Goal: Task Accomplishment & Management: Manage account settings

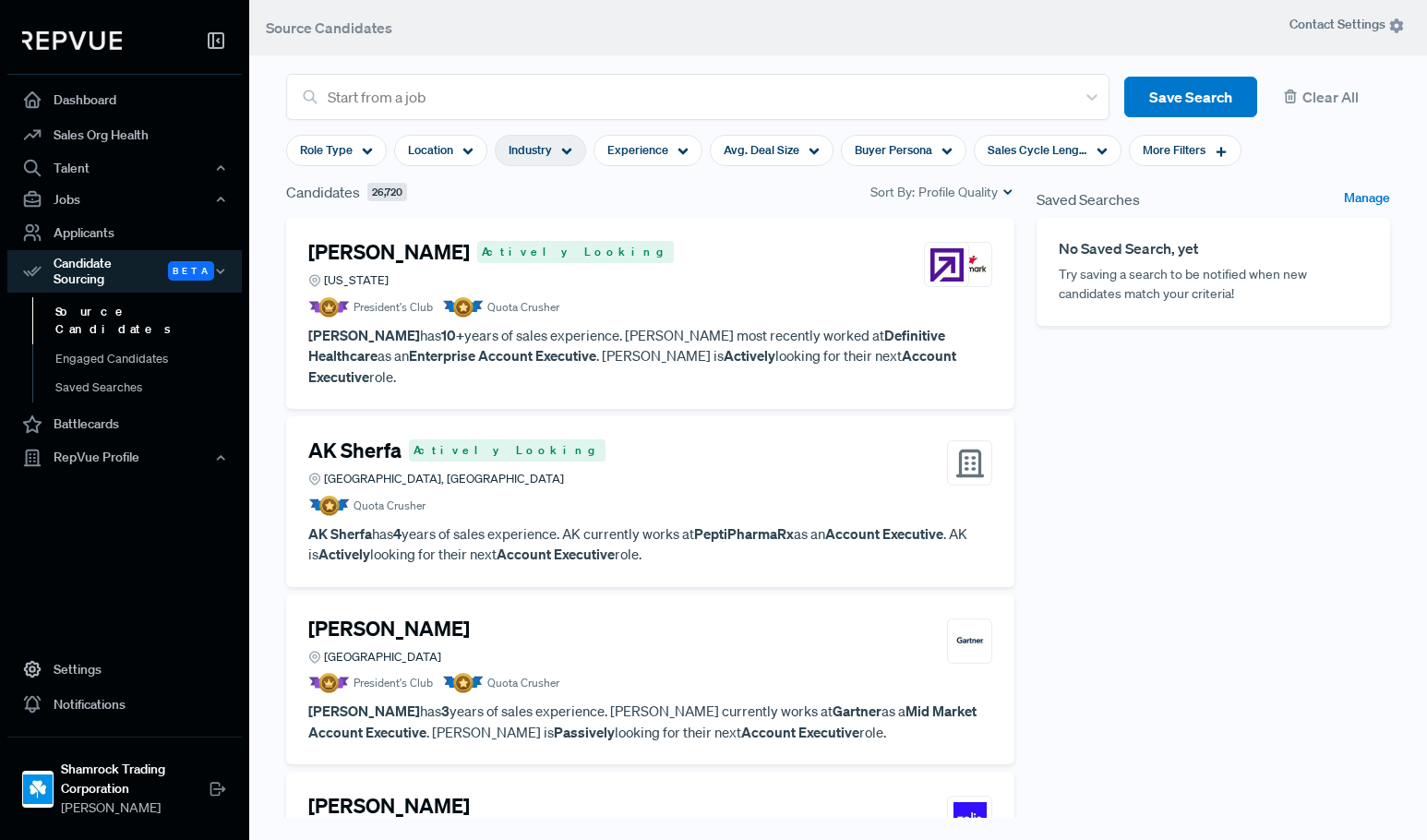
click at [548, 155] on span "Industry" at bounding box center [530, 149] width 44 height 18
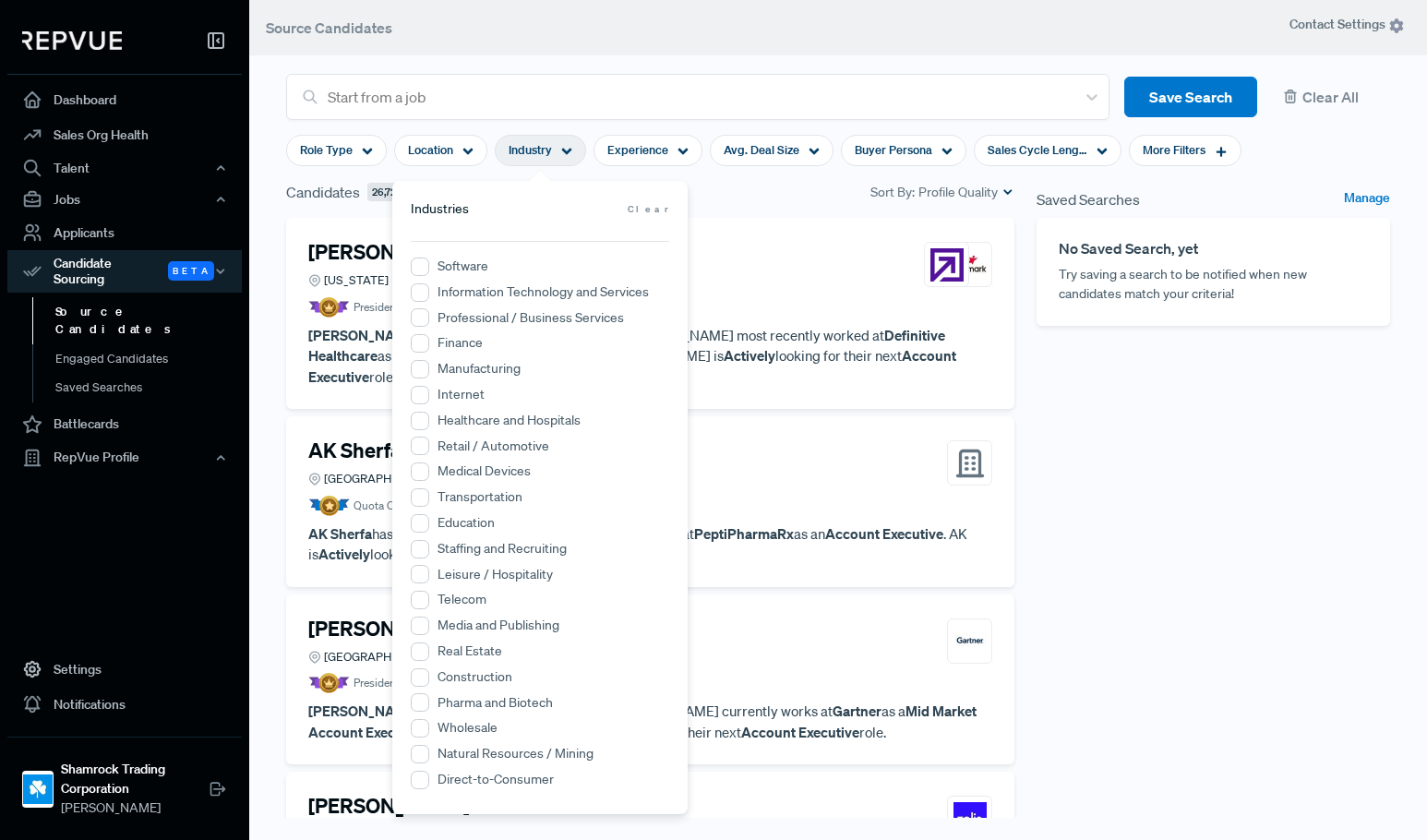
click at [478, 500] on label "Transportation" at bounding box center [480, 497] width 85 height 19
click at [429, 500] on input "Transportation" at bounding box center [420, 498] width 19 height 19
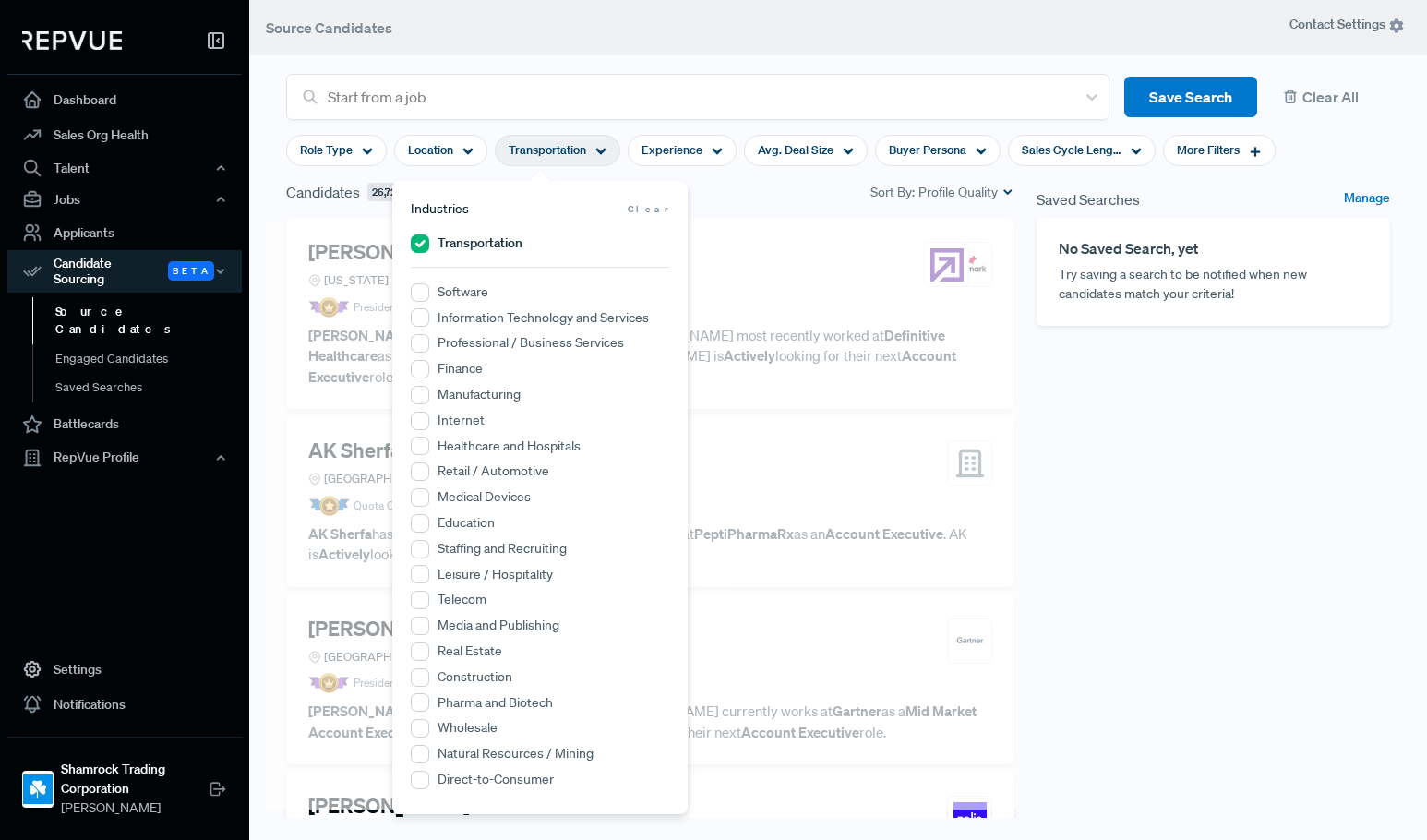
click at [1160, 525] on div "Saved Searches Manage No Saved Search, yet Try saving a search to be notified w…" at bounding box center [1213, 516] width 376 height 672
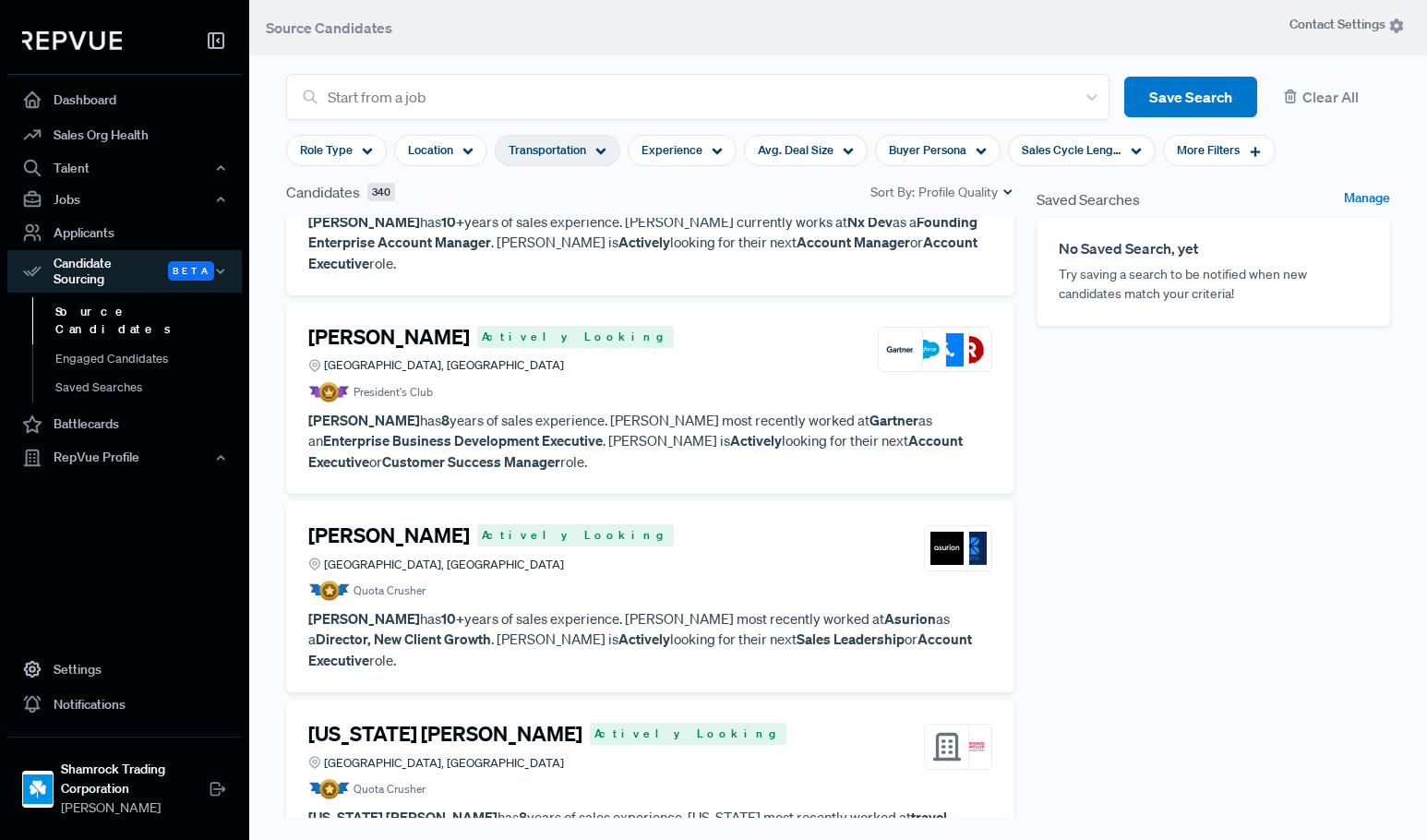
scroll to position [93, 0]
click at [598, 349] on div "[PERSON_NAME] Actively Looking [GEOGRAPHIC_DATA], [GEOGRAPHIC_DATA]" at bounding box center [651, 350] width 684 height 50
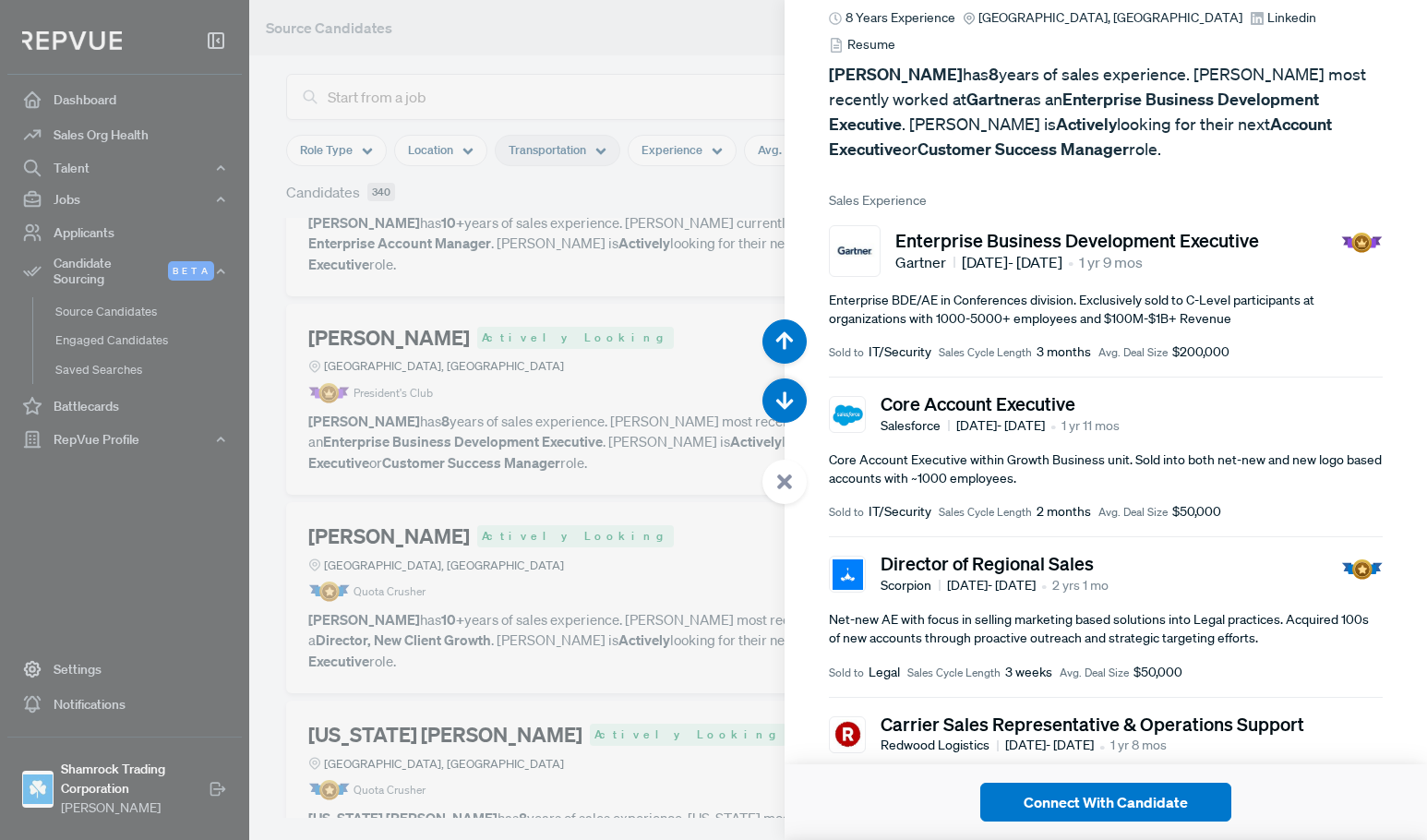
scroll to position [93, 0]
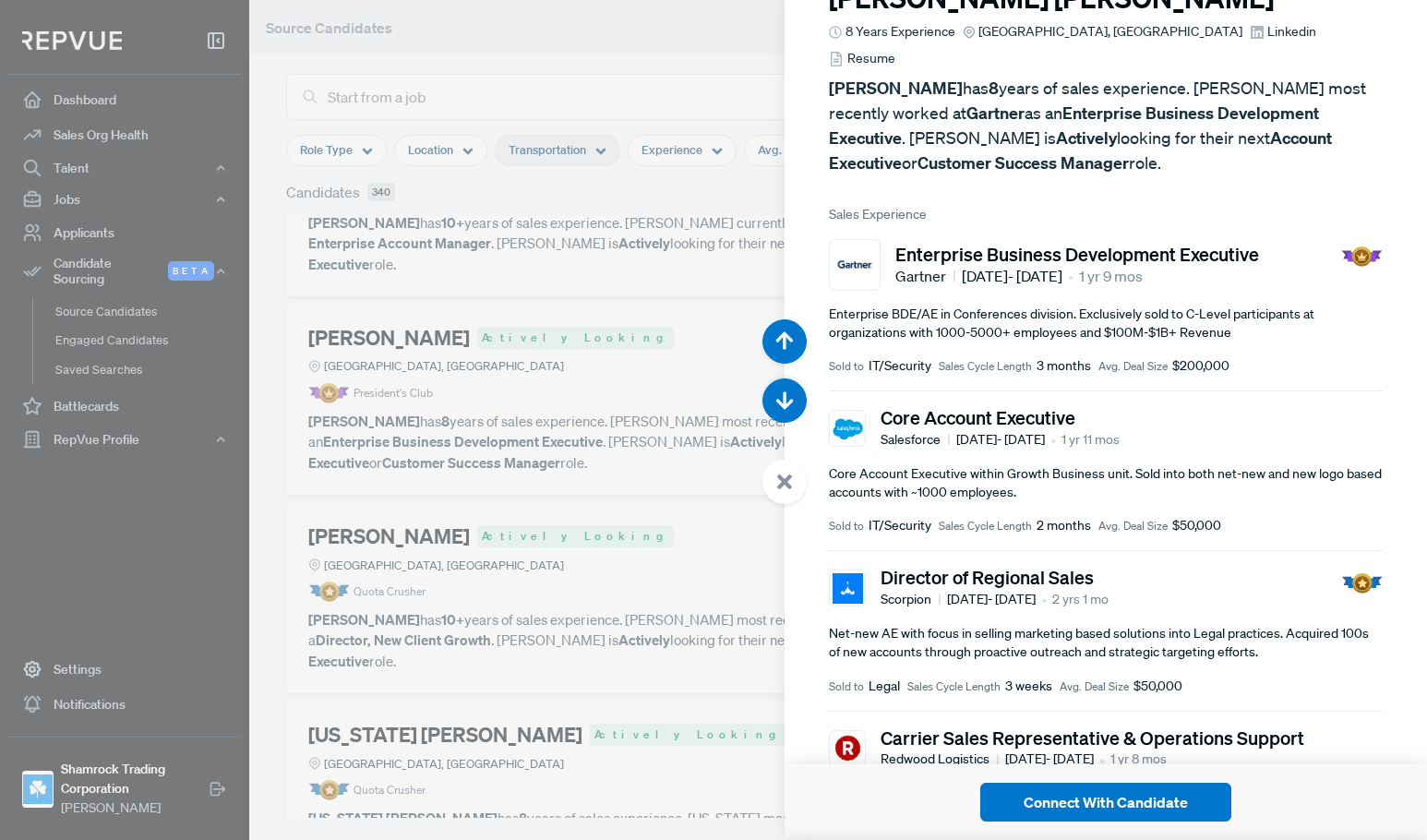
click at [590, 506] on div at bounding box center [713, 420] width 1427 height 840
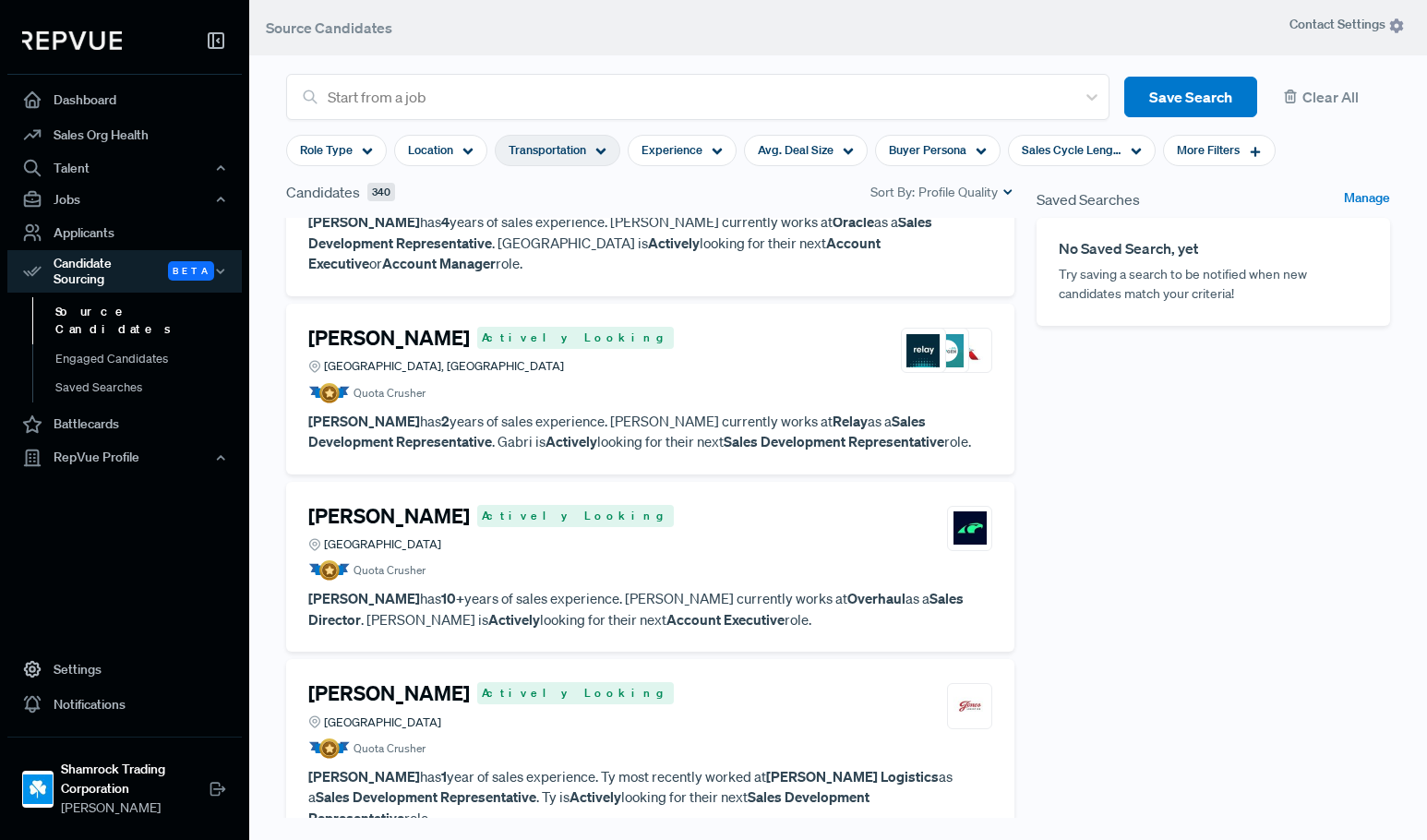
scroll to position [1108, 0]
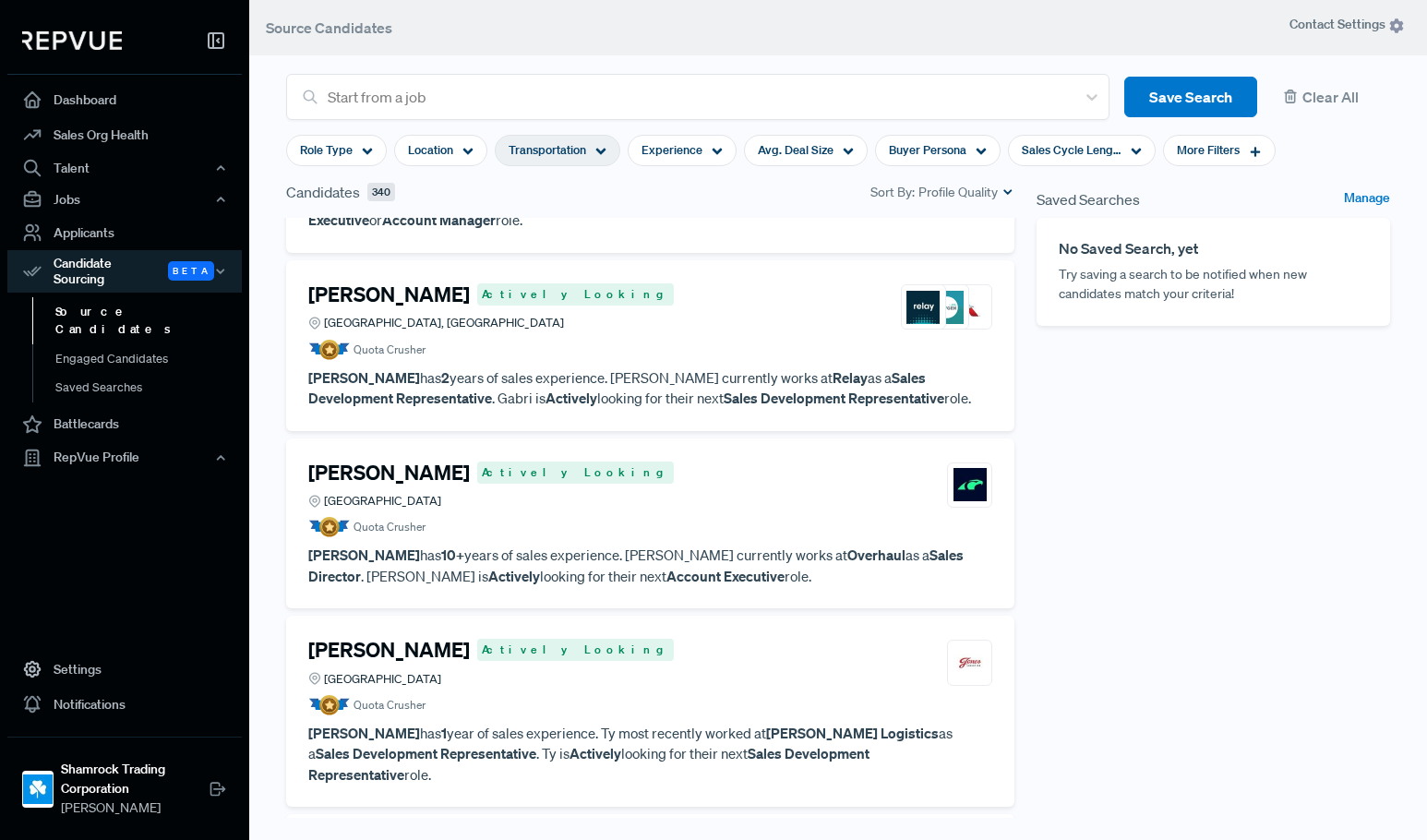
click at [589, 147] on div "Transportation" at bounding box center [557, 150] width 125 height 32
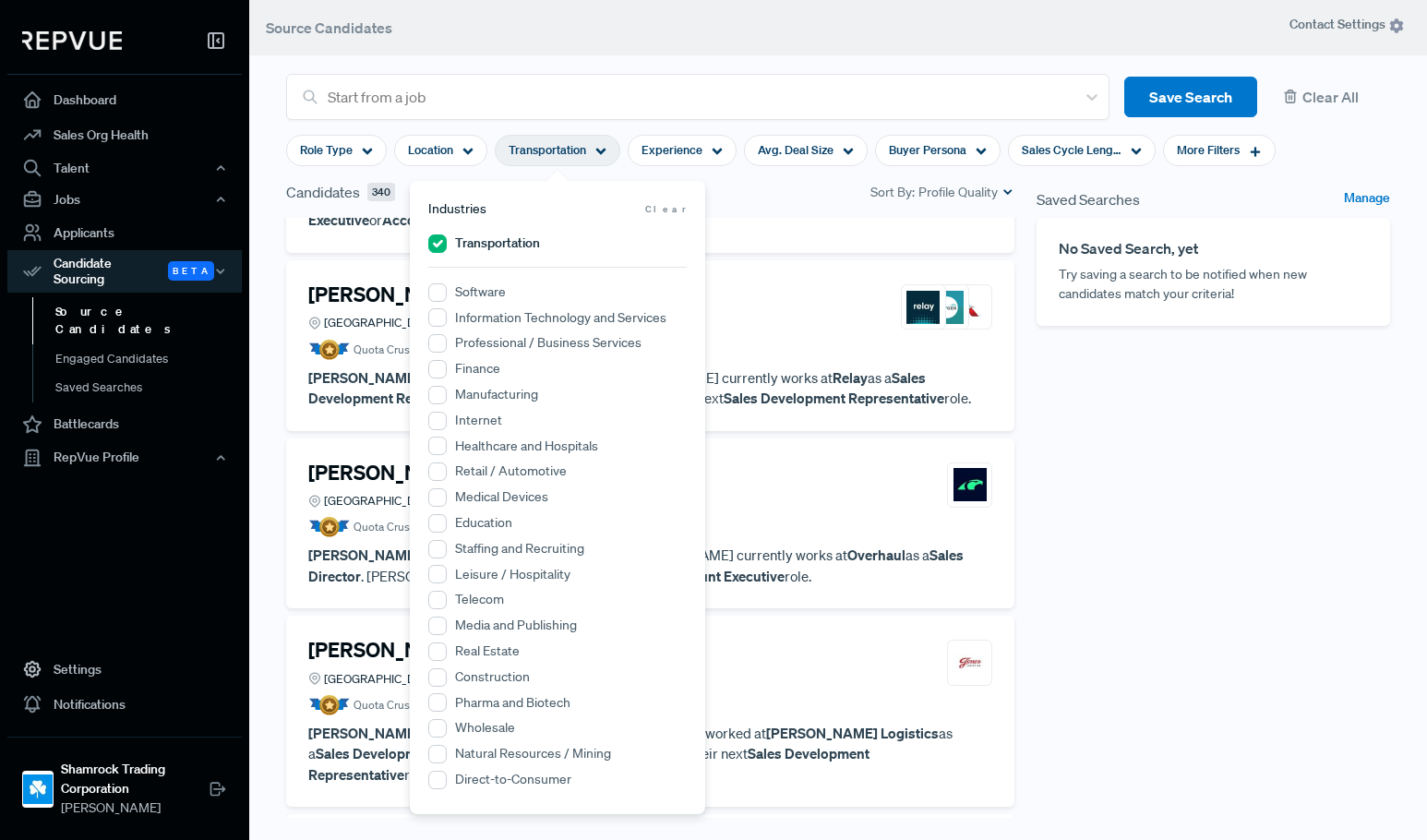
click at [1209, 626] on div "Saved Searches Manage No Saved Search, yet Try saving a search to be notified w…" at bounding box center [1213, 516] width 376 height 672
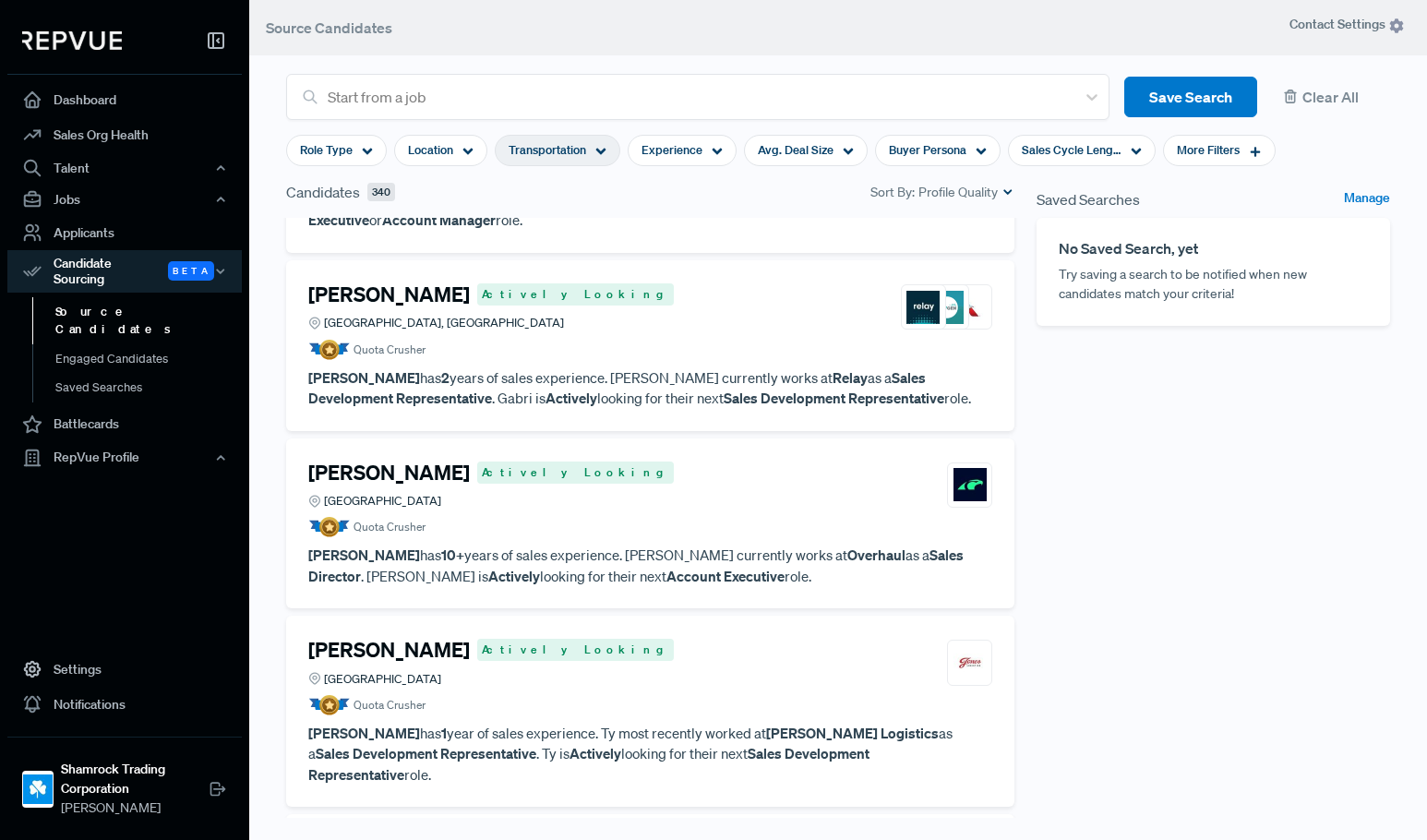
scroll to position [1385, 0]
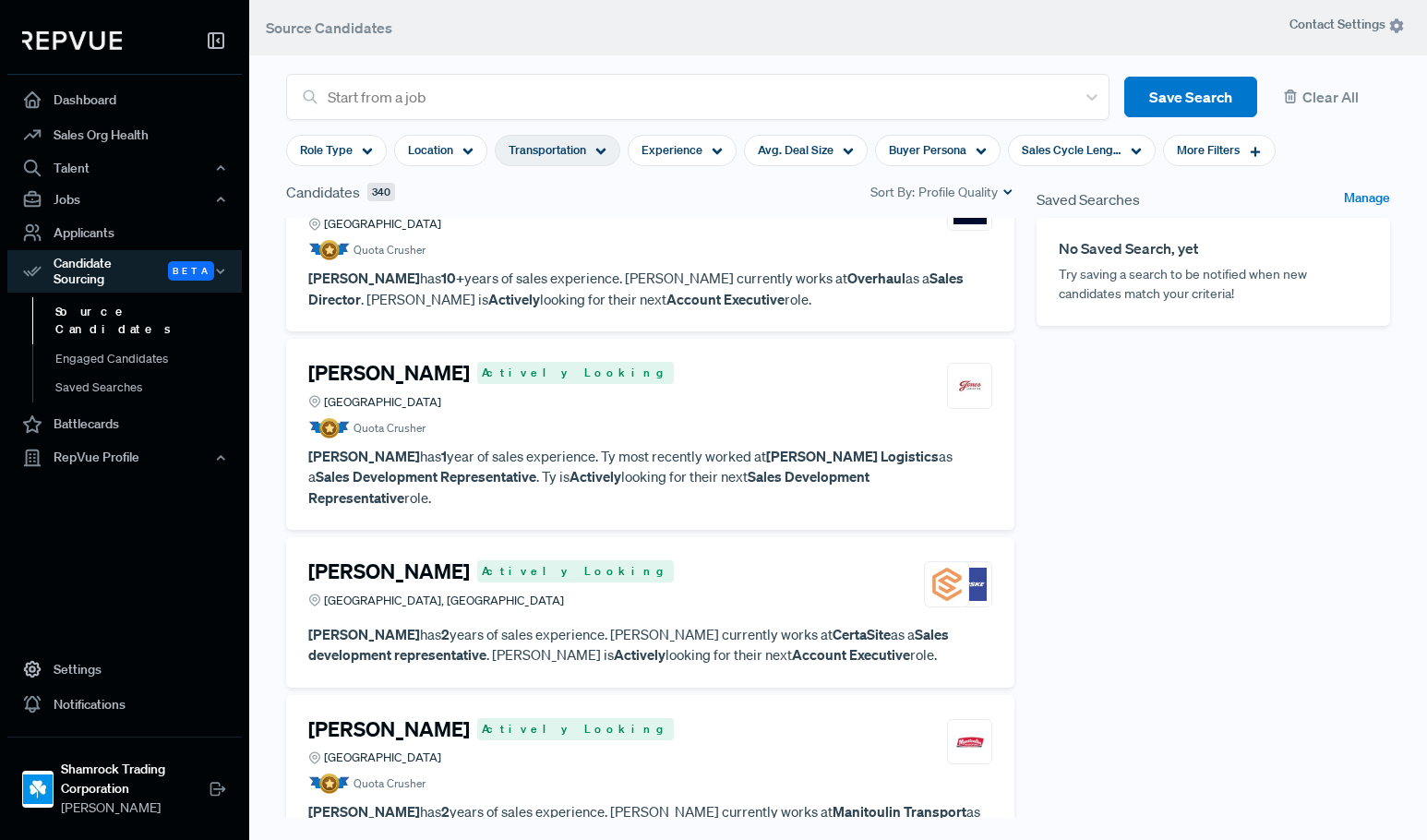
click at [620, 361] on div "[PERSON_NAME] Actively Looking [GEOGRAPHIC_DATA]" at bounding box center [651, 386] width 684 height 50
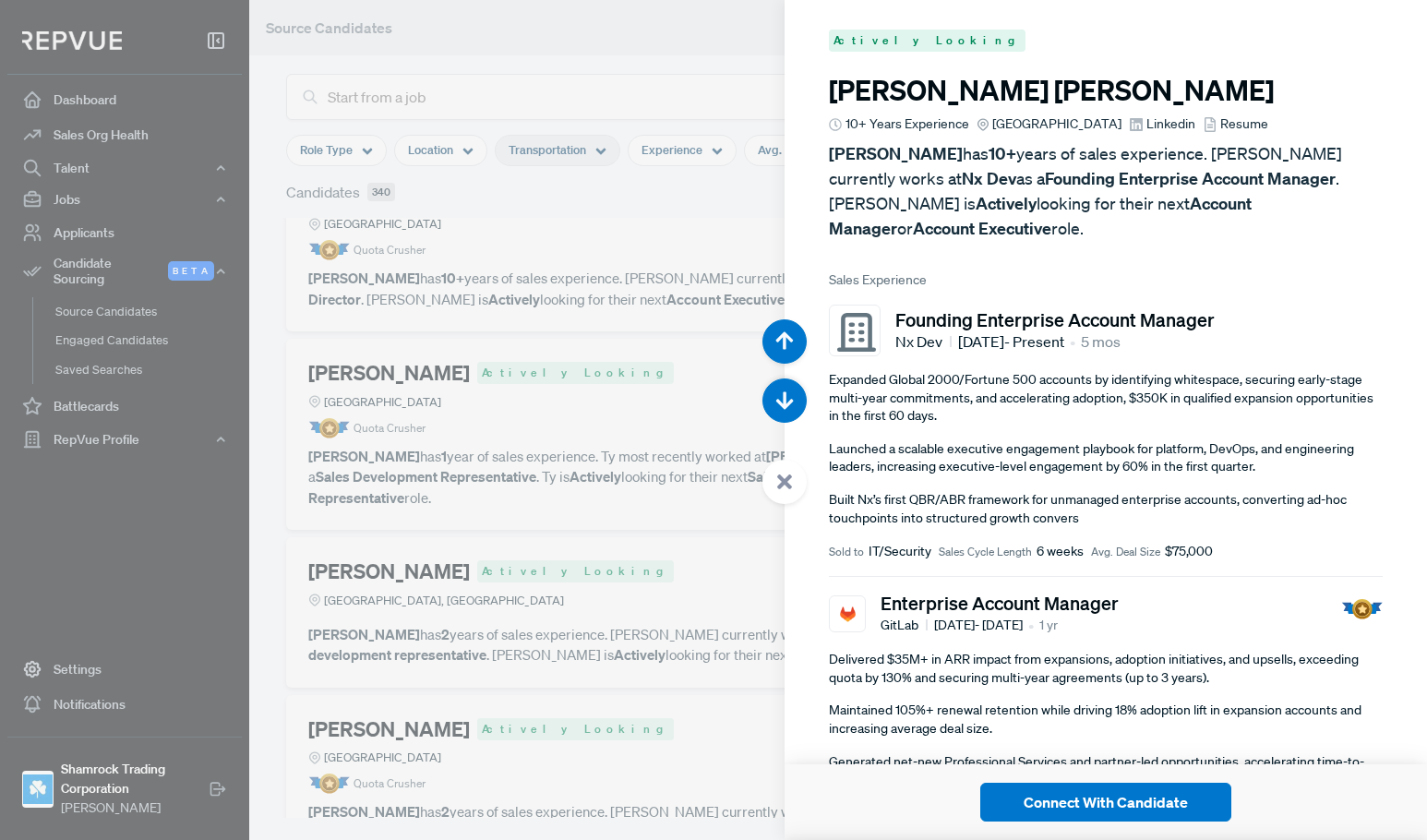
scroll to position [6721, 0]
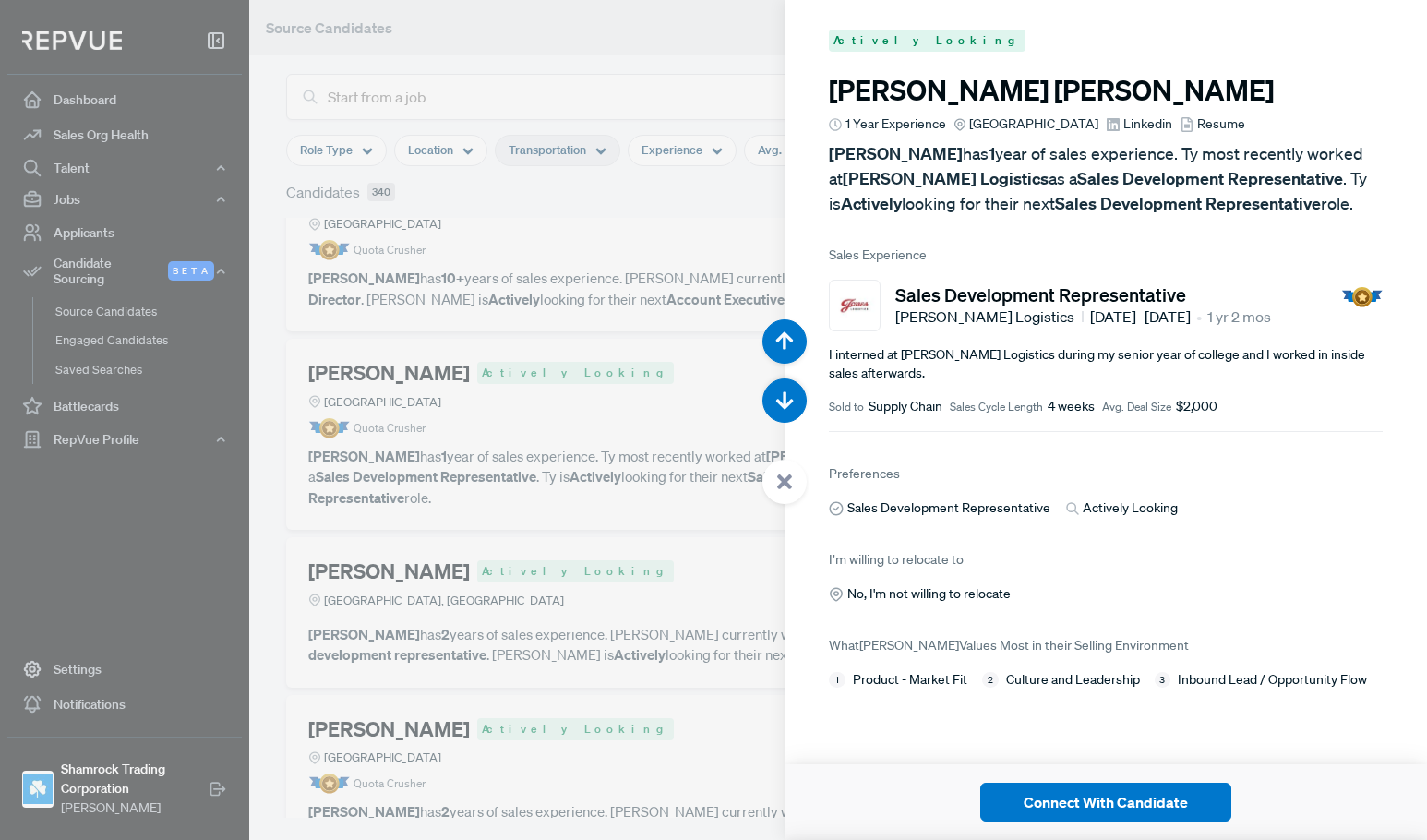
click at [673, 549] on div at bounding box center [713, 420] width 1427 height 840
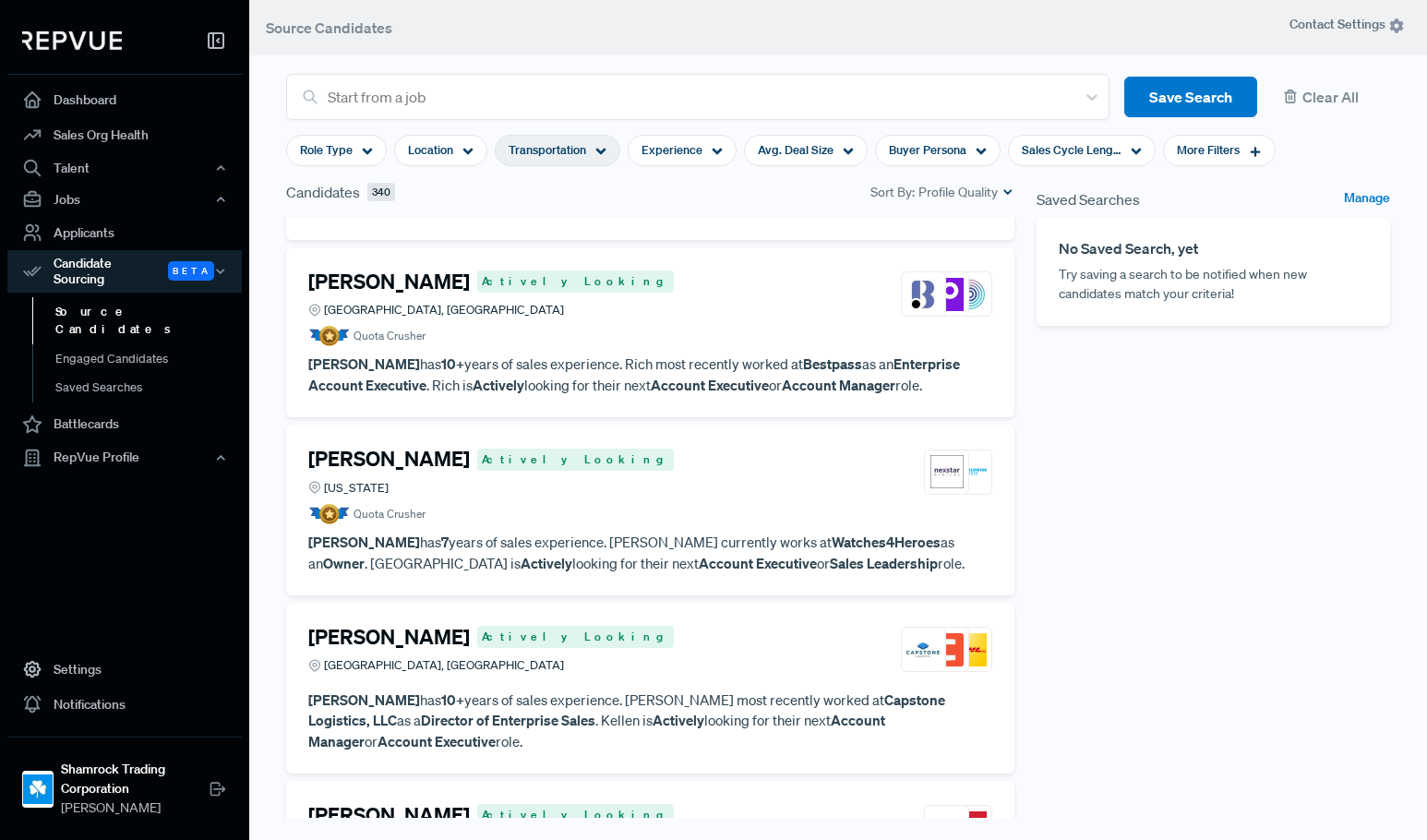
scroll to position [2308, 0]
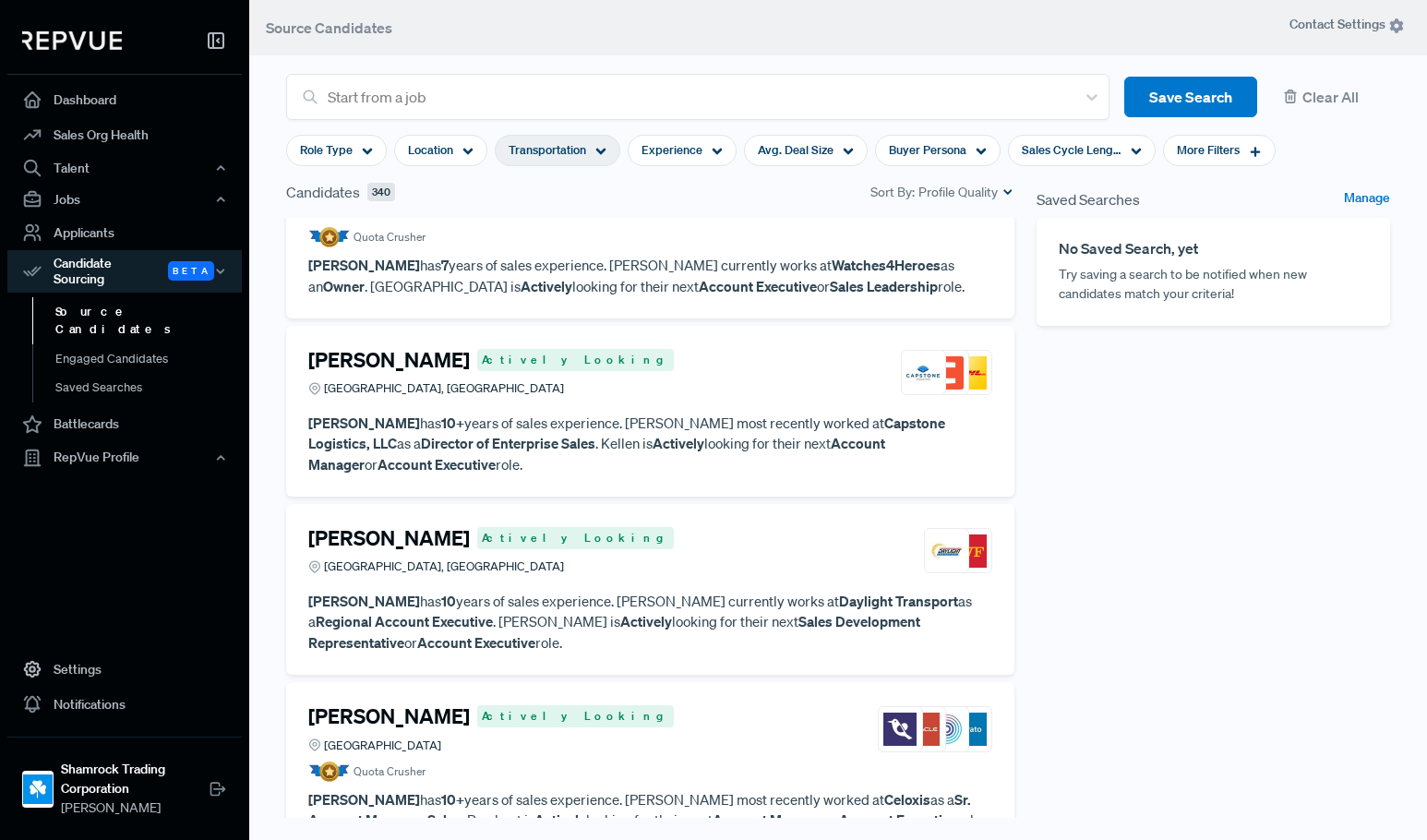
click at [651, 348] on div "[PERSON_NAME] Actively Looking [GEOGRAPHIC_DATA], [GEOGRAPHIC_DATA]" at bounding box center [651, 373] width 684 height 50
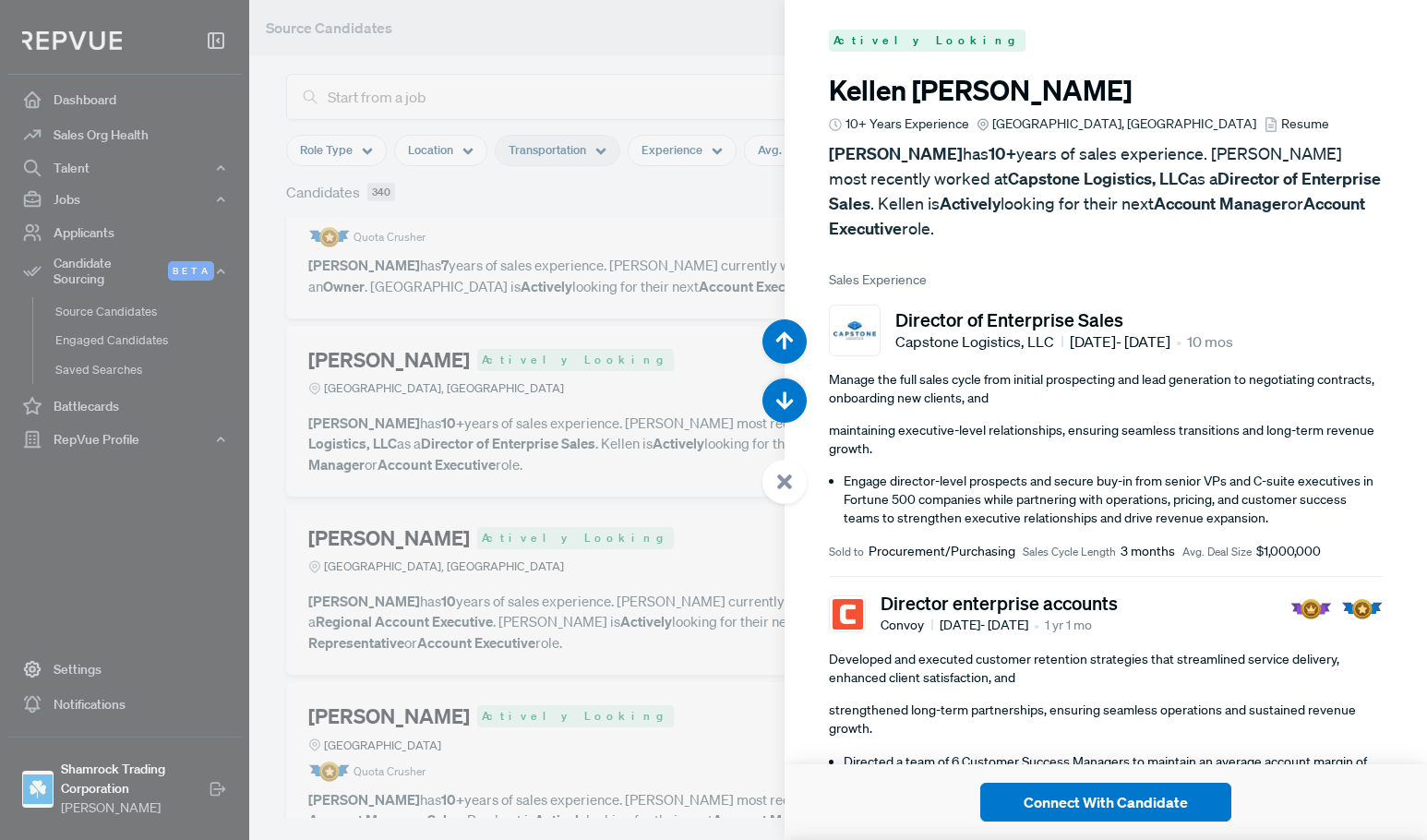
click at [648, 409] on div at bounding box center [713, 420] width 1427 height 840
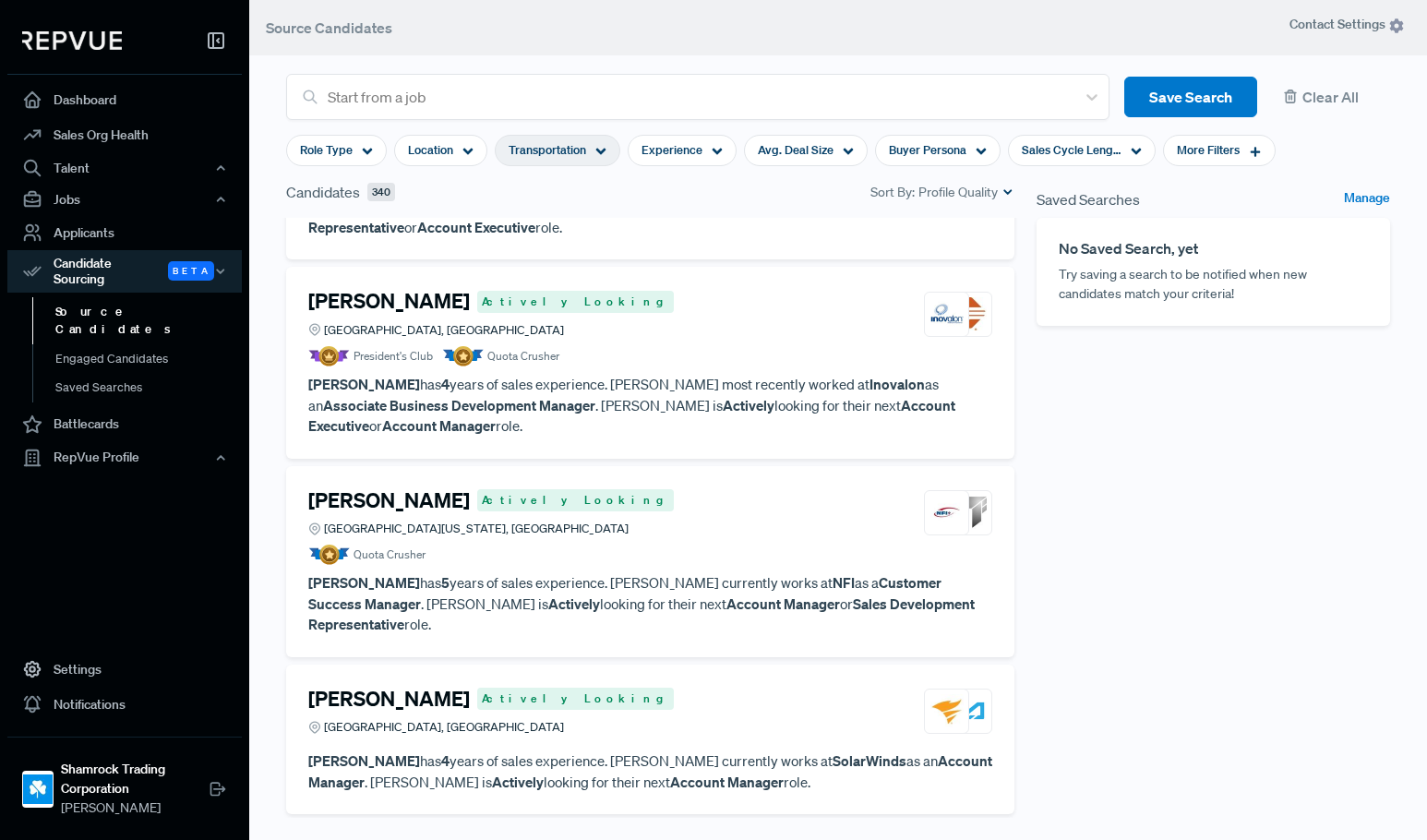
scroll to position [4148, 0]
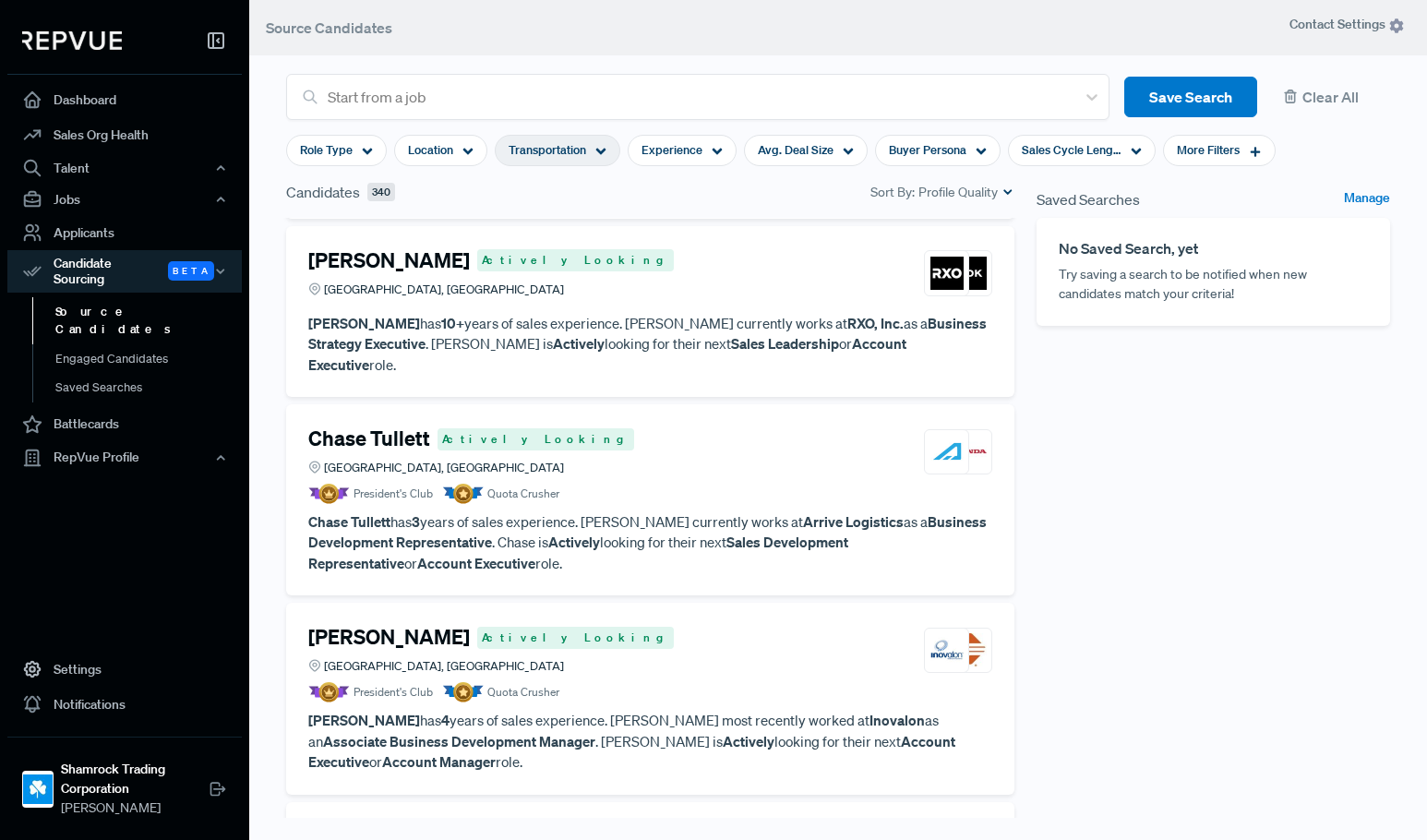
click at [658, 512] on p "[PERSON_NAME] has 3 years of sales experience. [PERSON_NAME] currently works at…" at bounding box center [651, 543] width 684 height 63
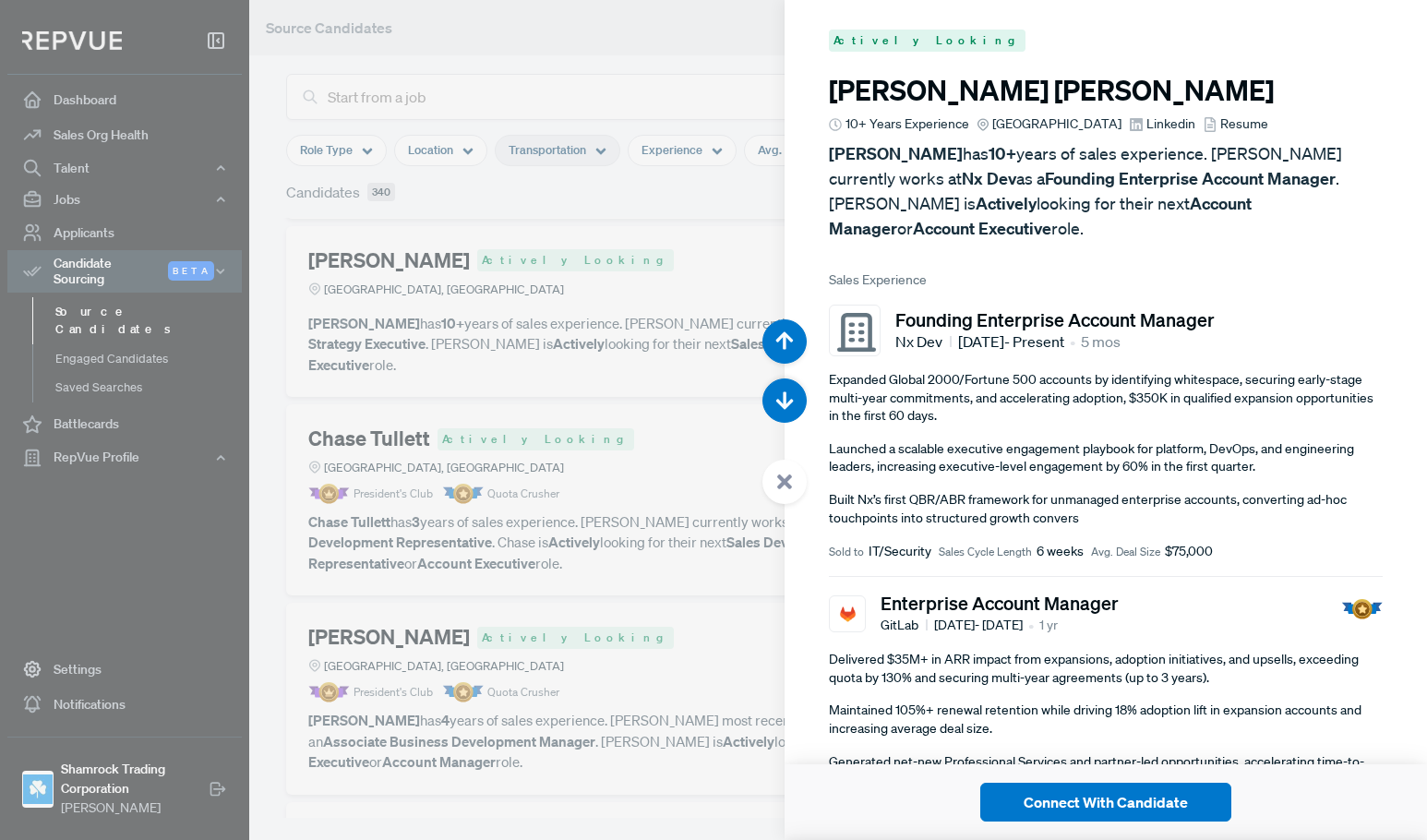
scroll to position [20162, 0]
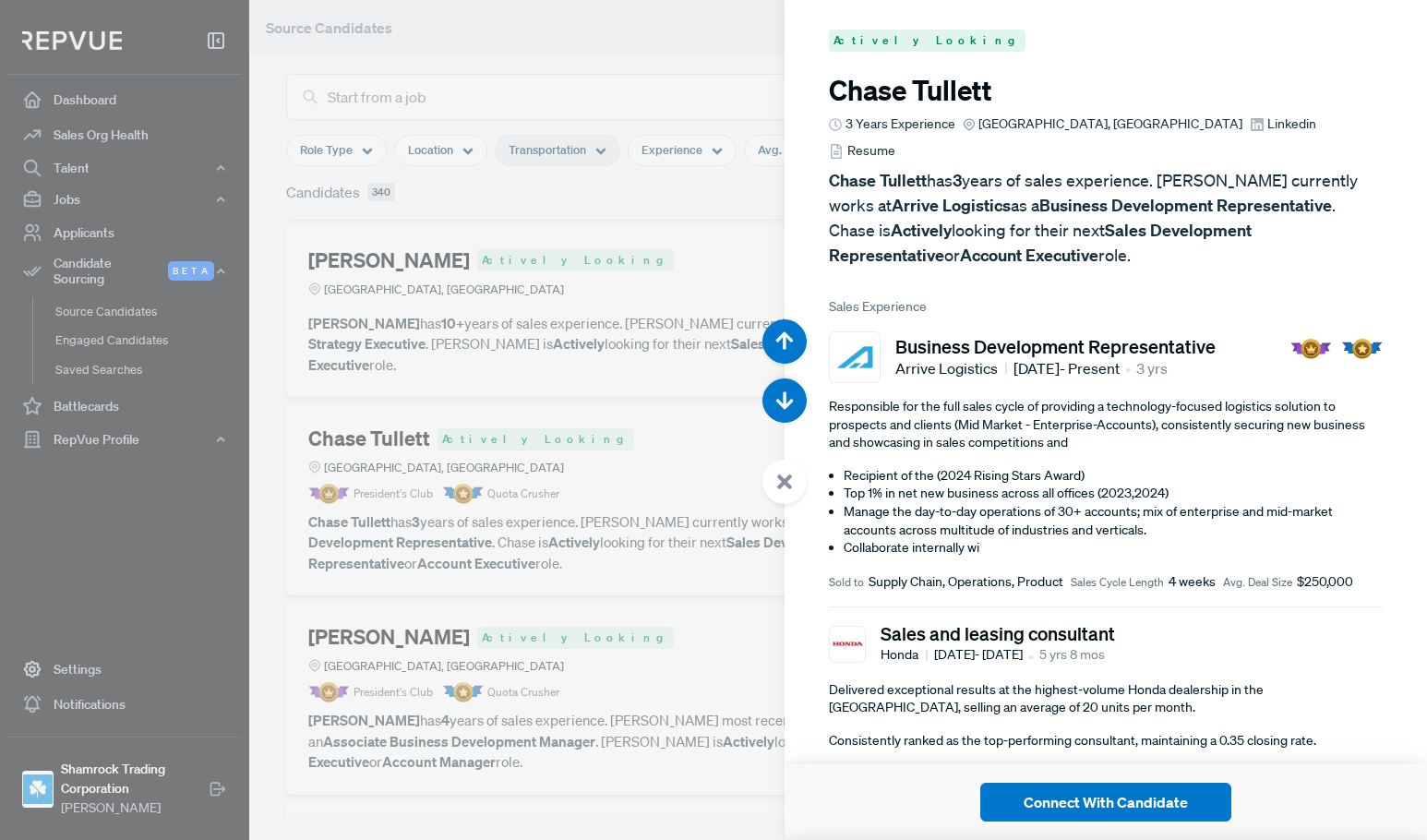
click at [1268, 123] on span "Linkedin" at bounding box center [1292, 123] width 49 height 19
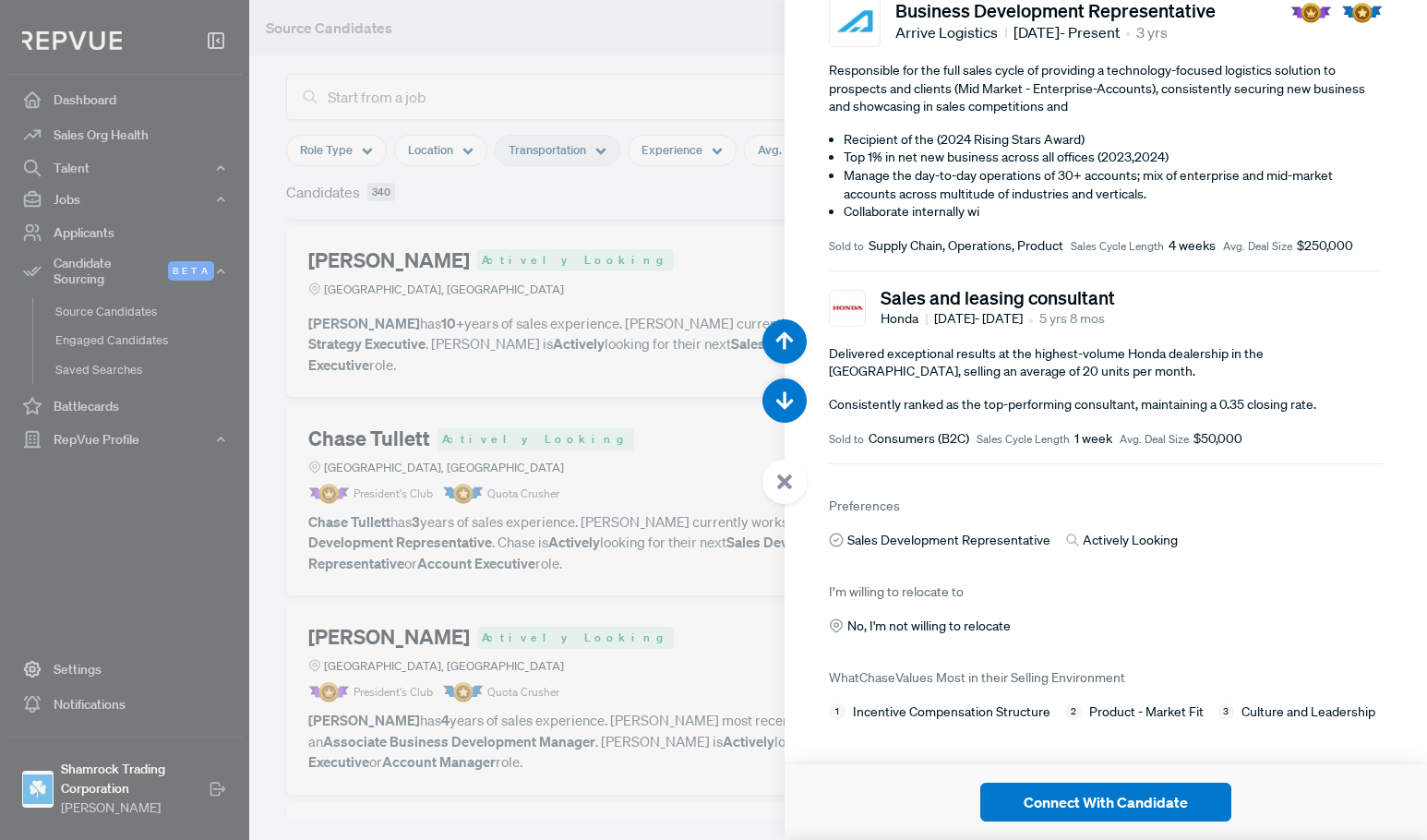
click at [707, 531] on div at bounding box center [713, 420] width 1427 height 840
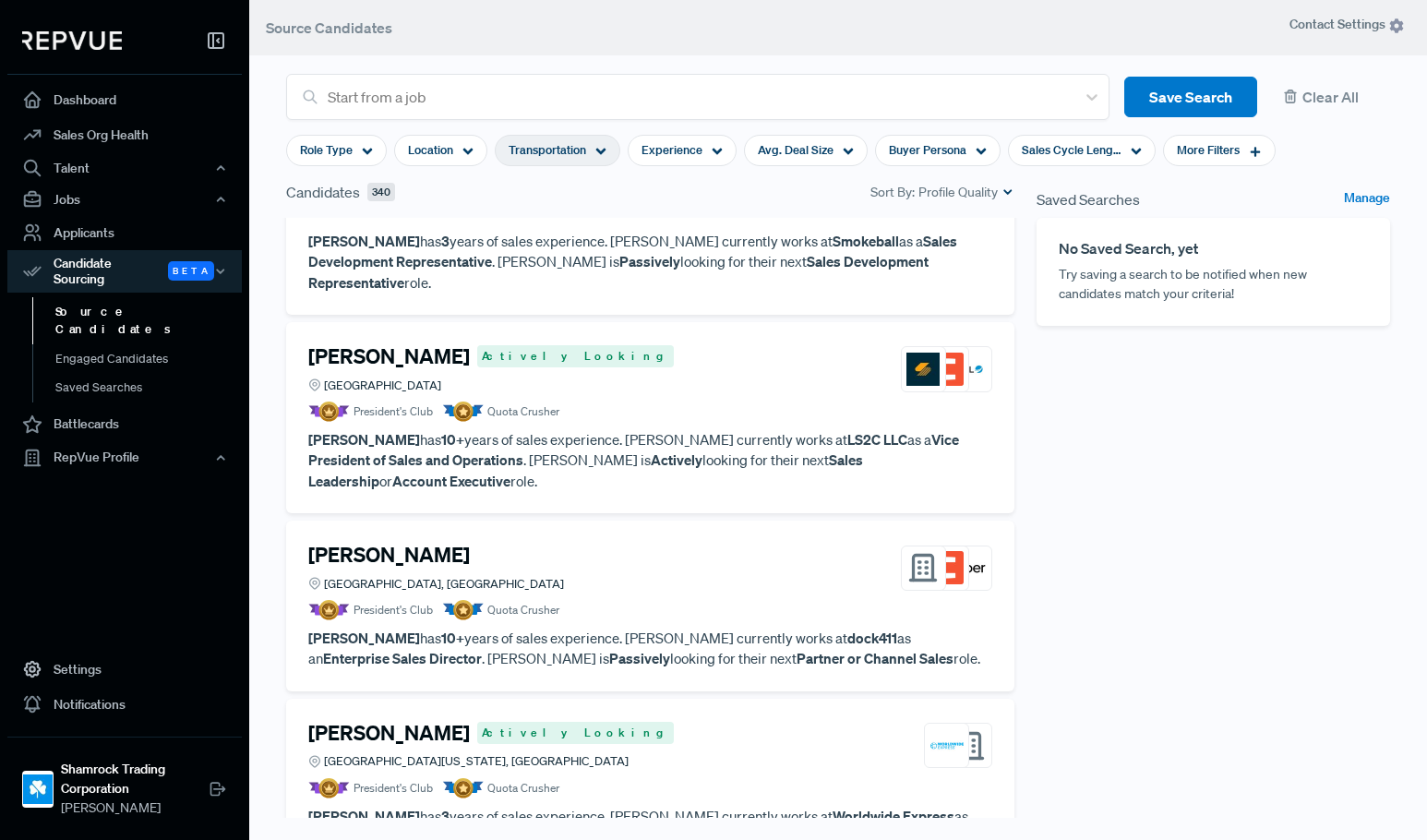
scroll to position [5163, 0]
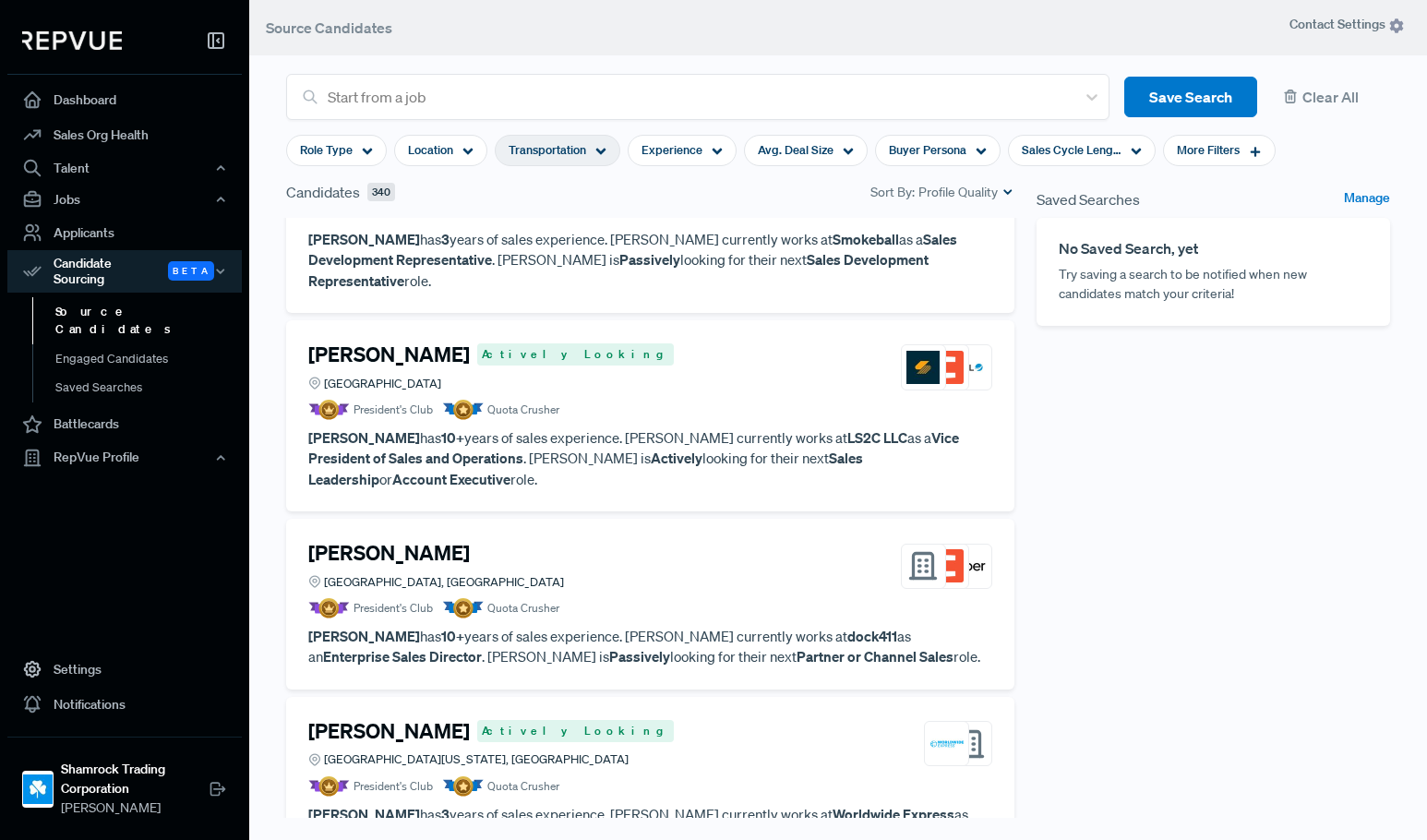
click at [618, 541] on article "[PERSON_NAME] Chicago, IL President's Club Quota Crusher" at bounding box center [651, 579] width 684 height 78
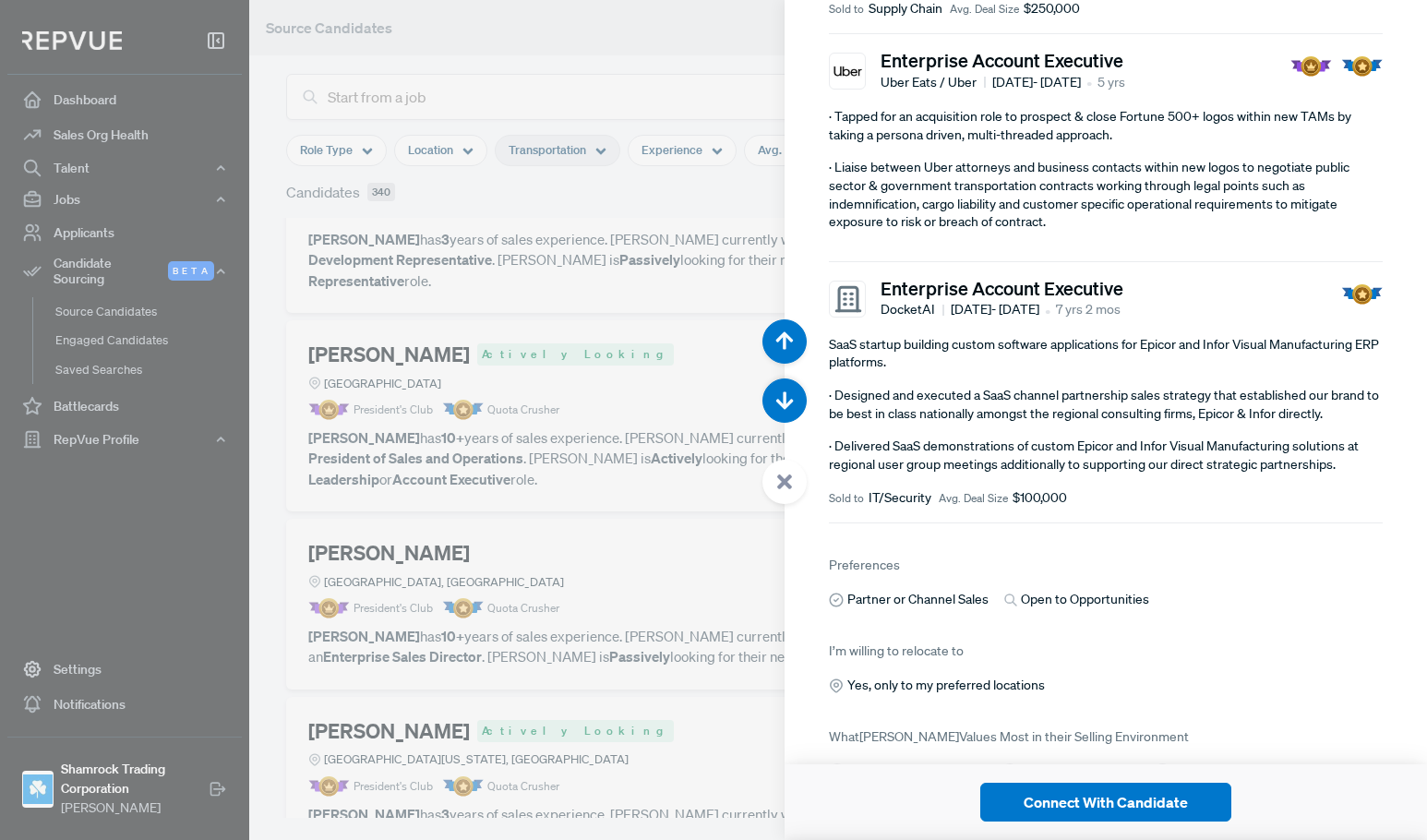
scroll to position [1015, 0]
click at [551, 435] on div at bounding box center [713, 420] width 1427 height 840
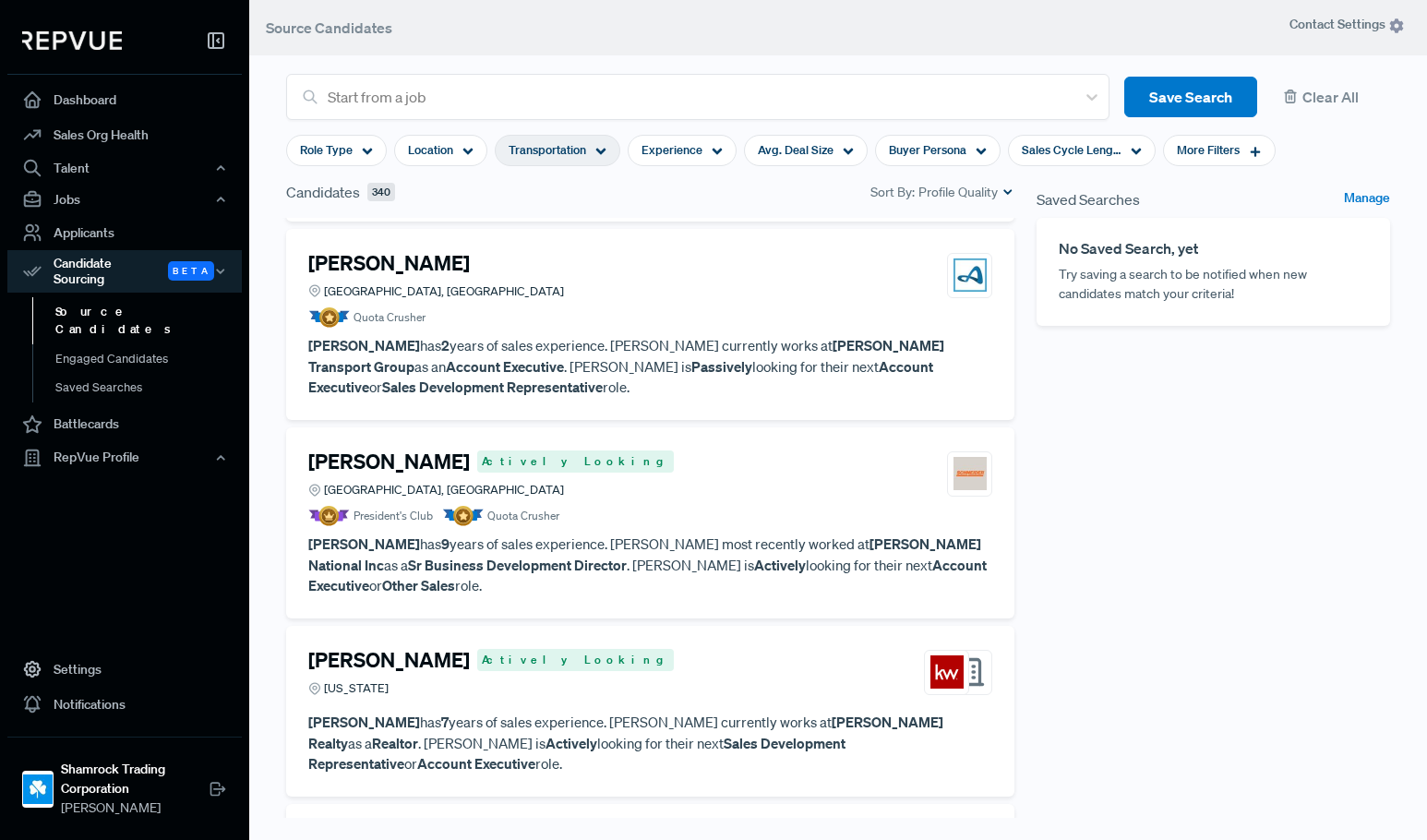
scroll to position [5717, 0]
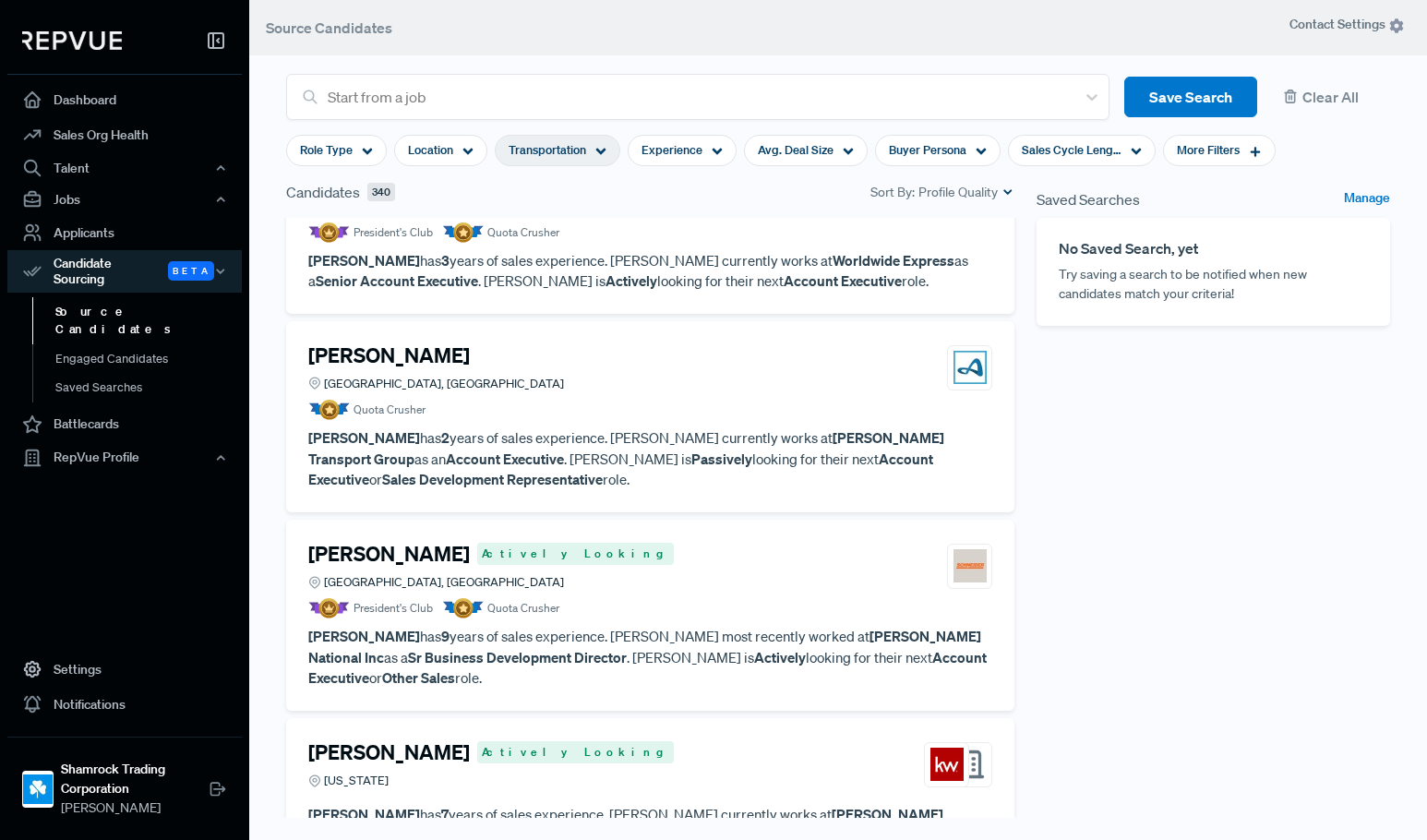
click at [694, 427] on p "[PERSON_NAME] has 2 years of sales experience. [PERSON_NAME] currently works at…" at bounding box center [651, 459] width 684 height 63
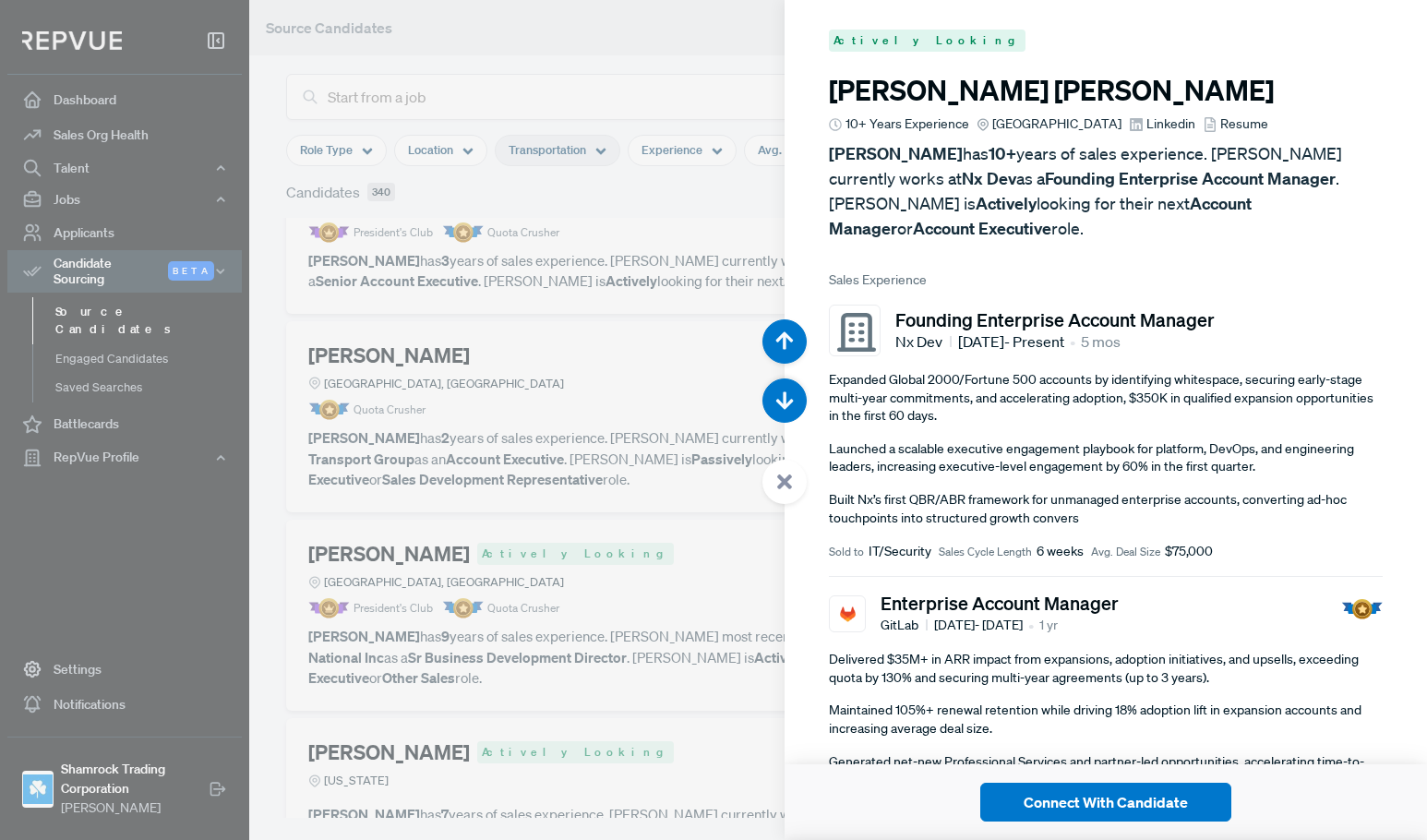
scroll to position [26882, 0]
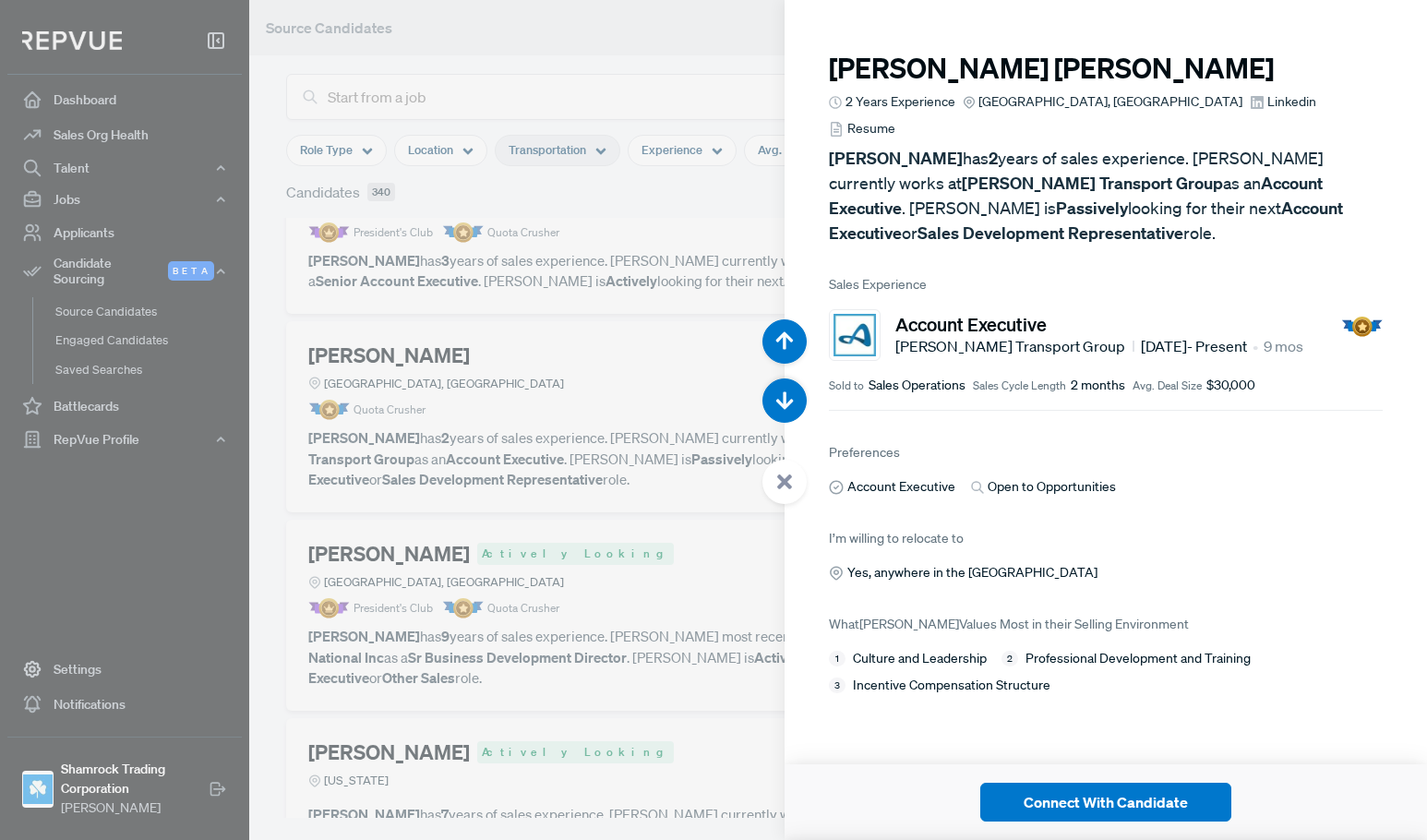
click at [1268, 110] on span "Linkedin" at bounding box center [1292, 102] width 49 height 19
click at [647, 430] on div at bounding box center [713, 420] width 1427 height 840
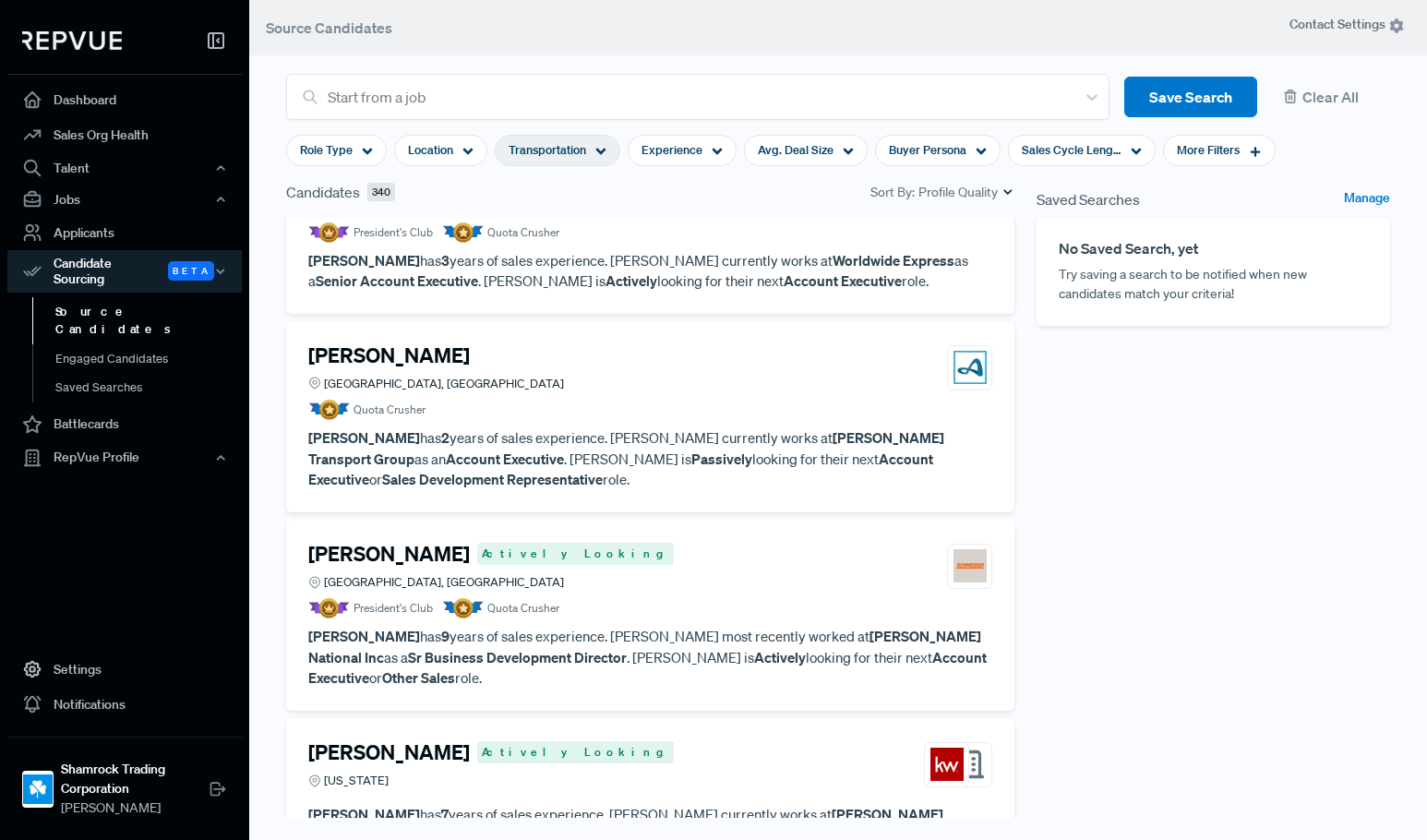
click at [672, 598] on article "President's Club Quota Crusher" at bounding box center [651, 608] width 684 height 20
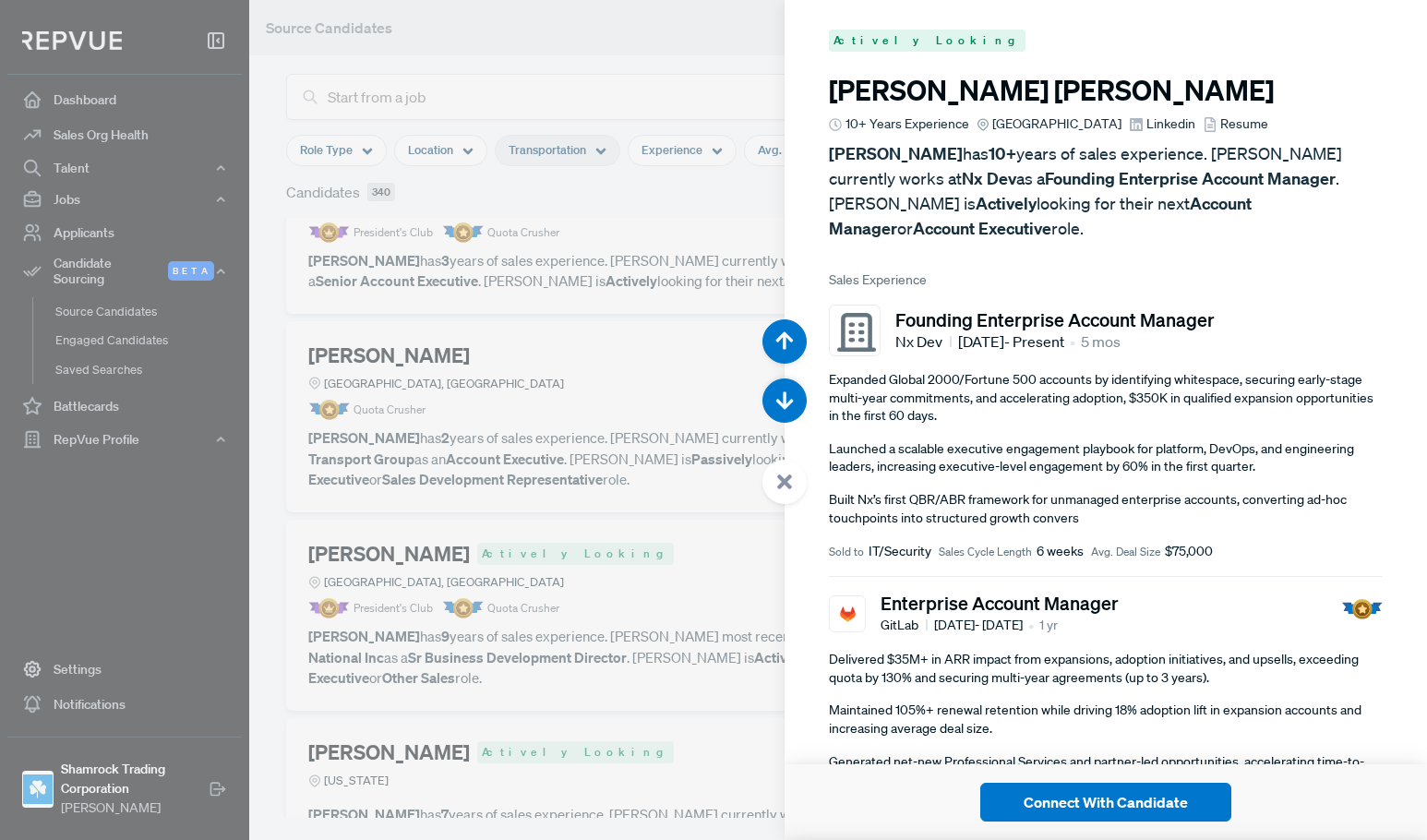
scroll to position [27722, 0]
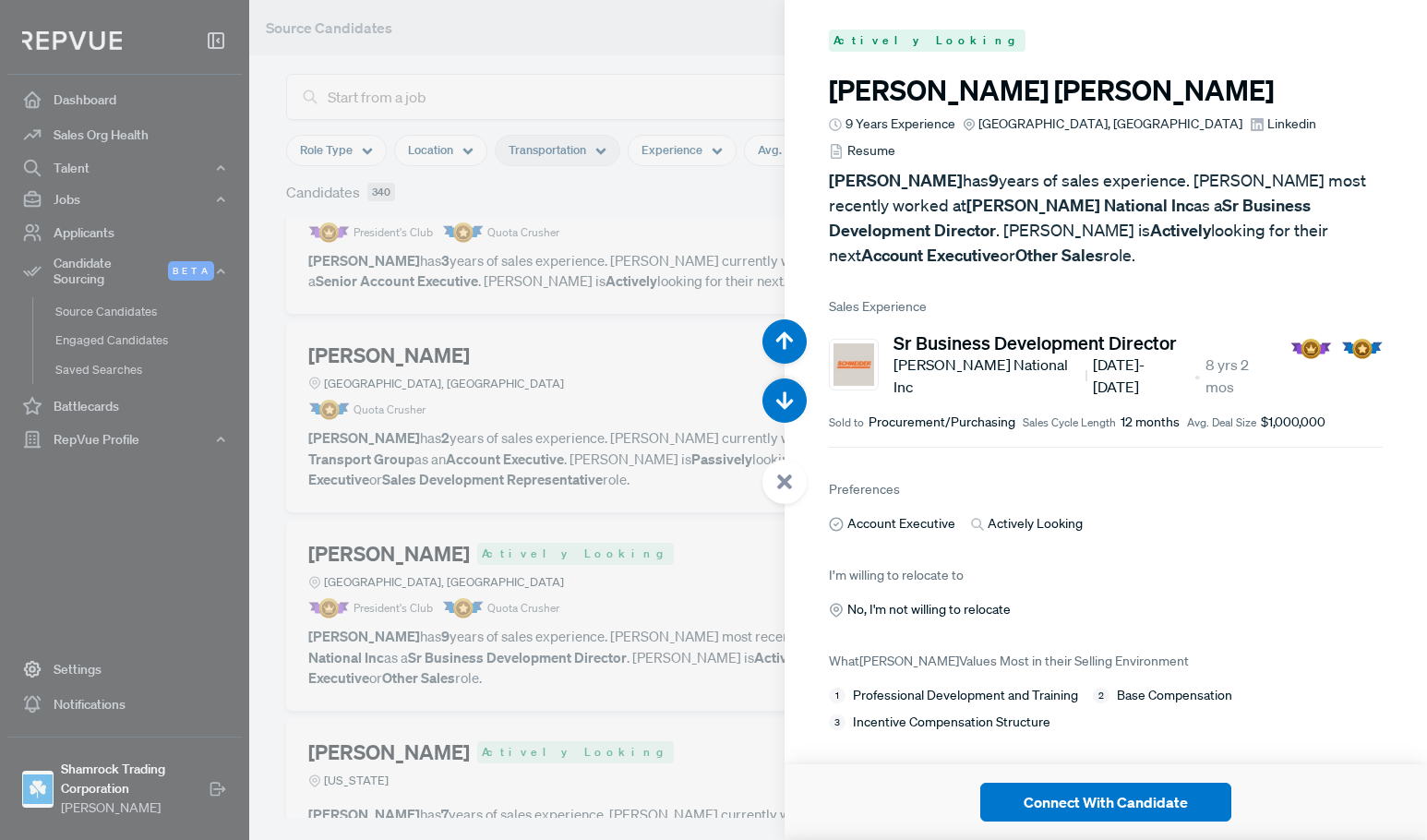
click at [1268, 123] on span "Linkedin" at bounding box center [1292, 123] width 49 height 19
click at [642, 375] on div at bounding box center [713, 420] width 1427 height 840
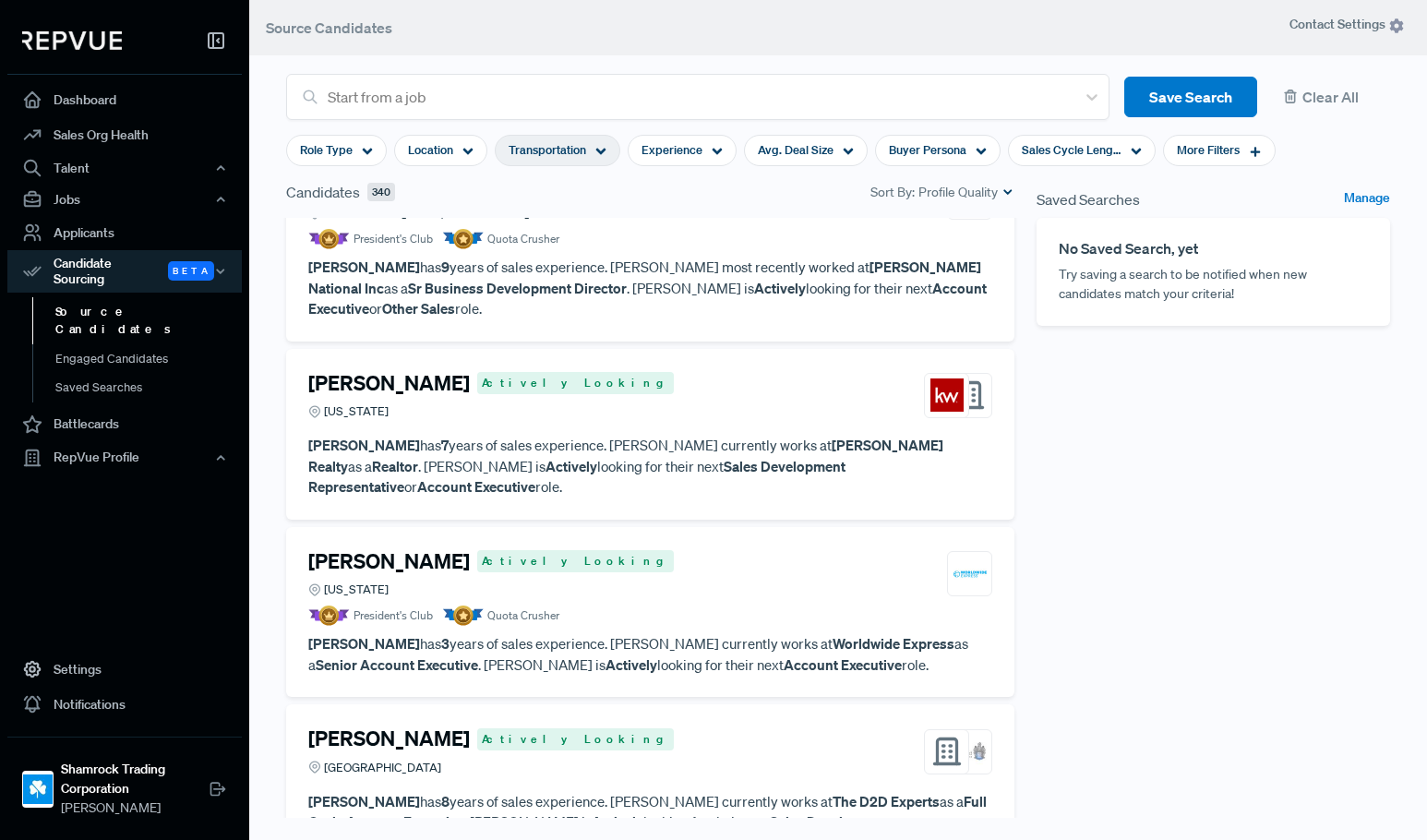
scroll to position [6271, 0]
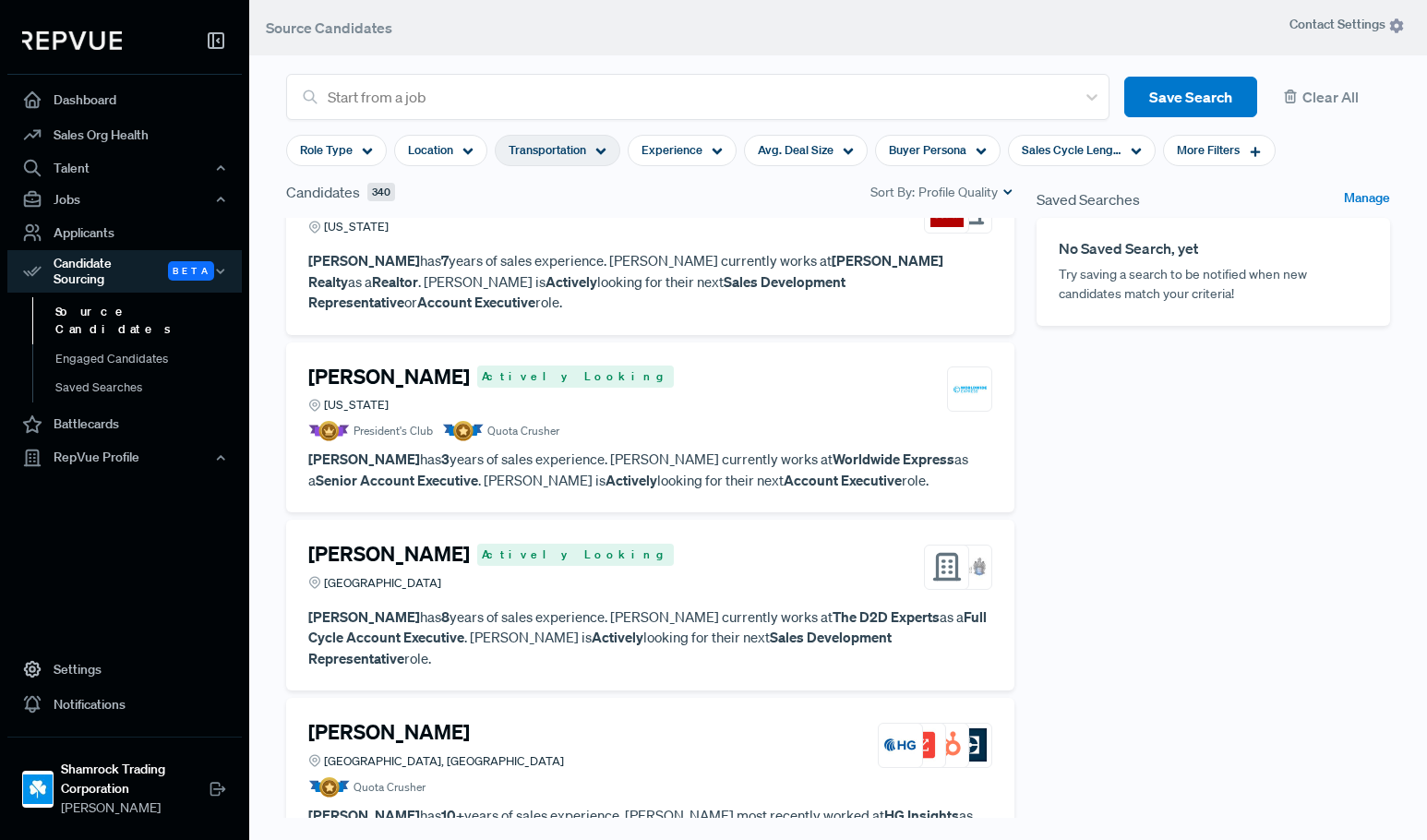
click at [659, 449] on p "[PERSON_NAME] has 3 years of sales experience. [PERSON_NAME] currently works at…" at bounding box center [651, 469] width 684 height 42
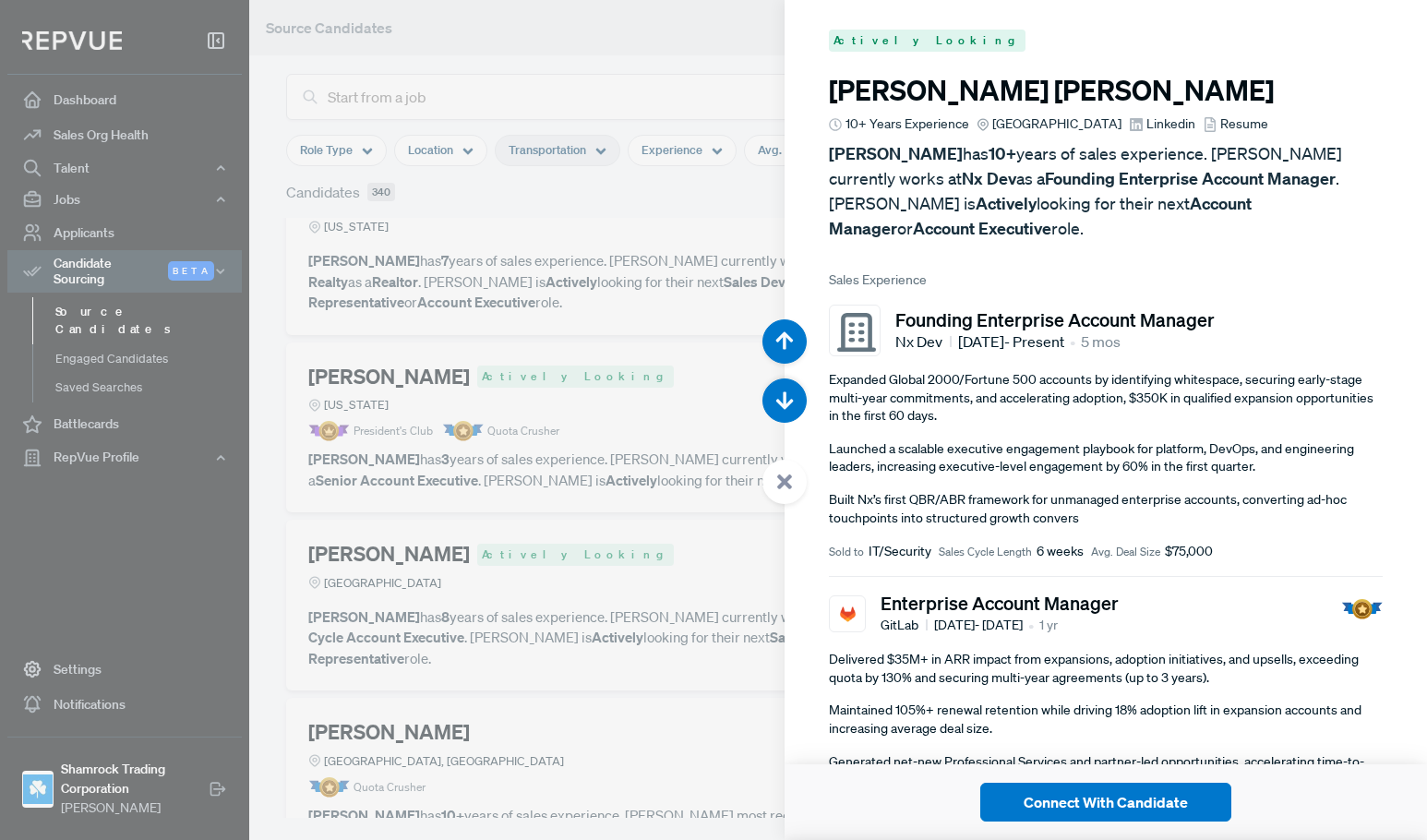
scroll to position [29402, 0]
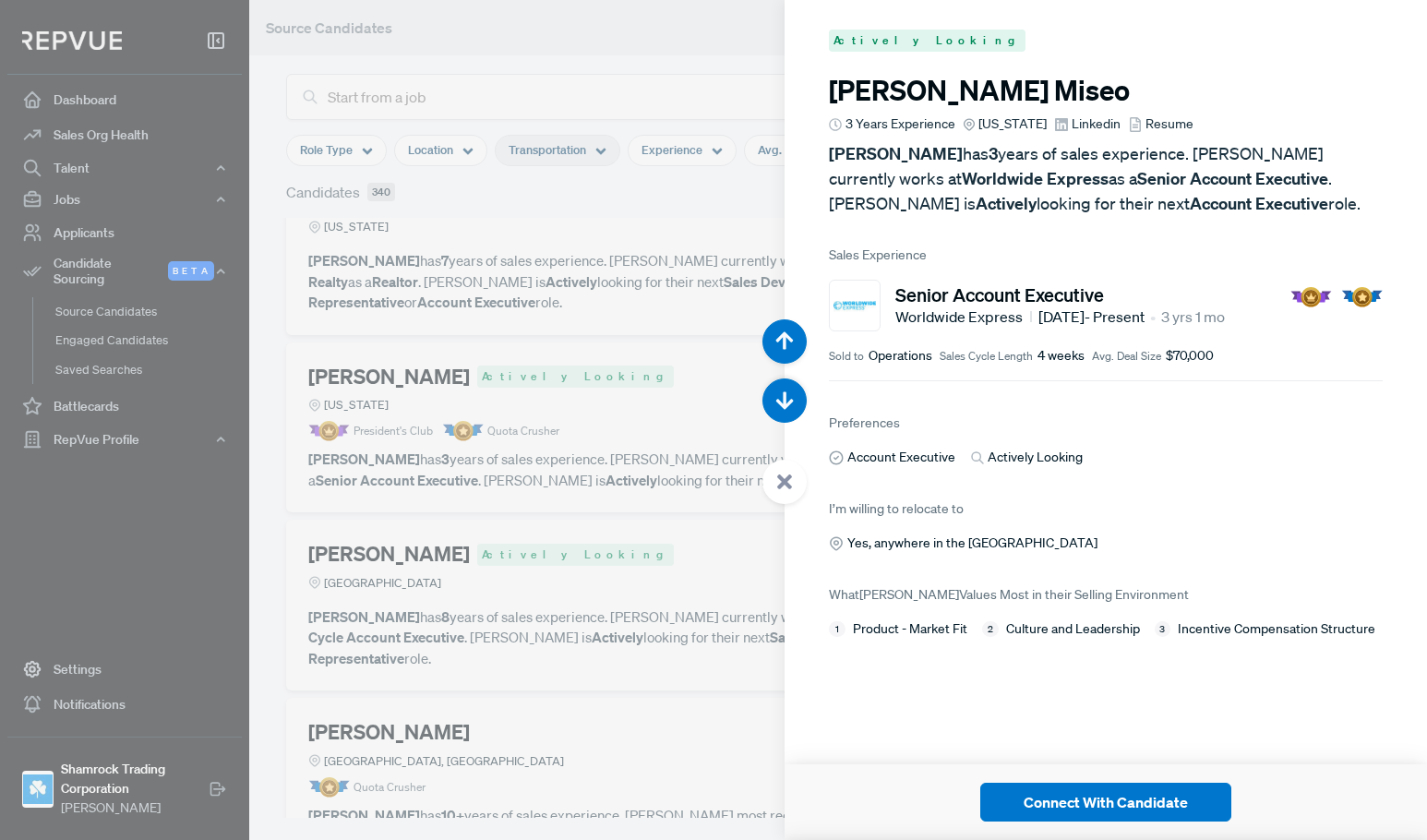
click at [1080, 124] on span "Linkedin" at bounding box center [1096, 123] width 49 height 19
click at [656, 449] on div at bounding box center [713, 420] width 1427 height 840
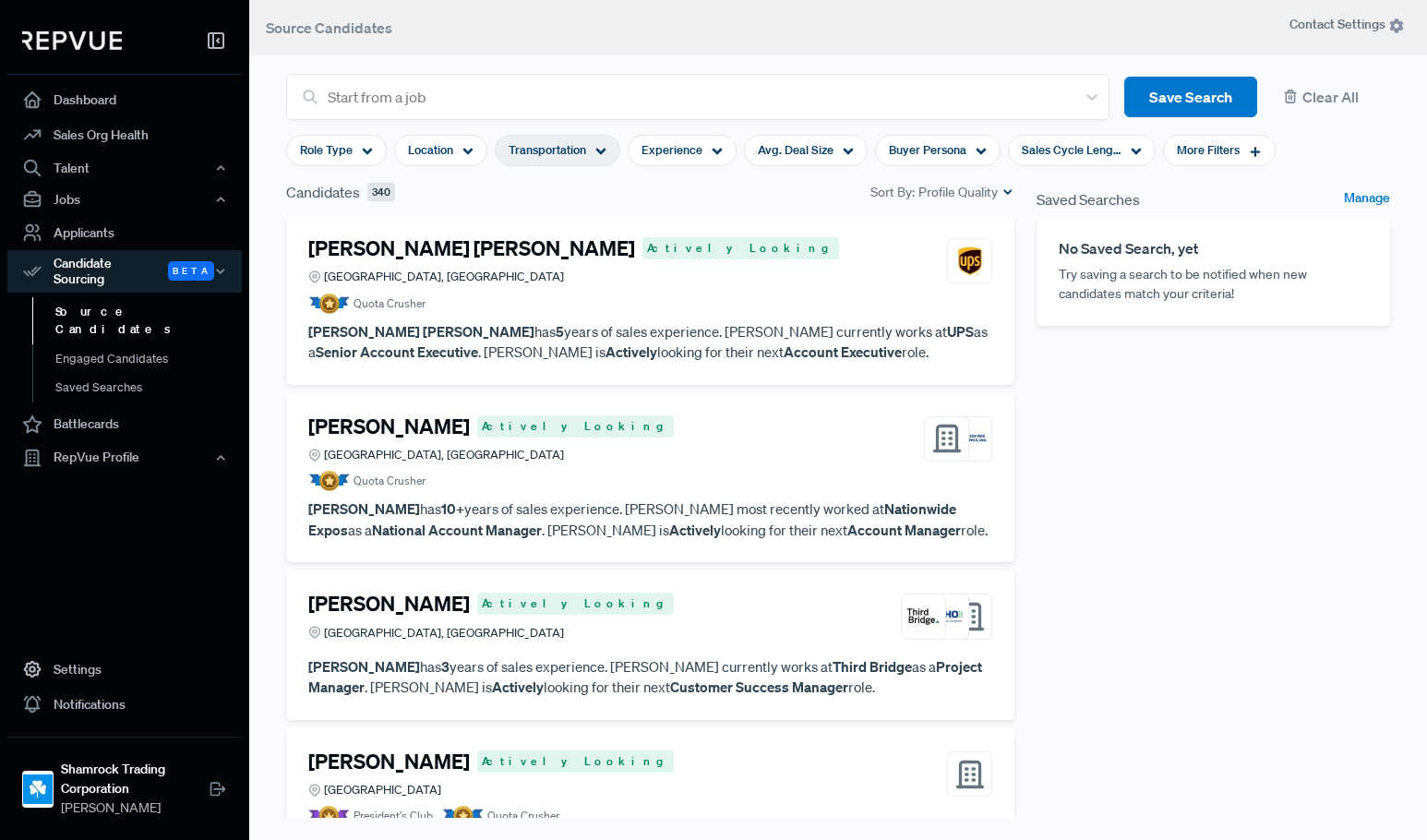
scroll to position [8394, 0]
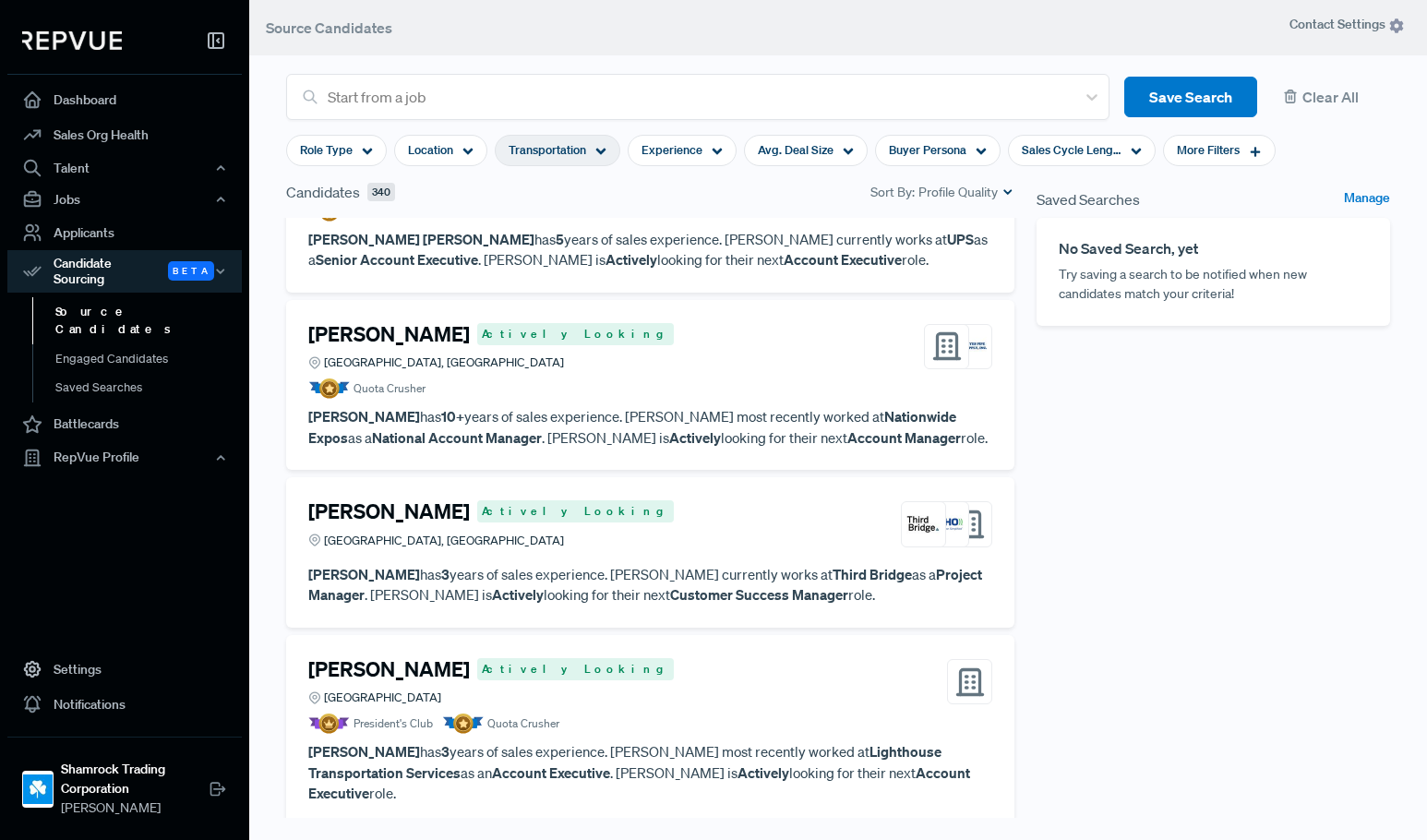
click at [683, 500] on article "[PERSON_NAME] Actively Looking [GEOGRAPHIC_DATA], [GEOGRAPHIC_DATA]" at bounding box center [651, 528] width 684 height 57
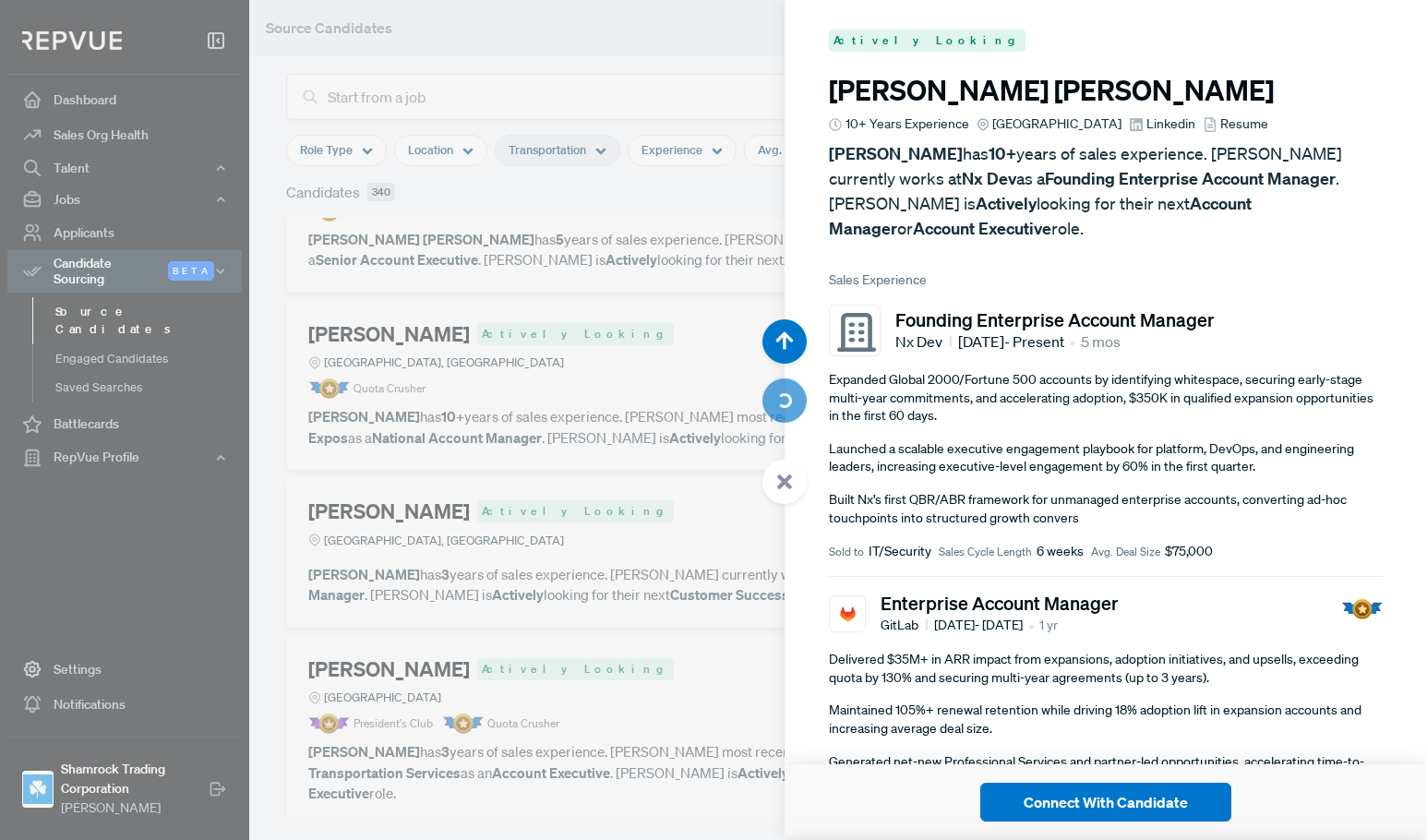
scroll to position [39483, 0]
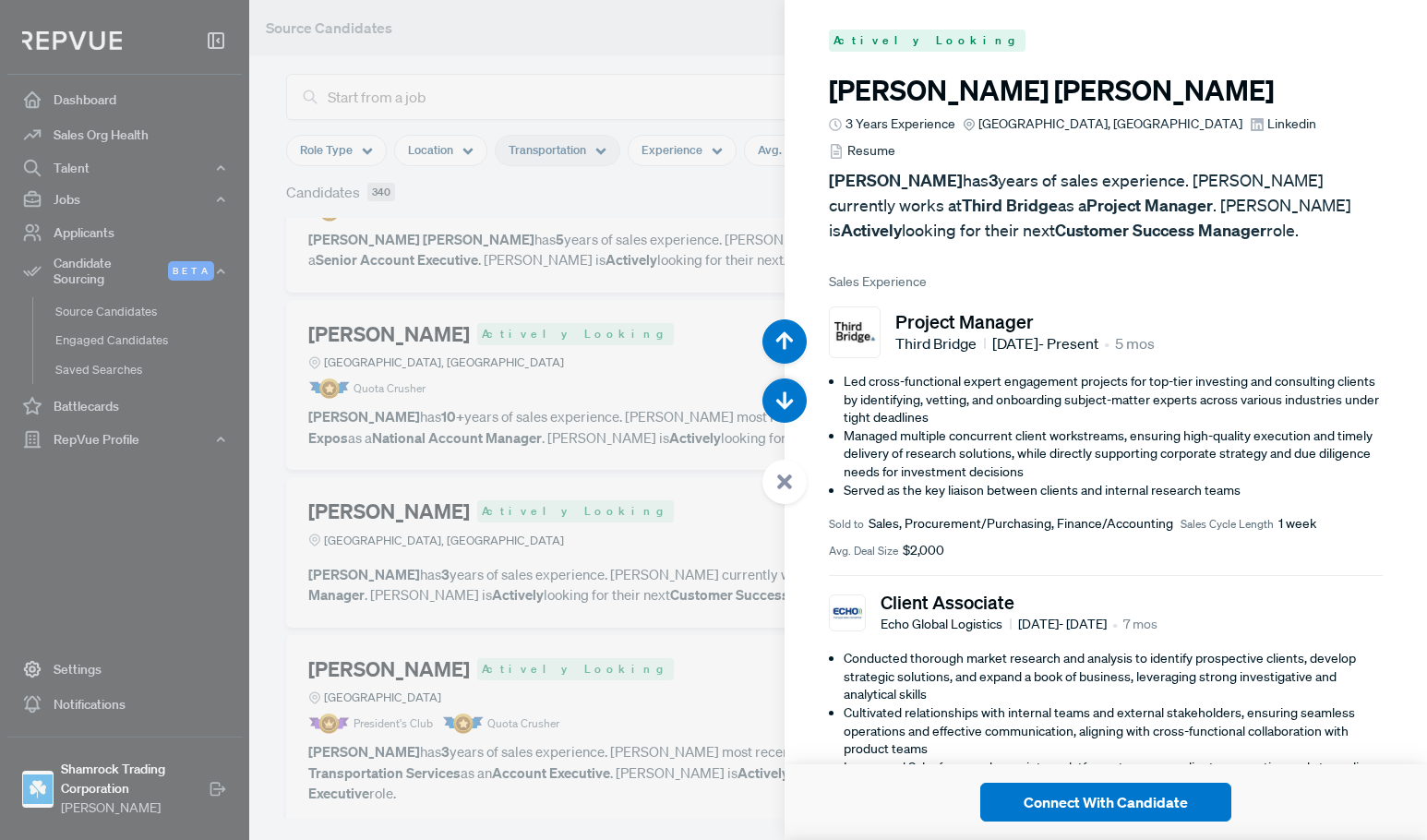
click at [668, 552] on div at bounding box center [713, 420] width 1427 height 840
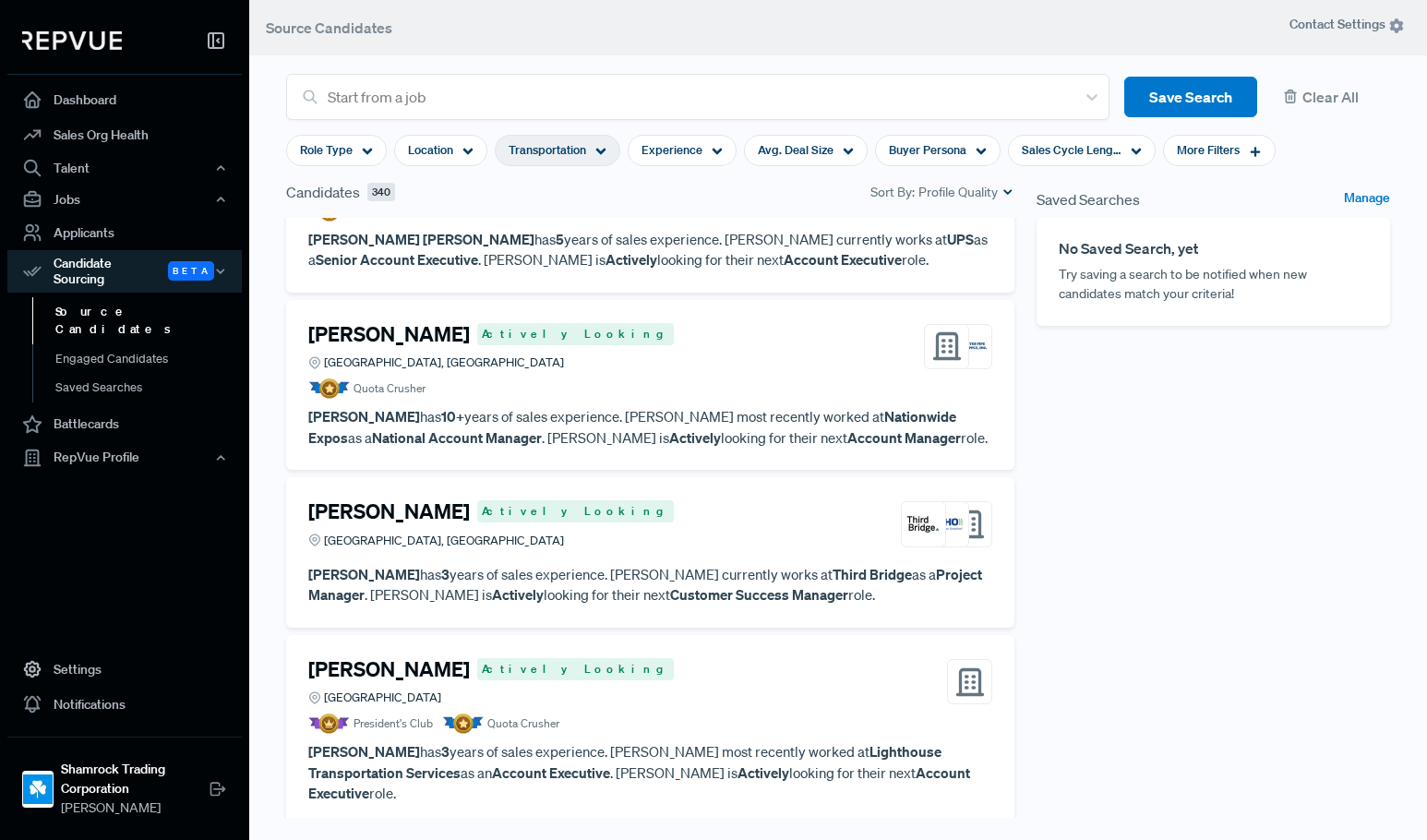
scroll to position [8579, 0]
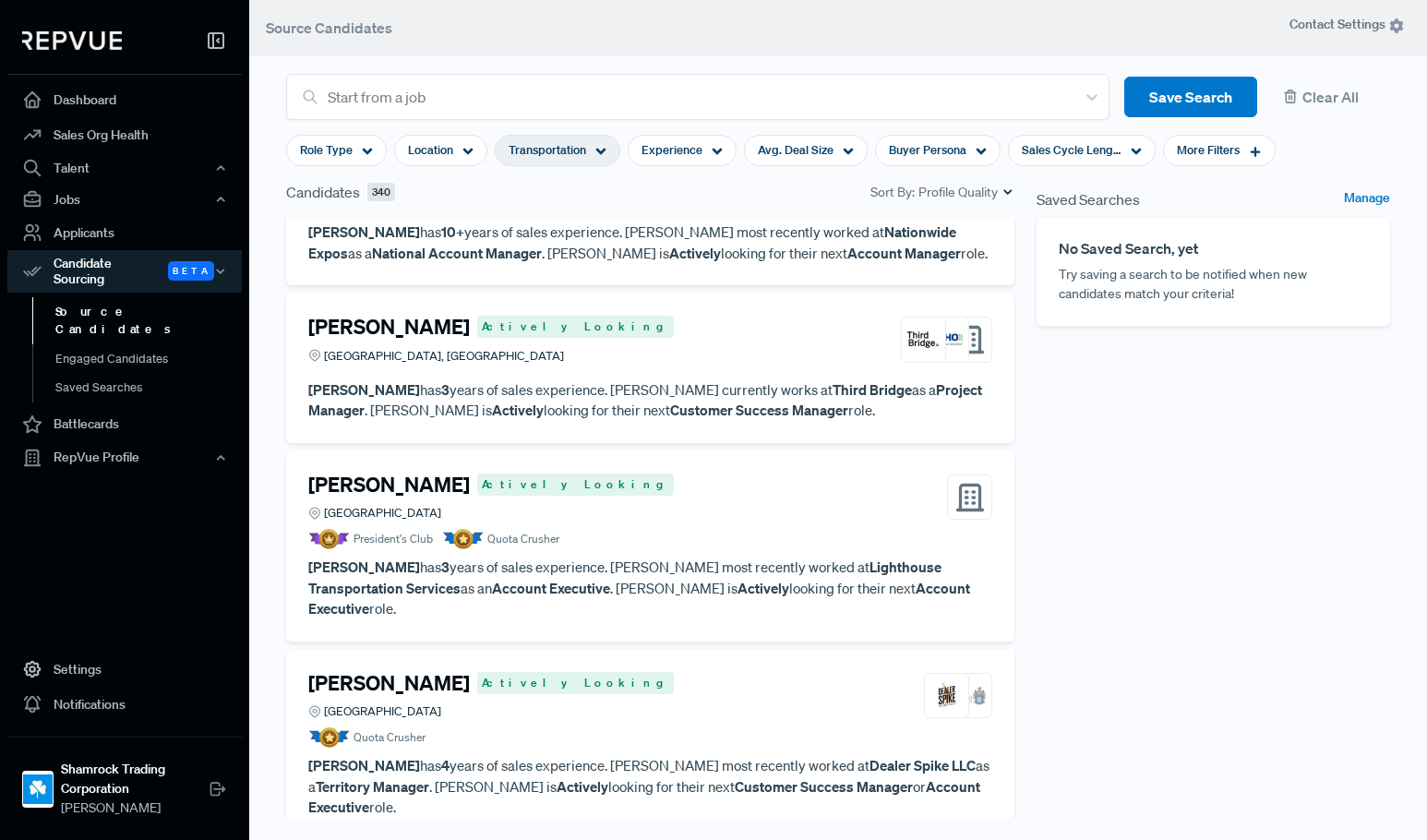
click at [688, 529] on article "President's Club Quota Crusher" at bounding box center [651, 540] width 684 height 20
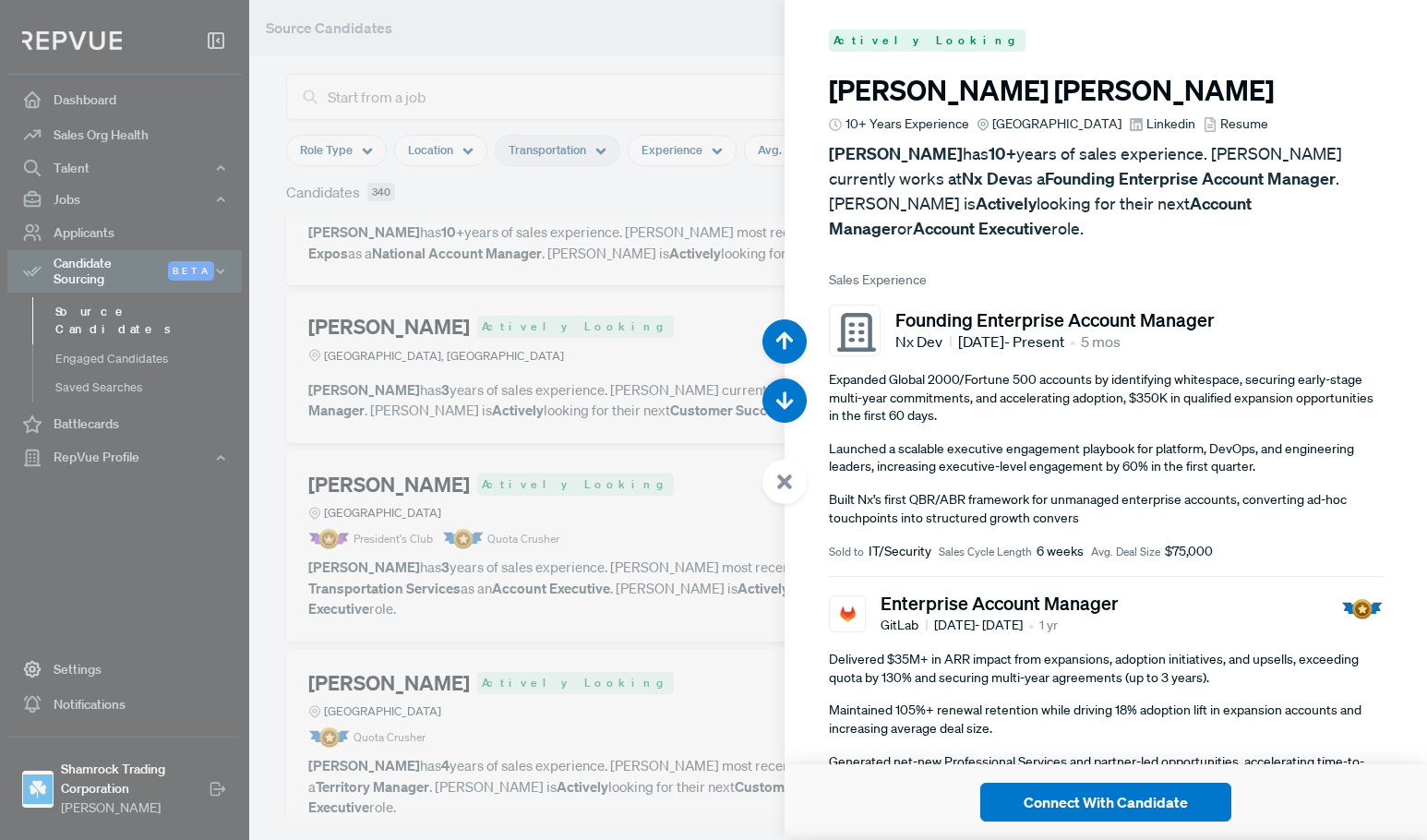
scroll to position [40323, 0]
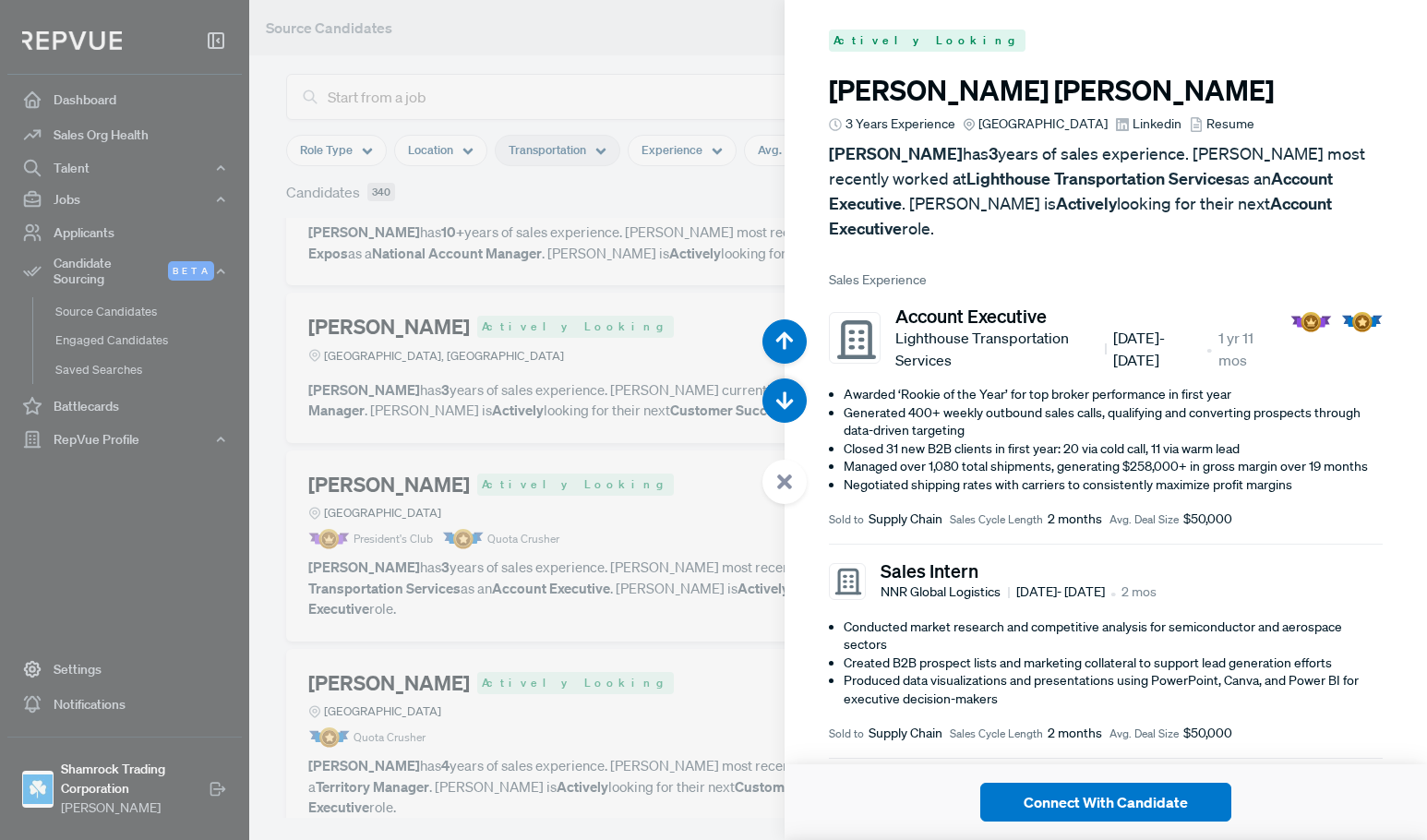
click at [1133, 116] on span "Linkedin" at bounding box center [1157, 123] width 49 height 19
drag, startPoint x: 667, startPoint y: 273, endPoint x: 702, endPoint y: 648, distance: 376.6
click at [669, 273] on div at bounding box center [713, 420] width 1427 height 840
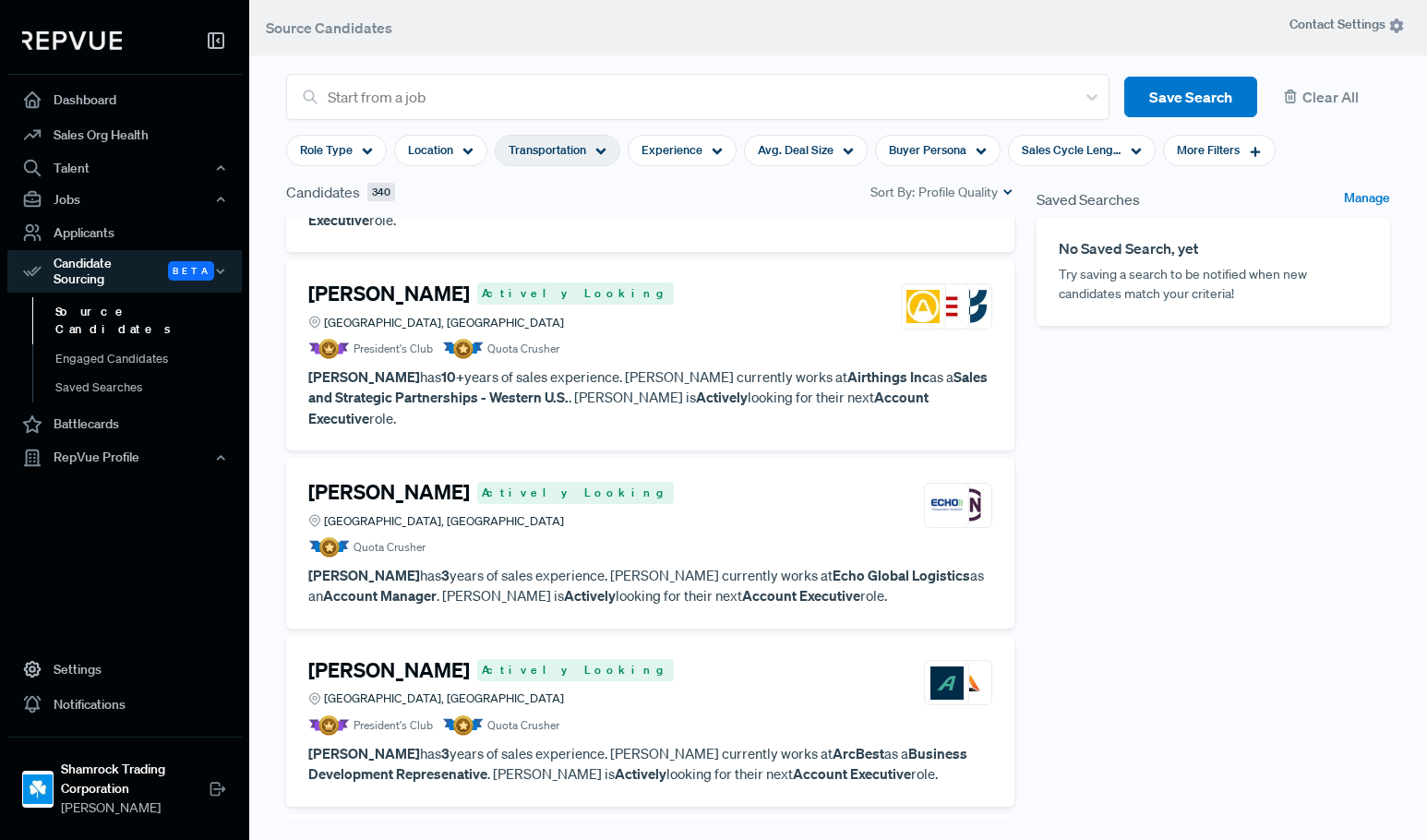
scroll to position [10240, 0]
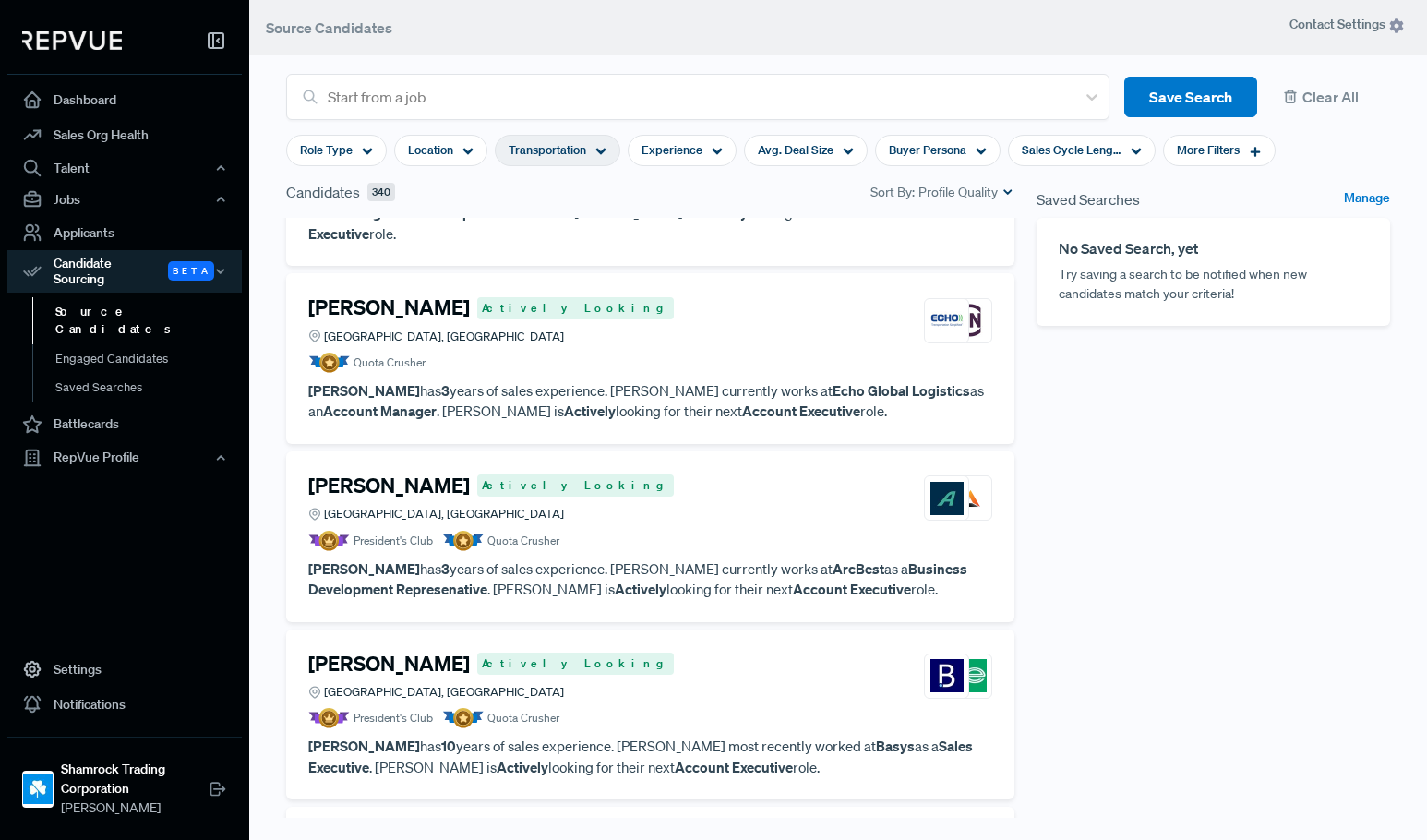
click at [690, 531] on article "President's Club Quota Crusher" at bounding box center [651, 541] width 684 height 20
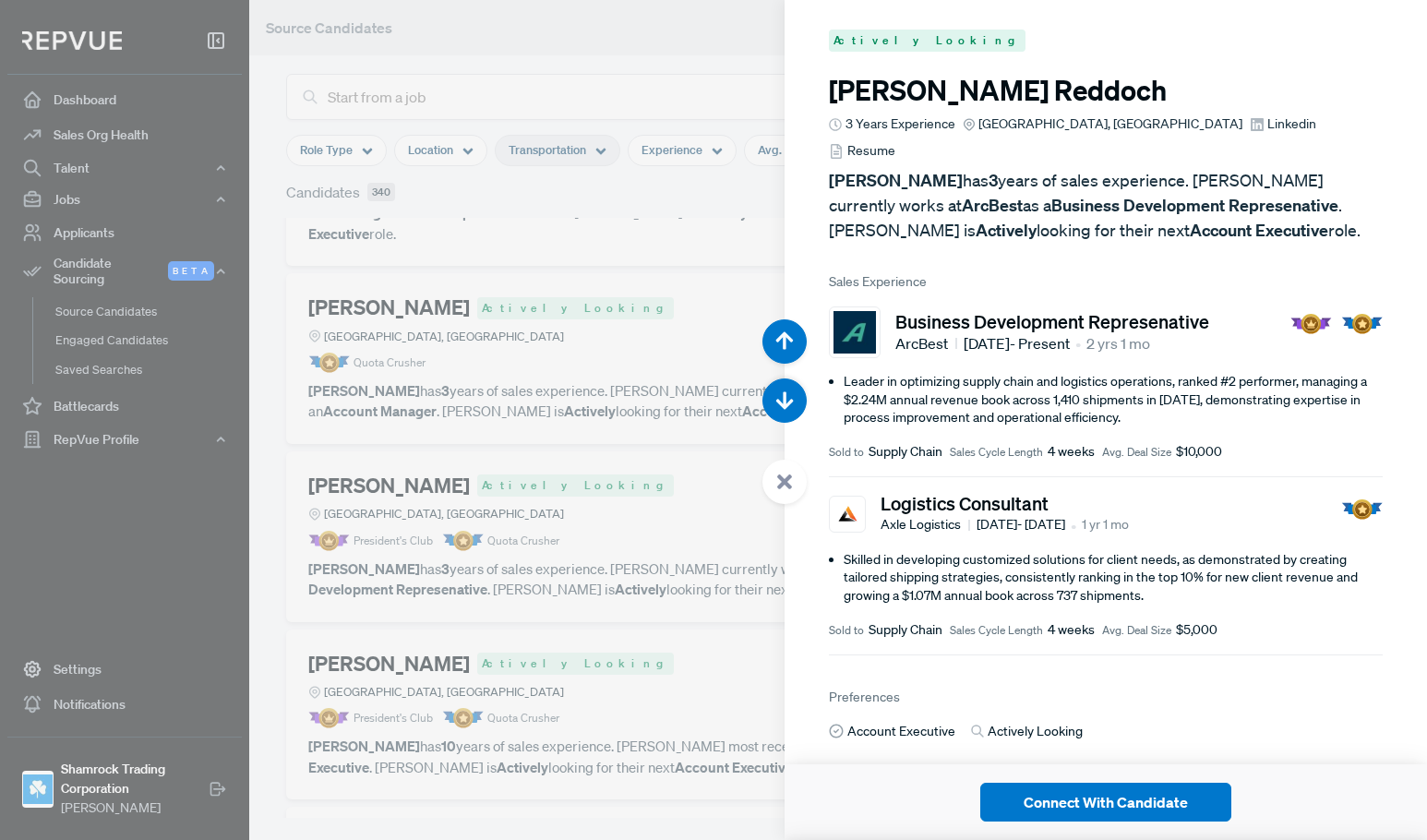
click at [1268, 127] on span "Linkedin" at bounding box center [1292, 123] width 49 height 19
click at [664, 557] on div at bounding box center [713, 420] width 1427 height 840
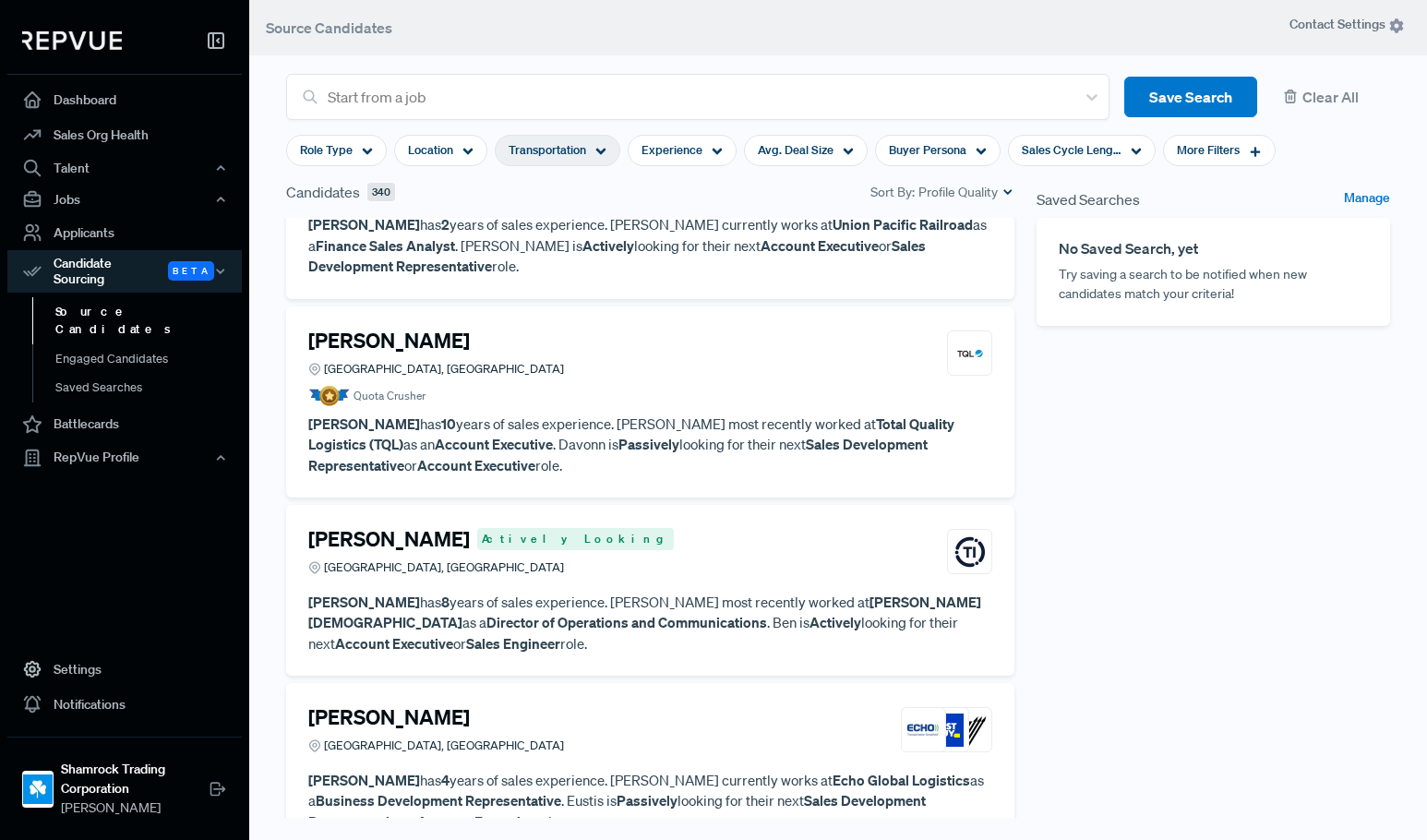
scroll to position [11533, 0]
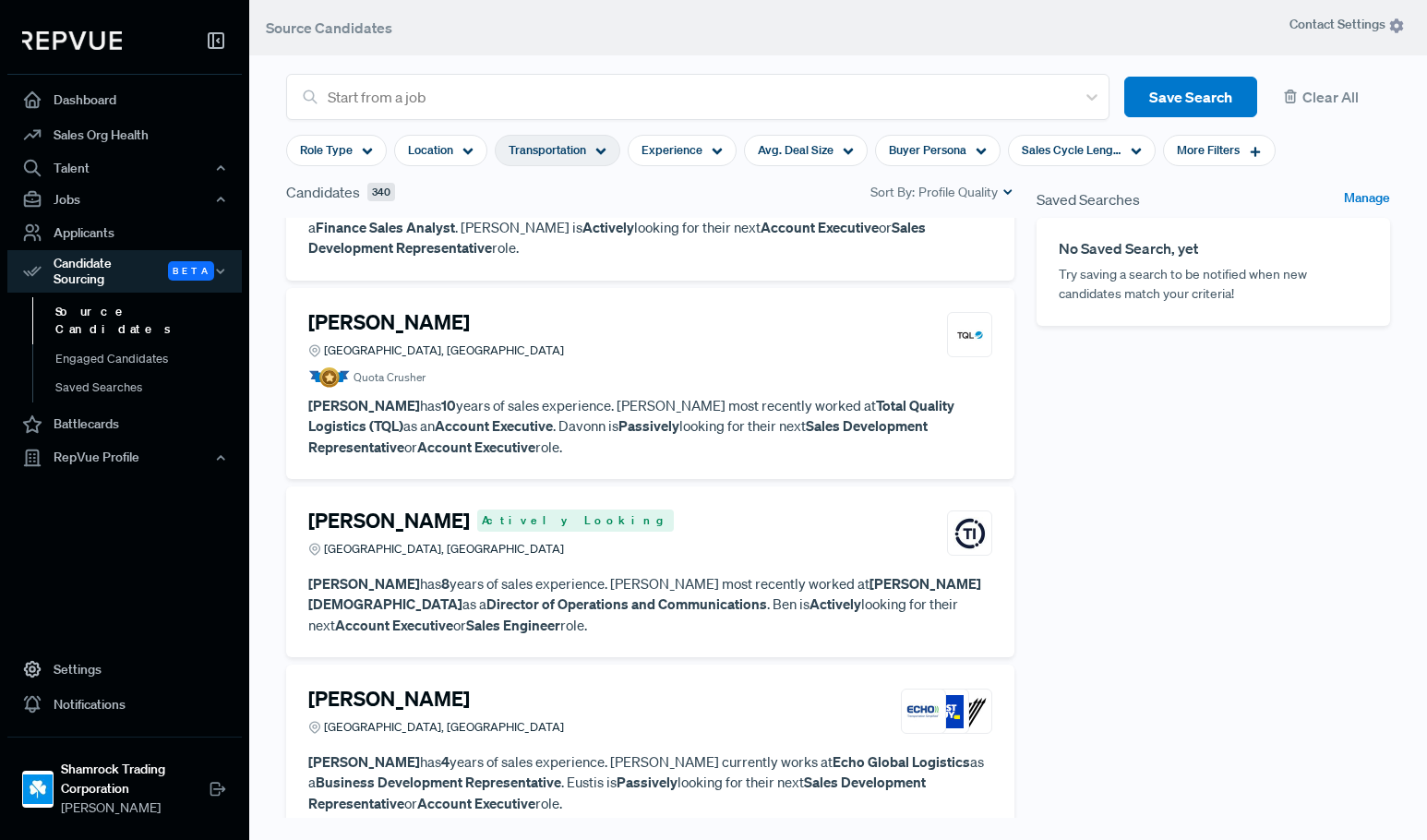
click at [664, 687] on article "Eustis Tapia Chicago, [GEOGRAPHIC_DATA]" at bounding box center [651, 716] width 684 height 57
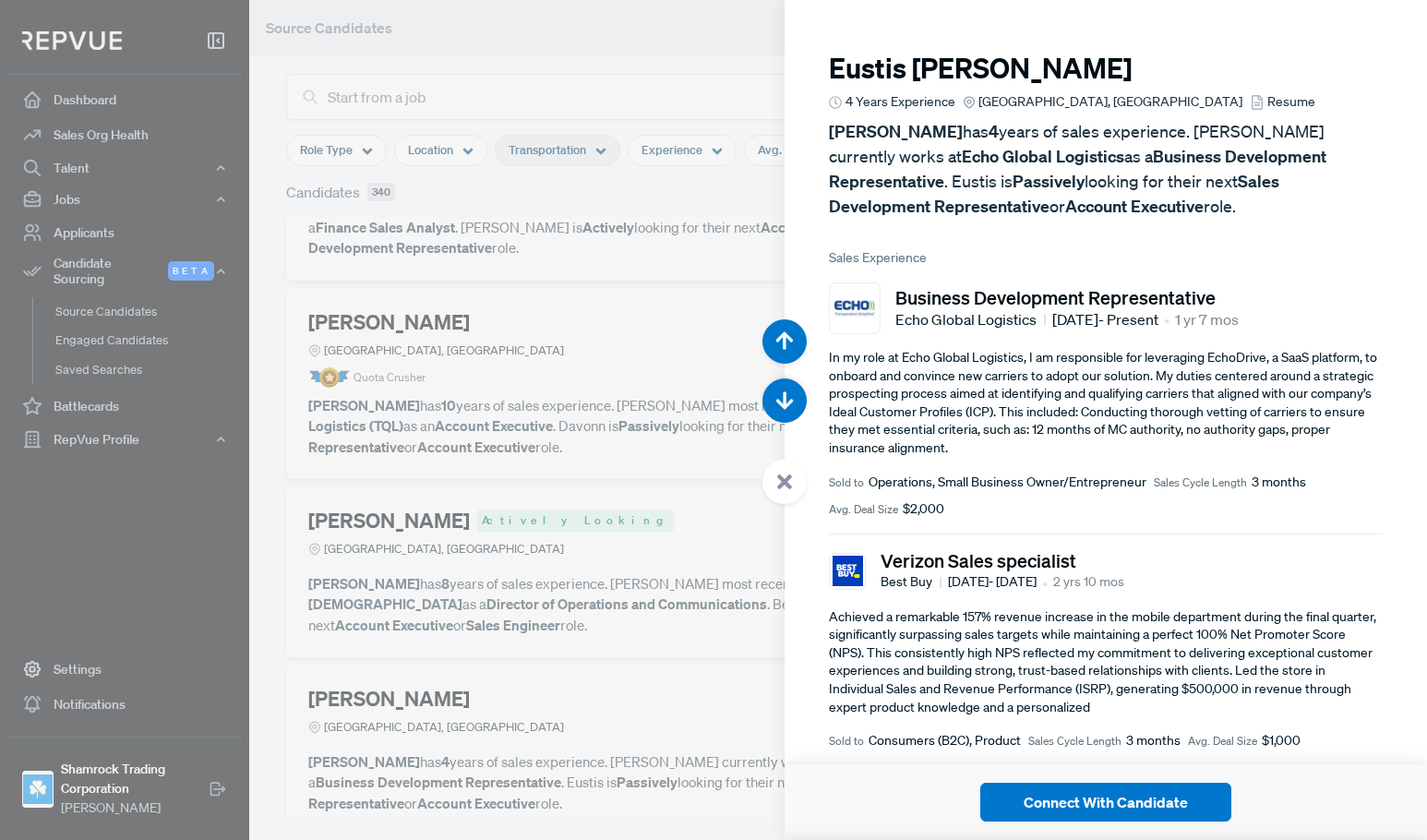
click at [1268, 106] on span "Resume" at bounding box center [1292, 102] width 48 height 19
click at [670, 498] on div at bounding box center [713, 420] width 1427 height 840
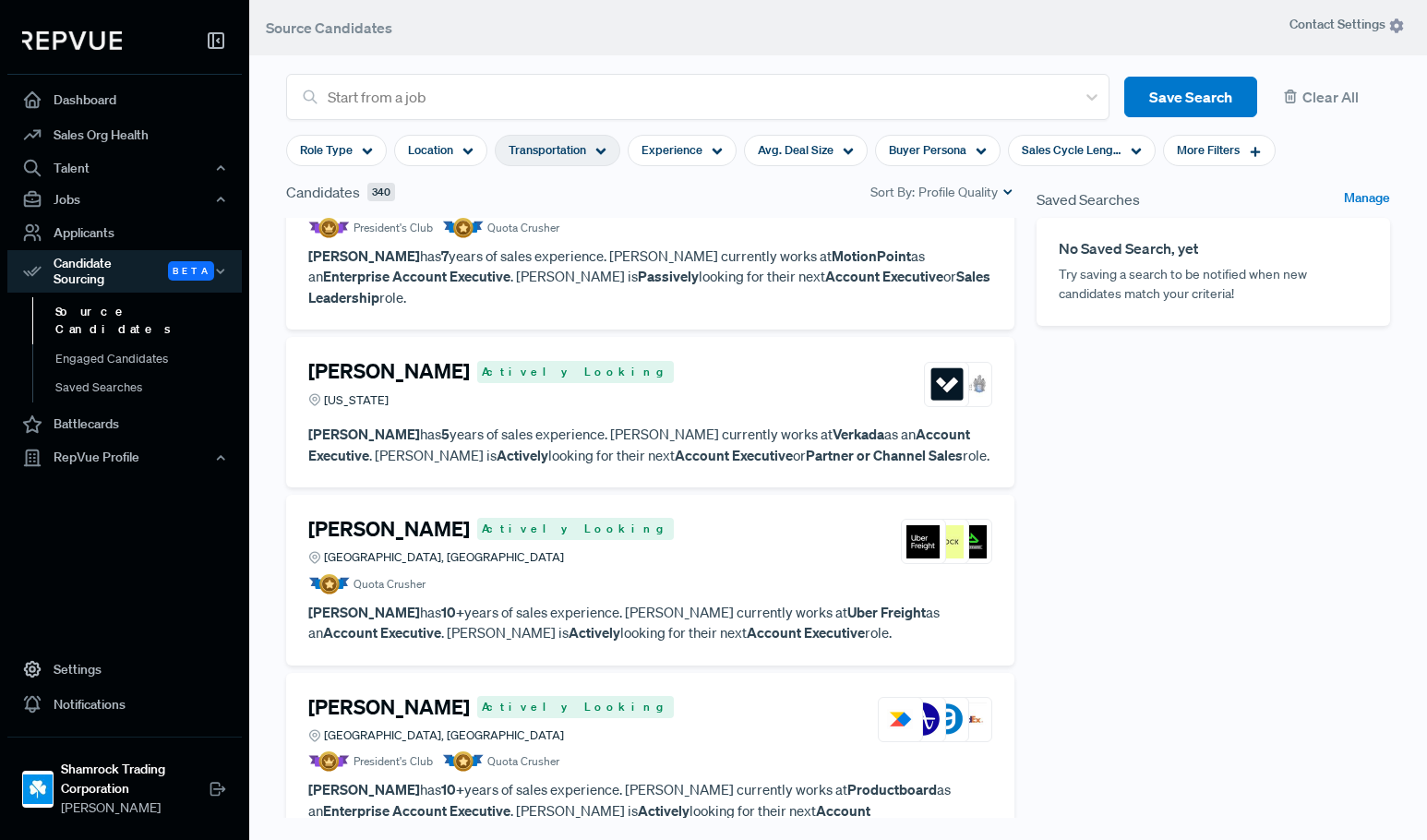
scroll to position [12733, 0]
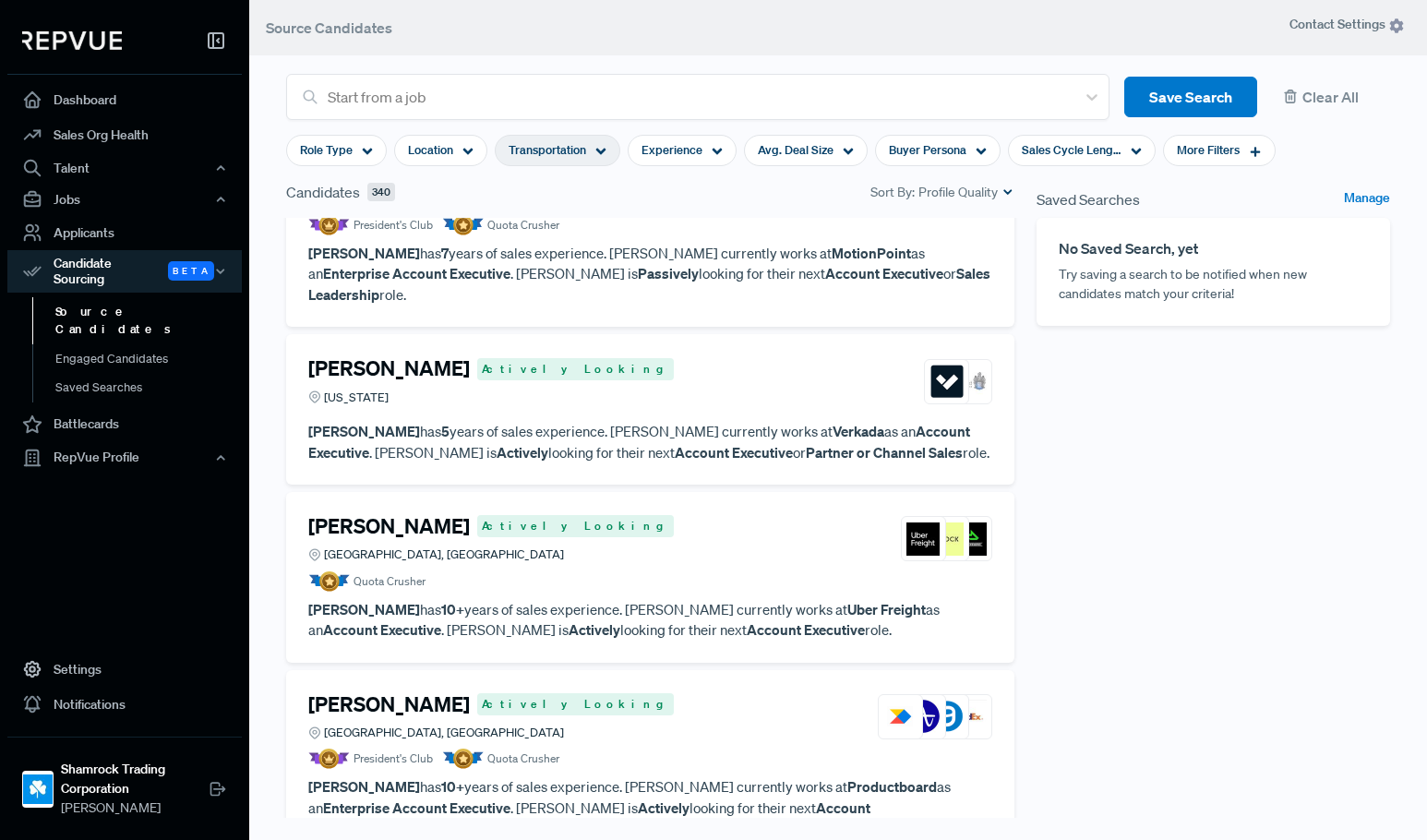
click at [623, 515] on div "[PERSON_NAME] Actively Looking [GEOGRAPHIC_DATA], [GEOGRAPHIC_DATA]" at bounding box center [651, 540] width 684 height 50
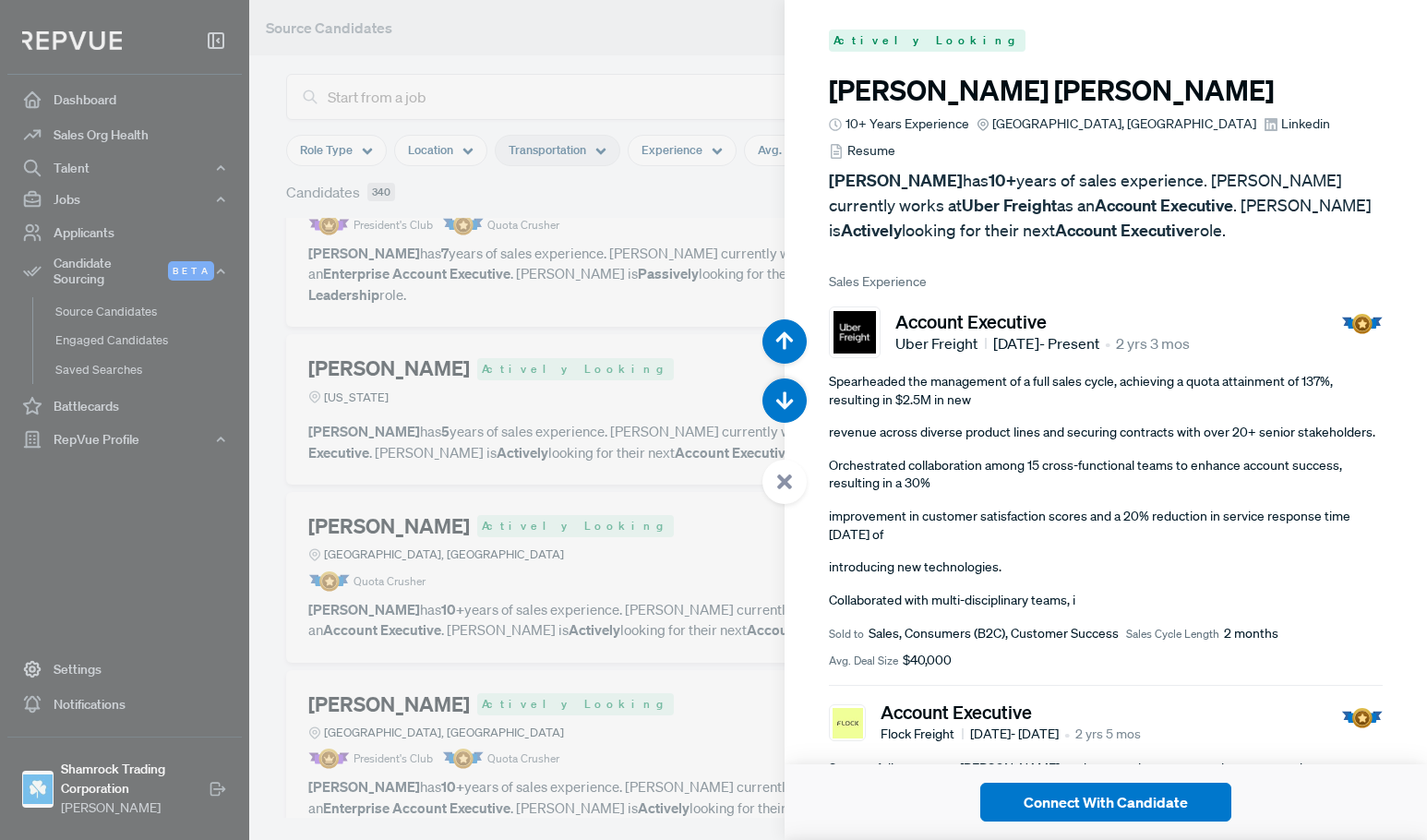
click at [1281, 127] on span "Linkedin" at bounding box center [1306, 123] width 49 height 19
click at [670, 307] on div at bounding box center [713, 420] width 1427 height 840
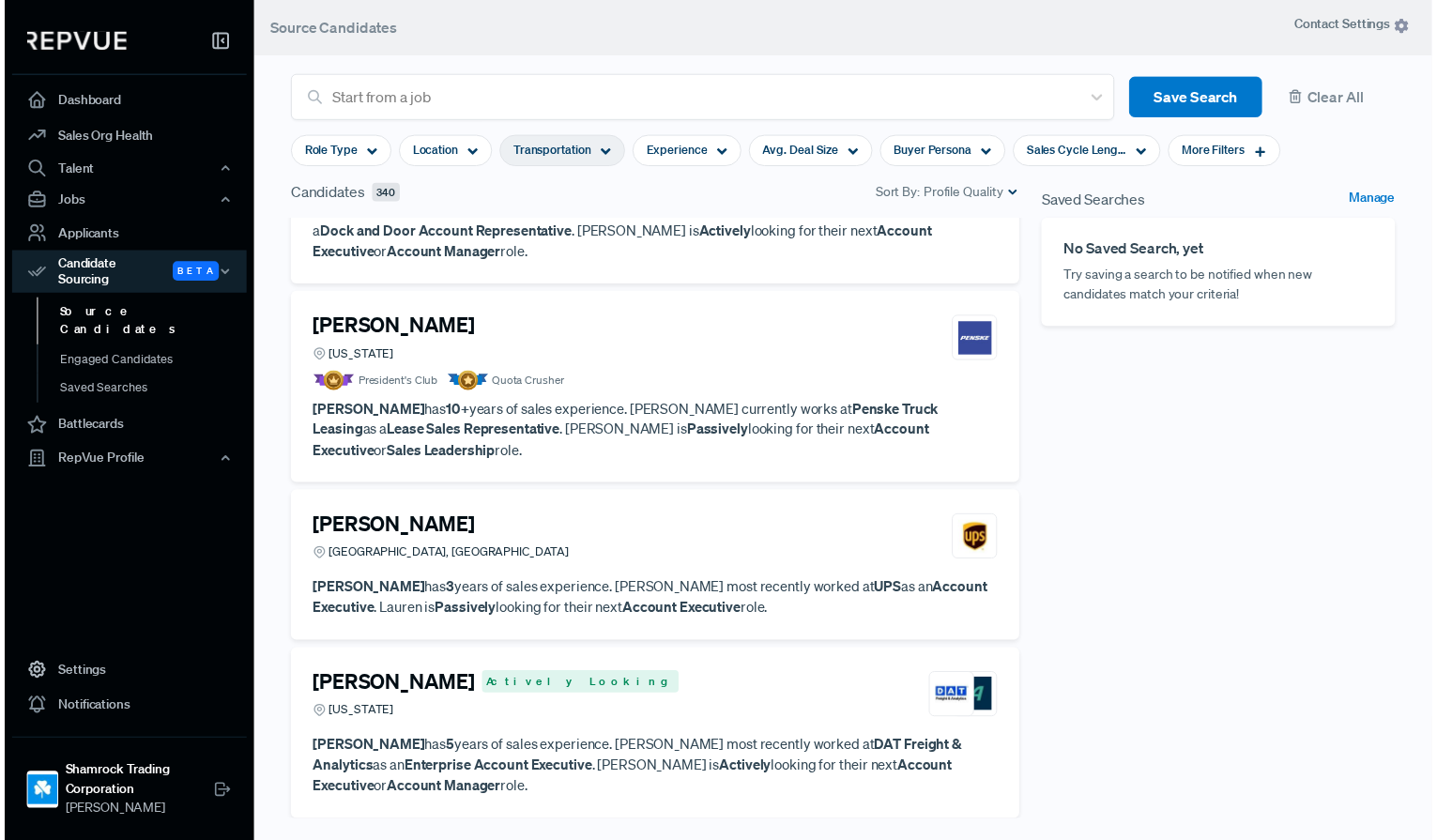
scroll to position [14318, 0]
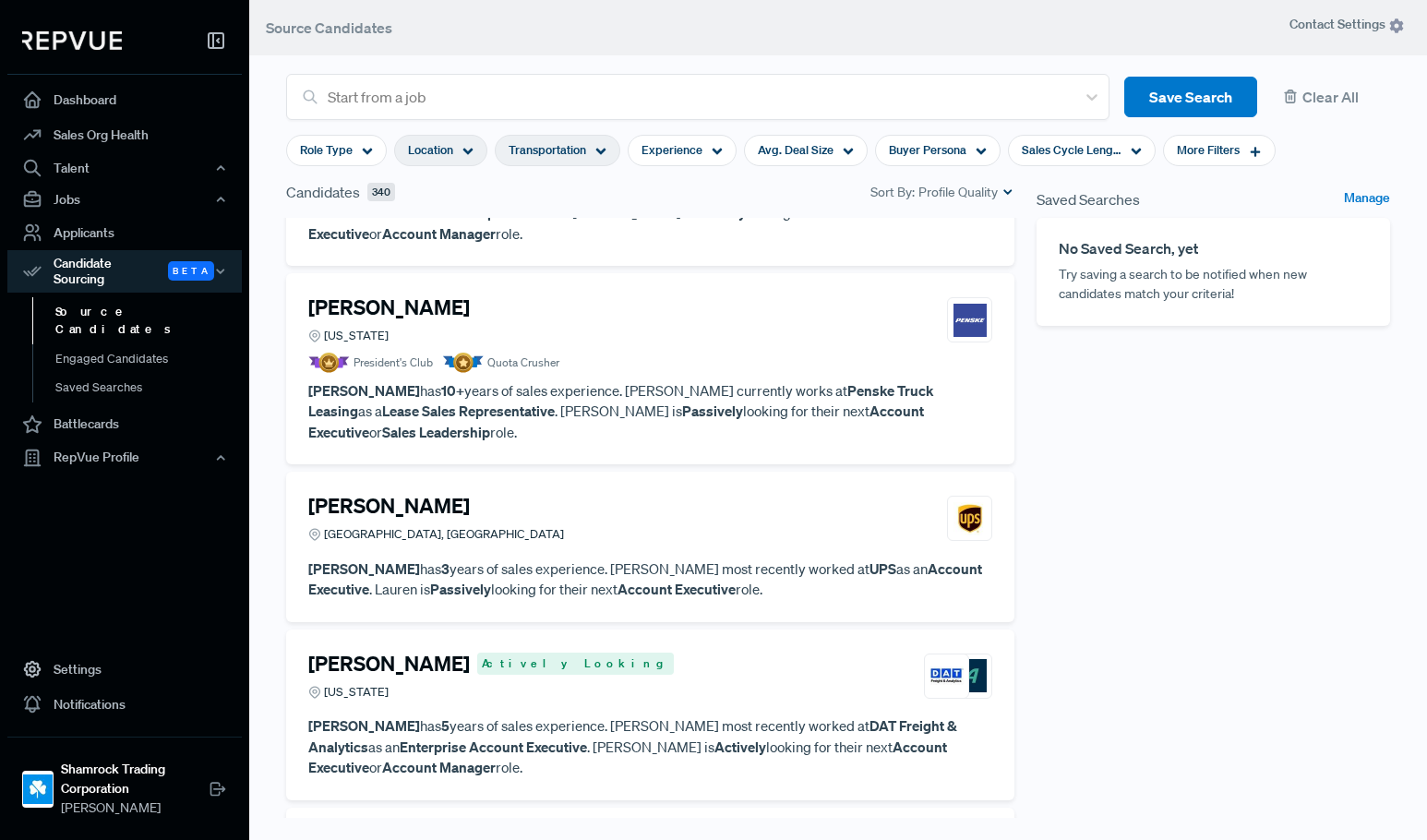
click at [436, 154] on span "Location" at bounding box center [430, 149] width 45 height 18
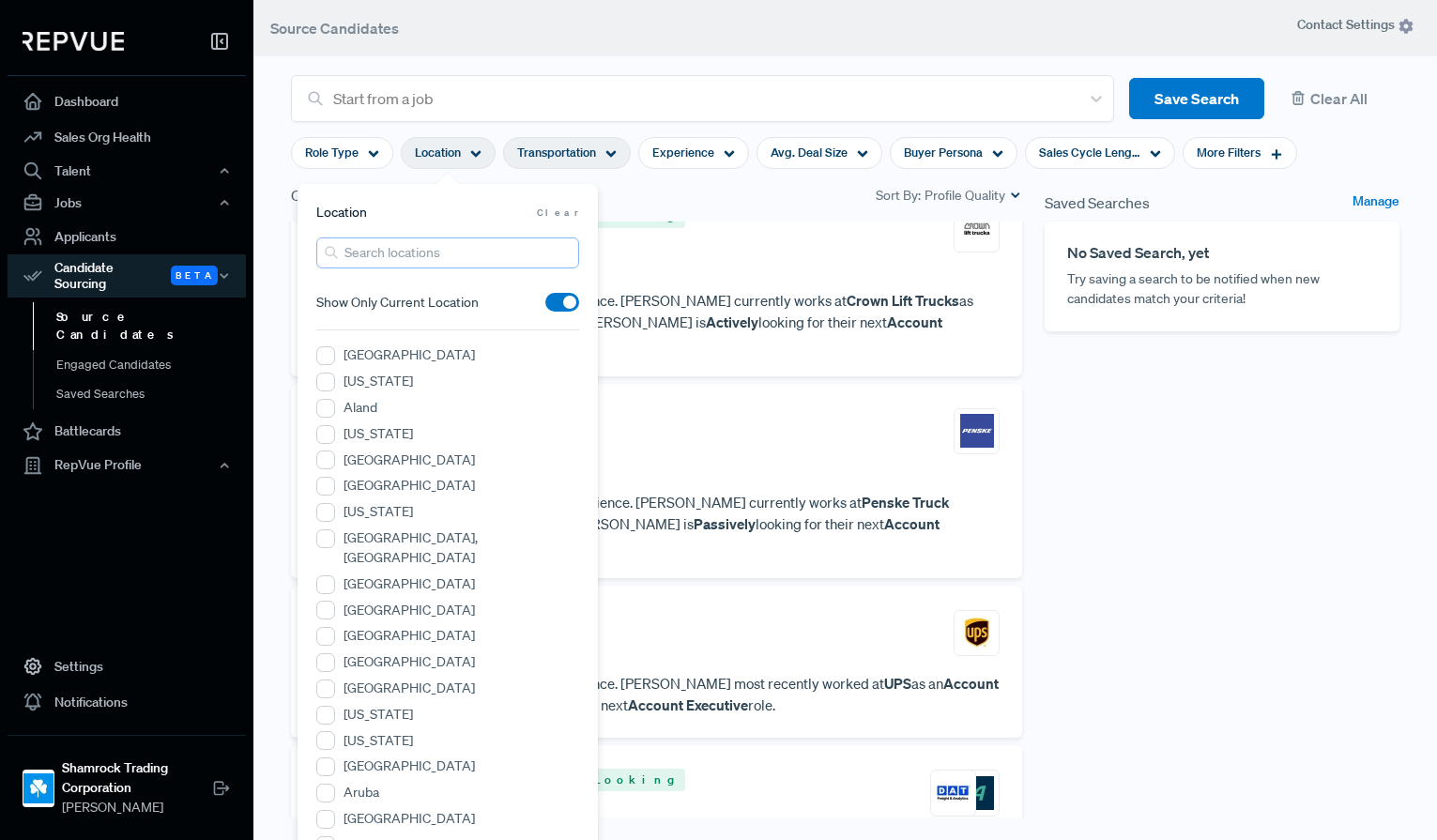
click at [414, 250] on input "search" at bounding box center [448, 253] width 263 height 31
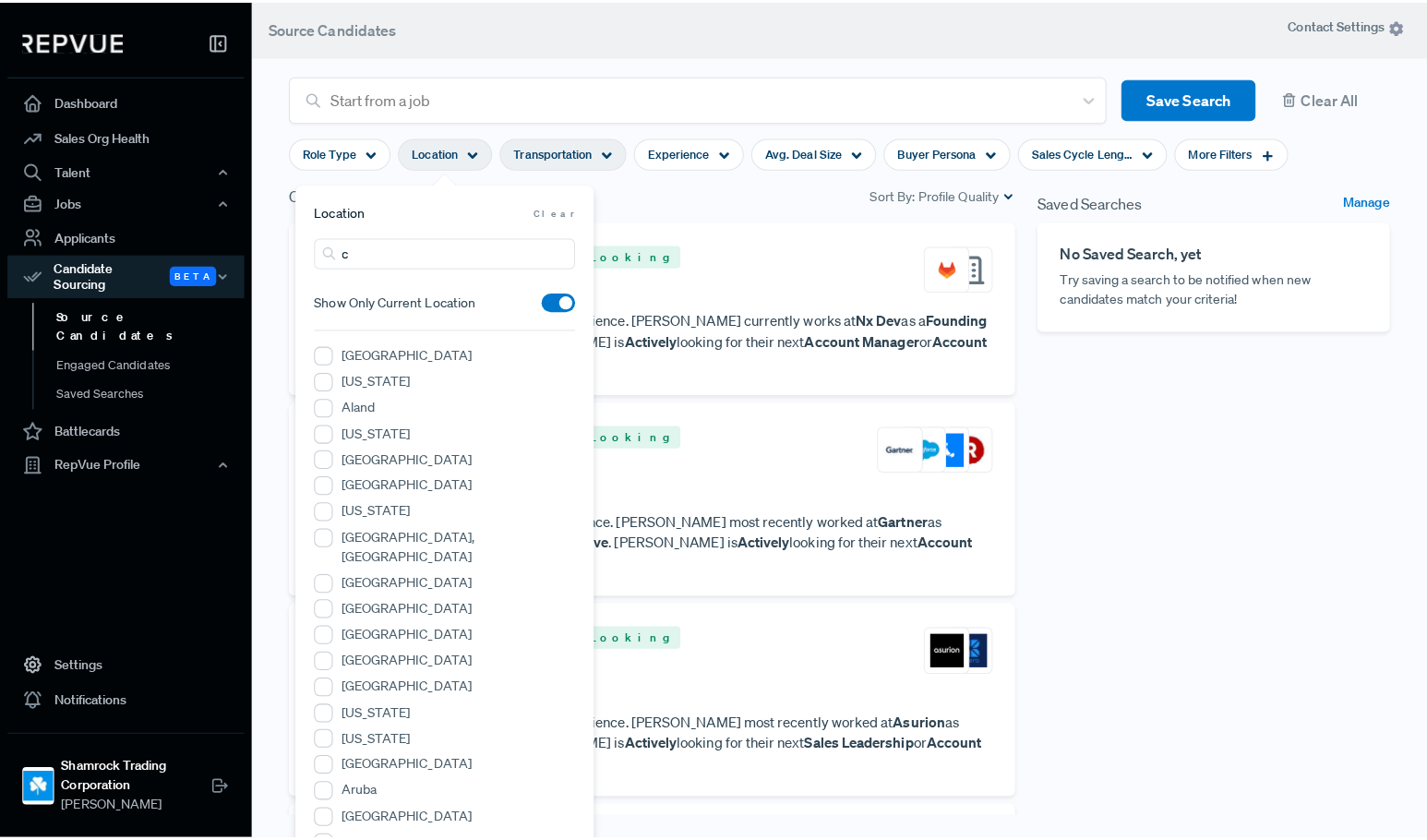
scroll to position [14081, 0]
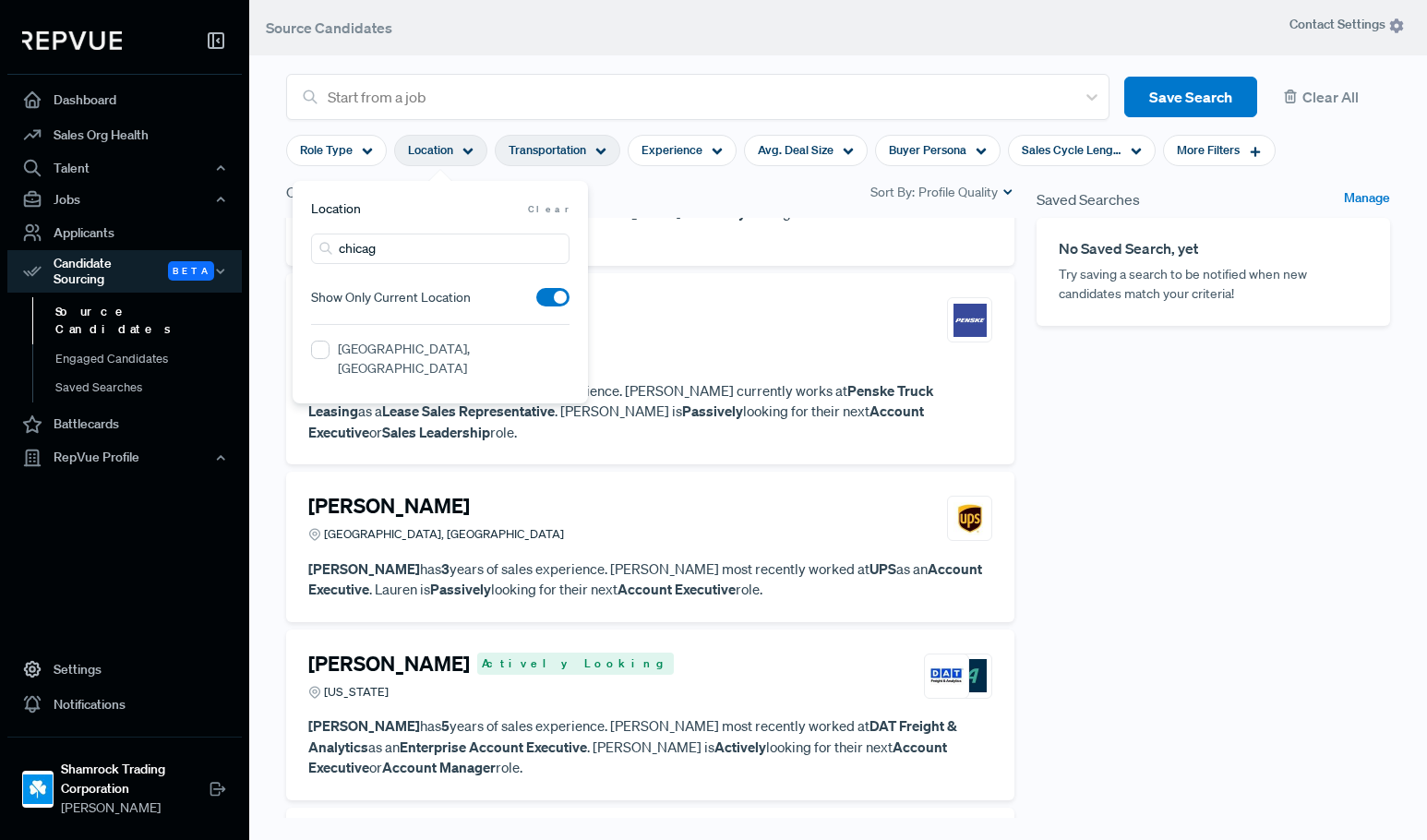
type input "chicag"
click at [389, 353] on label "[GEOGRAPHIC_DATA], [GEOGRAPHIC_DATA]" at bounding box center [453, 359] width 232 height 39
click at [329, 353] on IL "[GEOGRAPHIC_DATA], [GEOGRAPHIC_DATA]" at bounding box center [321, 350] width 19 height 19
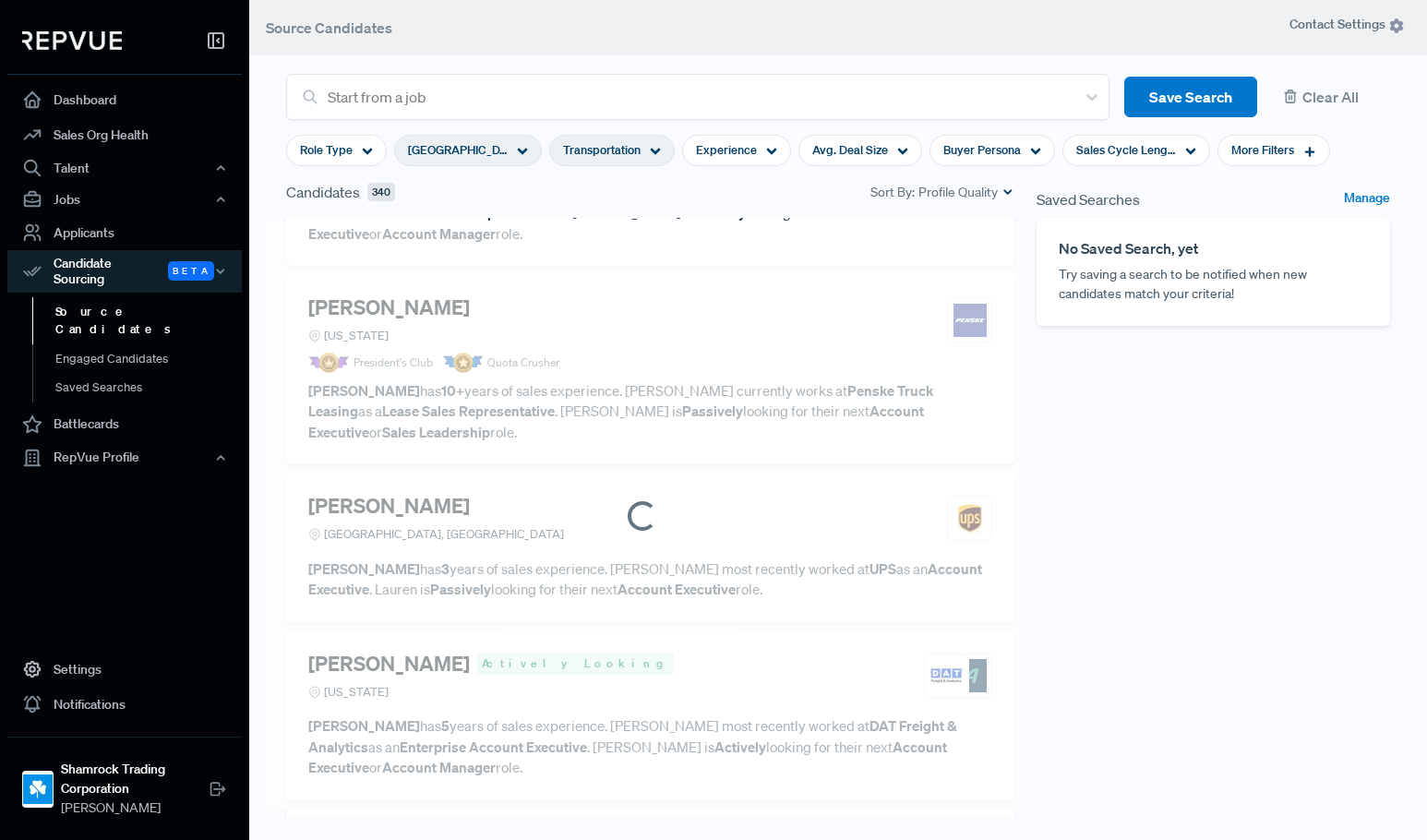
click at [1077, 485] on div "Saved Searches Manage No Saved Search, yet Try saving a search to be notified w…" at bounding box center [1213, 516] width 376 height 672
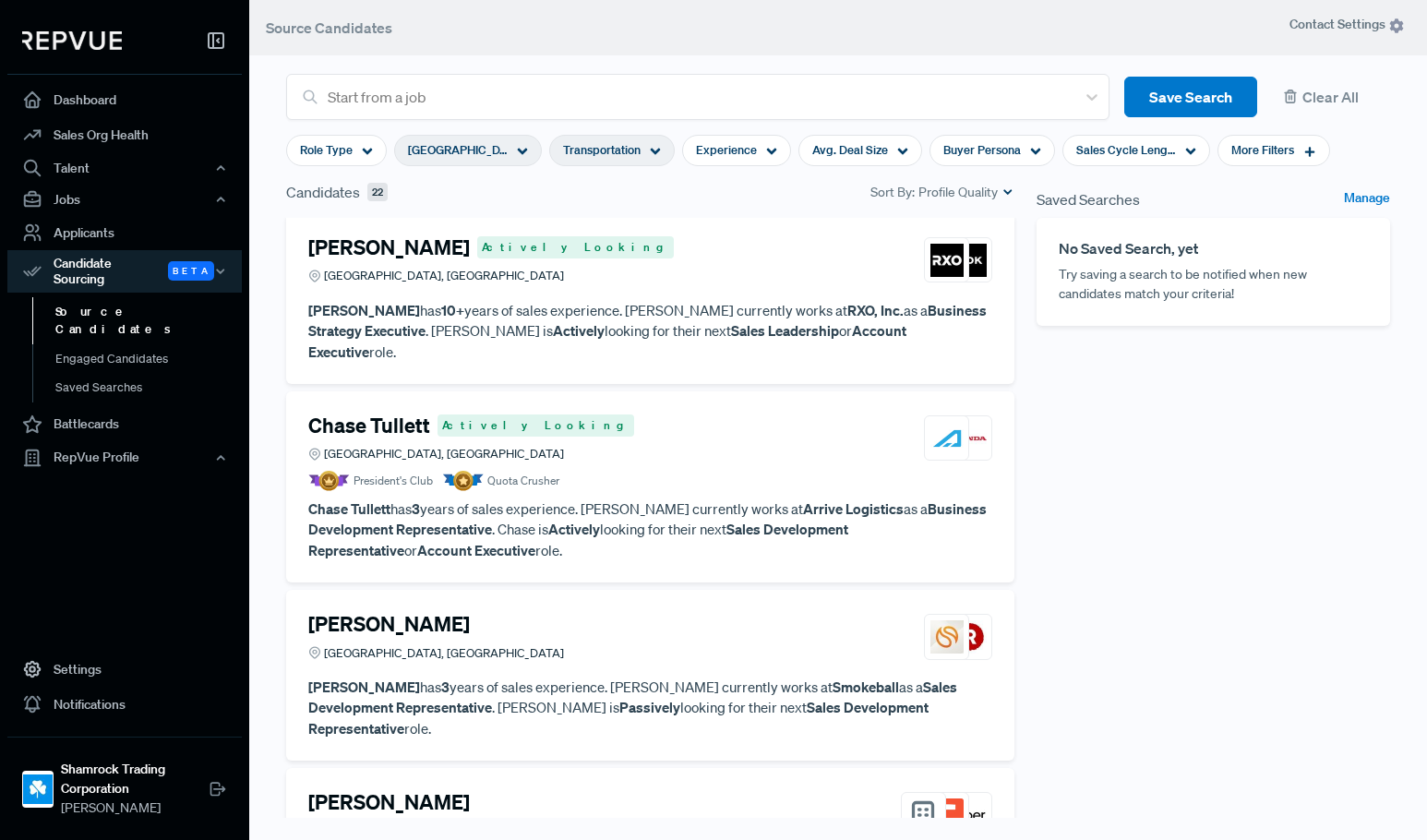
scroll to position [0, 0]
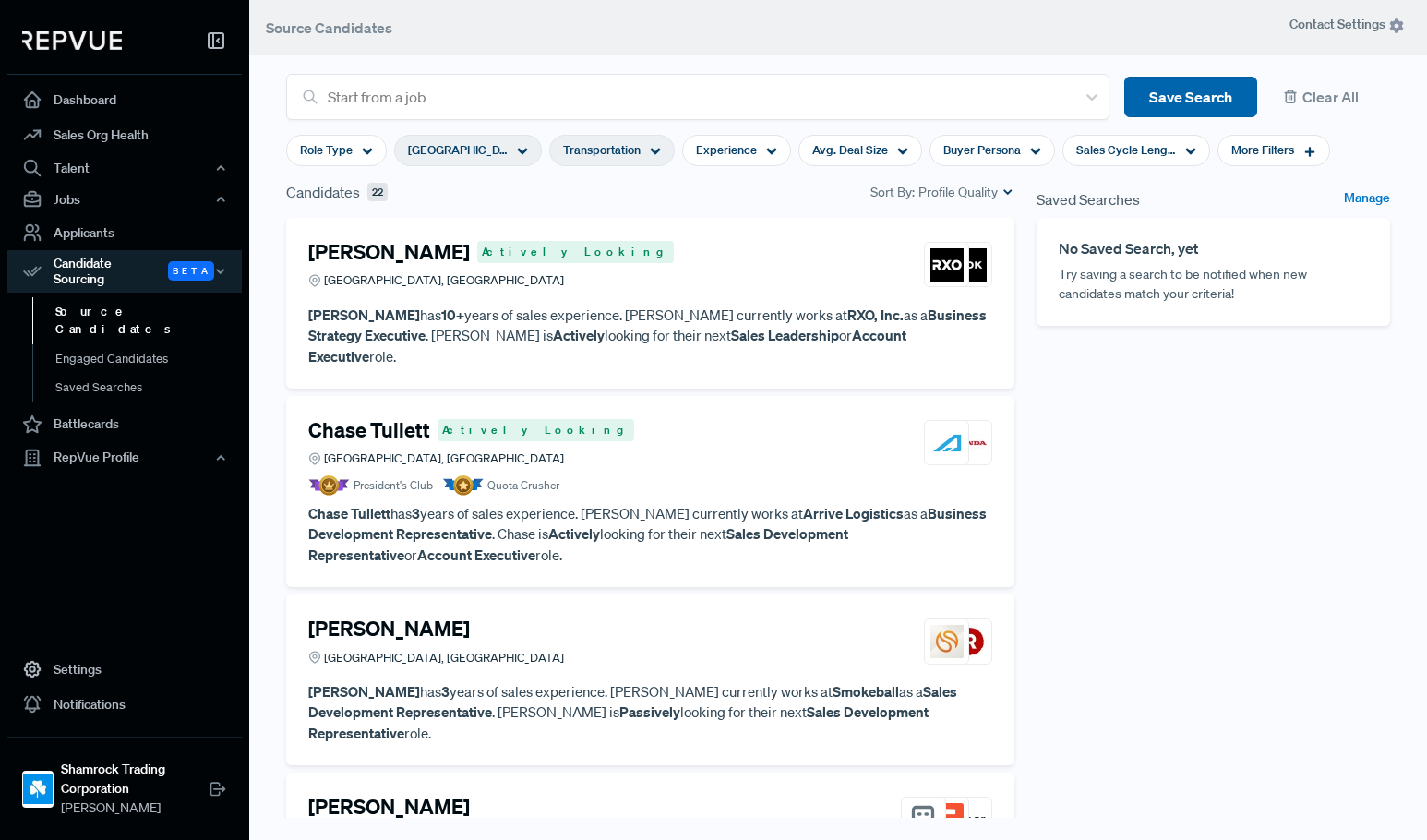
click at [1149, 98] on button "Save Search" at bounding box center [1191, 97] width 133 height 42
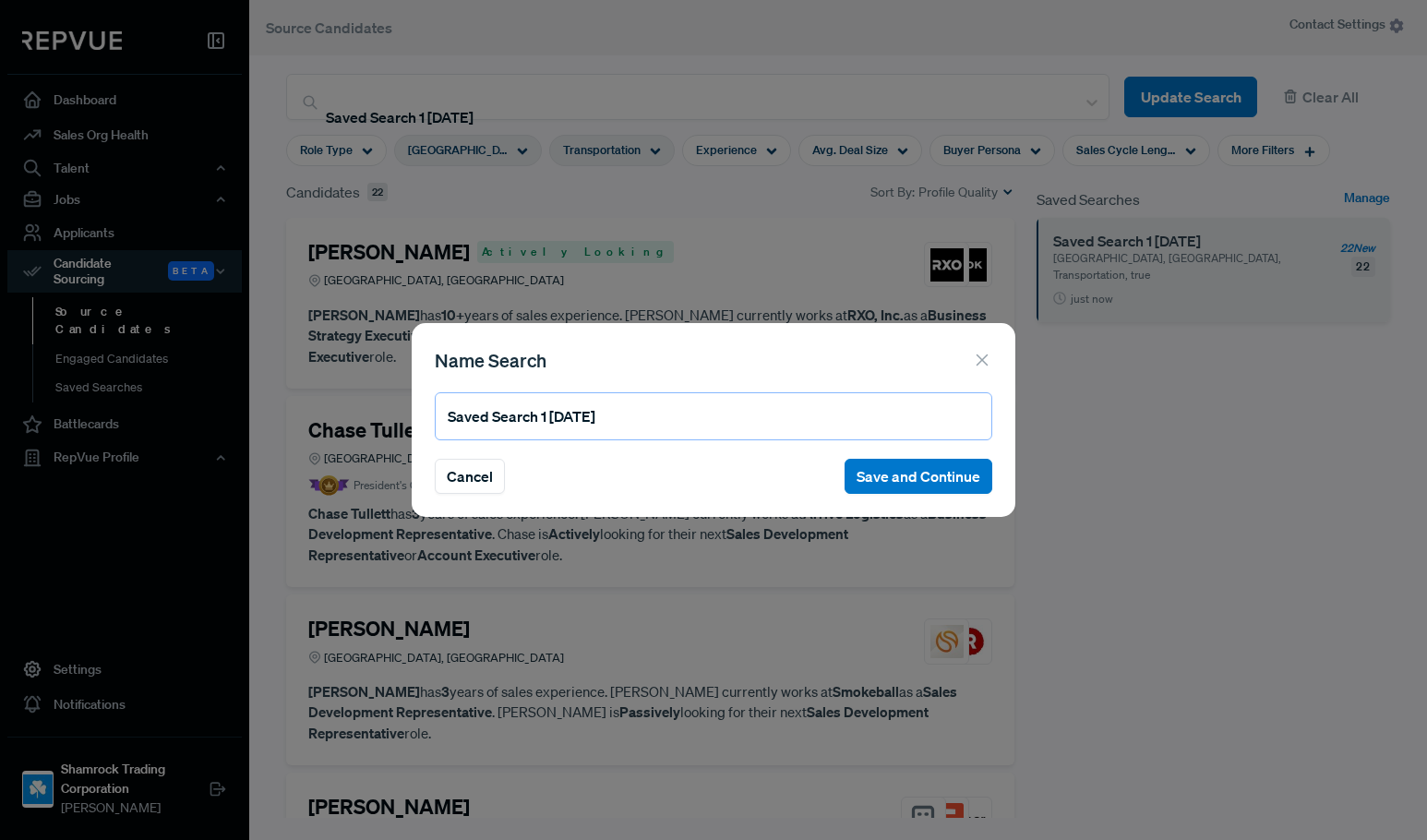
click at [655, 426] on input "Saved Search 1 09/03/2025" at bounding box center [713, 416] width 557 height 48
type input "Chicago - Transportation Sales"
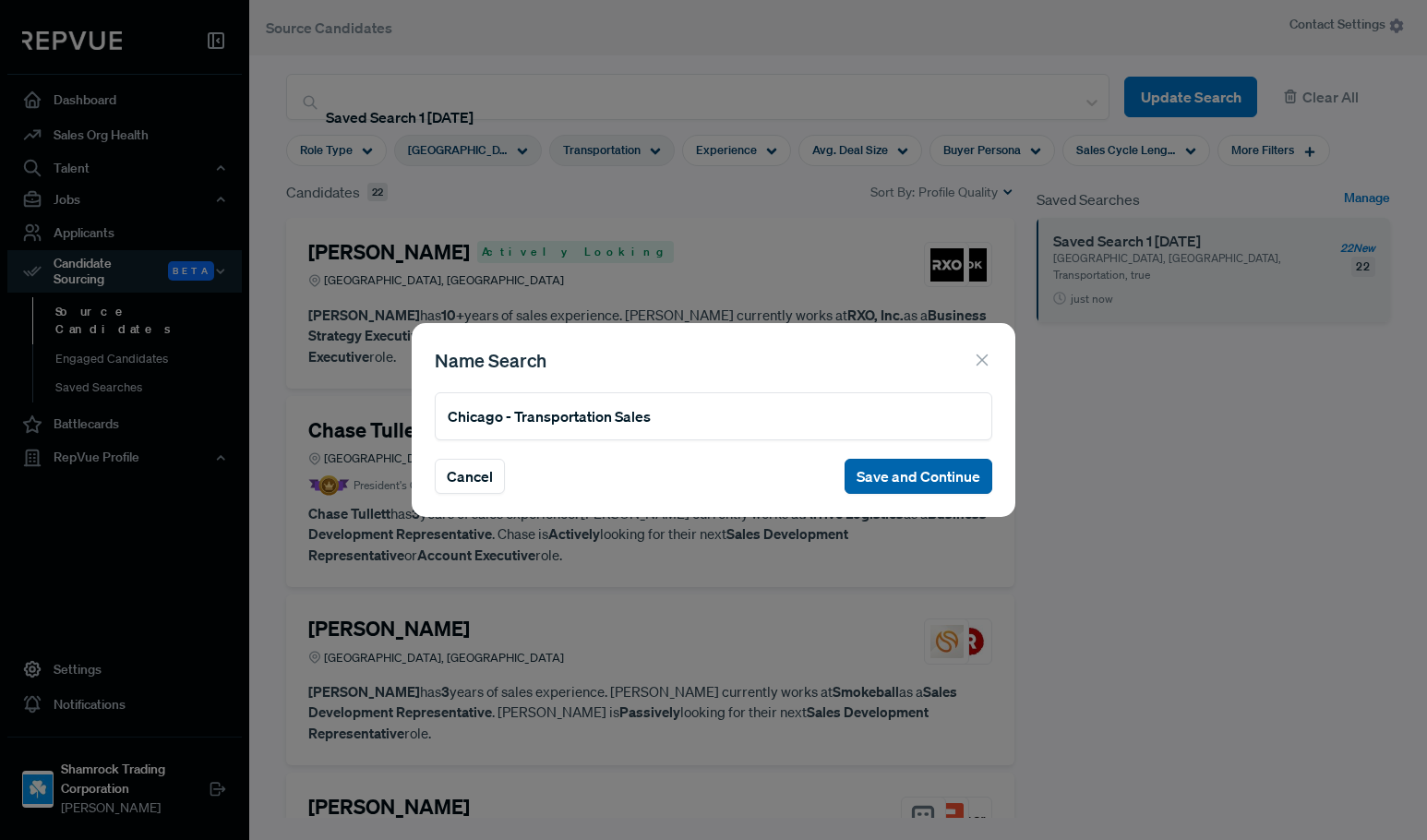
click at [925, 471] on button "Save and Continue" at bounding box center [918, 477] width 147 height 35
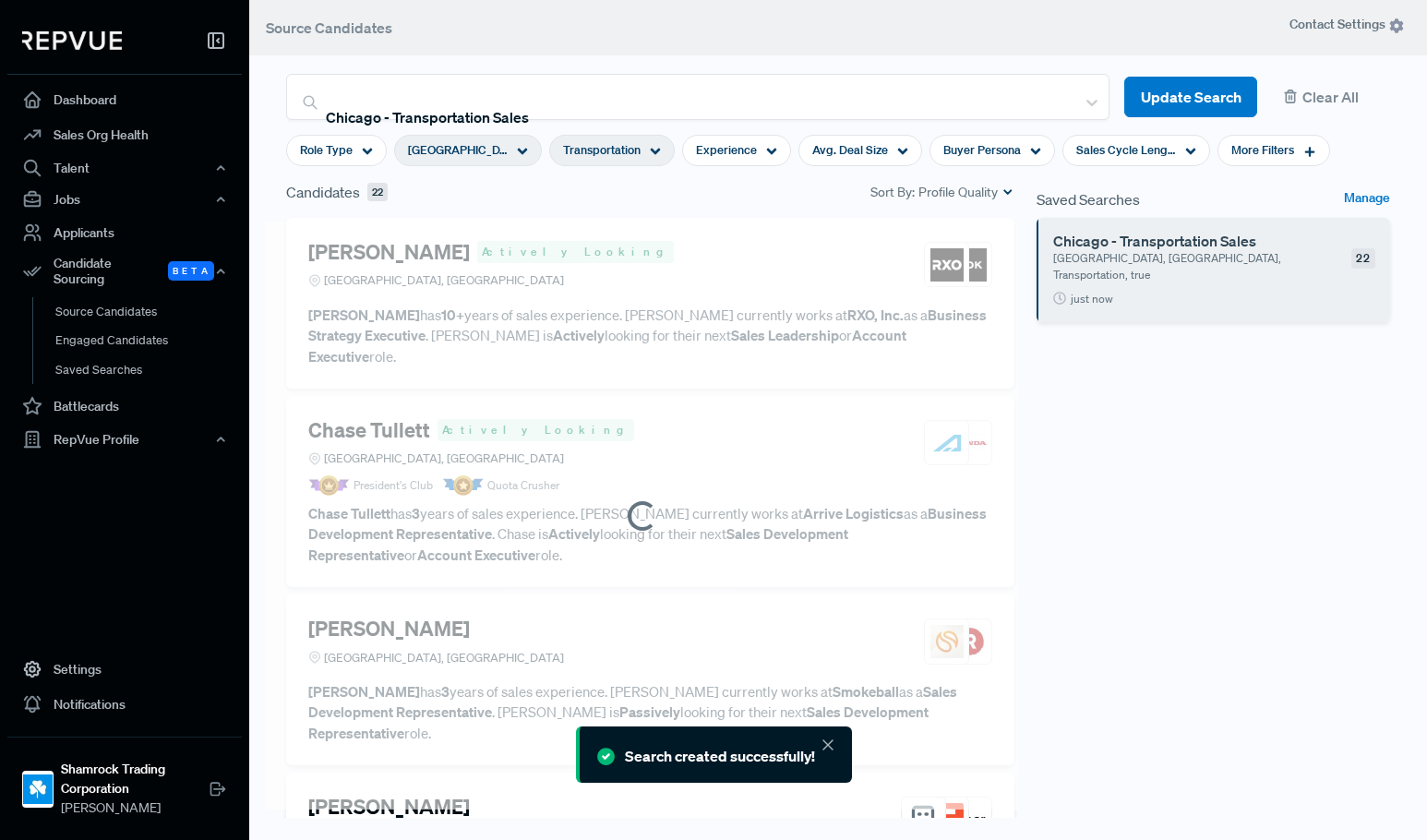
click at [627, 145] on span "Transportation" at bounding box center [602, 149] width 78 height 18
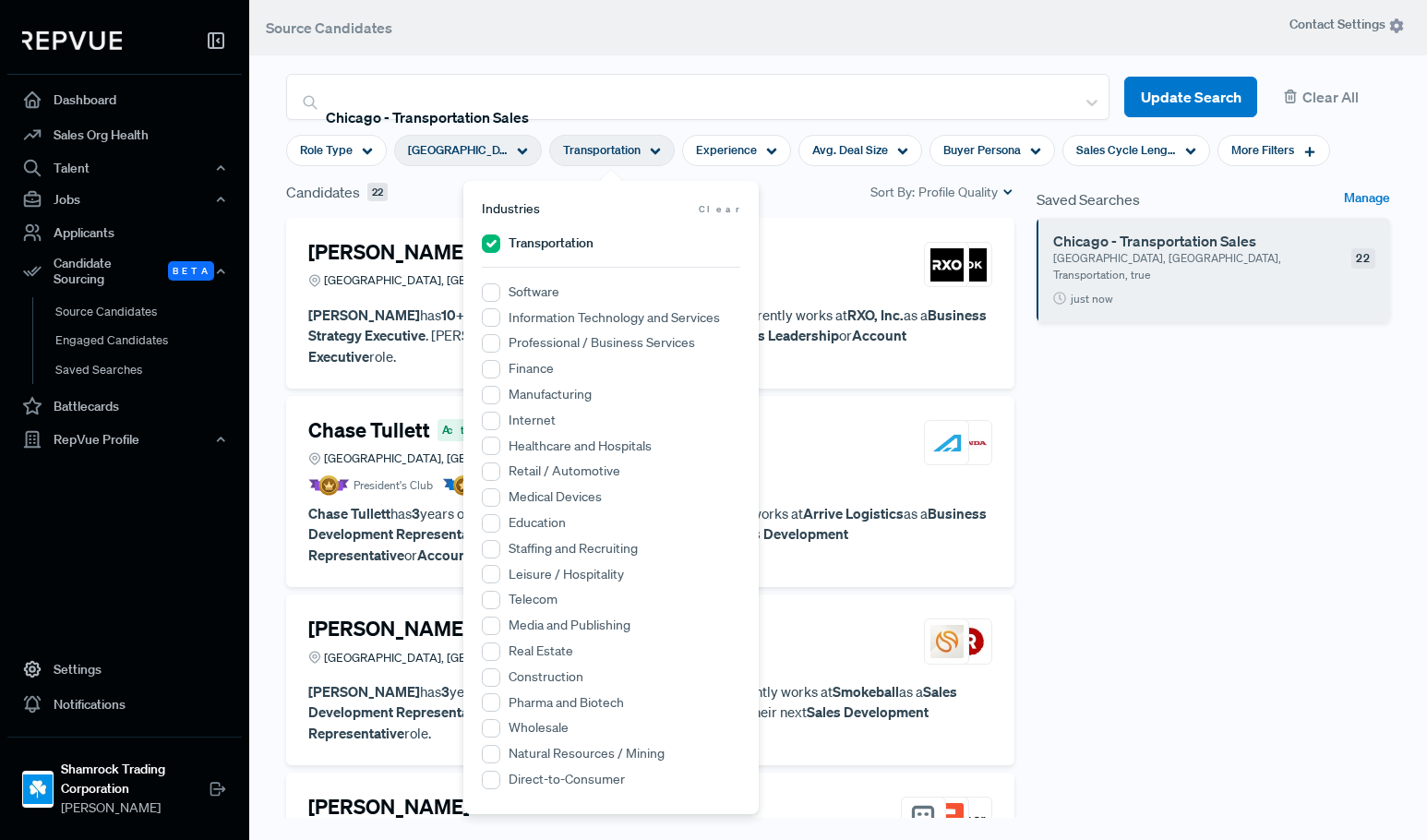
click at [568, 248] on label "Transportation" at bounding box center [552, 243] width 85 height 19
click at [501, 248] on input "Transportation" at bounding box center [491, 244] width 19 height 19
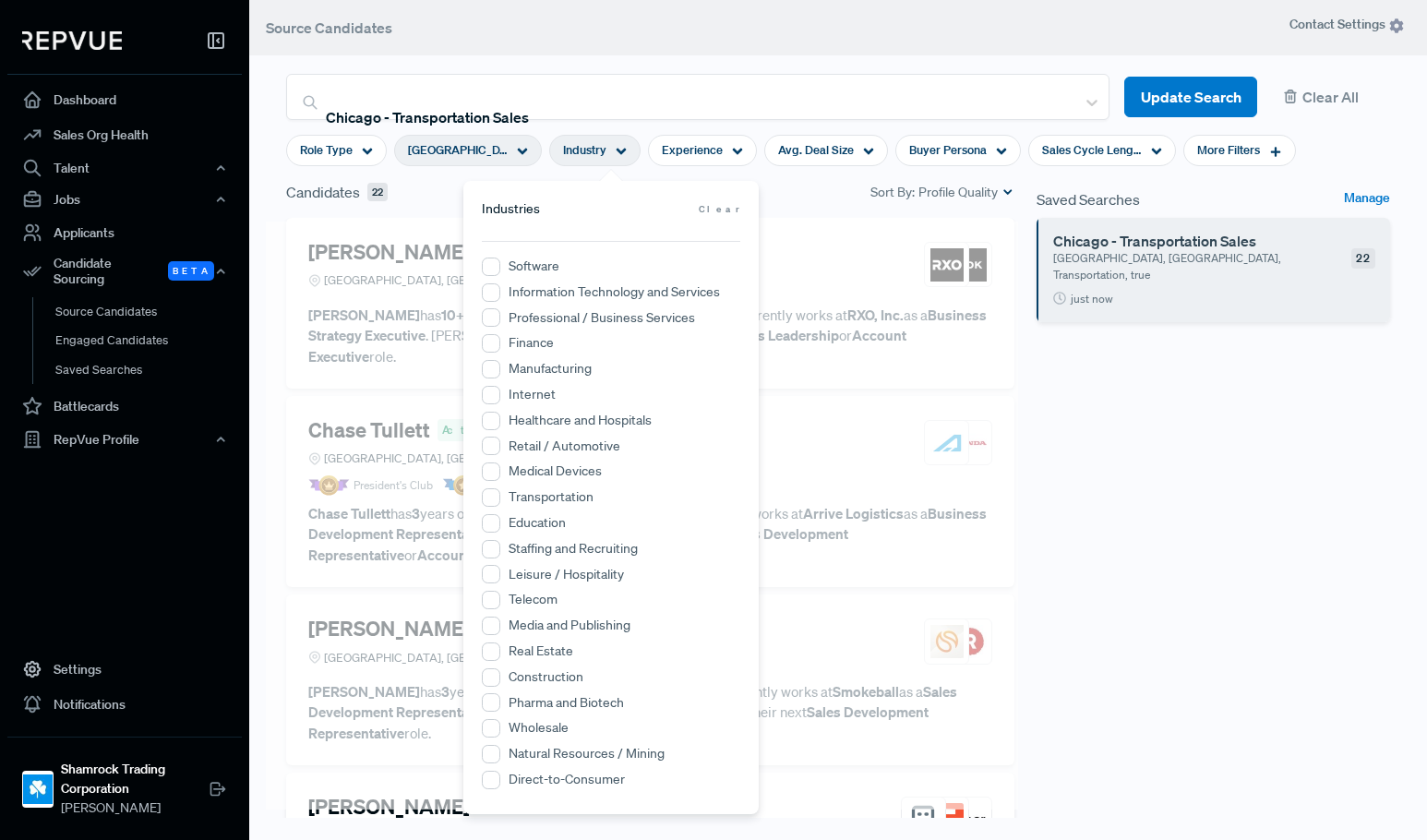
click at [781, 190] on div "Candidates 22 Sort By: Profile Quality" at bounding box center [651, 192] width 729 height 22
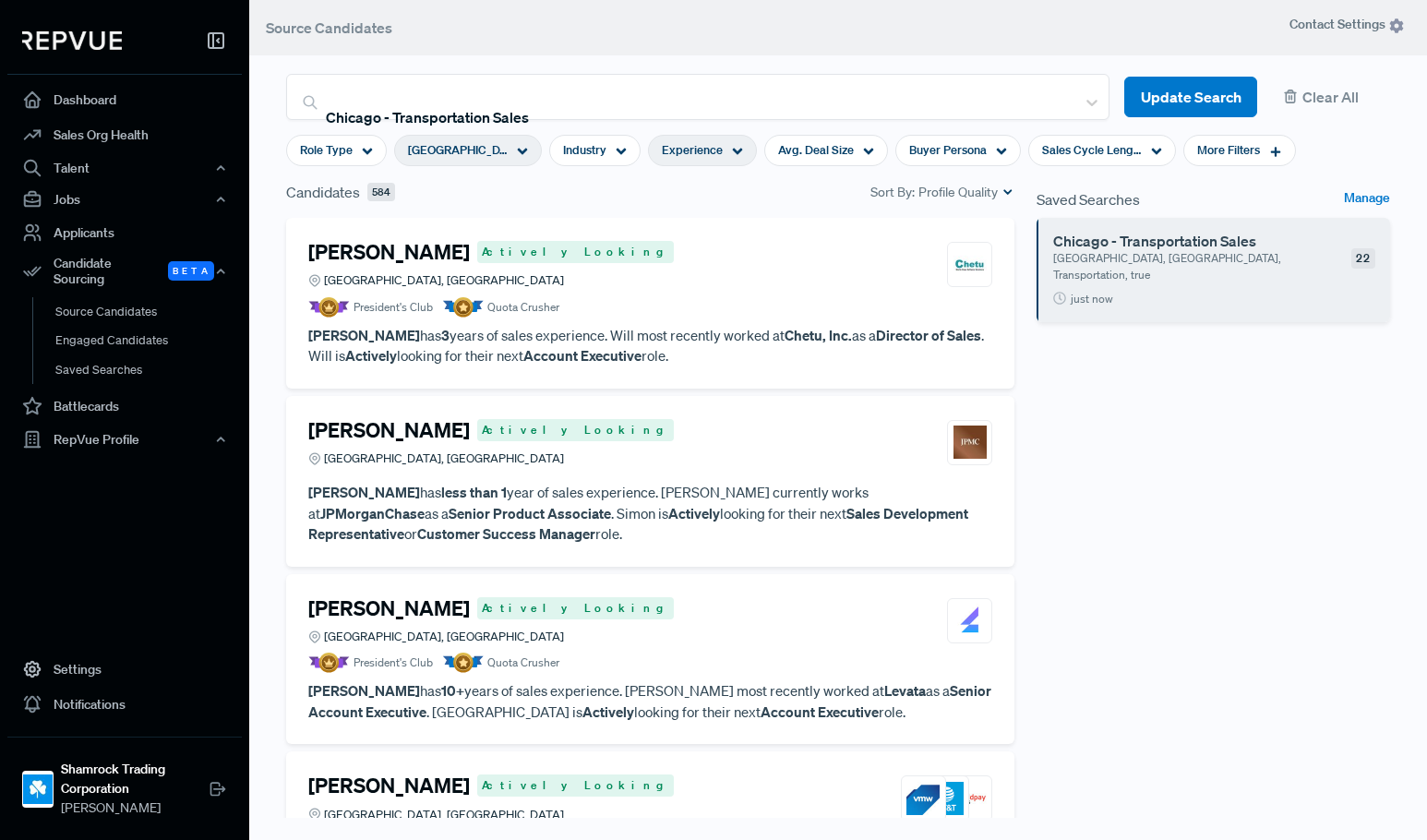
click at [710, 141] on span "Experience" at bounding box center [693, 149] width 61 height 18
click at [487, 190] on div "Candidates 584 Sort By: Profile Quality" at bounding box center [651, 192] width 729 height 22
click at [342, 146] on span "Role Type" at bounding box center [326, 149] width 53 height 18
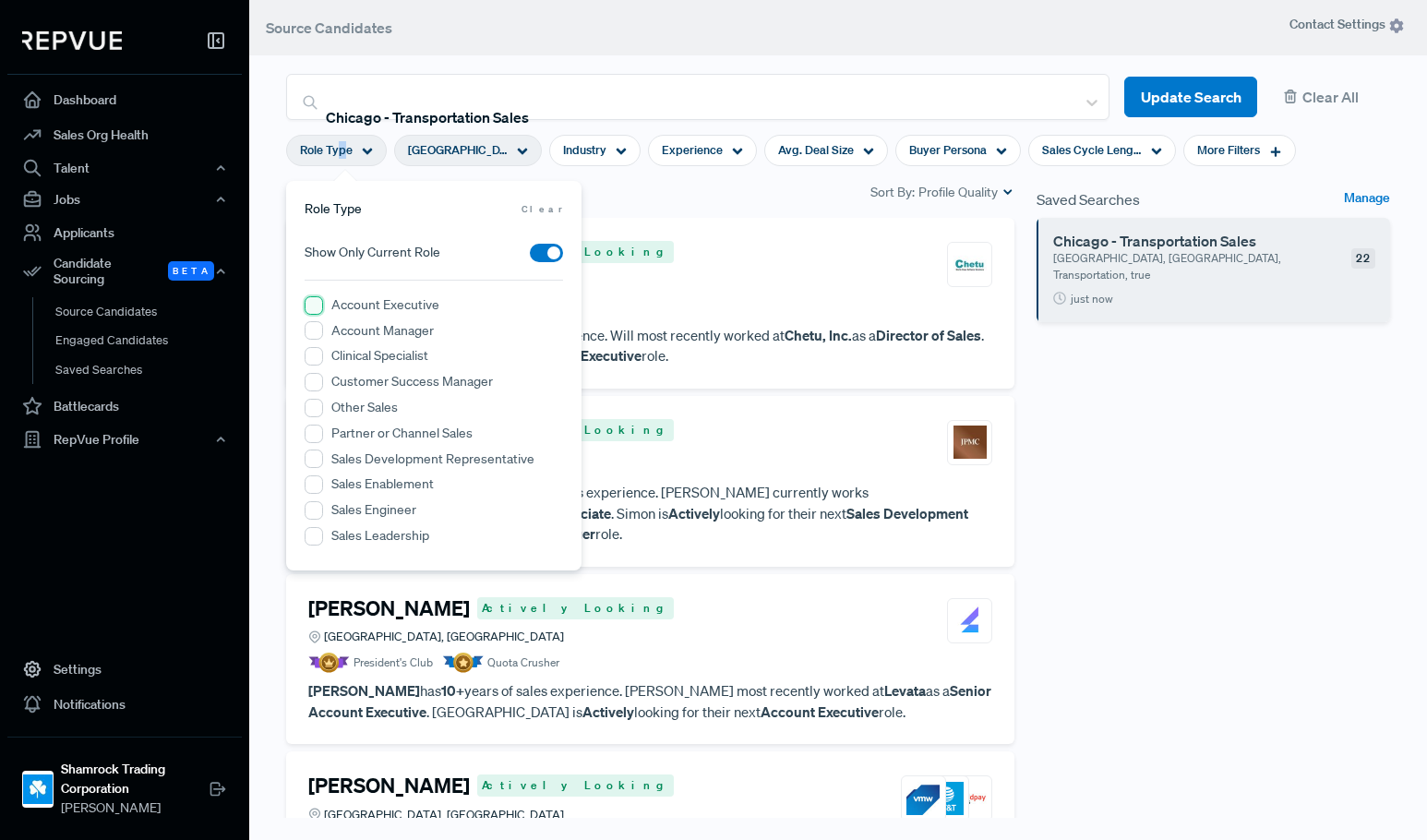
click at [316, 305] on Executive "Account Executive" at bounding box center [314, 306] width 19 height 19
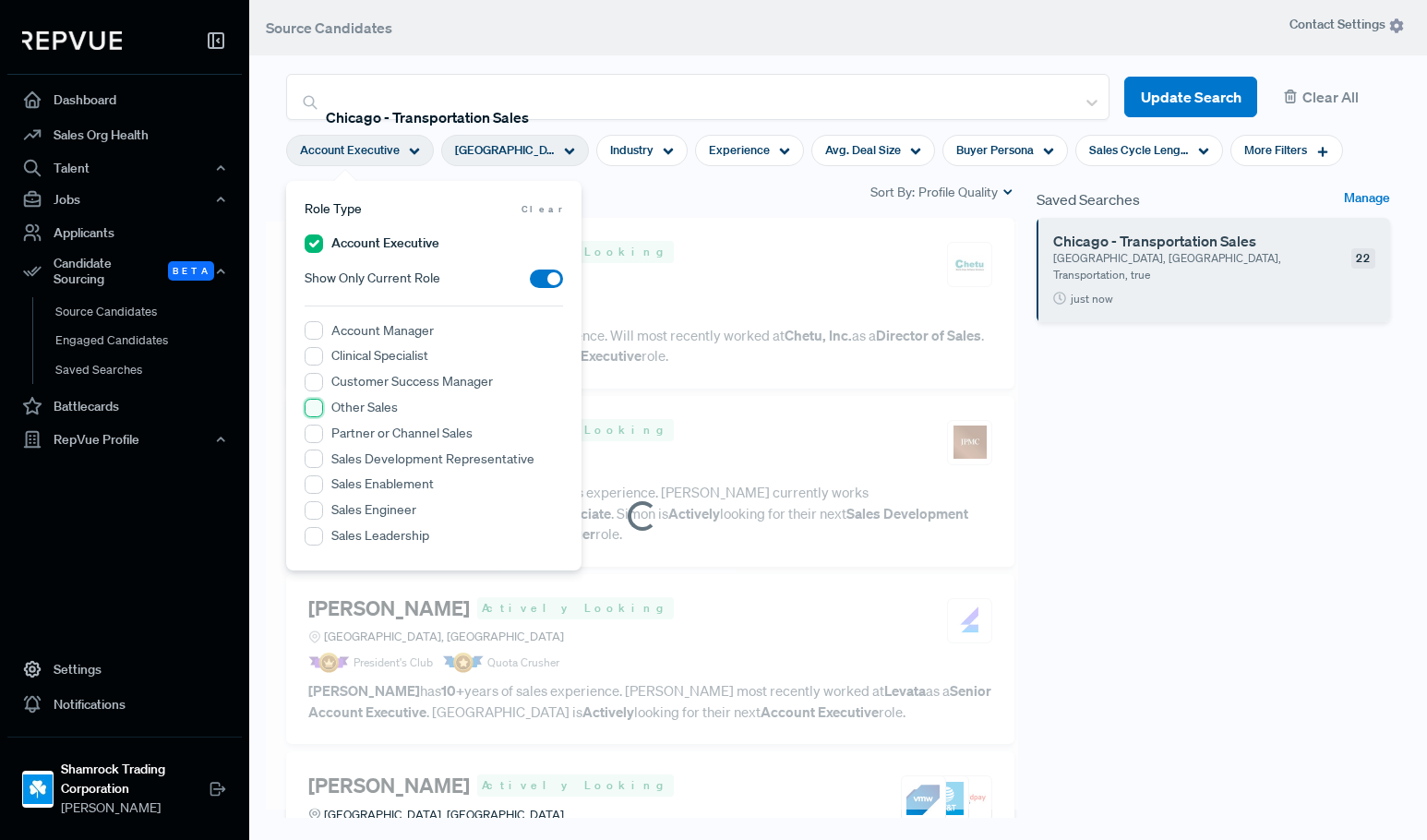
click at [315, 413] on Sales "Other Sales" at bounding box center [314, 408] width 19 height 19
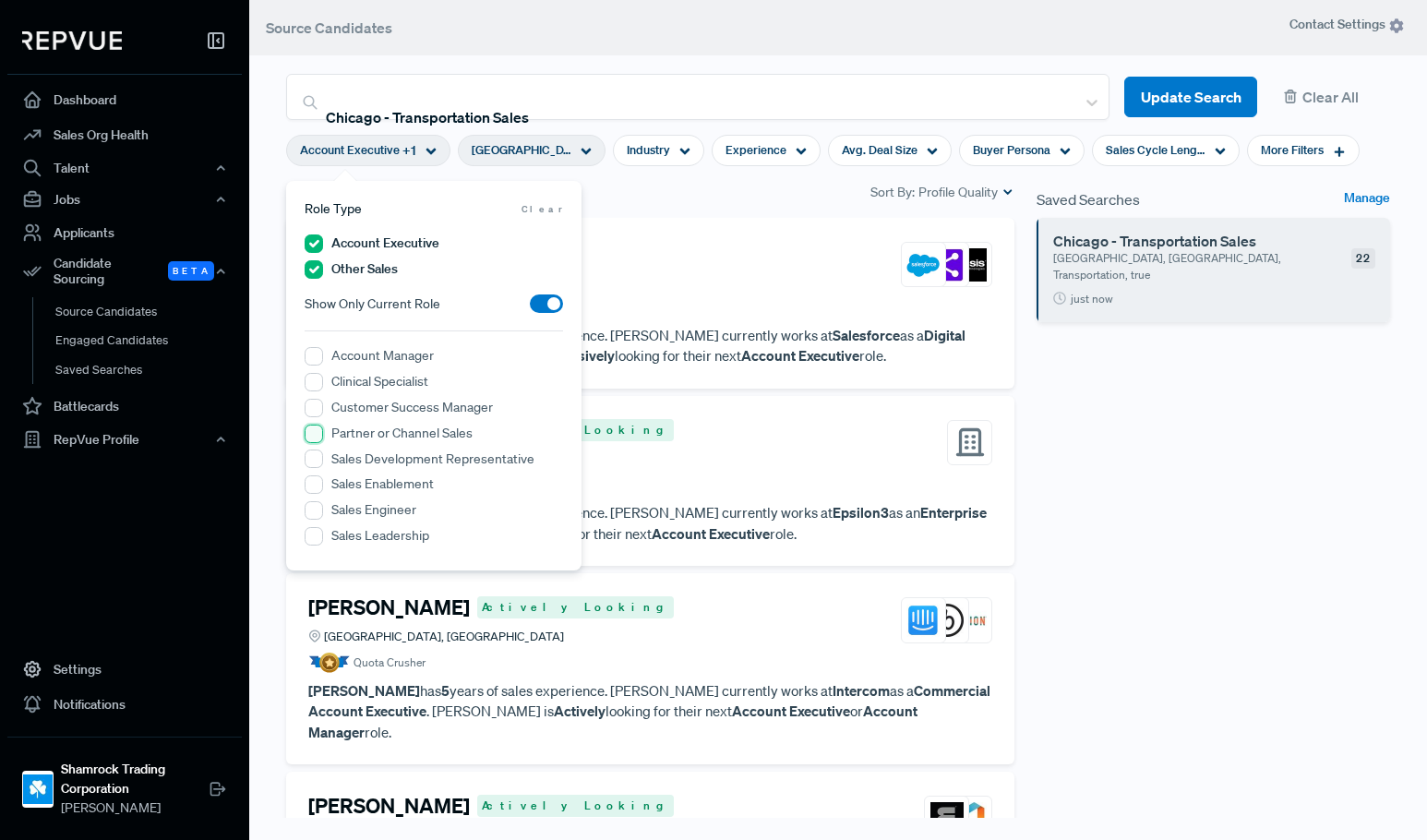
click at [311, 436] on Sales "Partner or Channel Sales" at bounding box center [314, 434] width 19 height 19
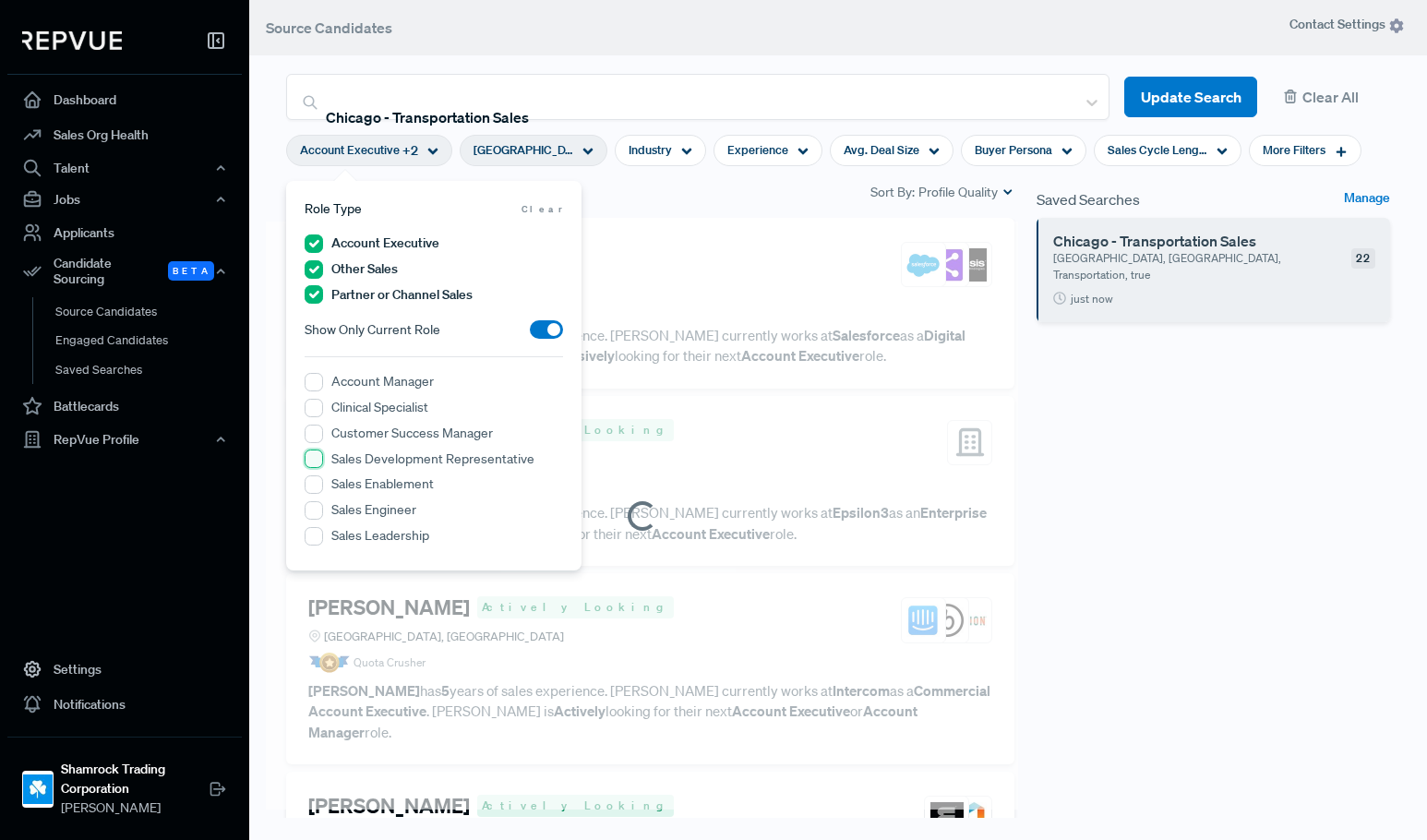
click at [320, 458] on Representative "Sales Development Representative" at bounding box center [314, 459] width 19 height 19
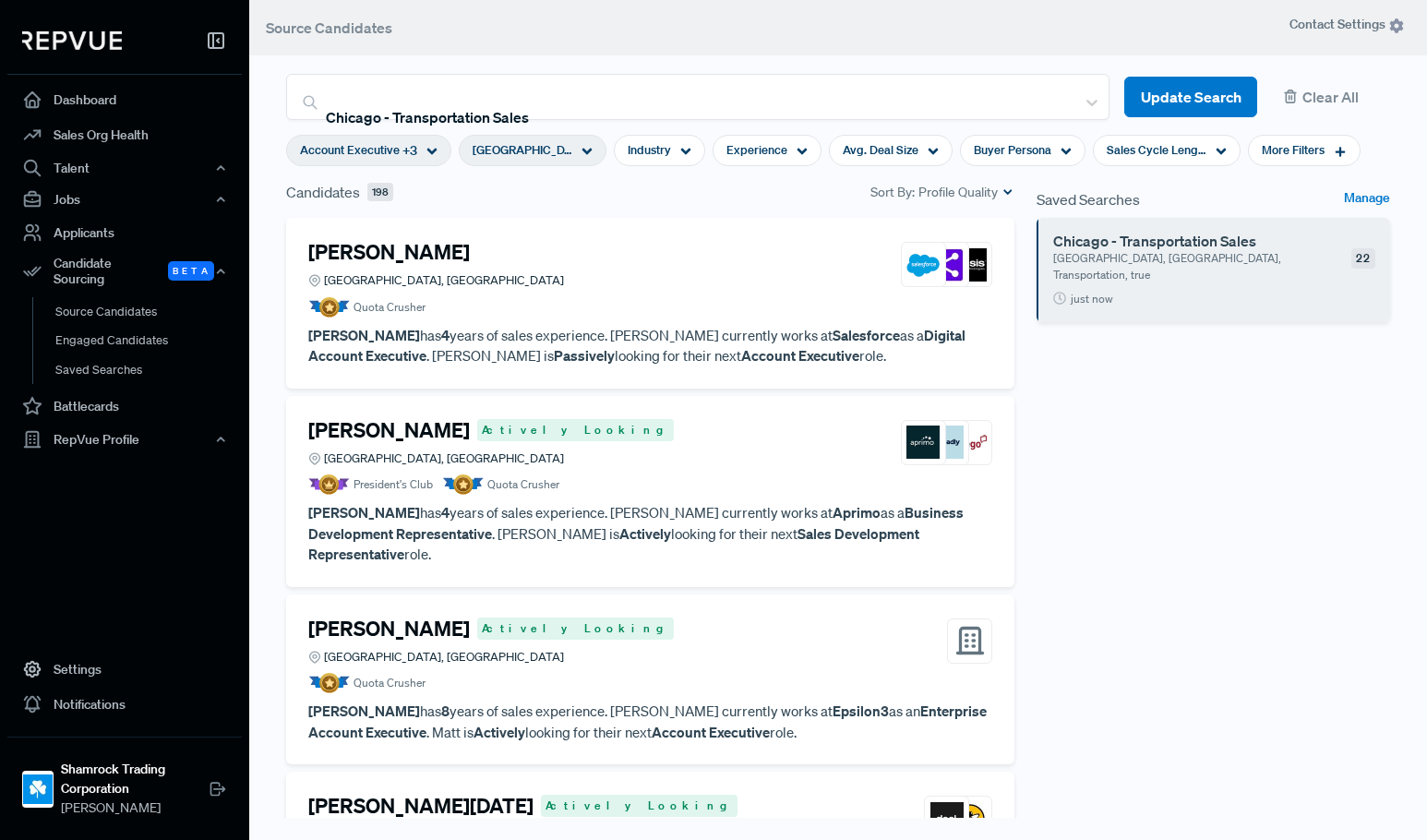
click at [1146, 513] on div "Saved Searches Manage Chicago - Transportation Sales Greater Chicago Area, IL, …" at bounding box center [1213, 516] width 376 height 672
click at [1194, 414] on div "Saved Searches Manage Chicago - Transportation Sales Greater Chicago Area, IL, …" at bounding box center [1213, 516] width 376 height 672
click at [1258, 439] on div "Saved Searches Manage Chicago - Transportation Sales Greater Chicago Area, IL, …" at bounding box center [1213, 516] width 376 height 672
click at [1351, 191] on link "Manage" at bounding box center [1368, 199] width 46 height 22
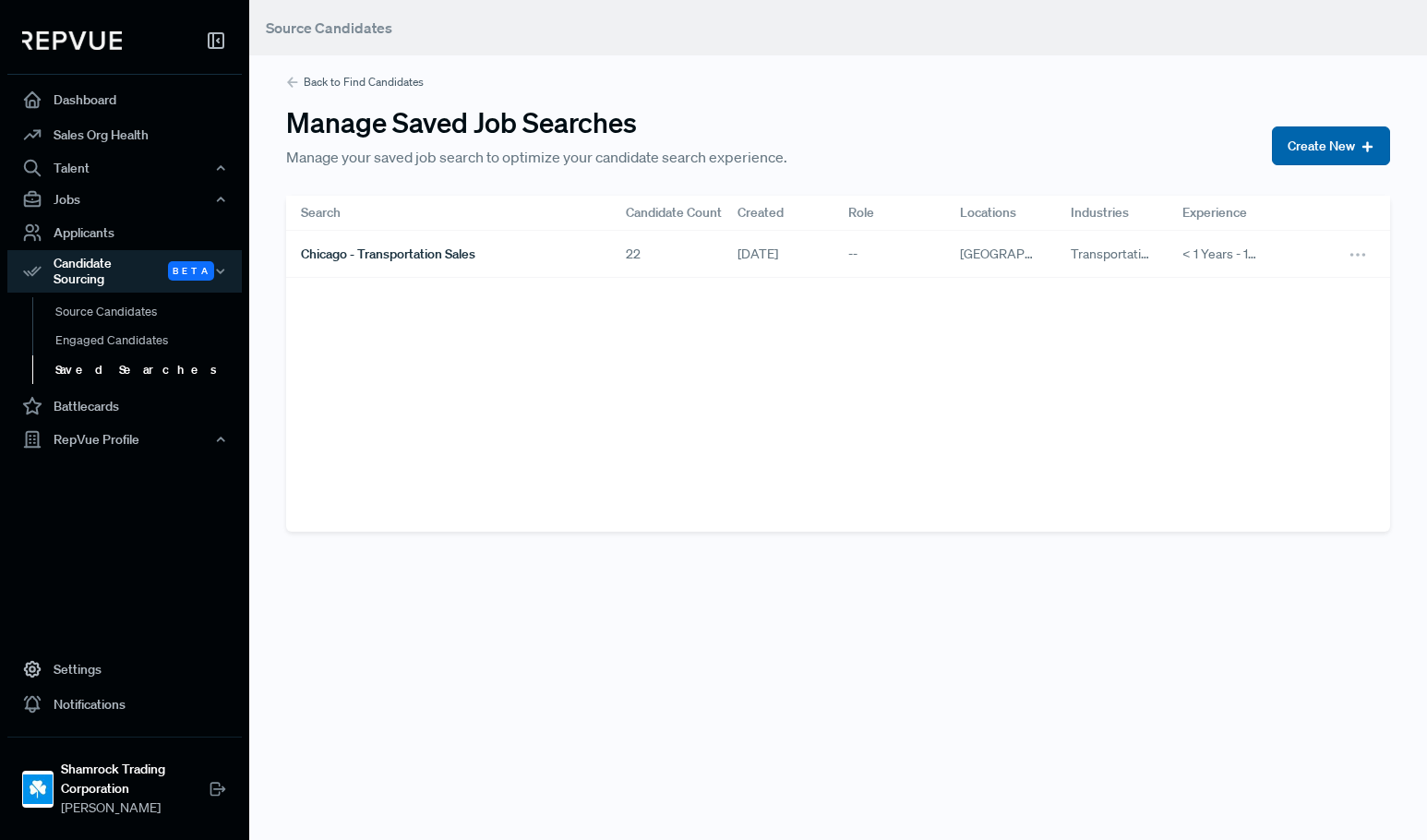
click at [1326, 155] on button "Create New" at bounding box center [1331, 146] width 118 height 39
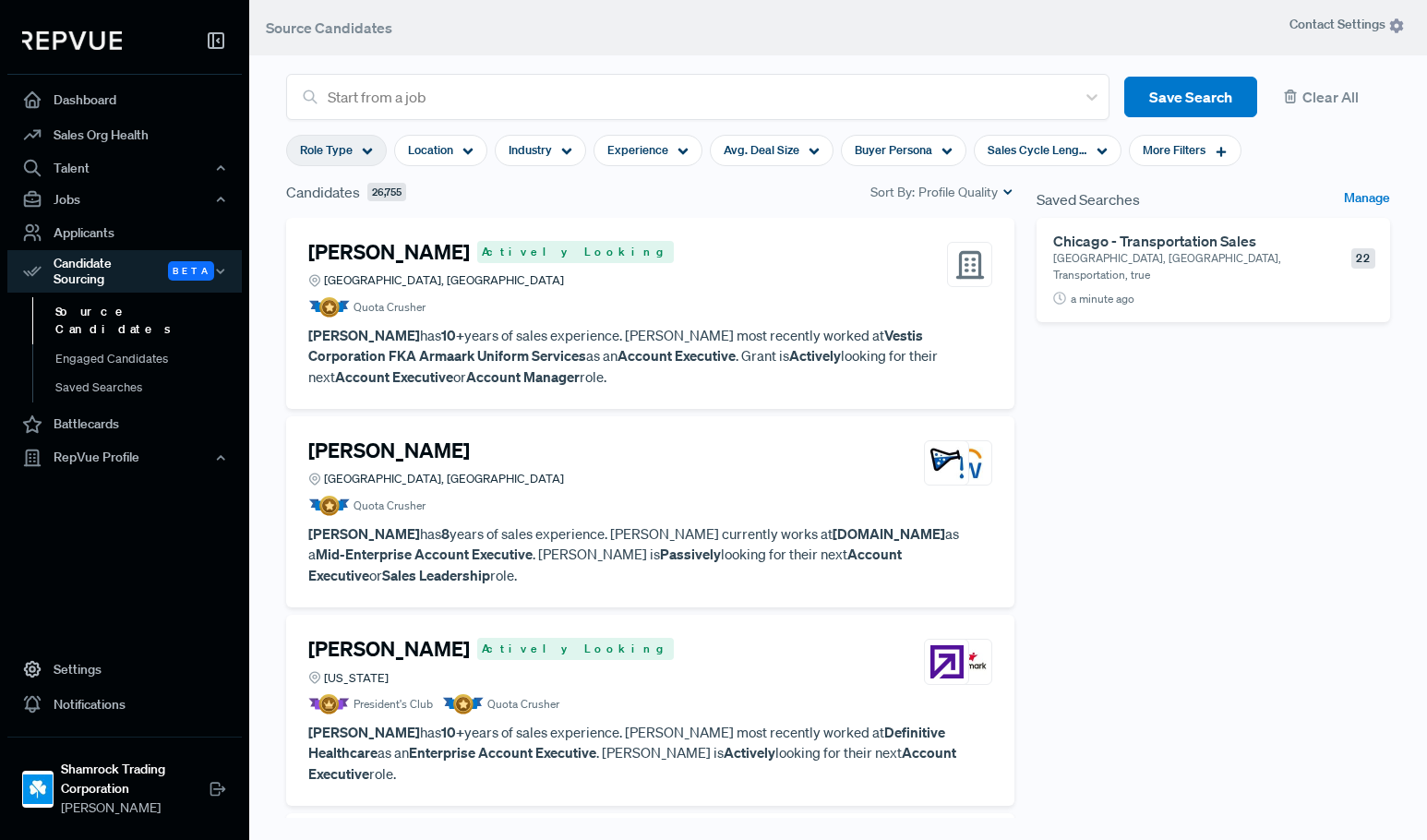
click at [342, 141] on span "Role Type" at bounding box center [326, 149] width 53 height 18
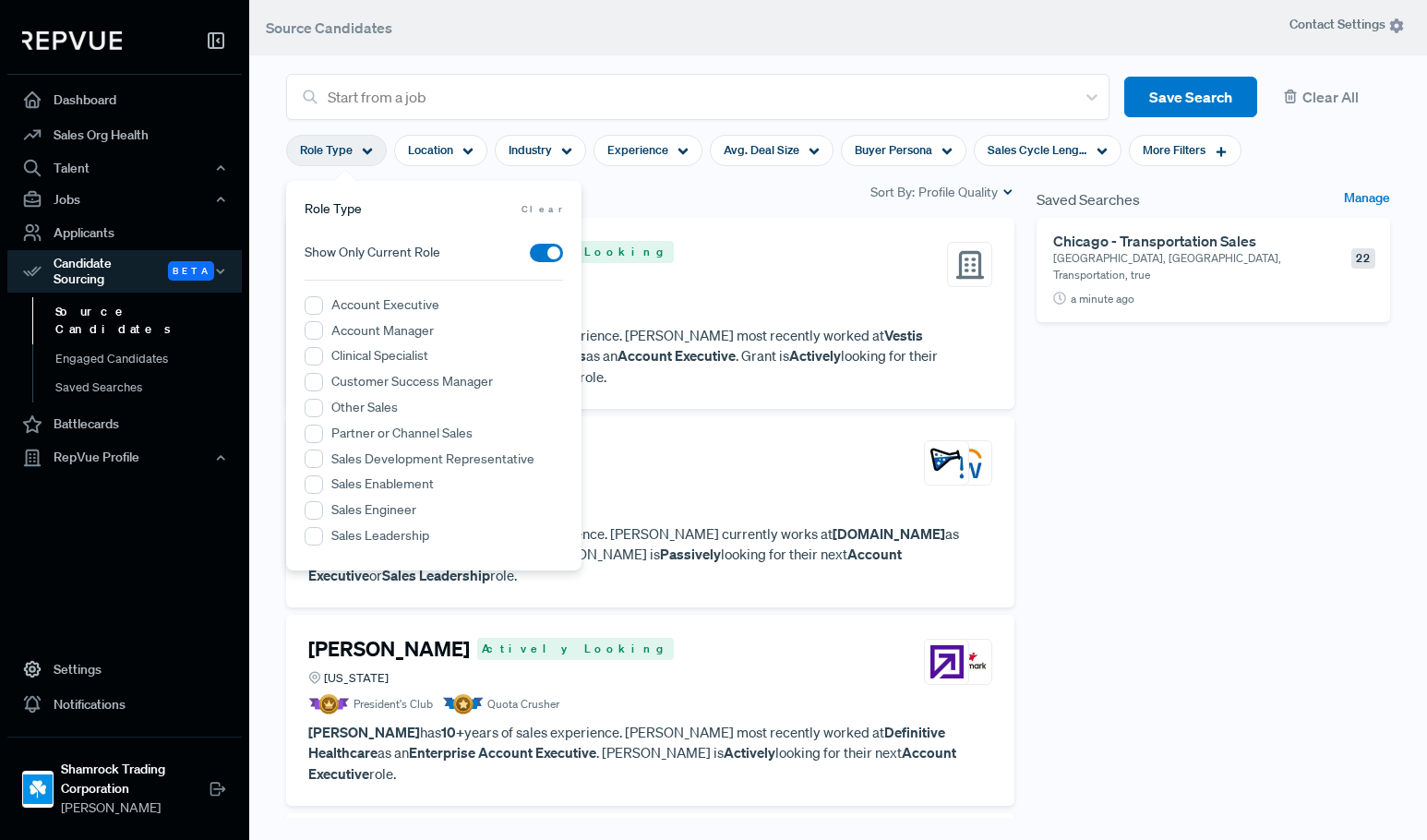
click at [363, 311] on label "Account Executive" at bounding box center [385, 305] width 108 height 19
click at [323, 311] on Executive "Account Executive" at bounding box center [314, 306] width 19 height 19
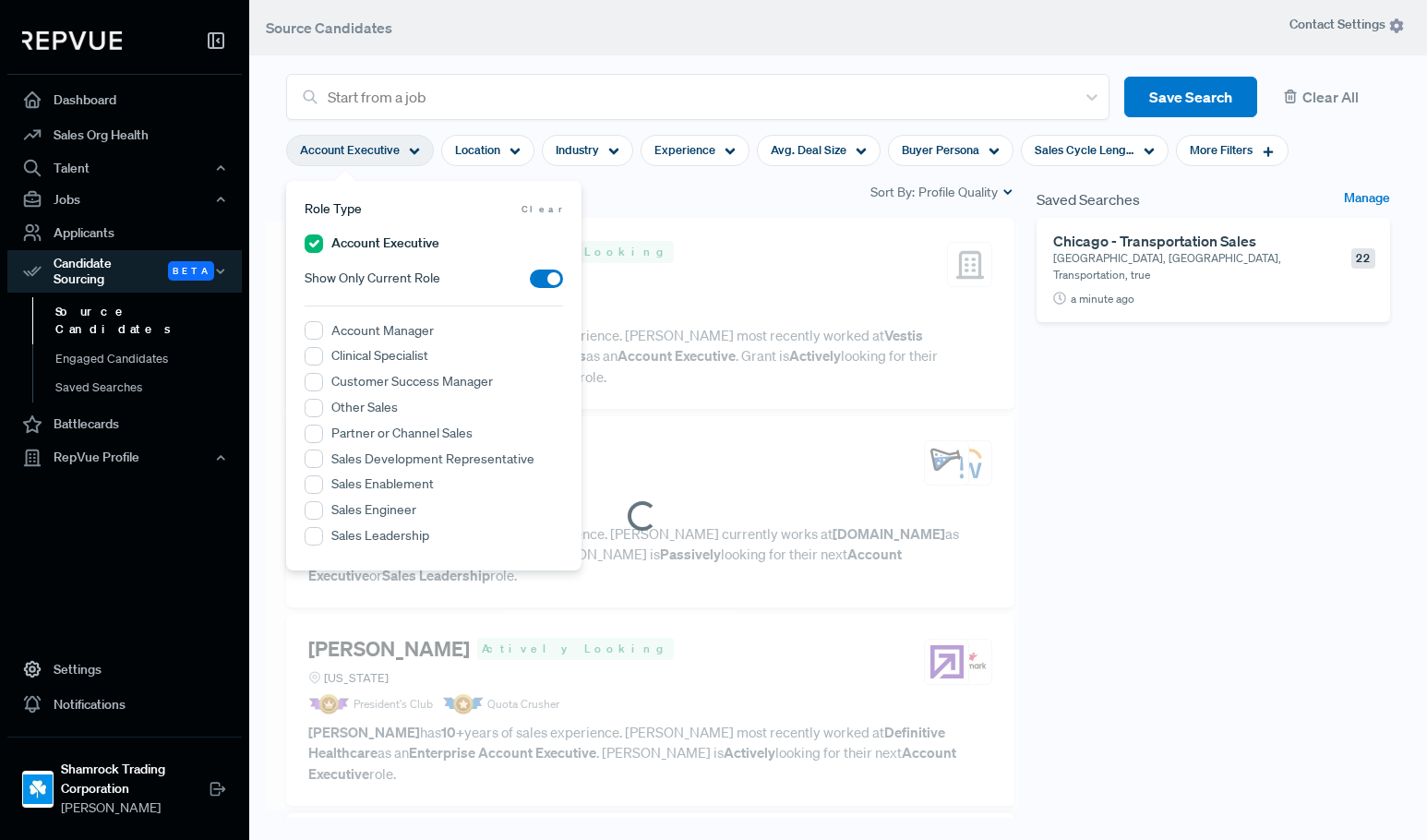
click at [353, 413] on label "Other Sales" at bounding box center [364, 407] width 67 height 19
click at [323, 413] on Sales "Other Sales" at bounding box center [314, 408] width 19 height 19
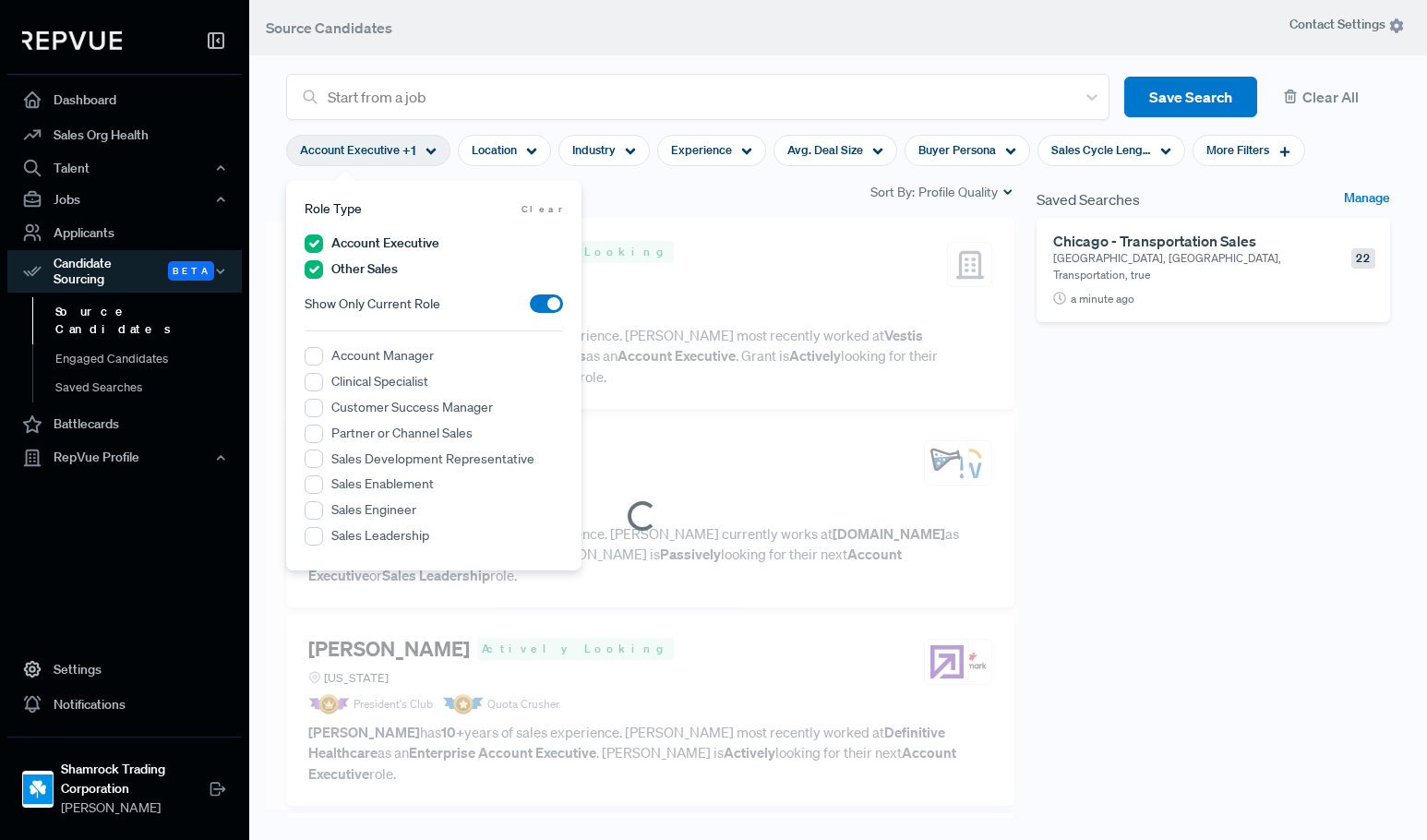
click at [366, 439] on label "Partner or Channel Sales" at bounding box center [401, 433] width 141 height 19
click at [323, 439] on Sales "Partner or Channel Sales" at bounding box center [314, 434] width 19 height 19
click at [367, 462] on label "Sales Development Representative" at bounding box center [432, 459] width 203 height 19
click at [323, 462] on Representative "Sales Development Representative" at bounding box center [314, 459] width 19 height 19
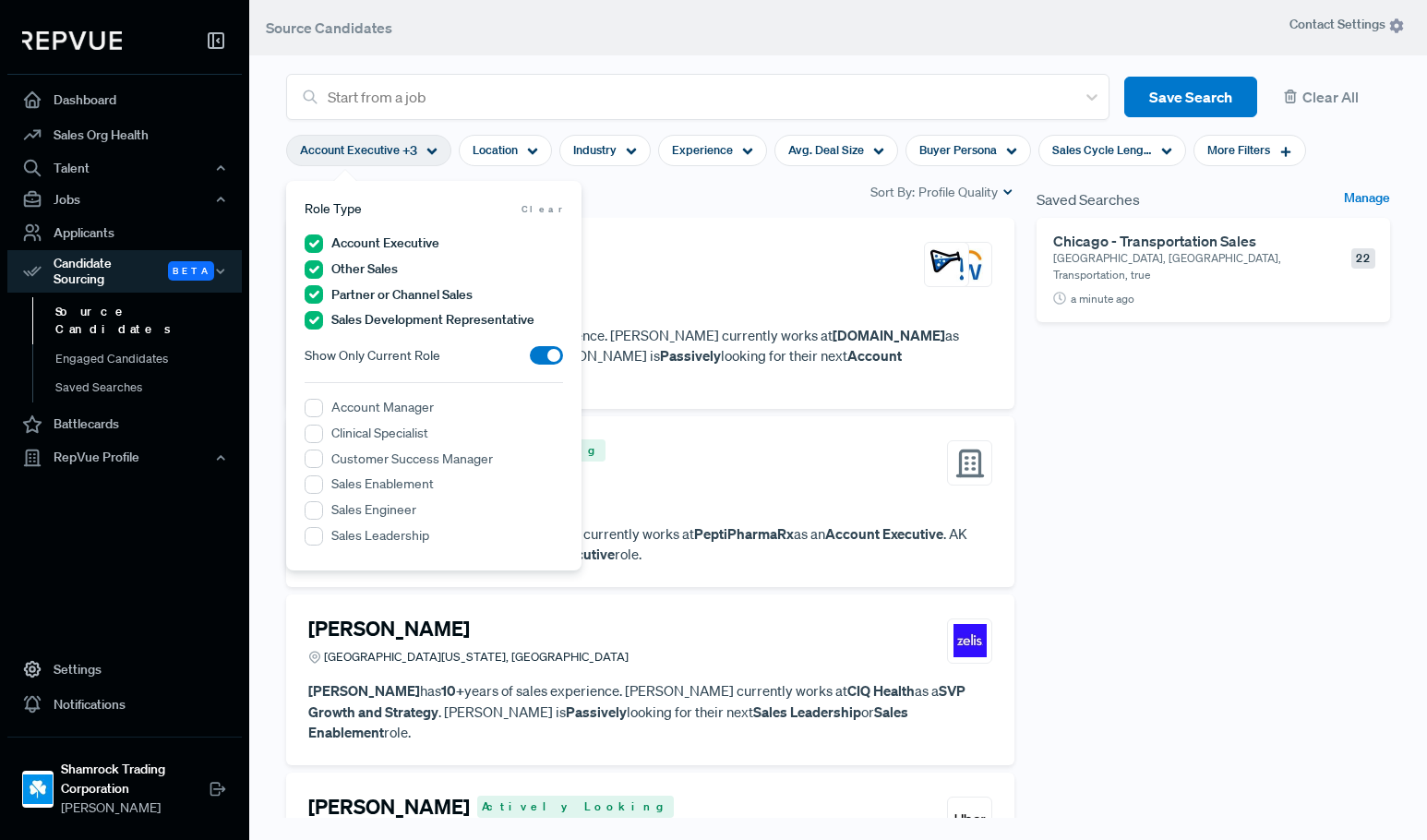
click at [1218, 430] on div "Saved Searches Manage Chicago - Transportation Sales Greater Chicago Area, IL, …" at bounding box center [1213, 516] width 376 height 672
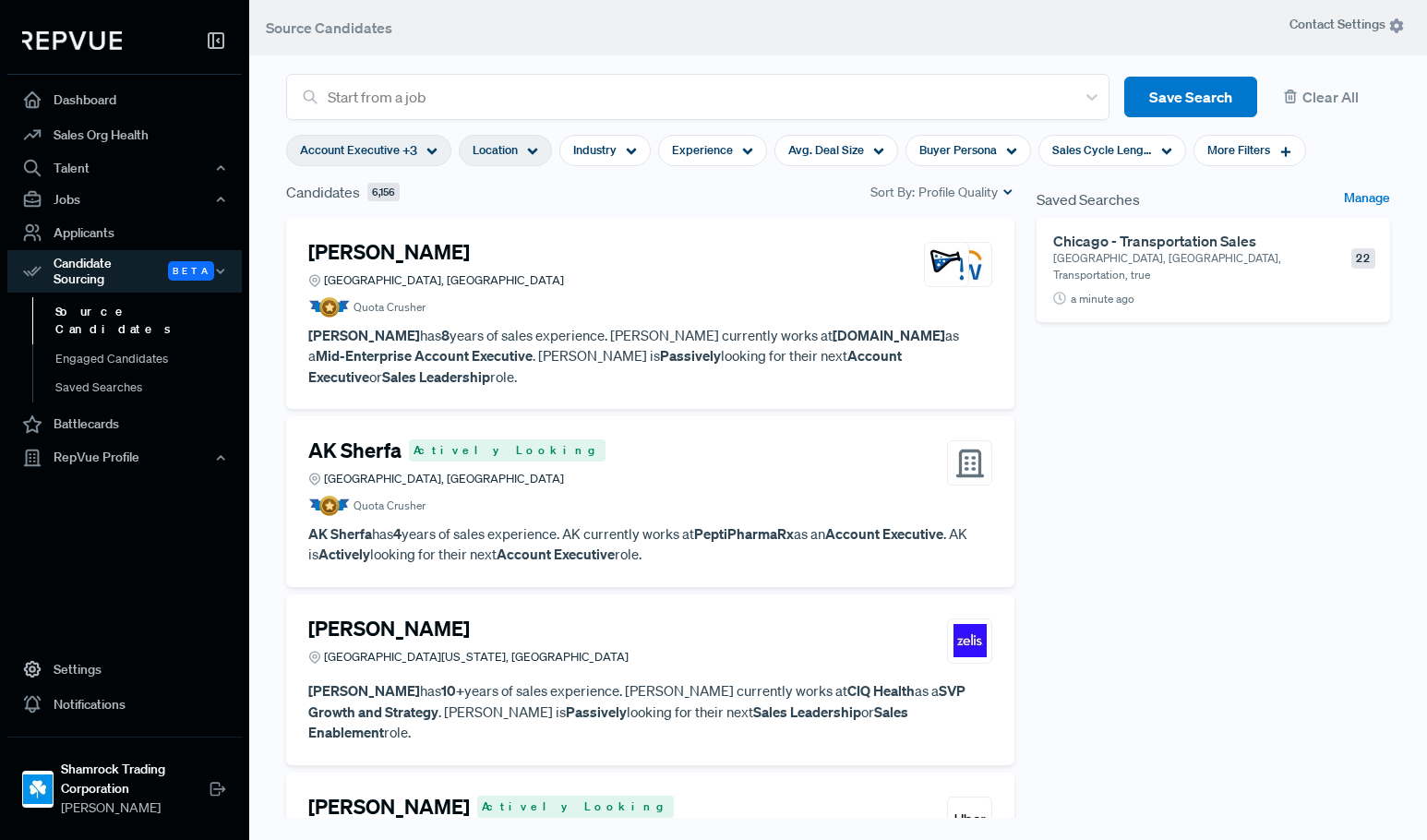
click at [503, 143] on span "Location" at bounding box center [495, 149] width 45 height 18
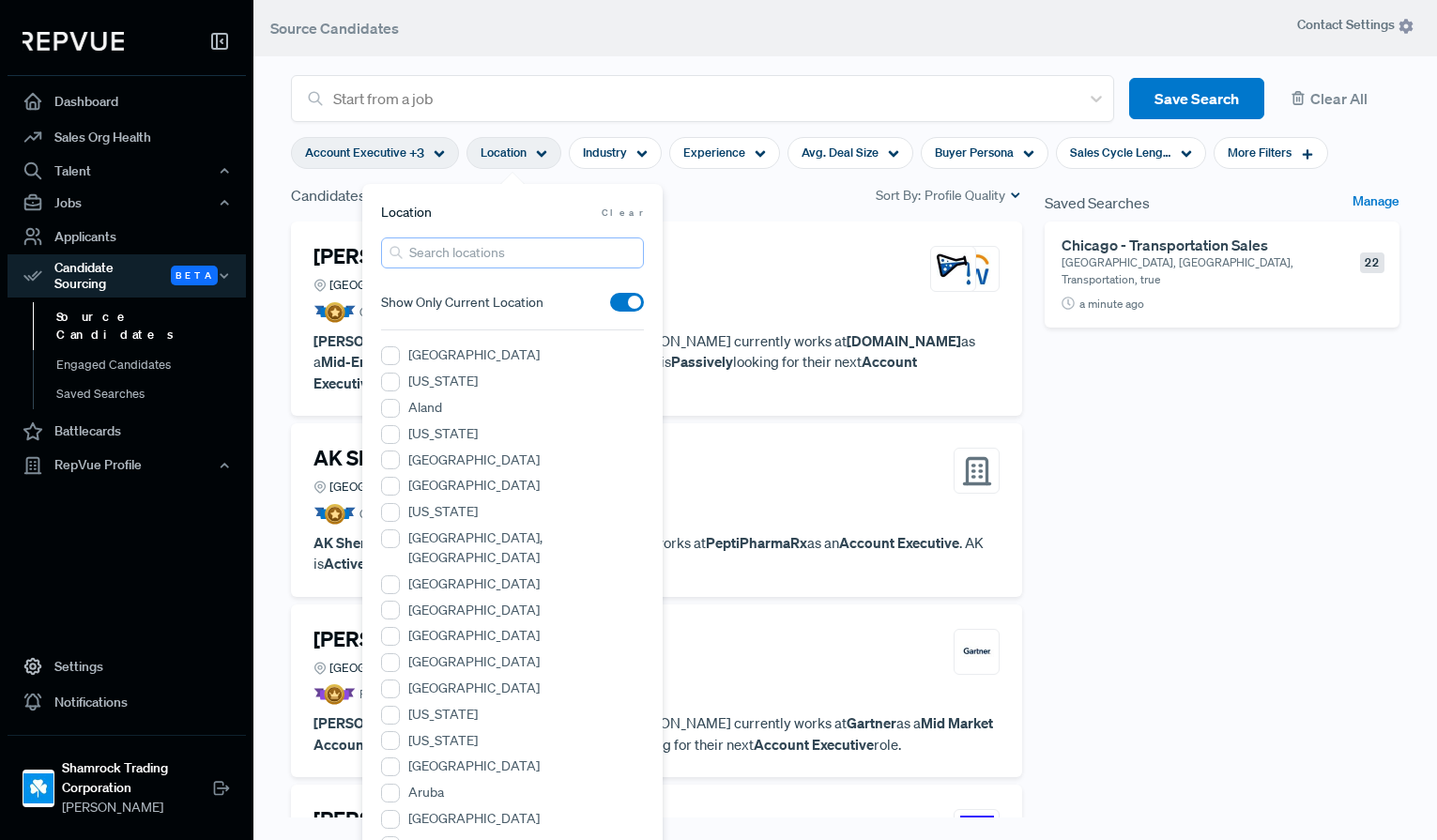
click at [510, 258] on input "search" at bounding box center [512, 253] width 263 height 31
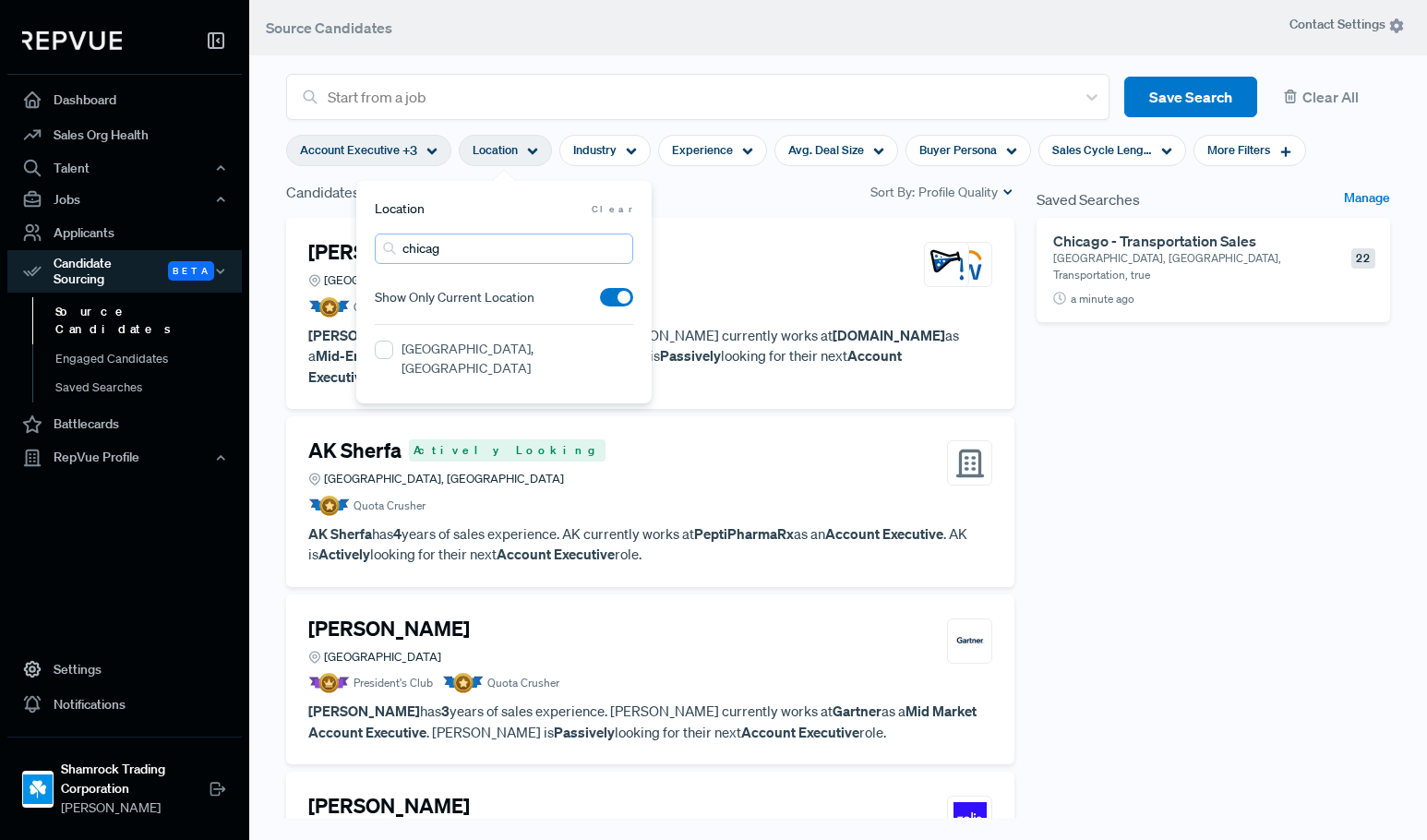
type input "chicag"
click at [439, 350] on label "[GEOGRAPHIC_DATA], [GEOGRAPHIC_DATA]" at bounding box center [517, 359] width 232 height 39
click at [393, 350] on IL "[GEOGRAPHIC_DATA], [GEOGRAPHIC_DATA]" at bounding box center [384, 350] width 19 height 19
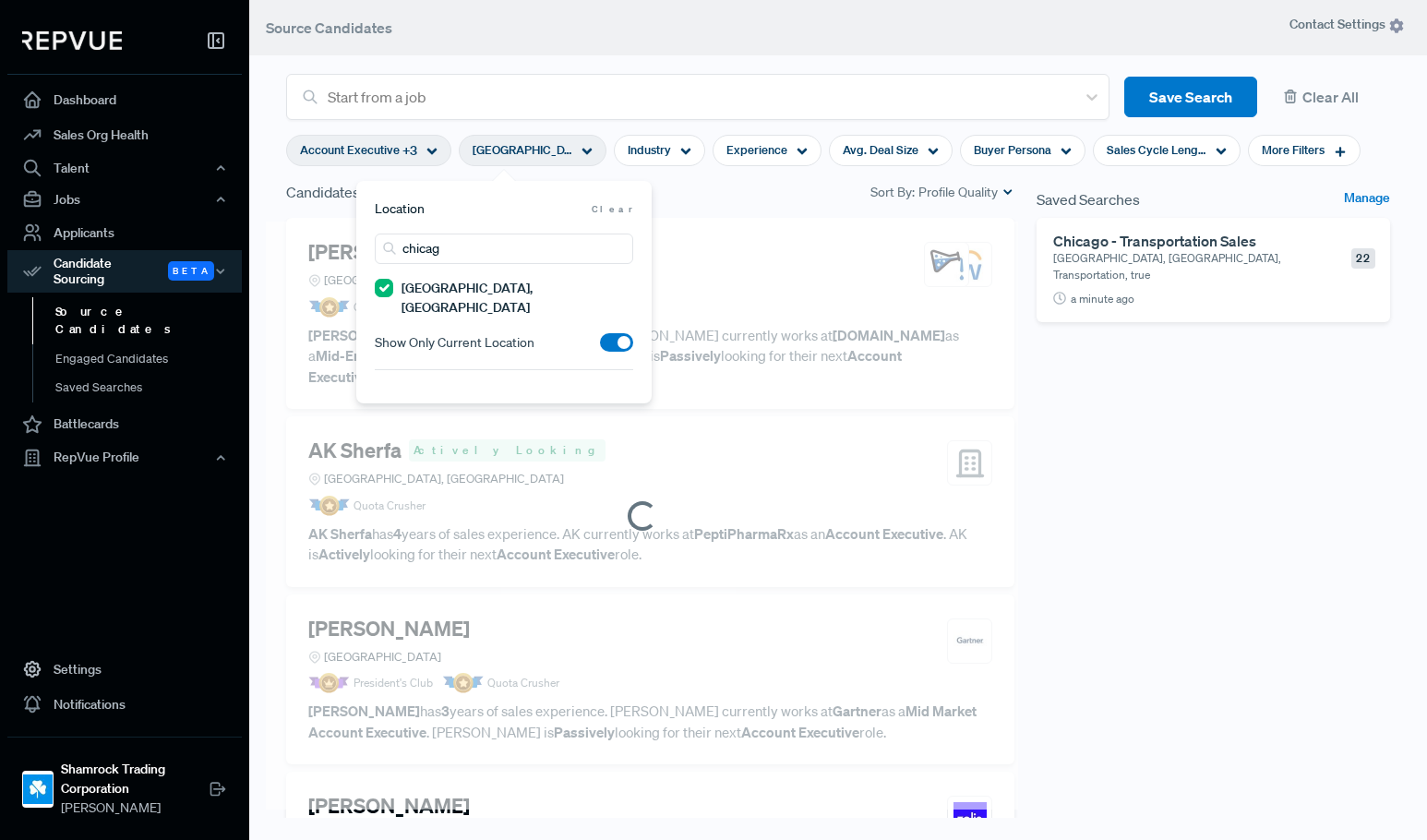
click at [1227, 503] on div "Saved Searches Manage Chicago - Transportation Sales Greater Chicago Area, IL, …" at bounding box center [1213, 516] width 376 height 672
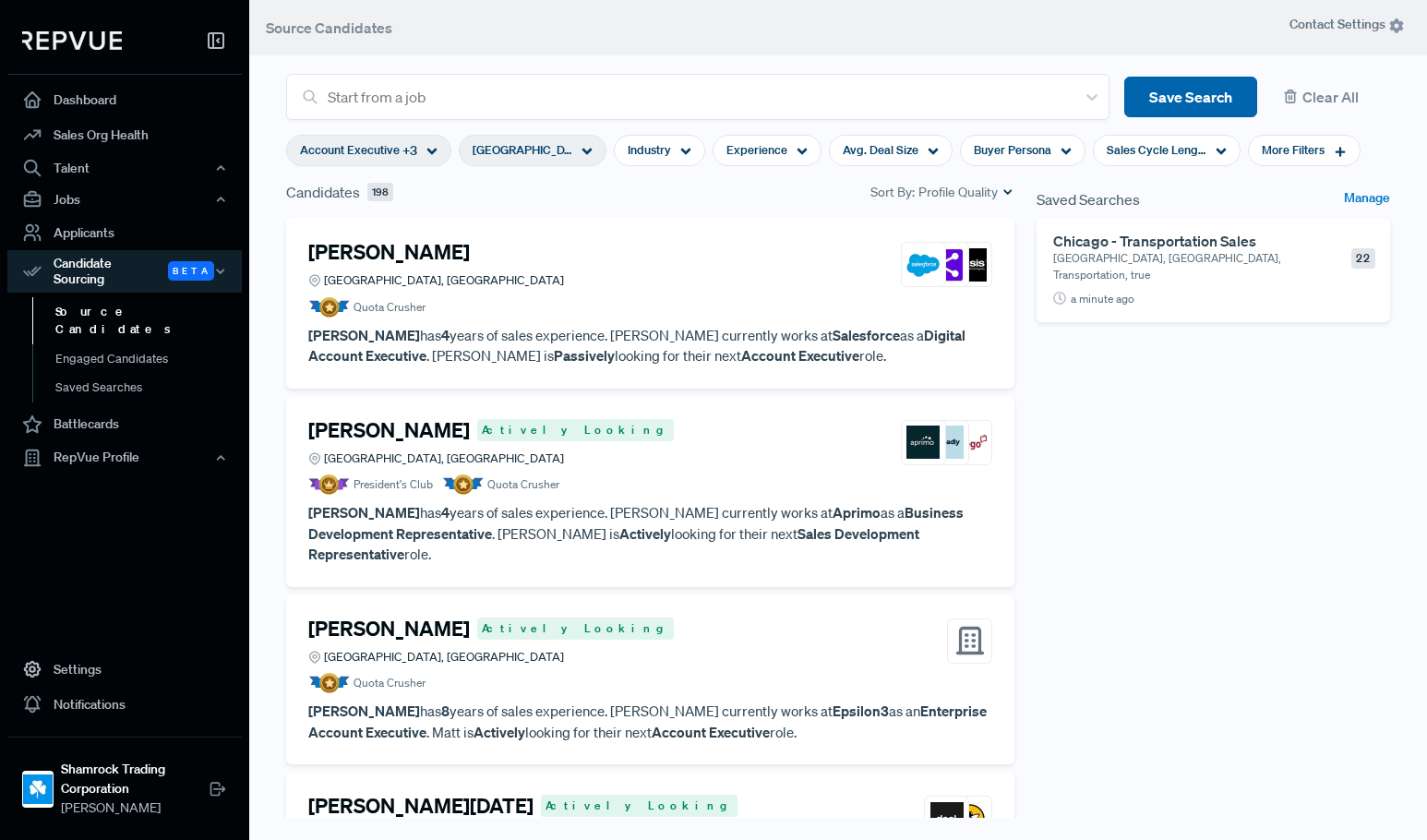
click at [1171, 91] on button "Save Search" at bounding box center [1191, 97] width 133 height 42
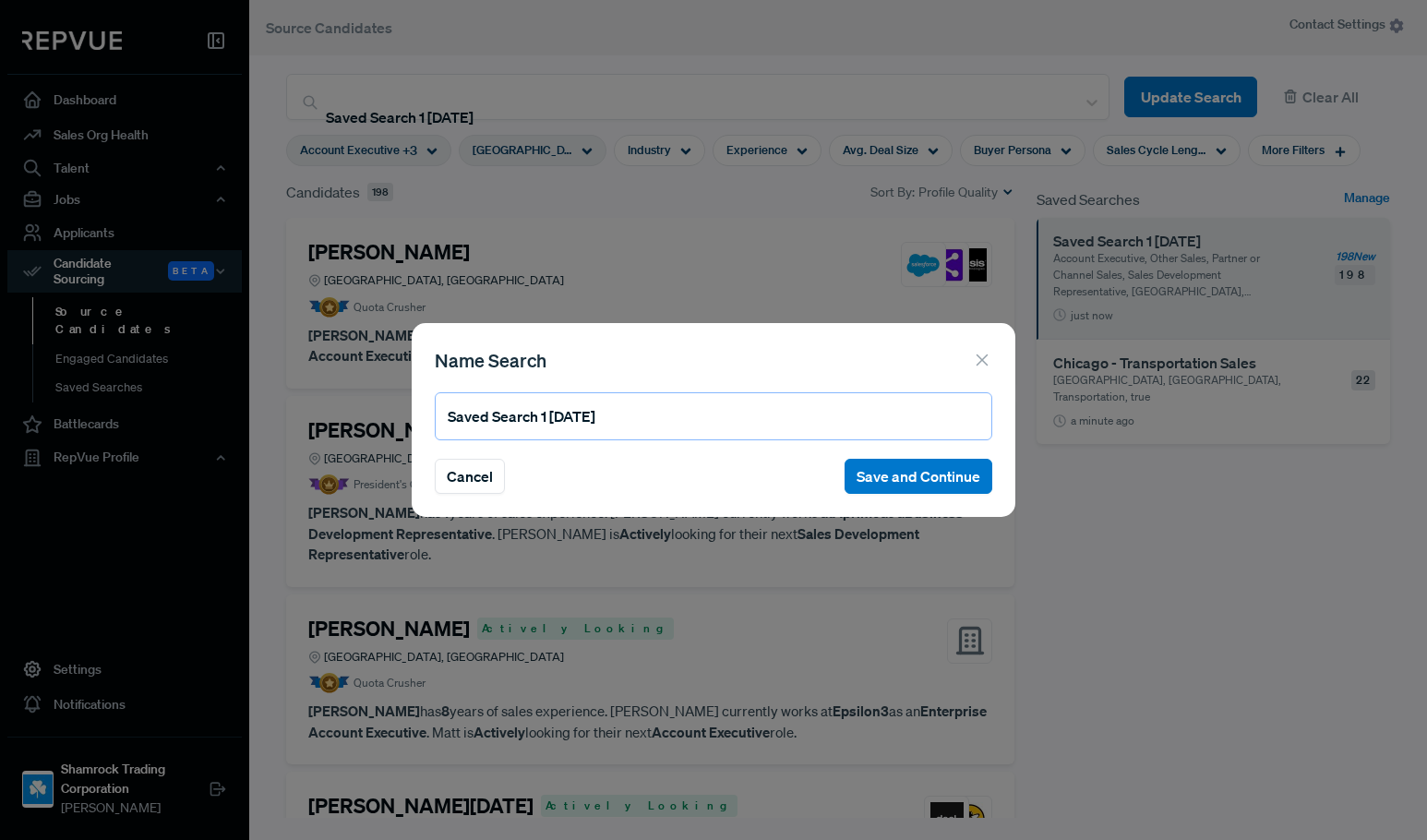
click at [809, 415] on input "Saved Search 1 09/03/2025" at bounding box center [713, 416] width 557 height 48
type input "Chicago - Any Sales"
click at [948, 468] on button "Save and Continue" at bounding box center [918, 477] width 147 height 35
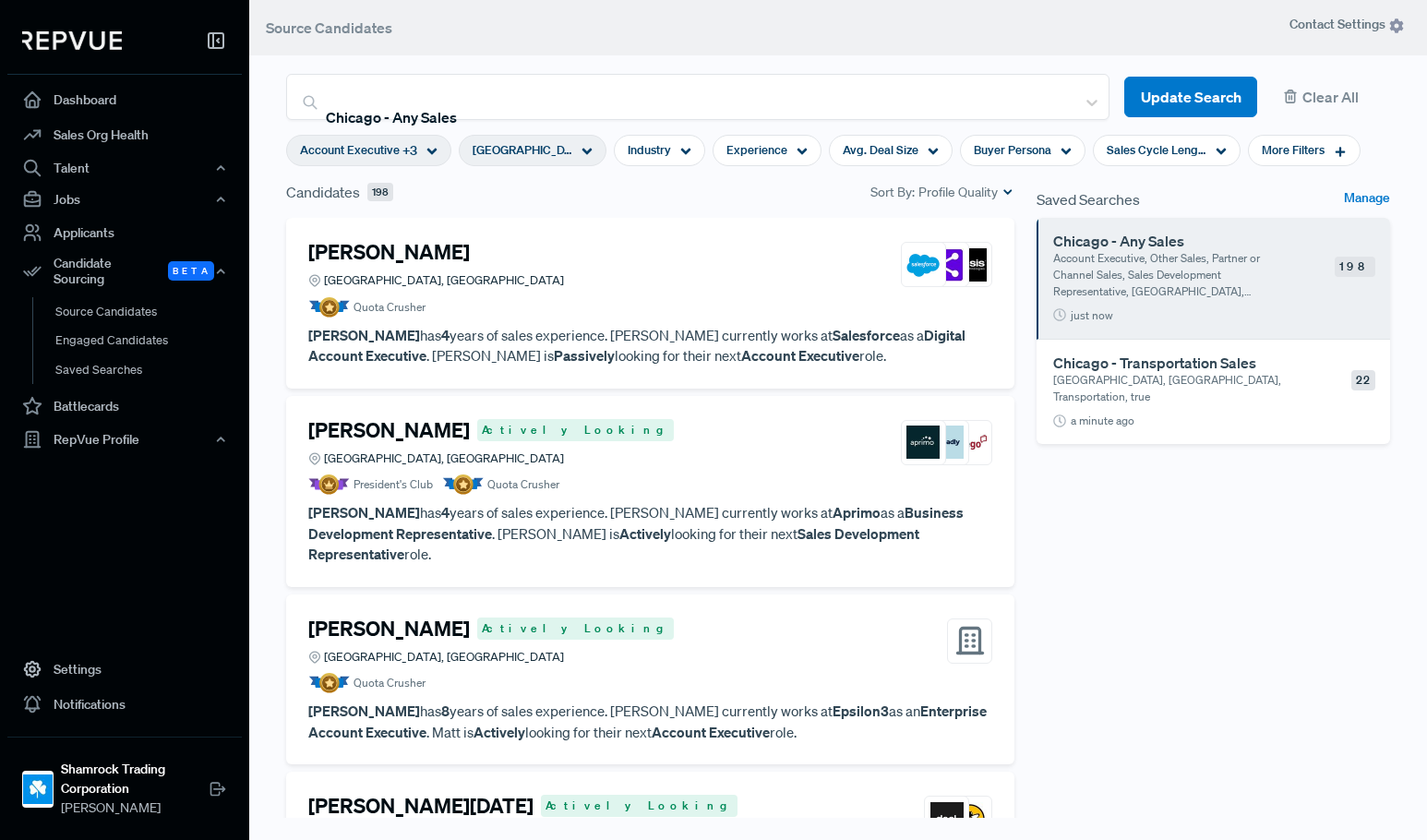
click at [562, 154] on span "[GEOGRAPHIC_DATA], [GEOGRAPHIC_DATA]" at bounding box center [523, 149] width 100 height 18
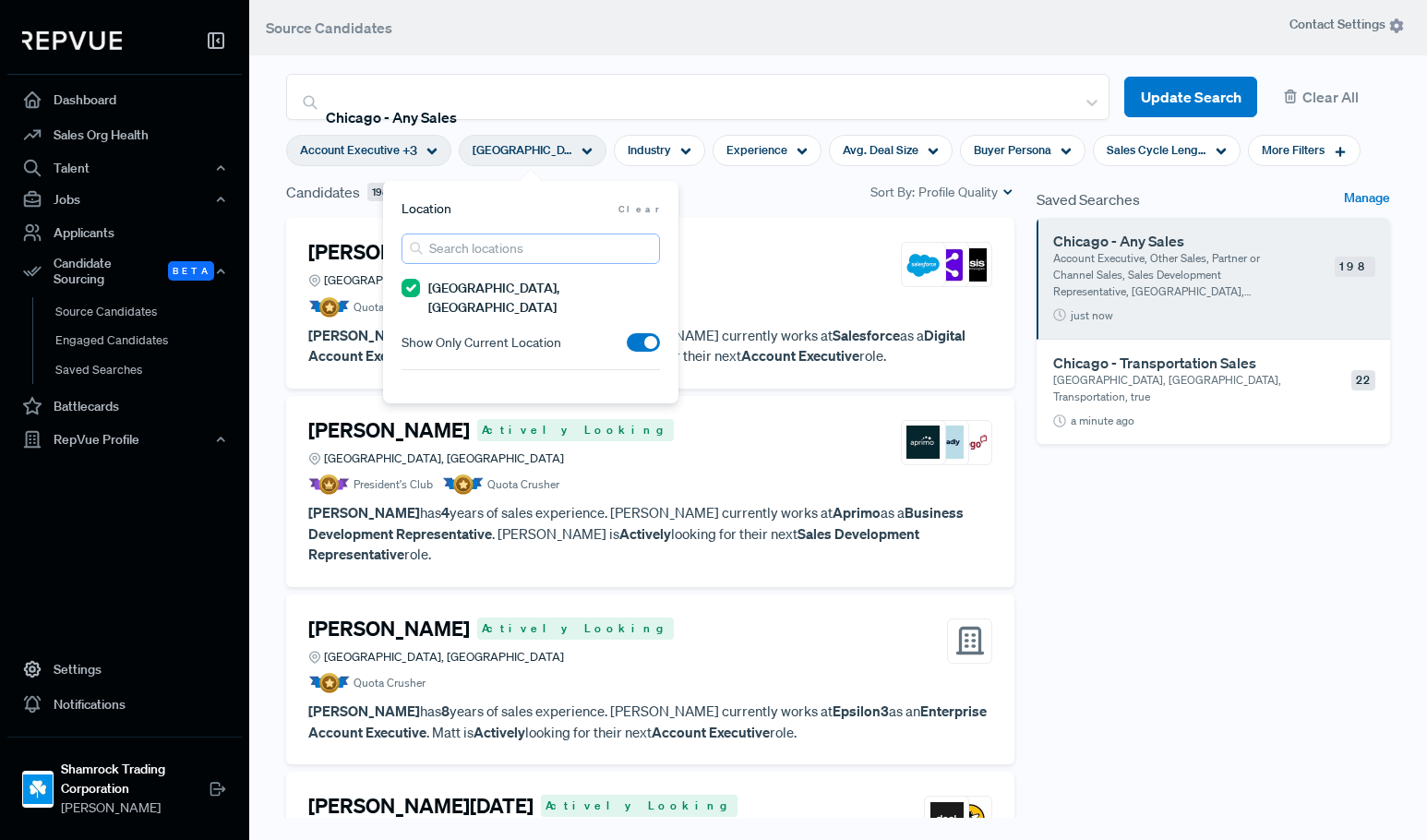
click at [478, 248] on input "search" at bounding box center [530, 248] width 259 height 31
type input "philade"
click at [418, 286] on IL "[GEOGRAPHIC_DATA], [GEOGRAPHIC_DATA]" at bounding box center [411, 288] width 19 height 19
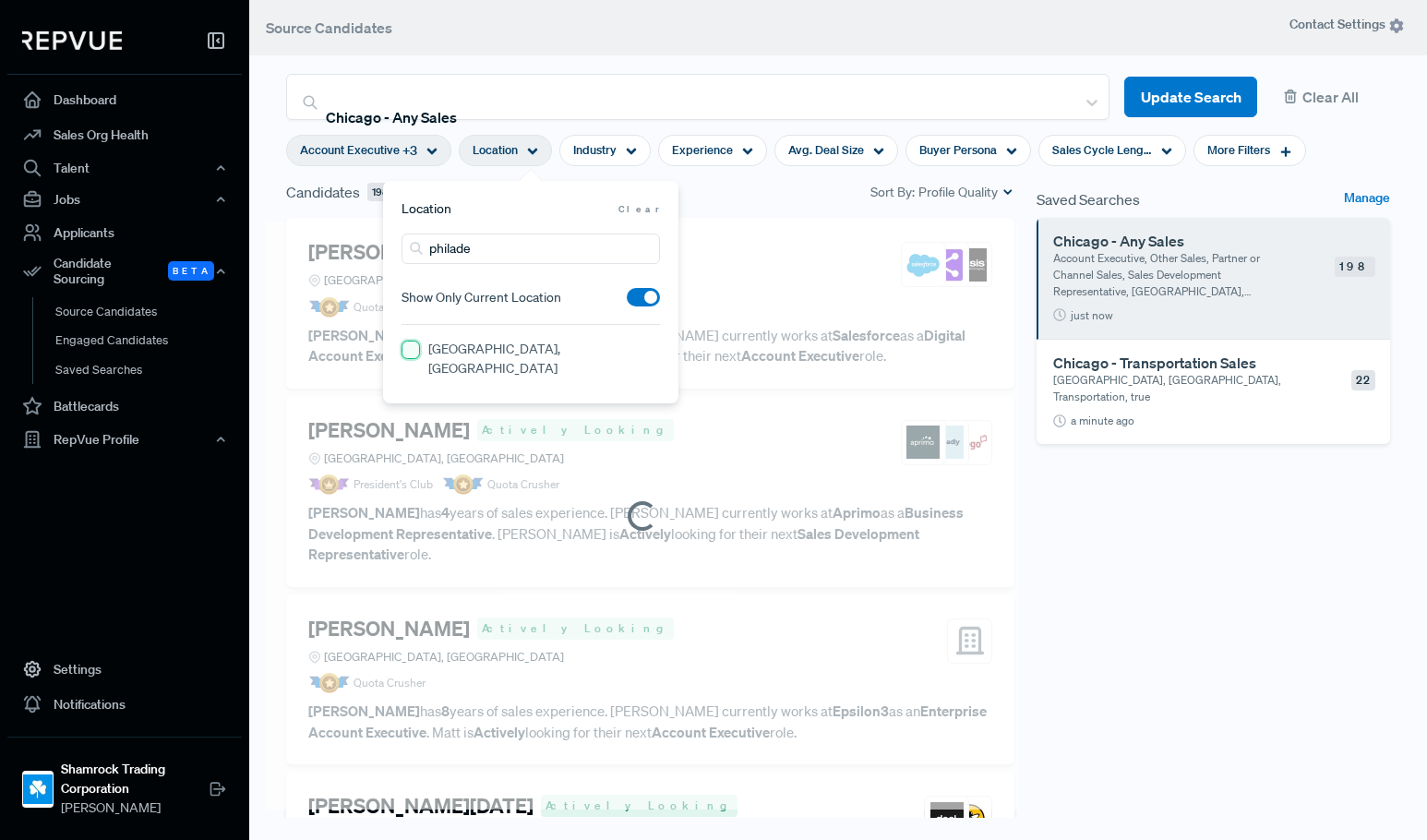
click at [414, 350] on PA "Greater Philadelphia Area, PA" at bounding box center [411, 350] width 19 height 19
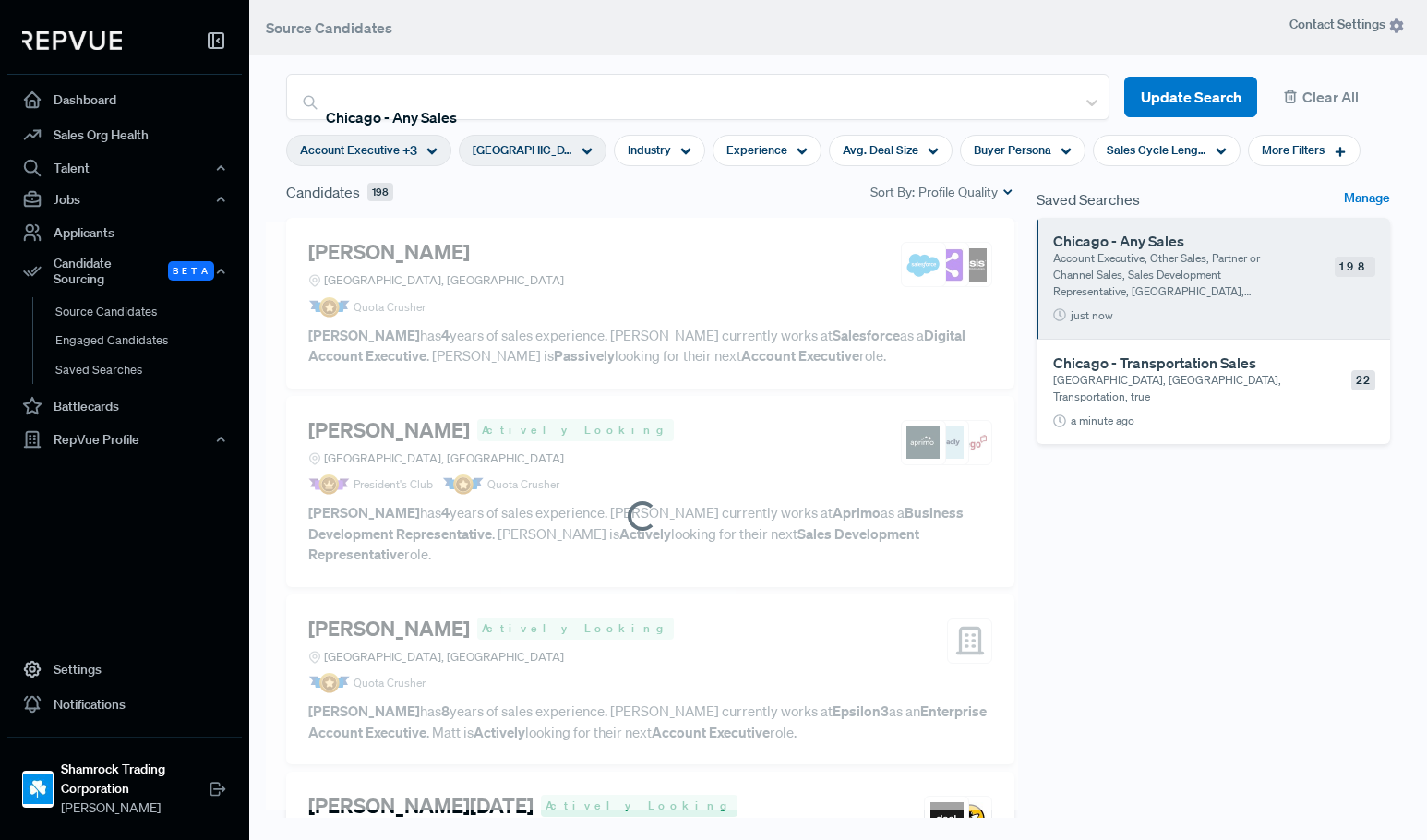
click at [1173, 590] on div "Saved Searches Manage Chicago - Any Sales Account Executive, Other Sales, Partn…" at bounding box center [1213, 516] width 376 height 672
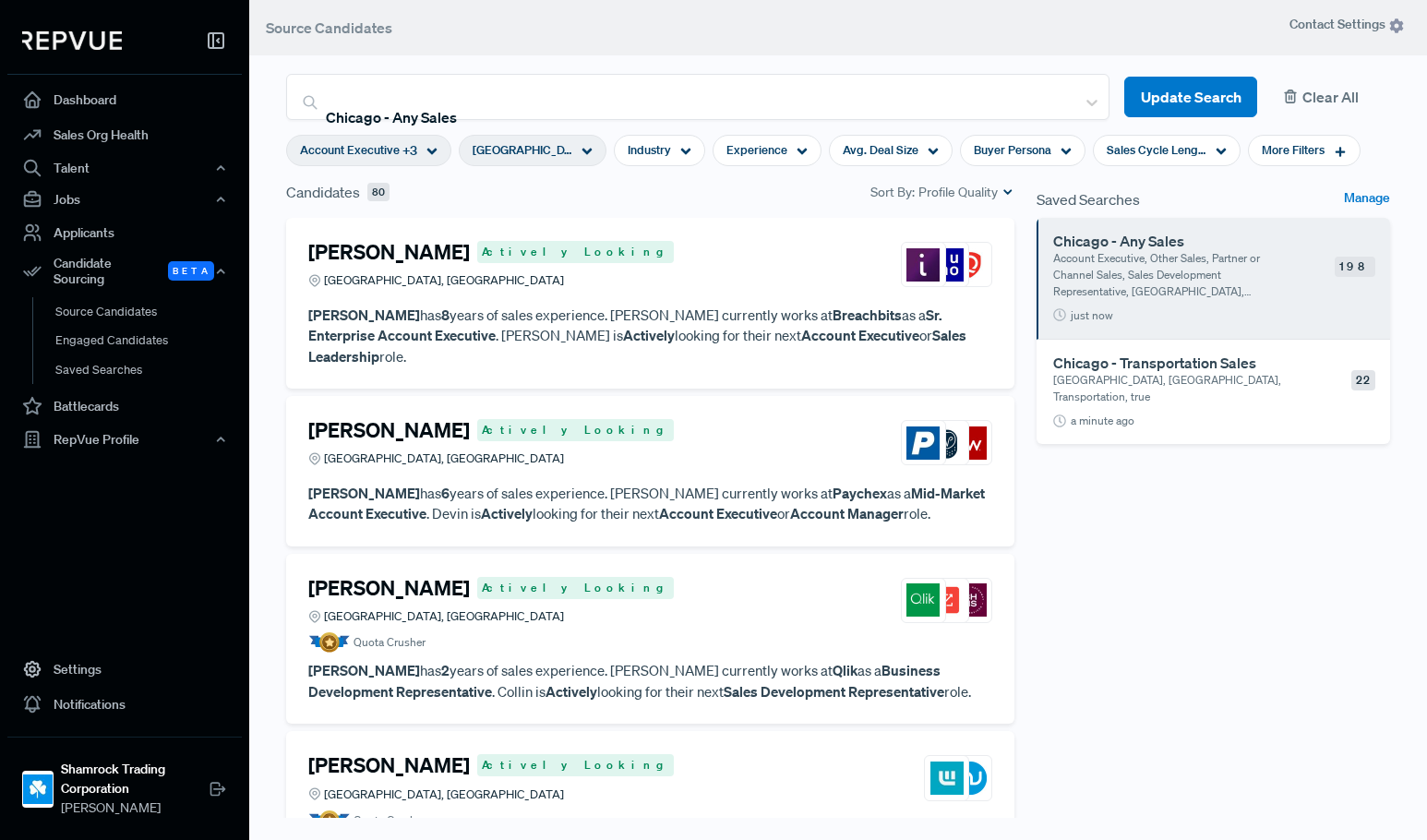
click at [1308, 102] on button "Clear All" at bounding box center [1331, 97] width 118 height 42
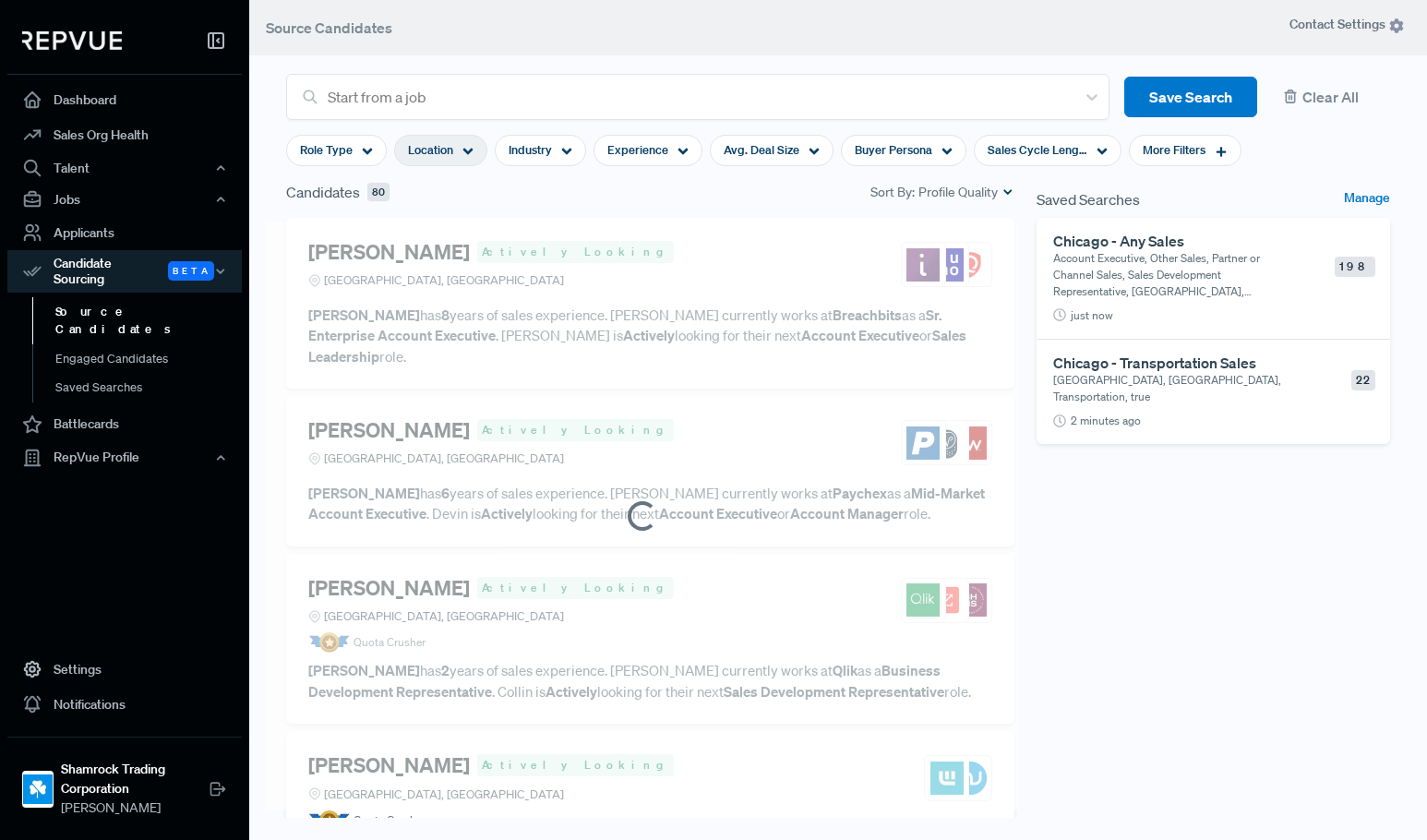
click at [449, 152] on span "Location" at bounding box center [430, 149] width 45 height 18
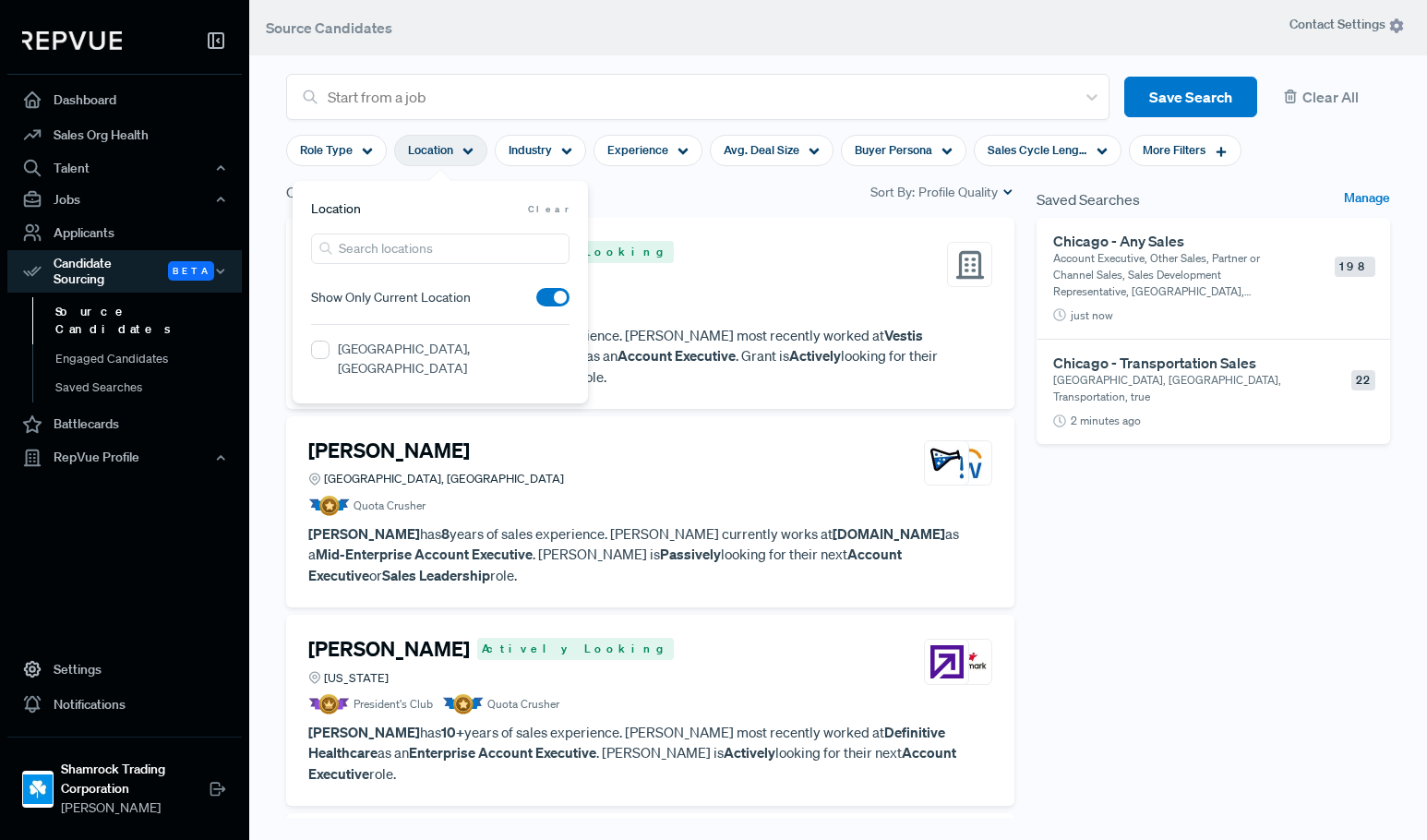
click at [397, 350] on label "Greater Philadelphia Area, PA" at bounding box center [453, 359] width 232 height 39
click at [329, 350] on PA "Greater Philadelphia Area, PA" at bounding box center [321, 350] width 19 height 19
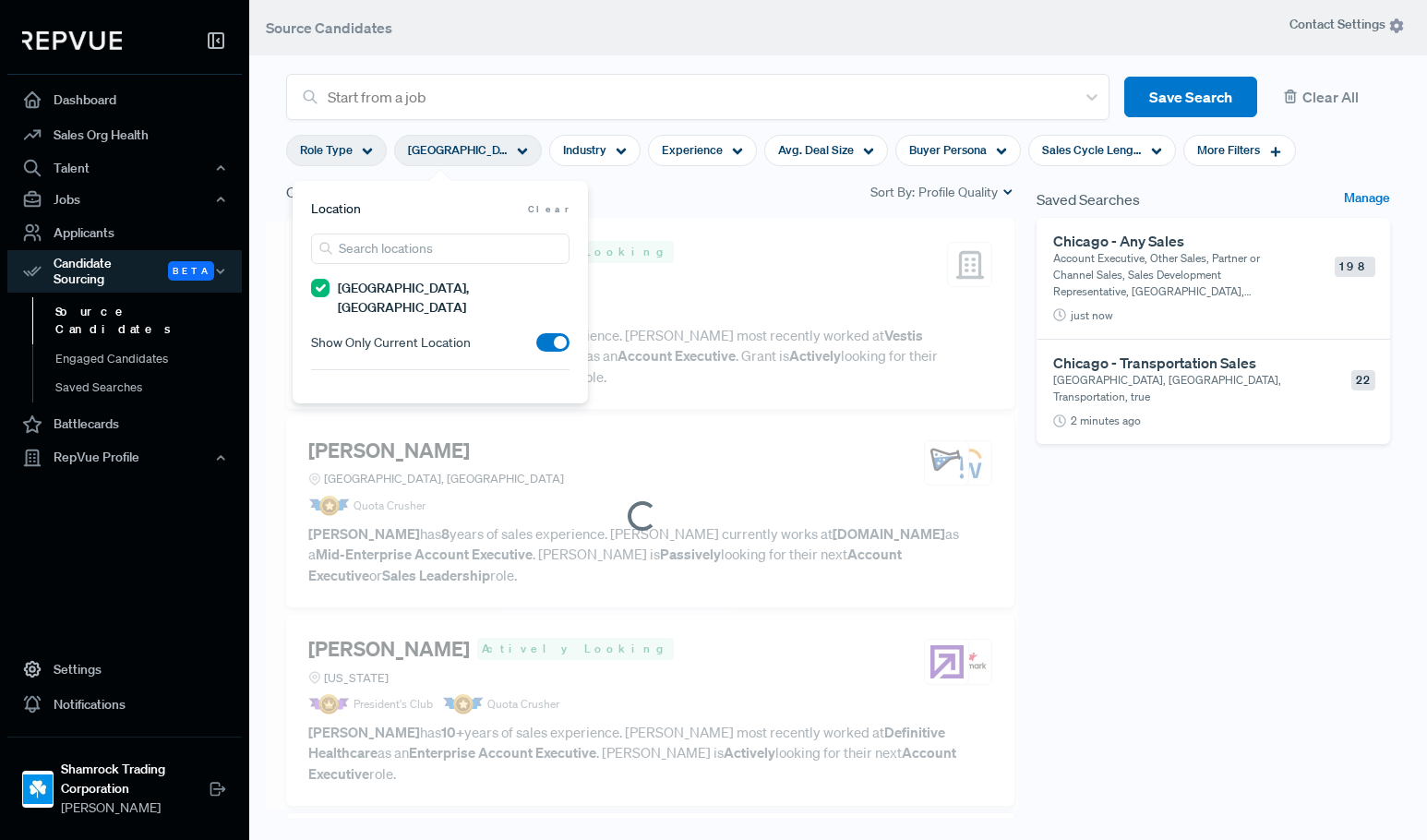
click at [317, 159] on span "Role Type" at bounding box center [326, 149] width 53 height 18
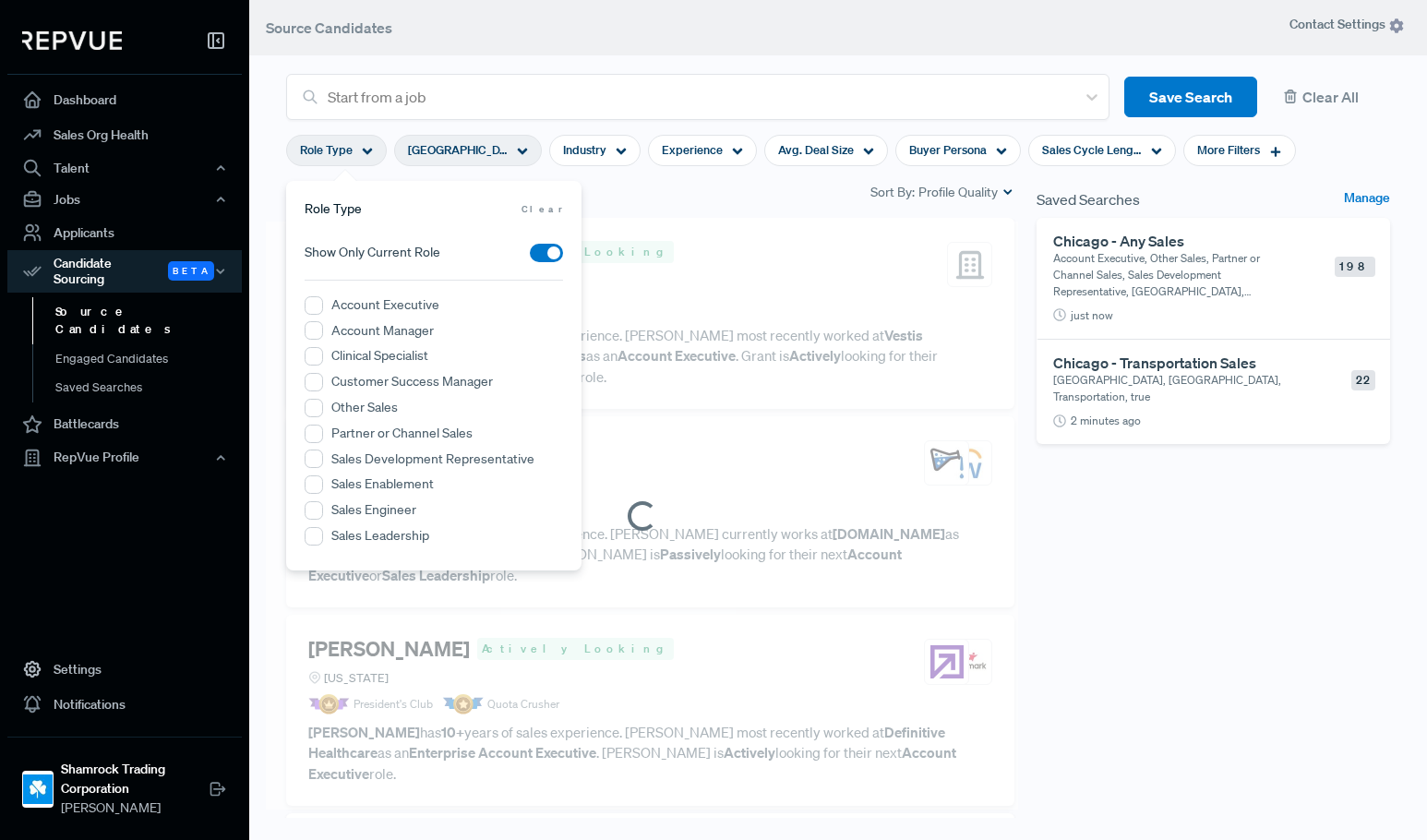
click at [360, 310] on label "Account Executive" at bounding box center [385, 305] width 108 height 19
click at [323, 310] on Executive "Account Executive" at bounding box center [314, 306] width 19 height 19
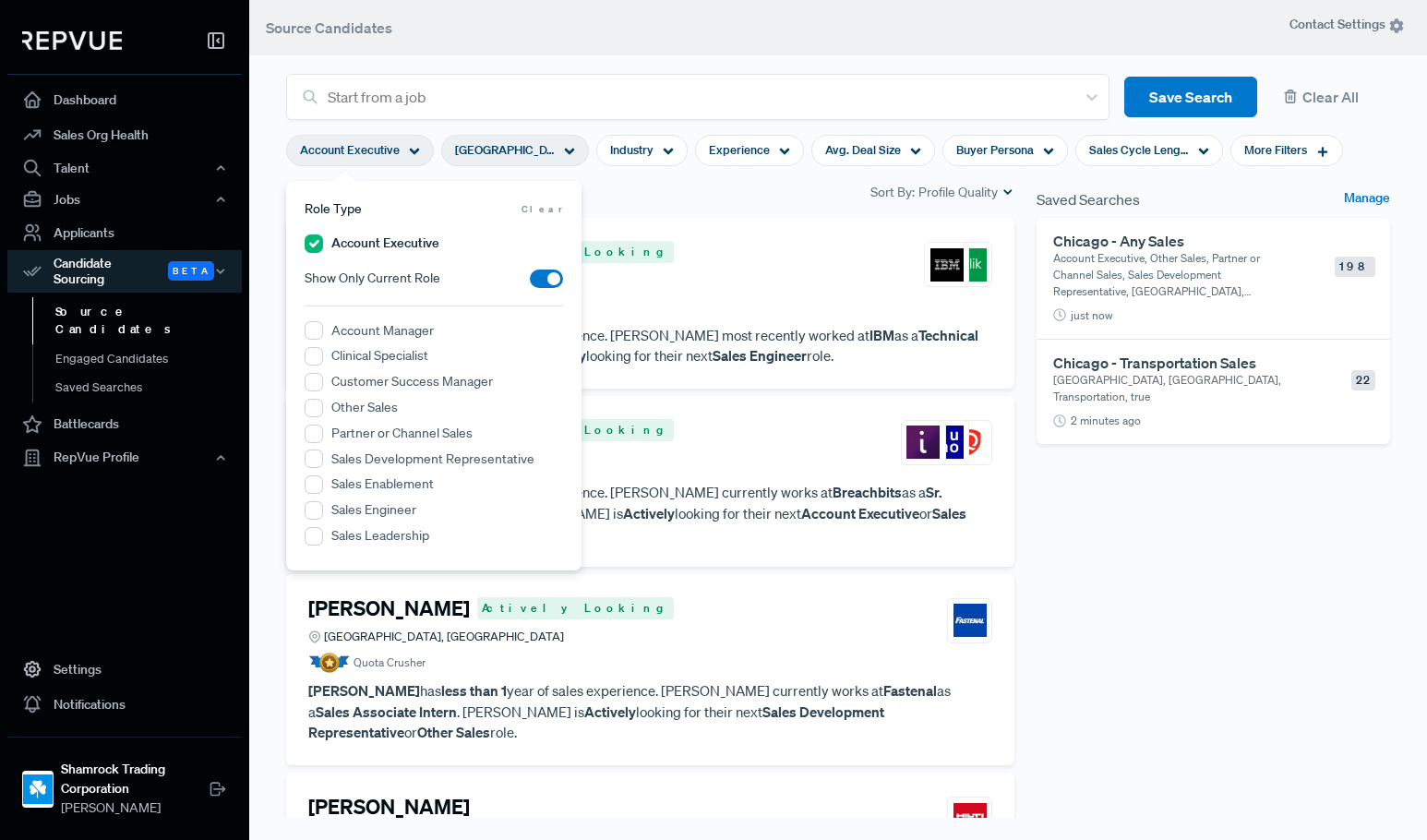
click at [356, 439] on label "Partner or Channel Sales" at bounding box center [401, 433] width 141 height 19
click at [323, 439] on Sales "Partner or Channel Sales" at bounding box center [314, 434] width 19 height 19
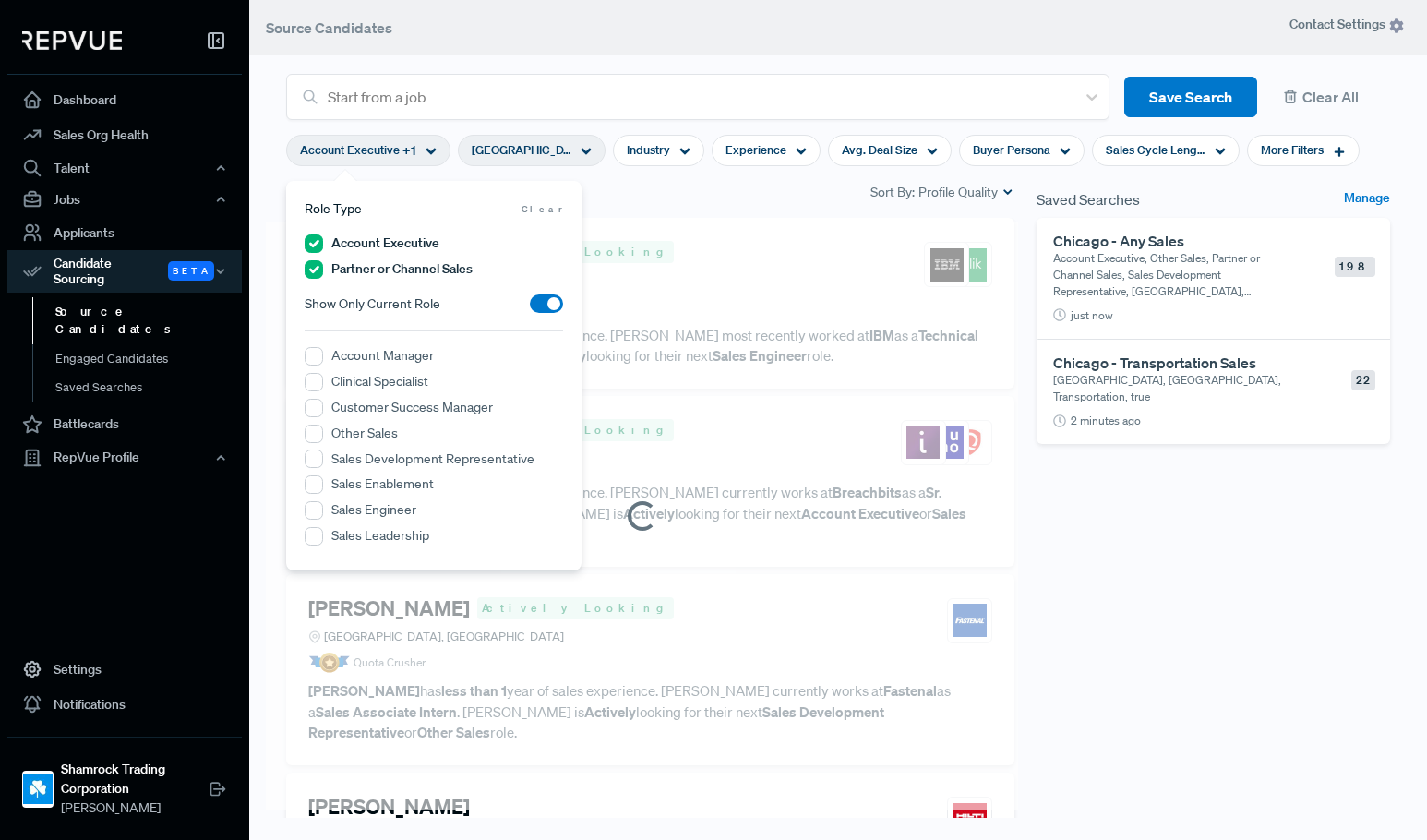
click at [353, 463] on label "Sales Development Representative" at bounding box center [432, 459] width 203 height 19
click at [323, 463] on Representative "Sales Development Representative" at bounding box center [314, 459] width 19 height 19
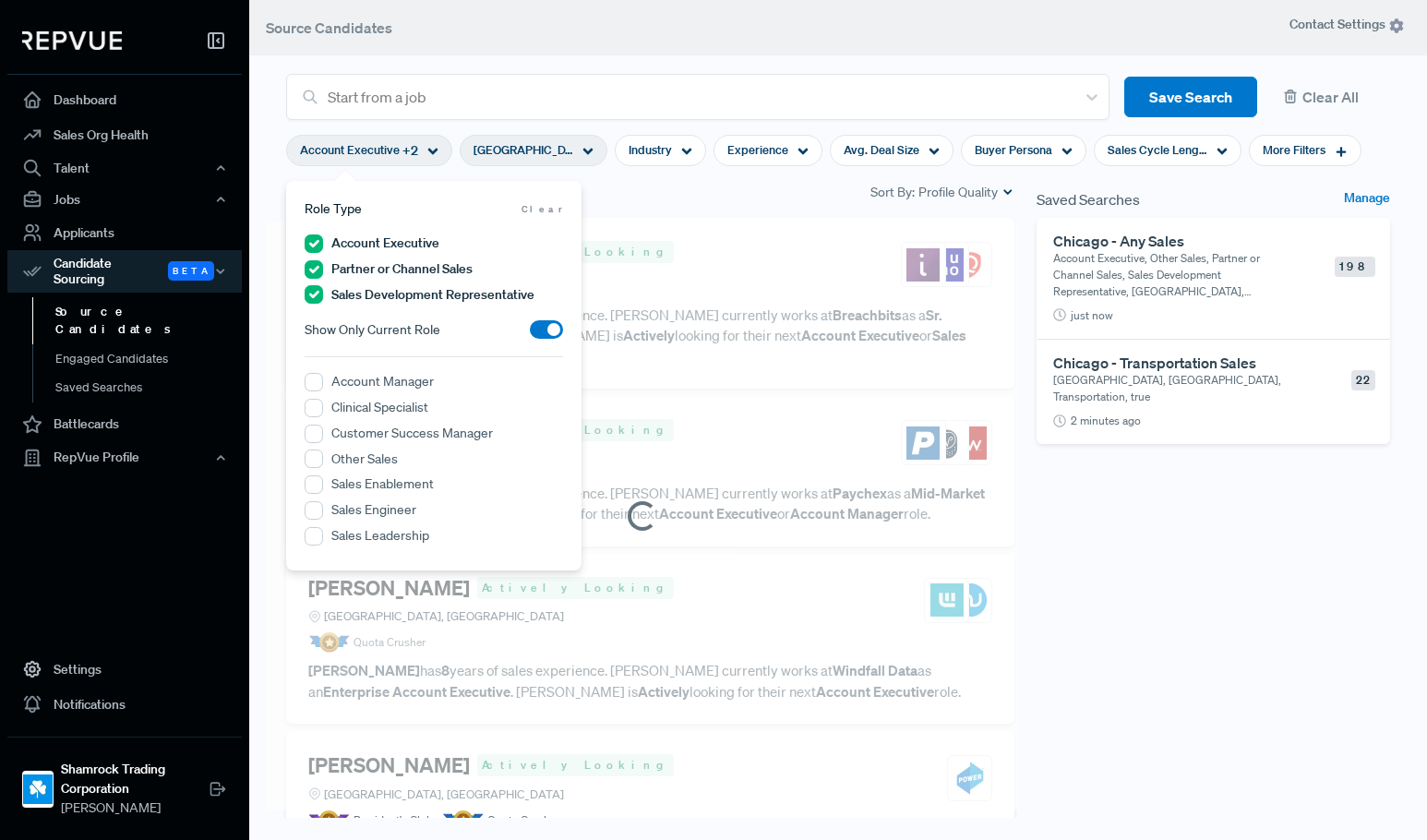
click at [349, 464] on label "Other Sales" at bounding box center [364, 459] width 67 height 19
click at [323, 464] on Sales "Other Sales" at bounding box center [314, 459] width 19 height 19
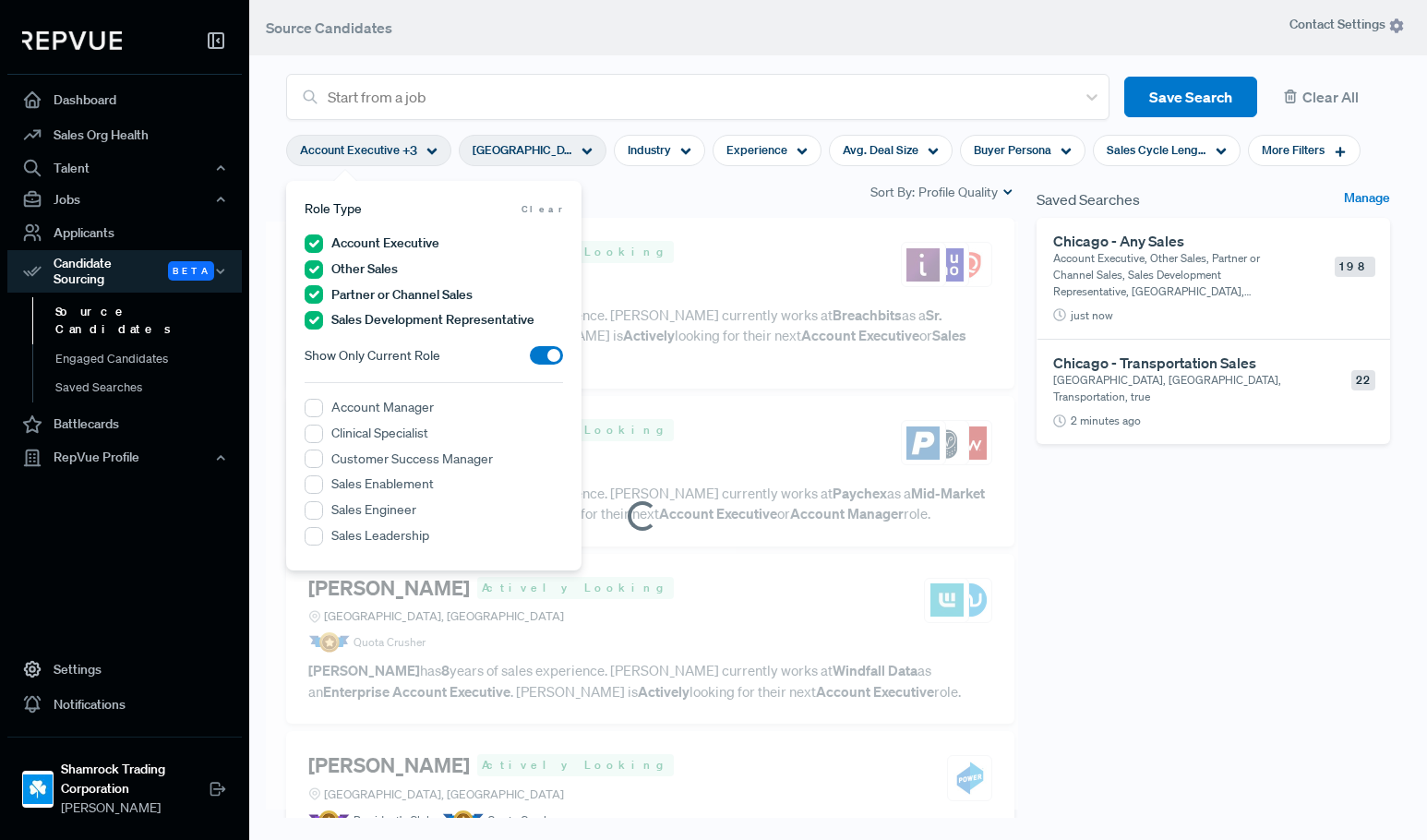
click at [1284, 672] on div "Saved Searches Manage Chicago - Any Sales Account Executive, Other Sales, Partn…" at bounding box center [1213, 516] width 376 height 672
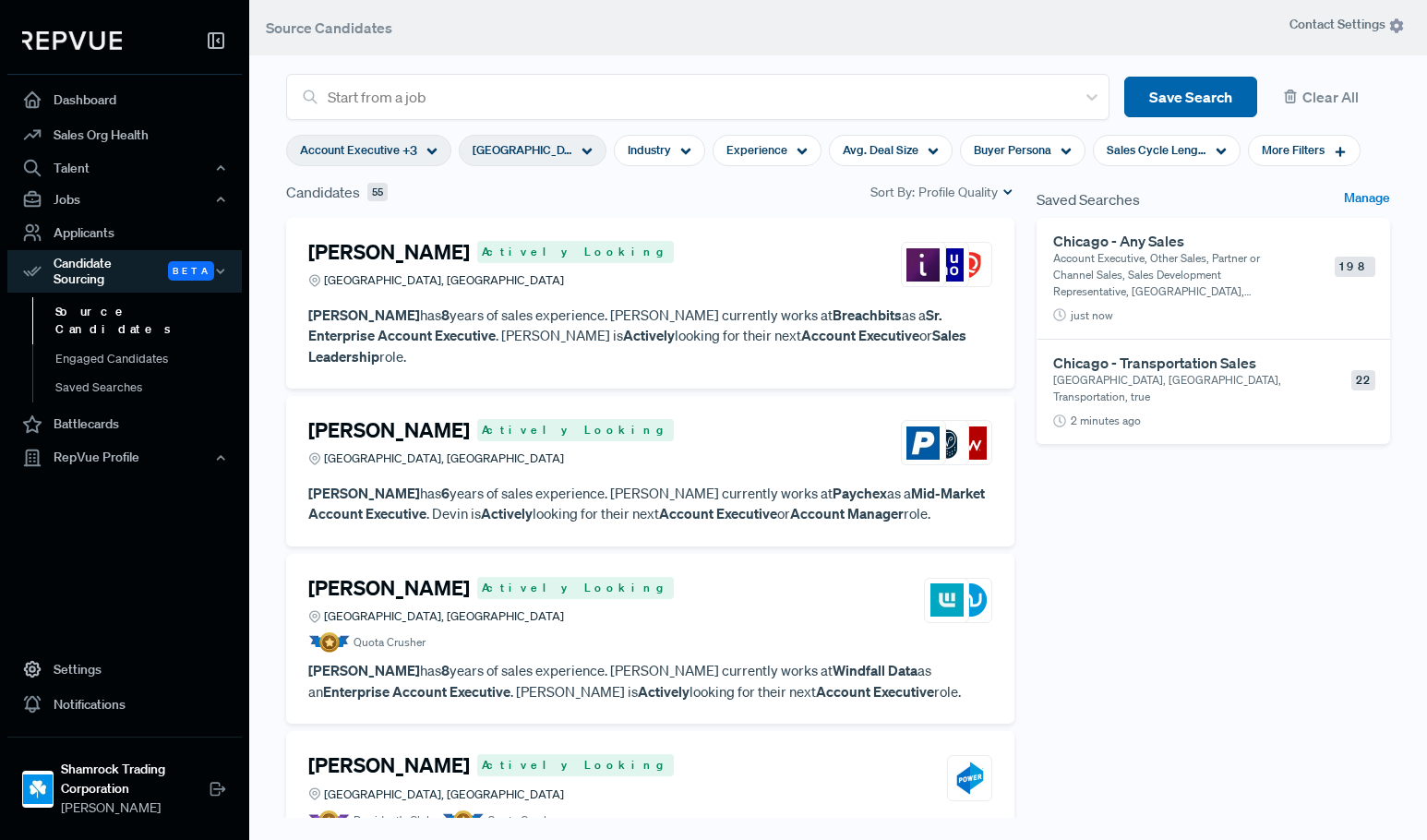
click at [1158, 100] on button "Save Search" at bounding box center [1191, 97] width 133 height 42
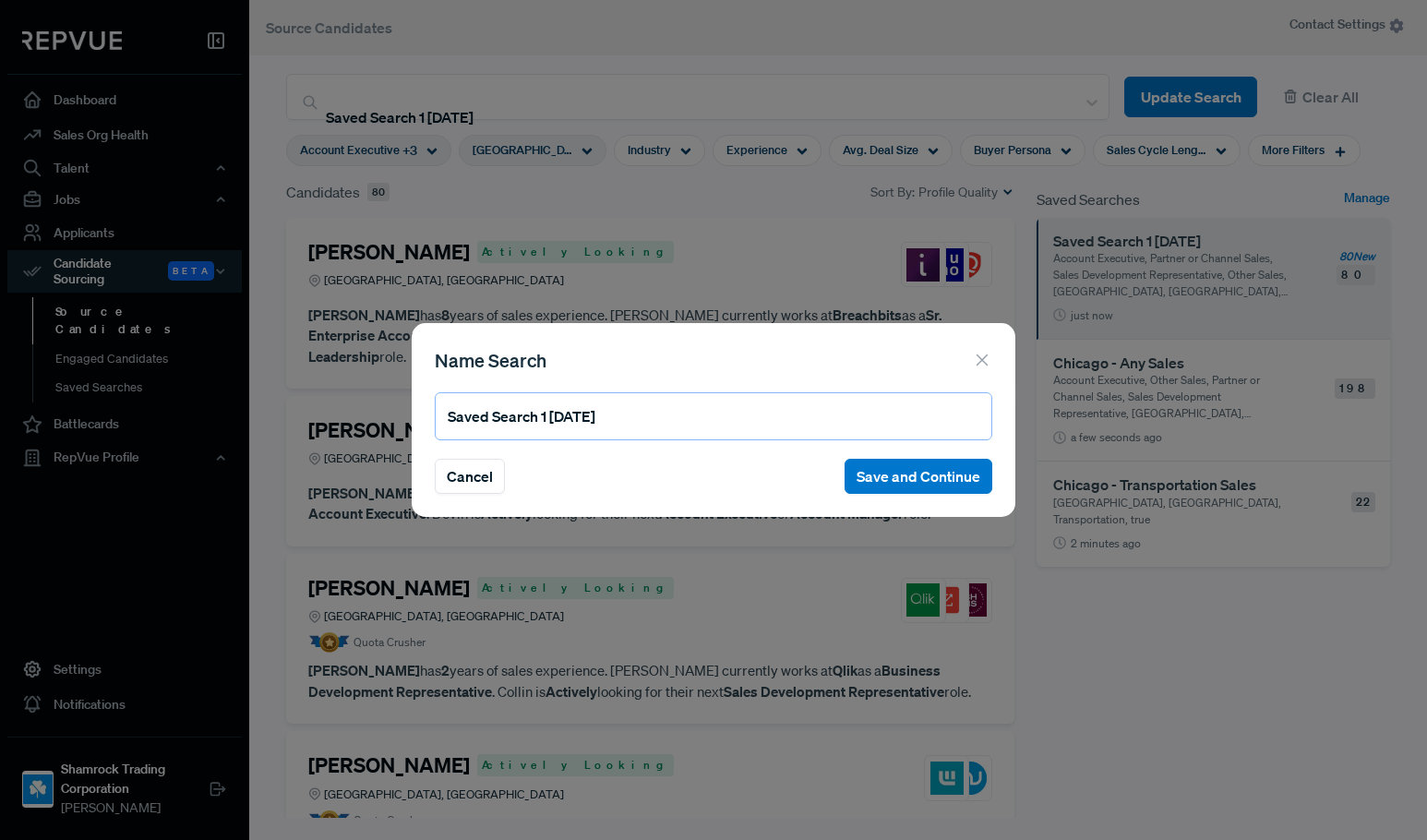
click at [717, 425] on input "Saved Search 1 09/03/2025" at bounding box center [713, 416] width 557 height 48
type input "Philly - Any Sales"
click at [873, 481] on button "Save and Continue" at bounding box center [918, 477] width 147 height 35
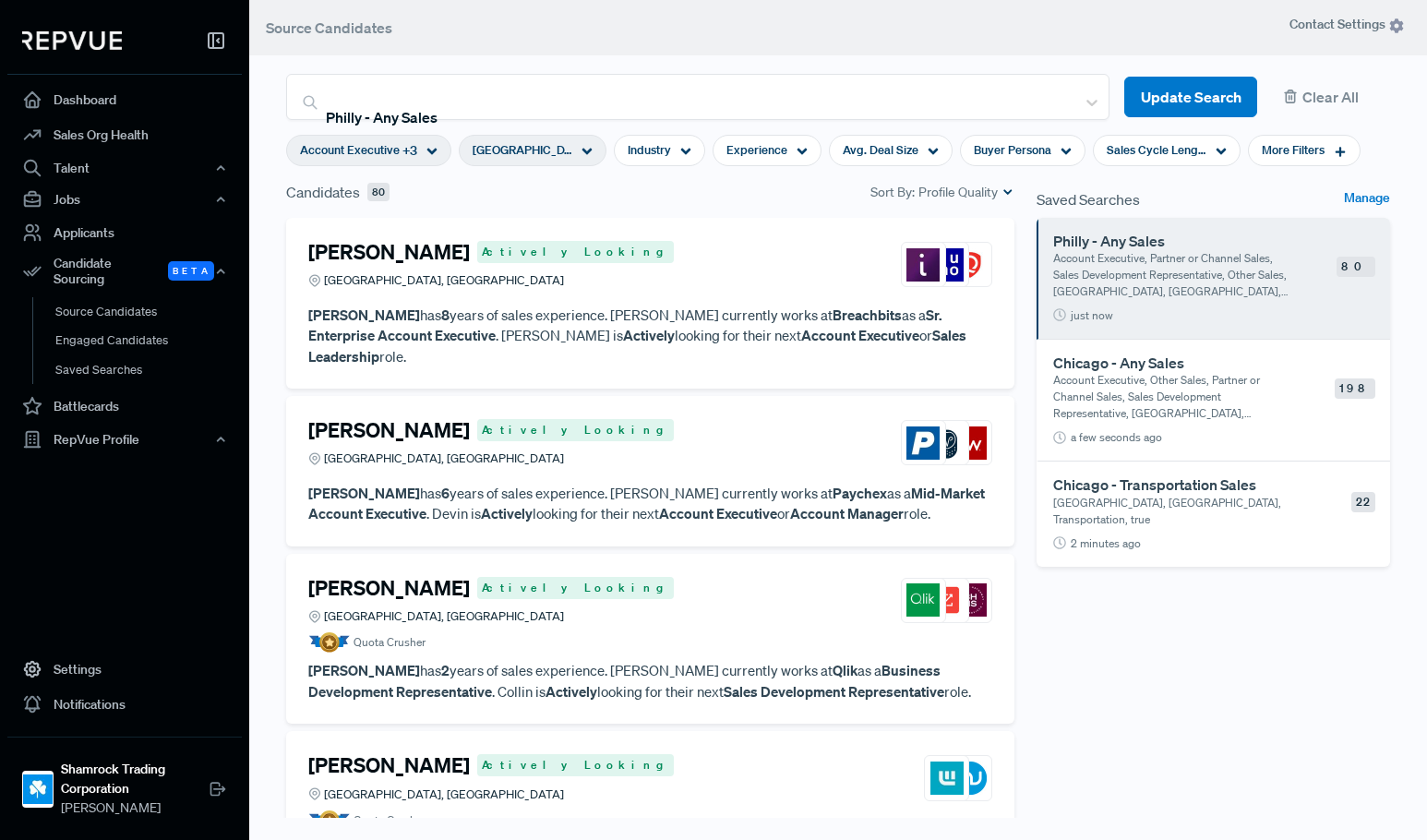
click at [1156, 412] on p "Account Executive, Other Sales, Partner or Channel Sales, Sales Development Rep…" at bounding box center [1171, 397] width 236 height 50
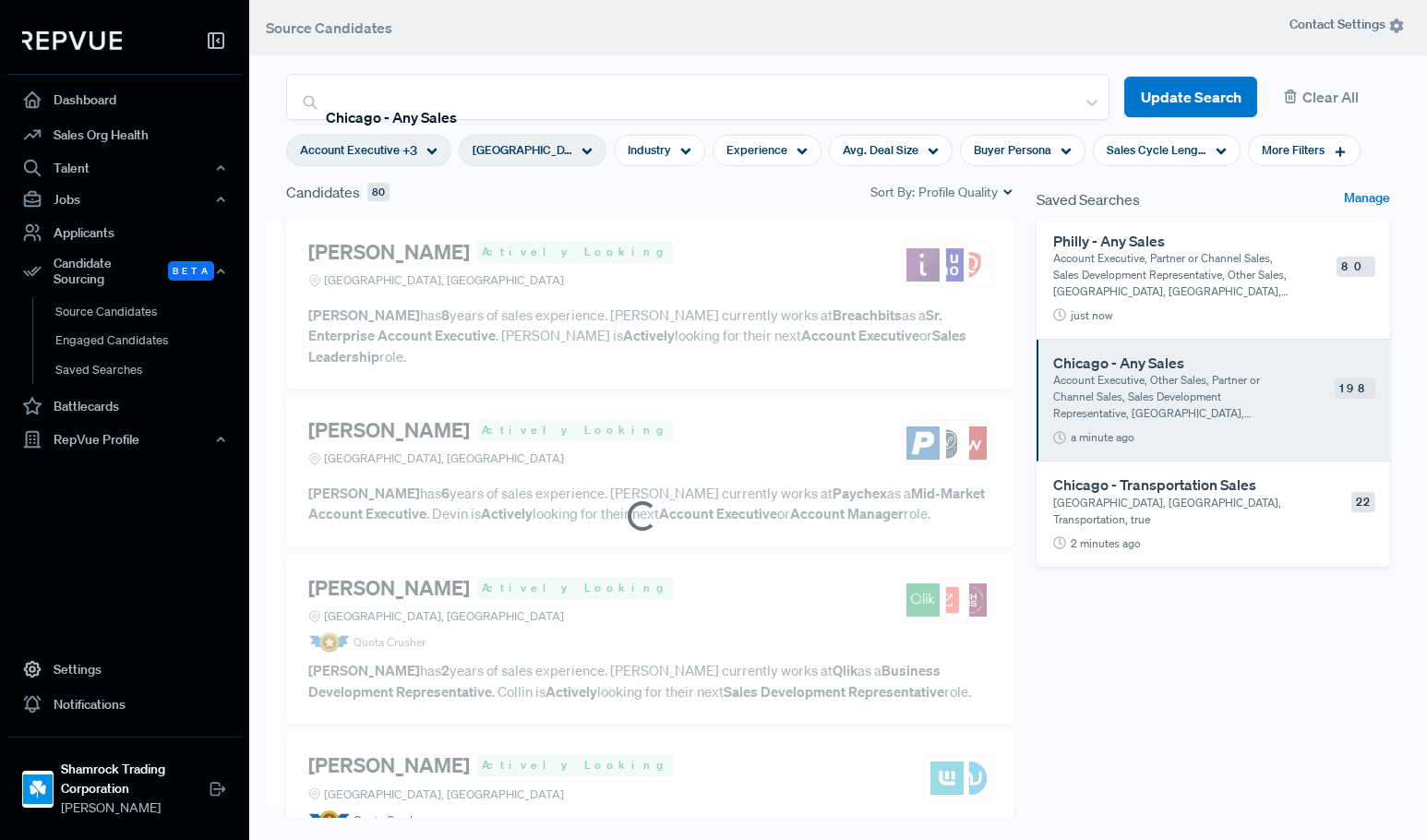
click at [1161, 495] on p "Greater Chicago Area, IL, Transportation, true" at bounding box center [1171, 512] width 236 height 33
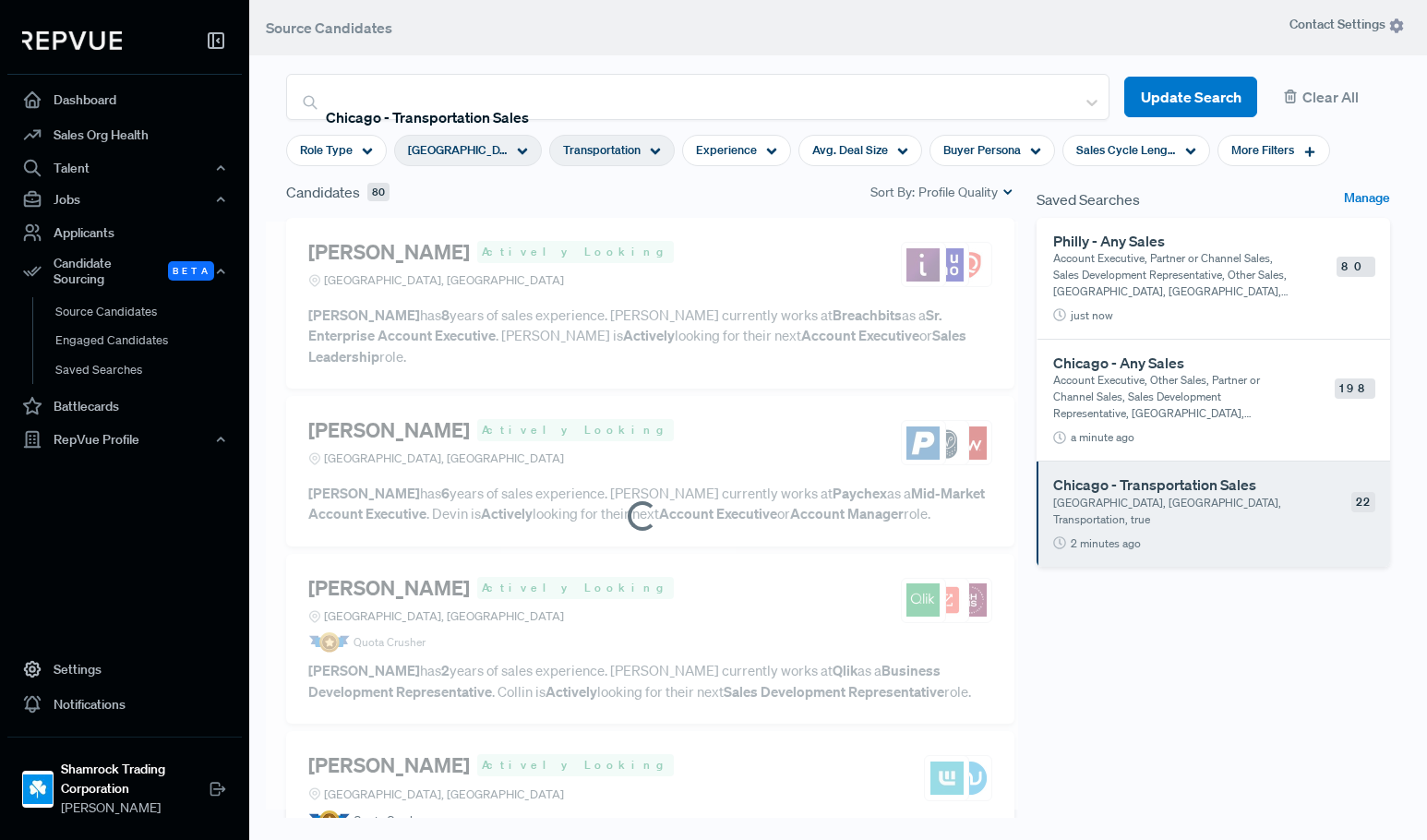
click at [1141, 261] on p "Account Executive, Partner or Channel Sales, Sales Development Representative, …" at bounding box center [1171, 275] width 236 height 50
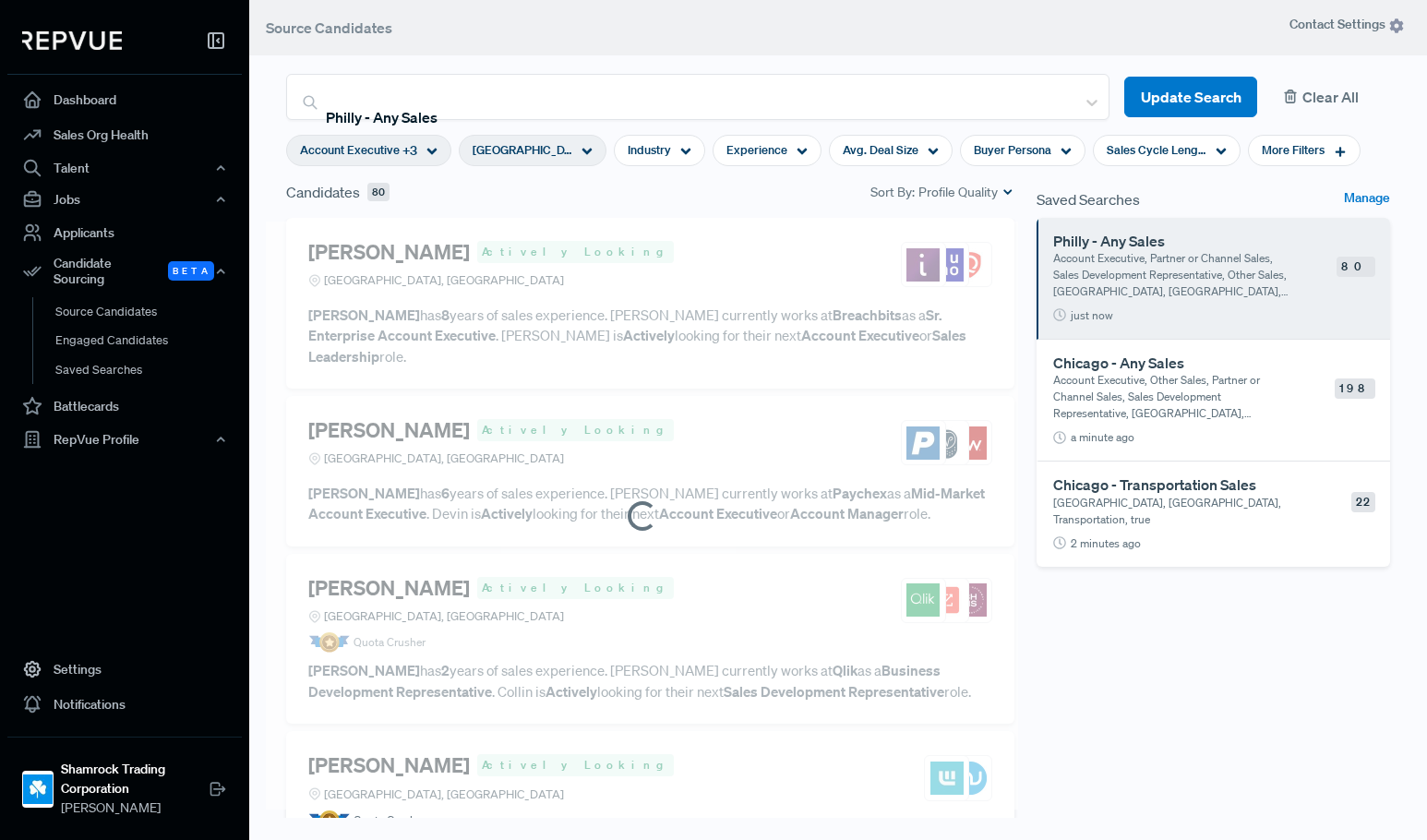
click at [1298, 100] on button "Clear All" at bounding box center [1331, 97] width 118 height 42
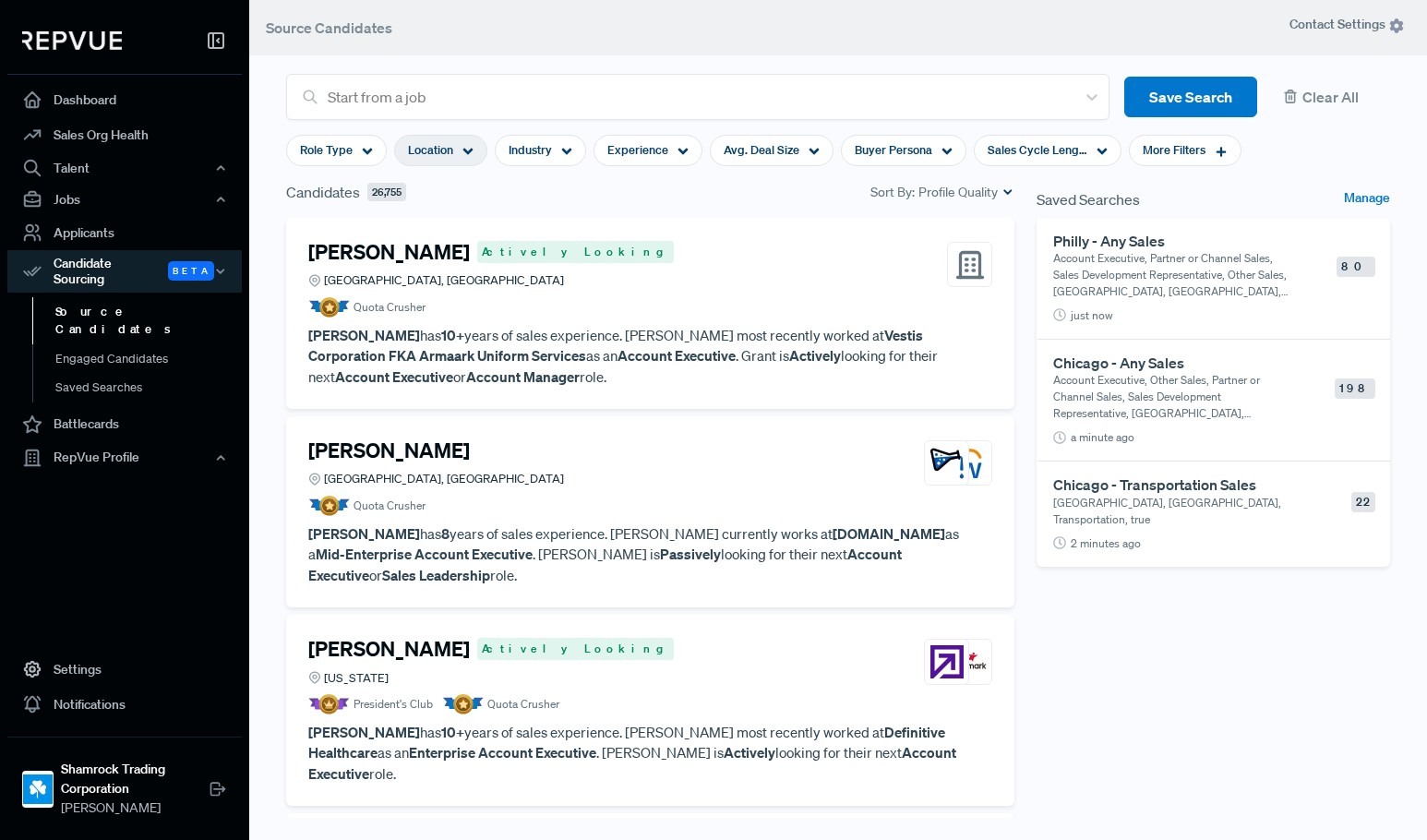
click at [442, 148] on span "Location" at bounding box center [430, 149] width 45 height 18
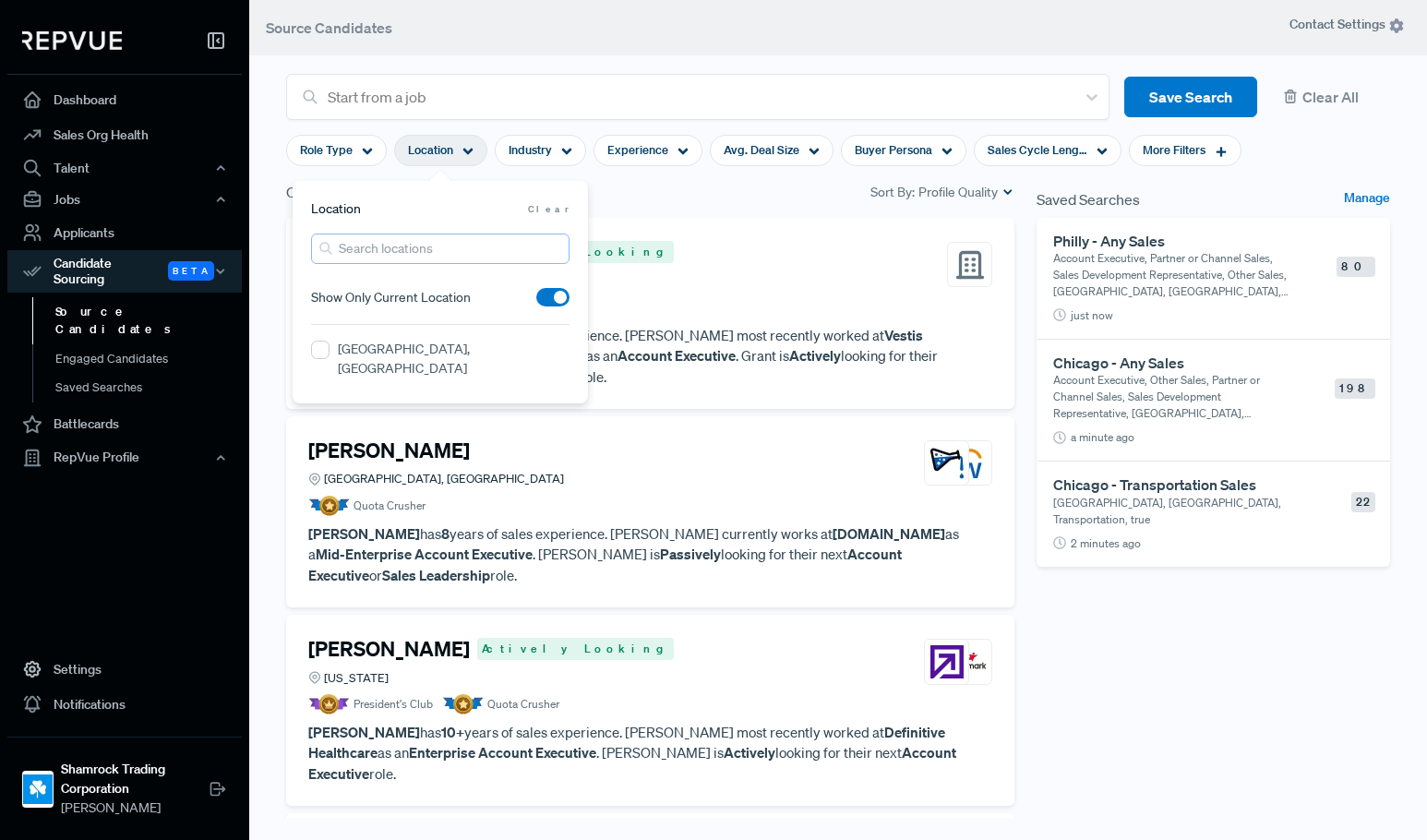
click at [436, 256] on input "search" at bounding box center [440, 248] width 259 height 31
type input "houston"
click at [449, 352] on label "Greater Houston Area, TX" at bounding box center [453, 359] width 232 height 39
click at [329, 352] on TX "Greater Houston Area, TX" at bounding box center [321, 350] width 19 height 19
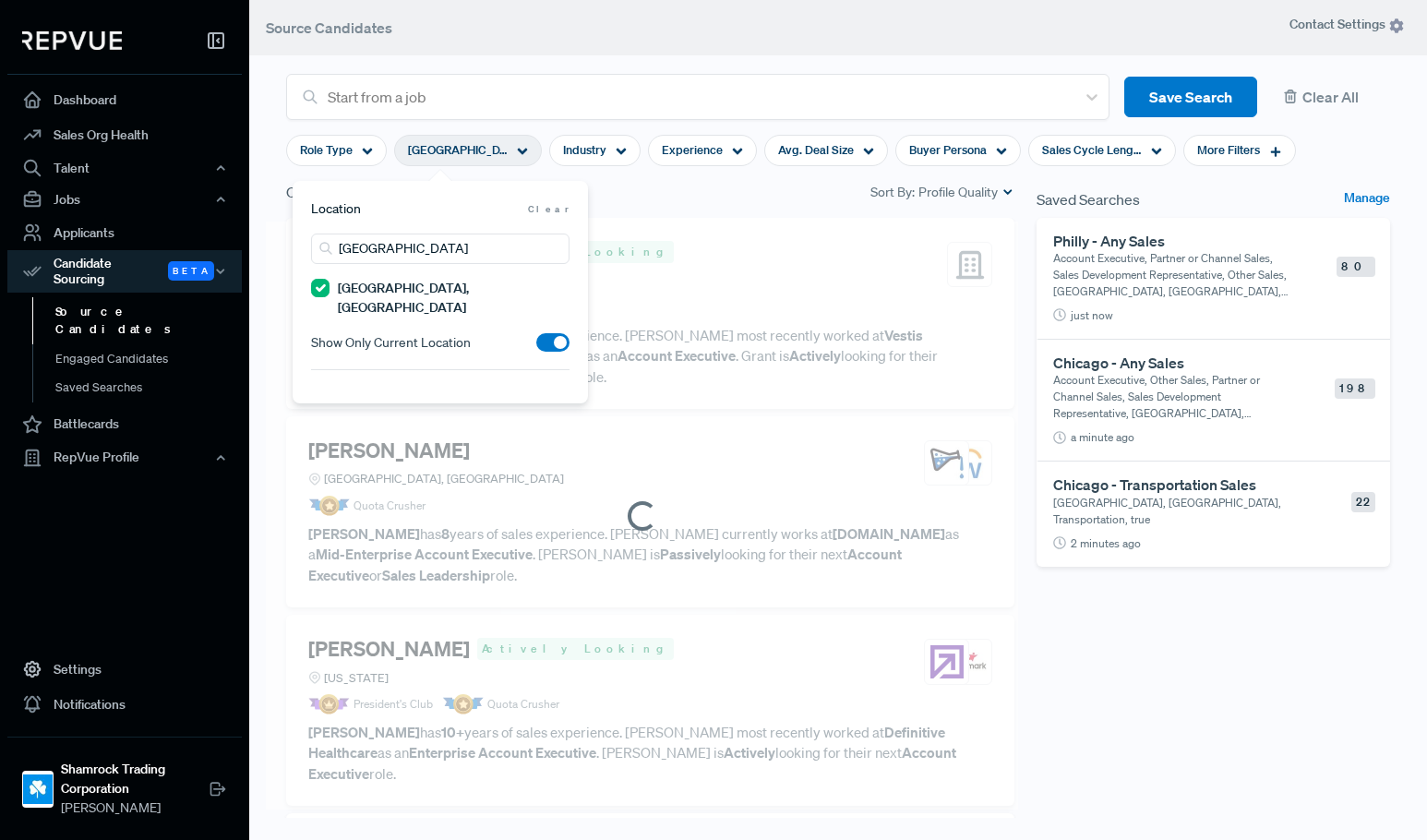
click at [740, 191] on div "Candidates 26,755 Sort By: Profile Quality" at bounding box center [651, 192] width 729 height 22
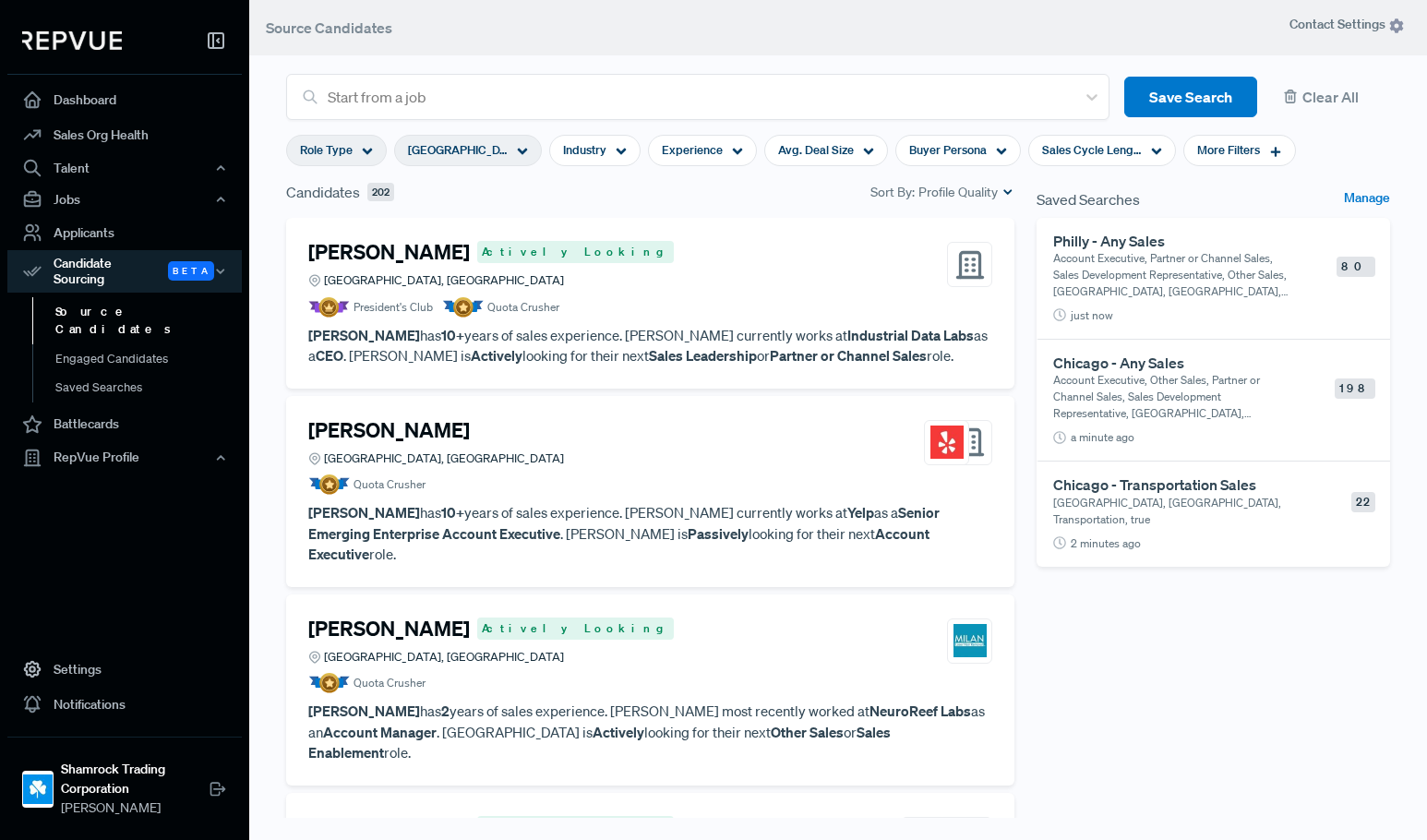
click at [339, 152] on span "Role Type" at bounding box center [326, 149] width 53 height 18
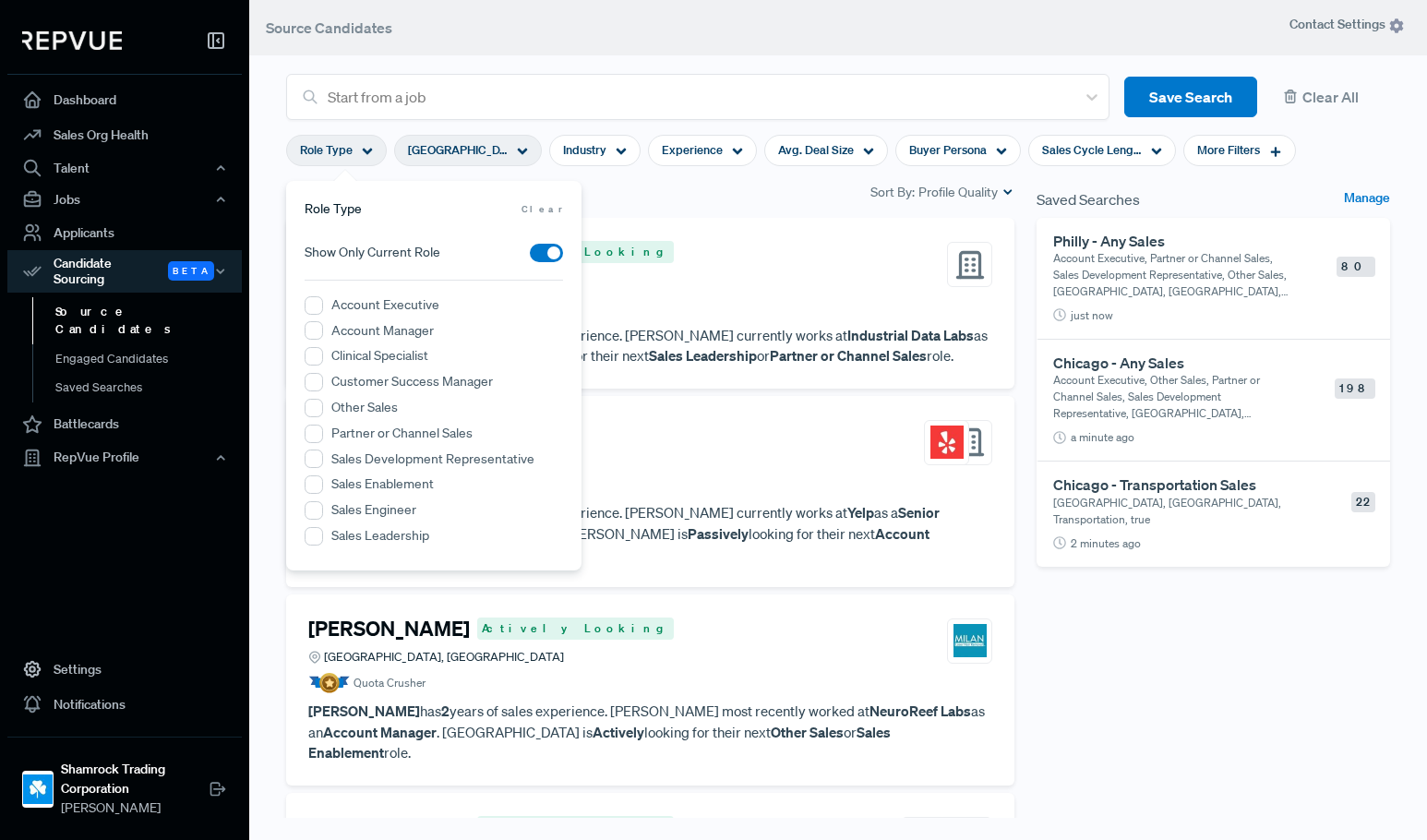
click at [364, 305] on label "Account Executive" at bounding box center [385, 305] width 108 height 19
click at [323, 305] on Executive "Account Executive" at bounding box center [314, 306] width 19 height 19
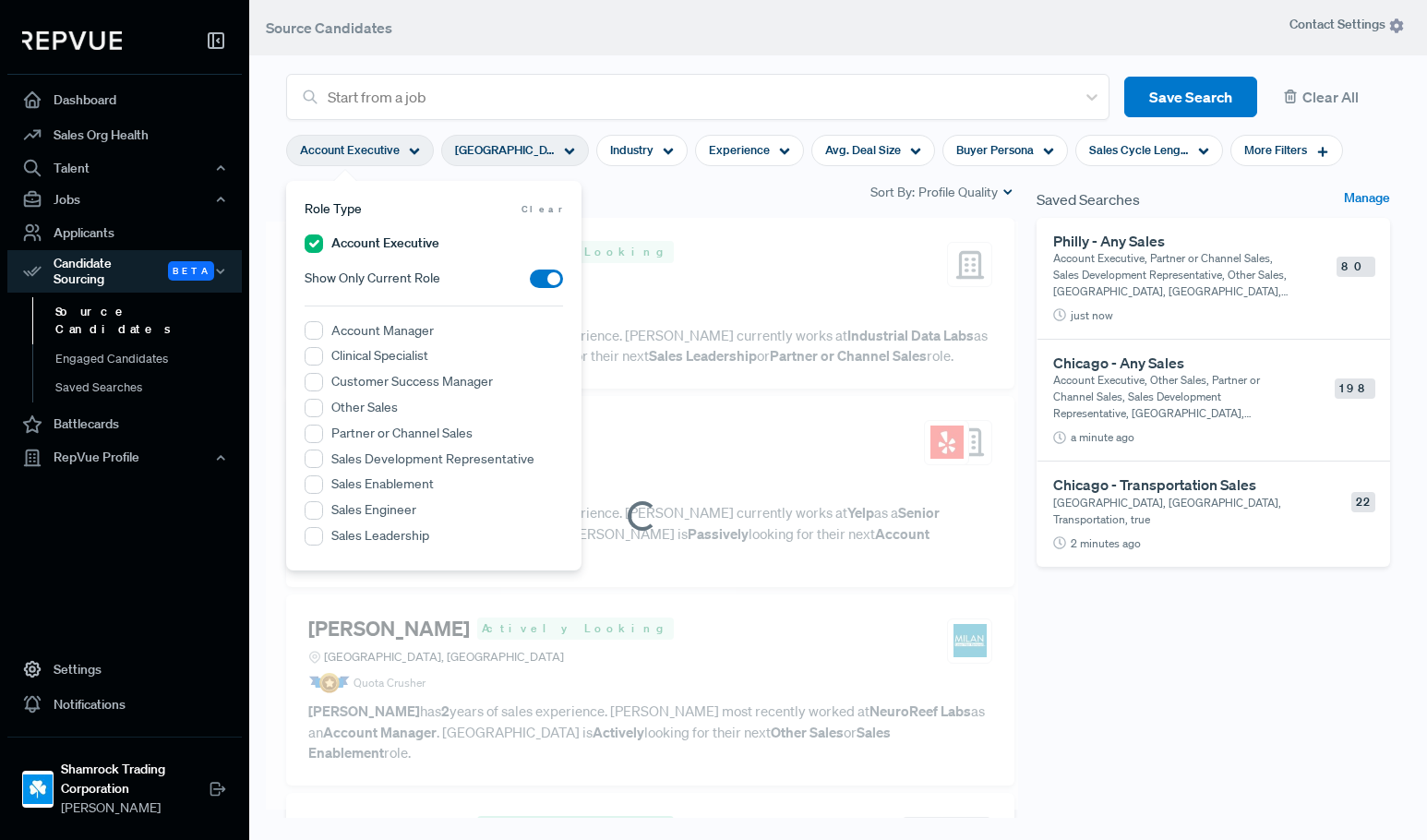
click at [336, 403] on label "Other Sales" at bounding box center [364, 407] width 67 height 19
click at [323, 403] on Sales "Other Sales" at bounding box center [314, 408] width 19 height 19
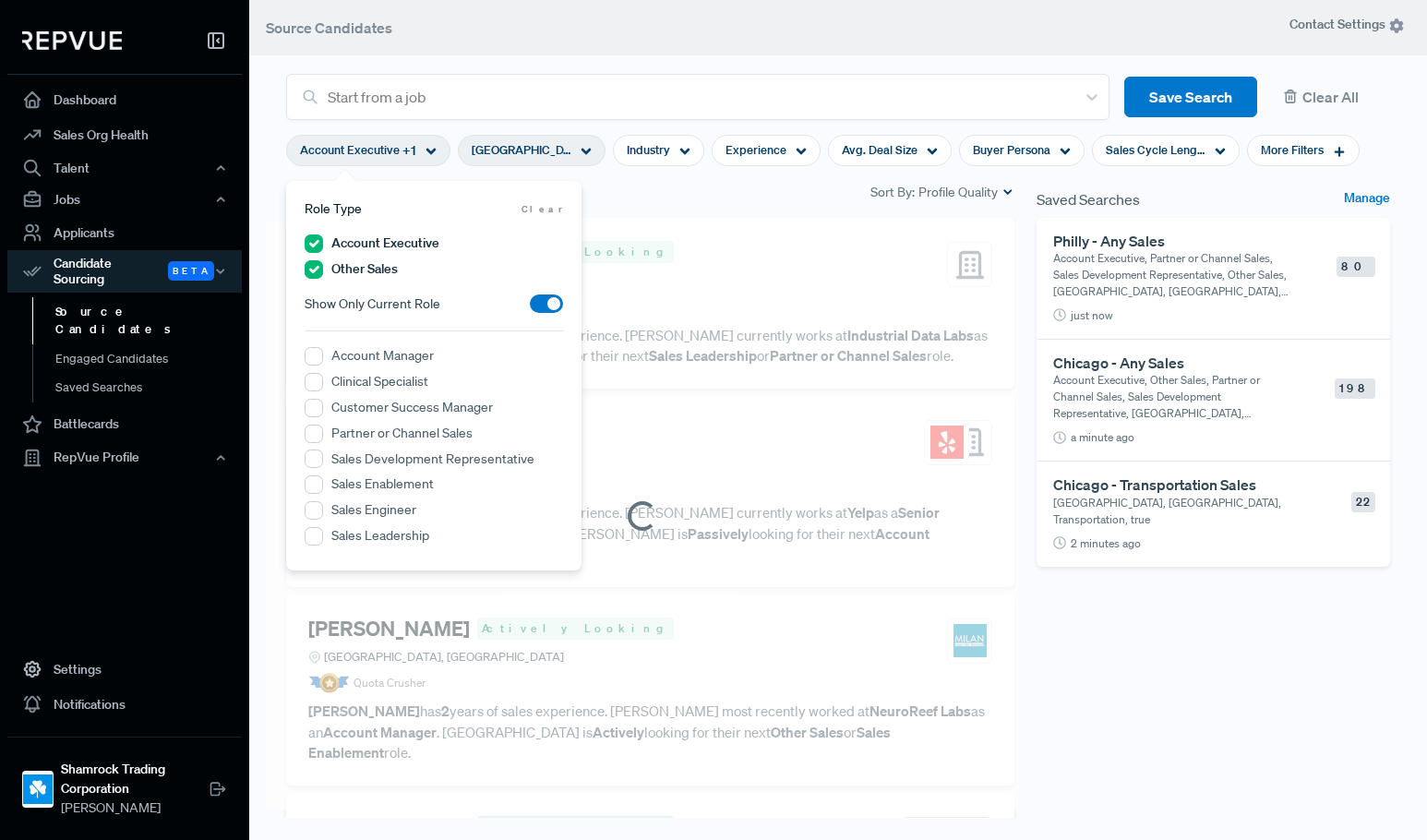
click at [342, 435] on label "Partner or Channel Sales" at bounding box center [401, 433] width 141 height 19
click at [323, 435] on Sales "Partner or Channel Sales" at bounding box center [314, 434] width 19 height 19
click at [343, 466] on label "Sales Development Representative" at bounding box center [432, 459] width 203 height 19
click at [323, 466] on Representative "Sales Development Representative" at bounding box center [314, 459] width 19 height 19
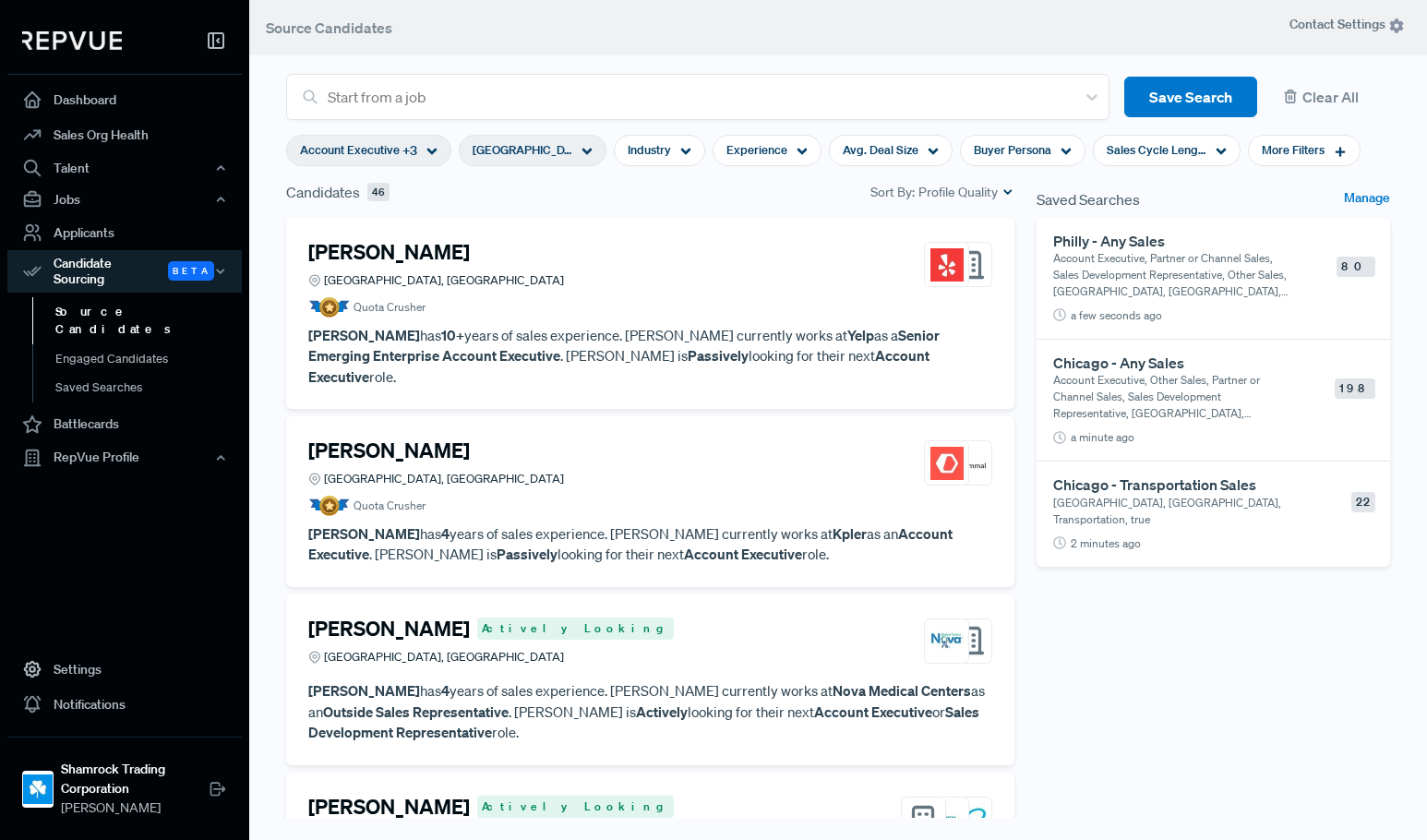
click at [1171, 650] on div "Saved Searches Manage Philly - Any Sales Account Executive, Partner or Channel …" at bounding box center [1213, 516] width 376 height 672
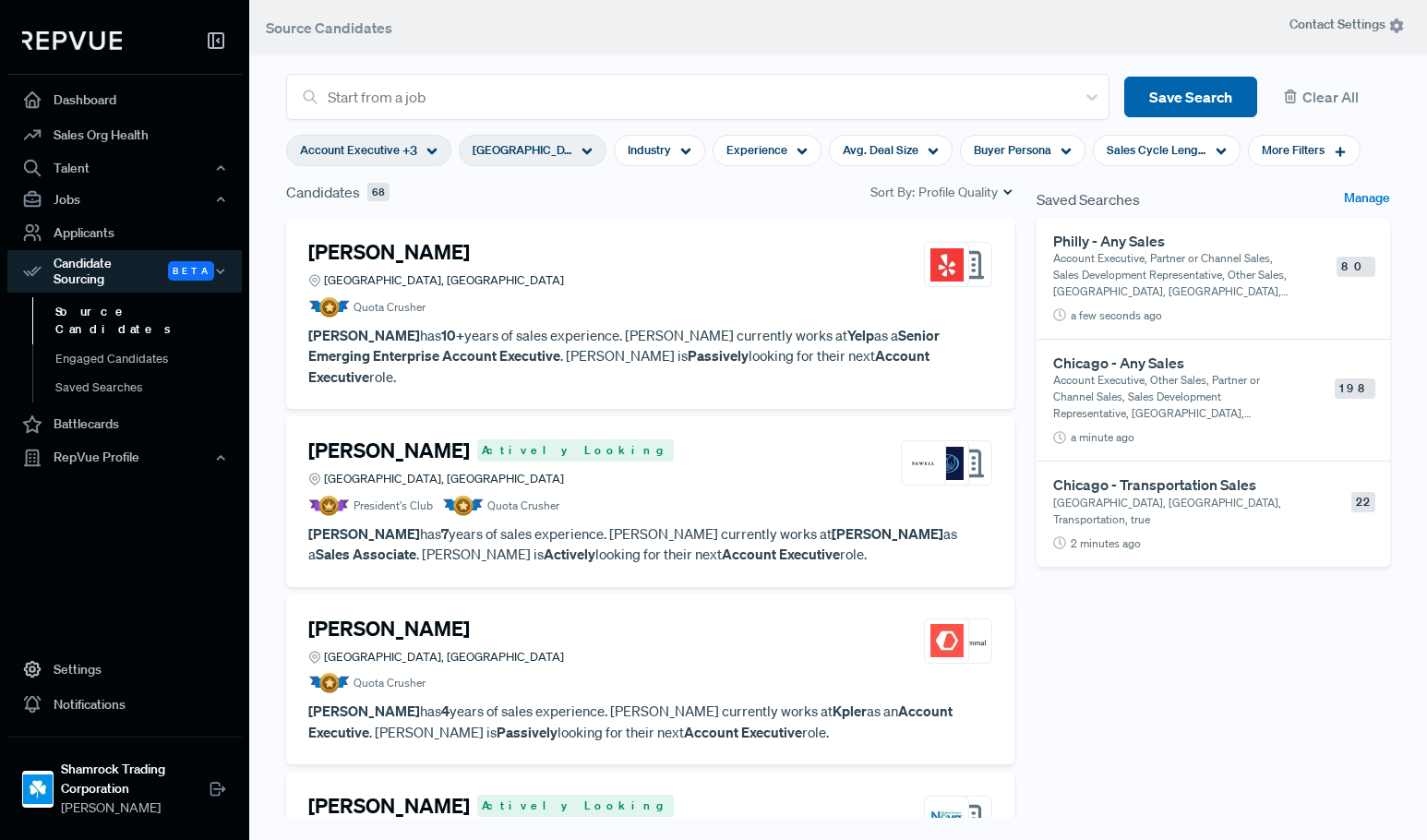
click at [1140, 87] on button "Save Search" at bounding box center [1191, 97] width 133 height 42
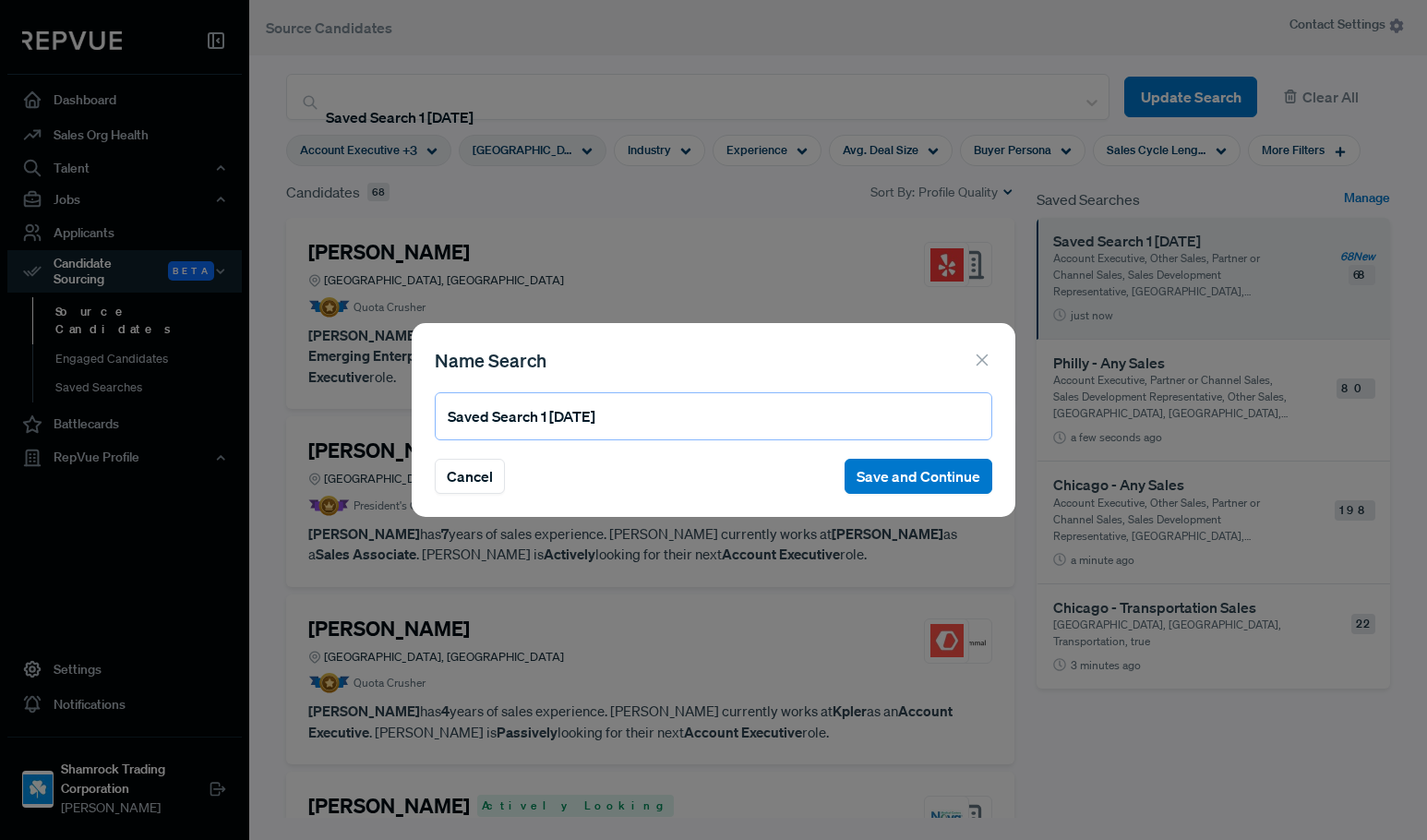
click at [626, 414] on input "Saved Search 1 09/03/2025" at bounding box center [713, 416] width 557 height 48
type input "Houston - Any Sales"
click at [929, 471] on button "Save and Continue" at bounding box center [918, 477] width 147 height 35
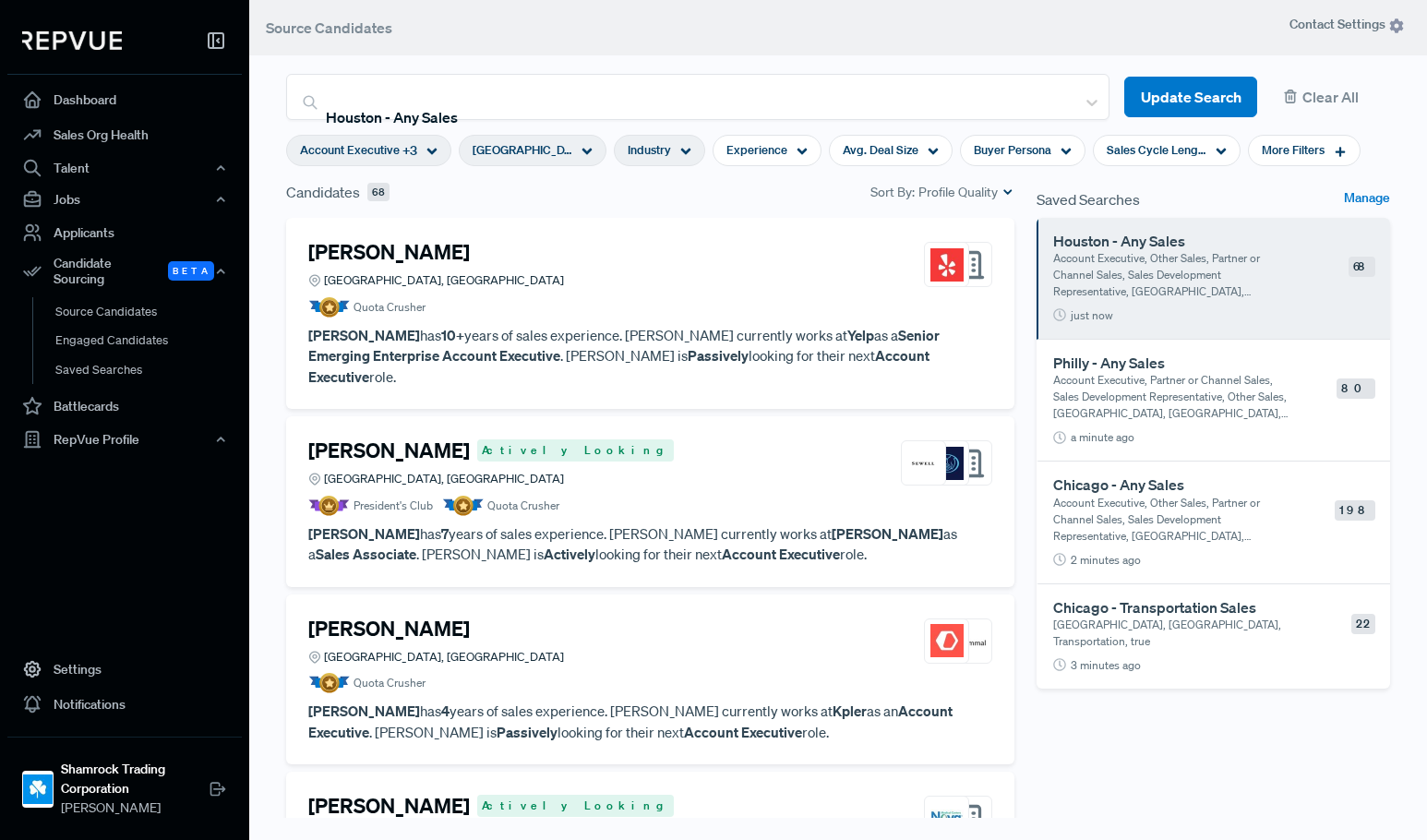
click at [666, 156] on span "Industry" at bounding box center [649, 149] width 44 height 18
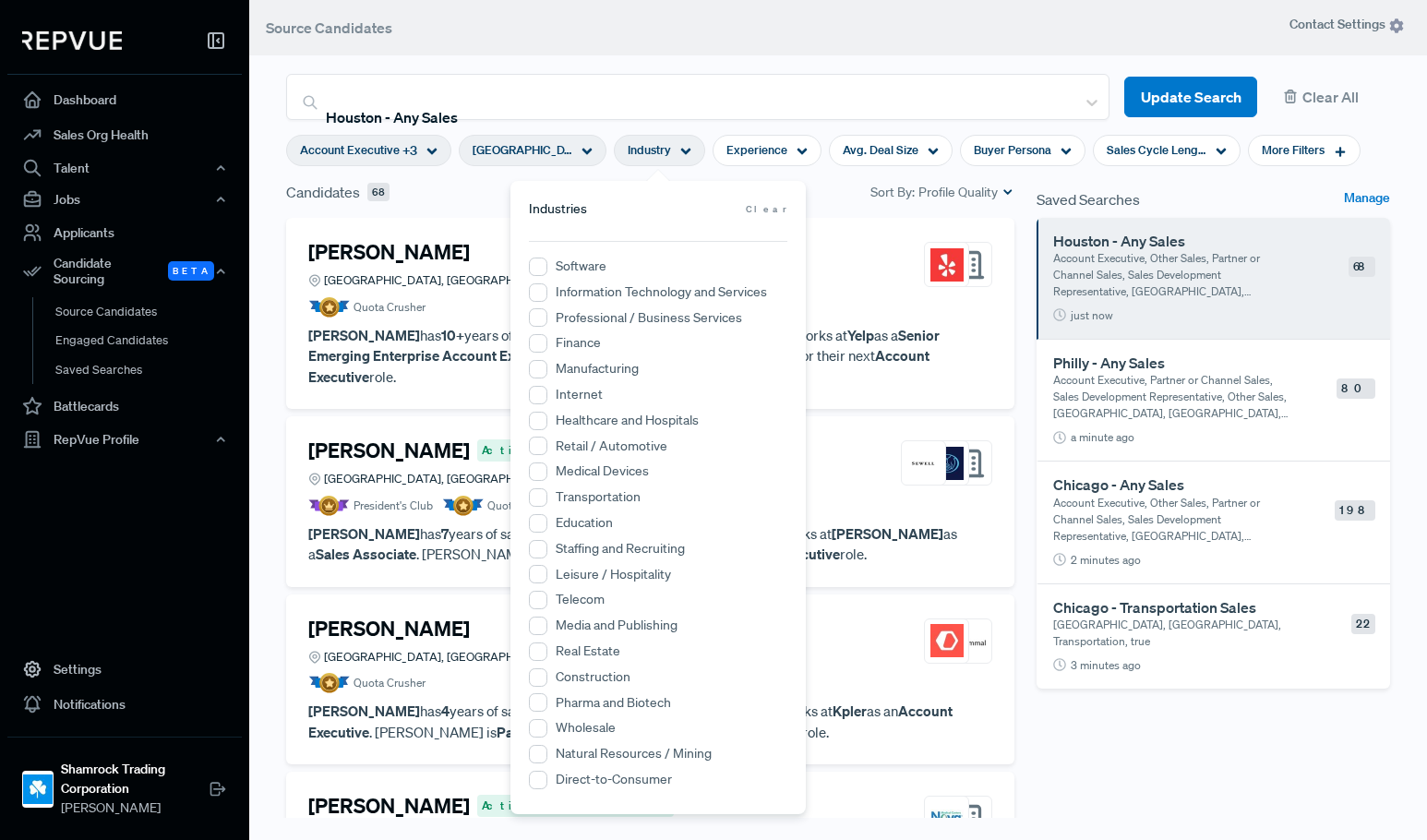
click at [592, 502] on label "Transportation" at bounding box center [598, 497] width 85 height 19
click at [547, 502] on input "Transportation" at bounding box center [539, 498] width 19 height 19
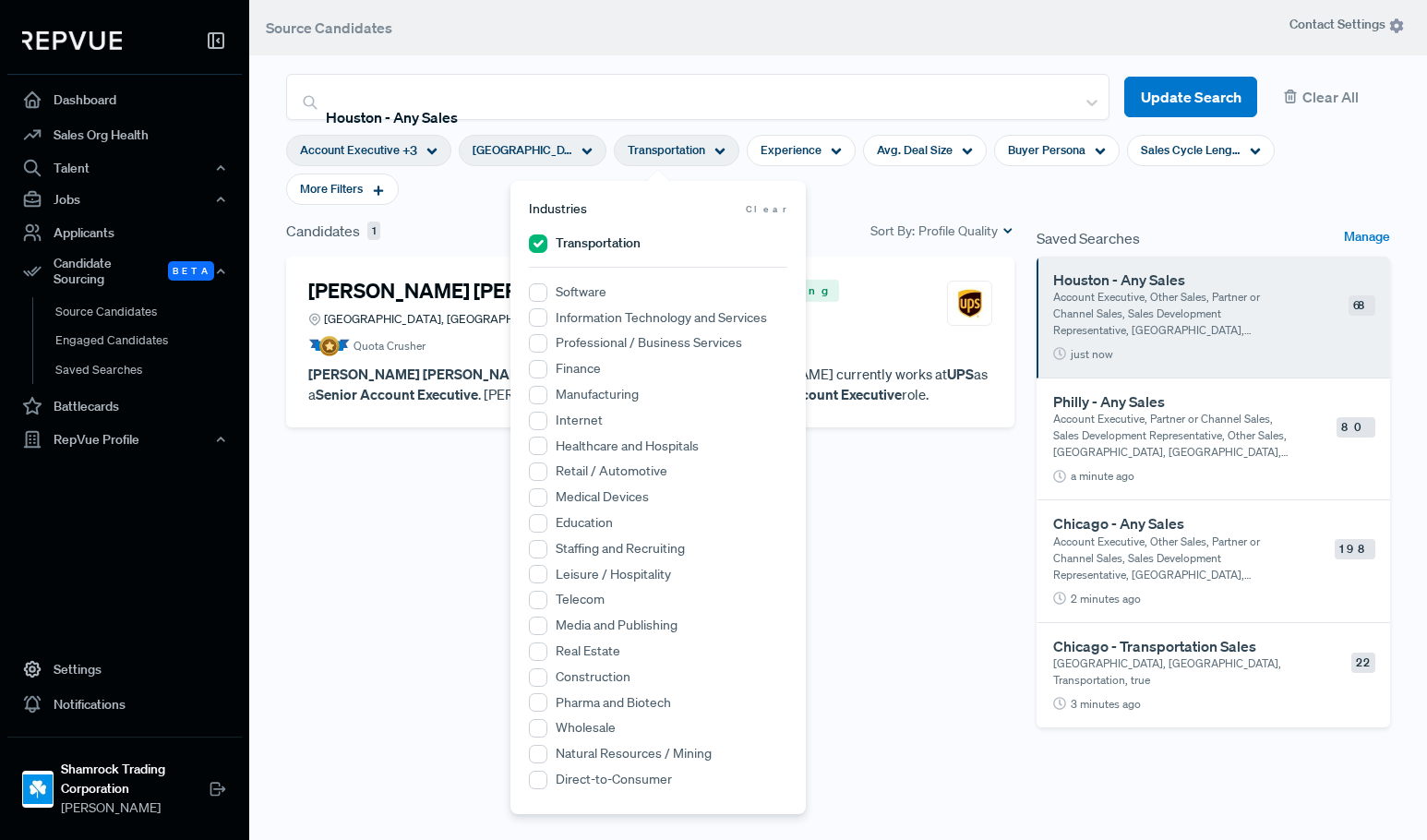
click at [594, 240] on label "Transportation" at bounding box center [598, 243] width 85 height 19
click at [547, 240] on input "Transportation" at bounding box center [539, 244] width 19 height 19
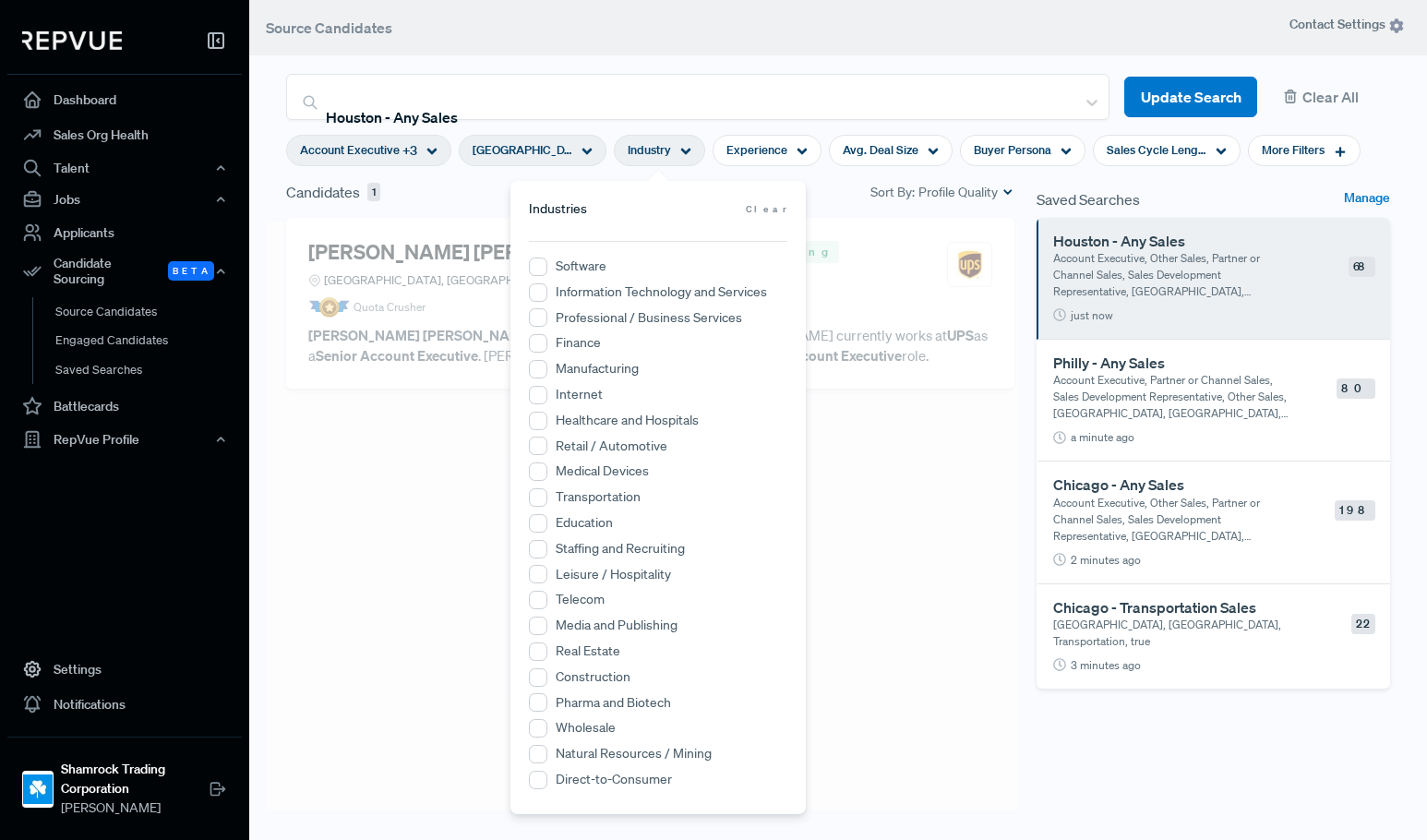
click at [829, 197] on div "Candidates 1 Sort By: Profile Quality" at bounding box center [651, 192] width 729 height 22
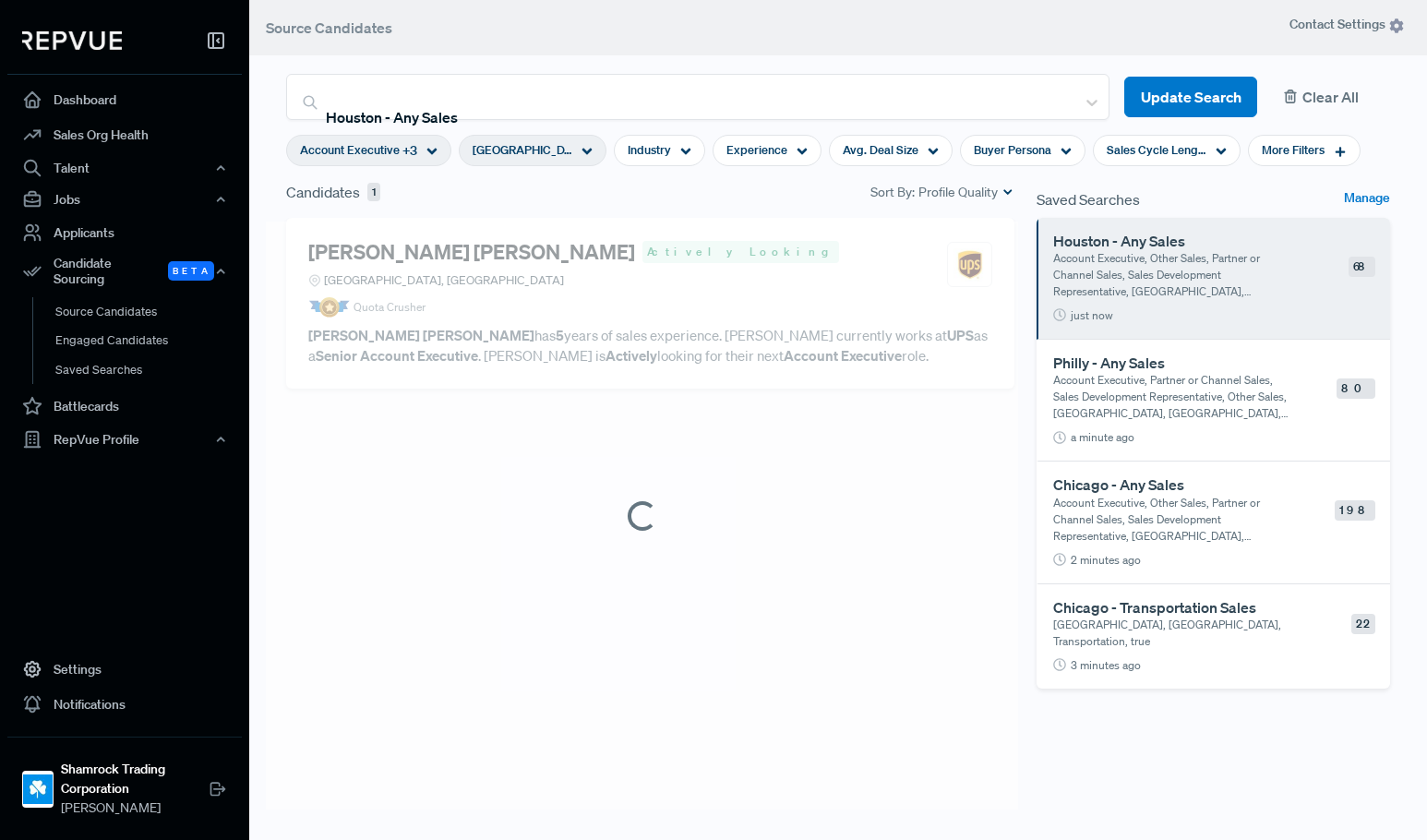
click at [1299, 94] on button "Clear All" at bounding box center [1331, 97] width 118 height 42
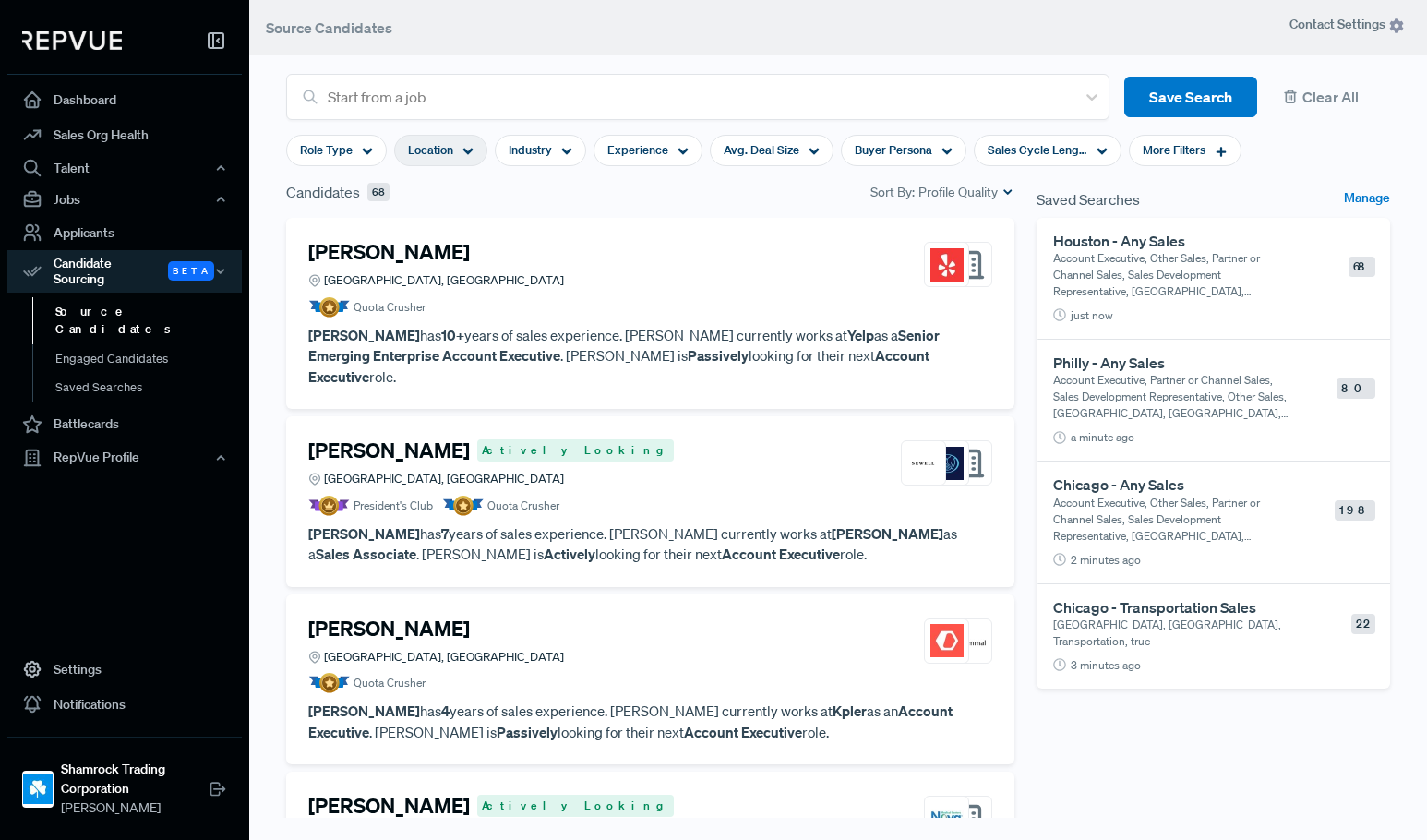
click at [457, 154] on div "Location" at bounding box center [440, 150] width 94 height 32
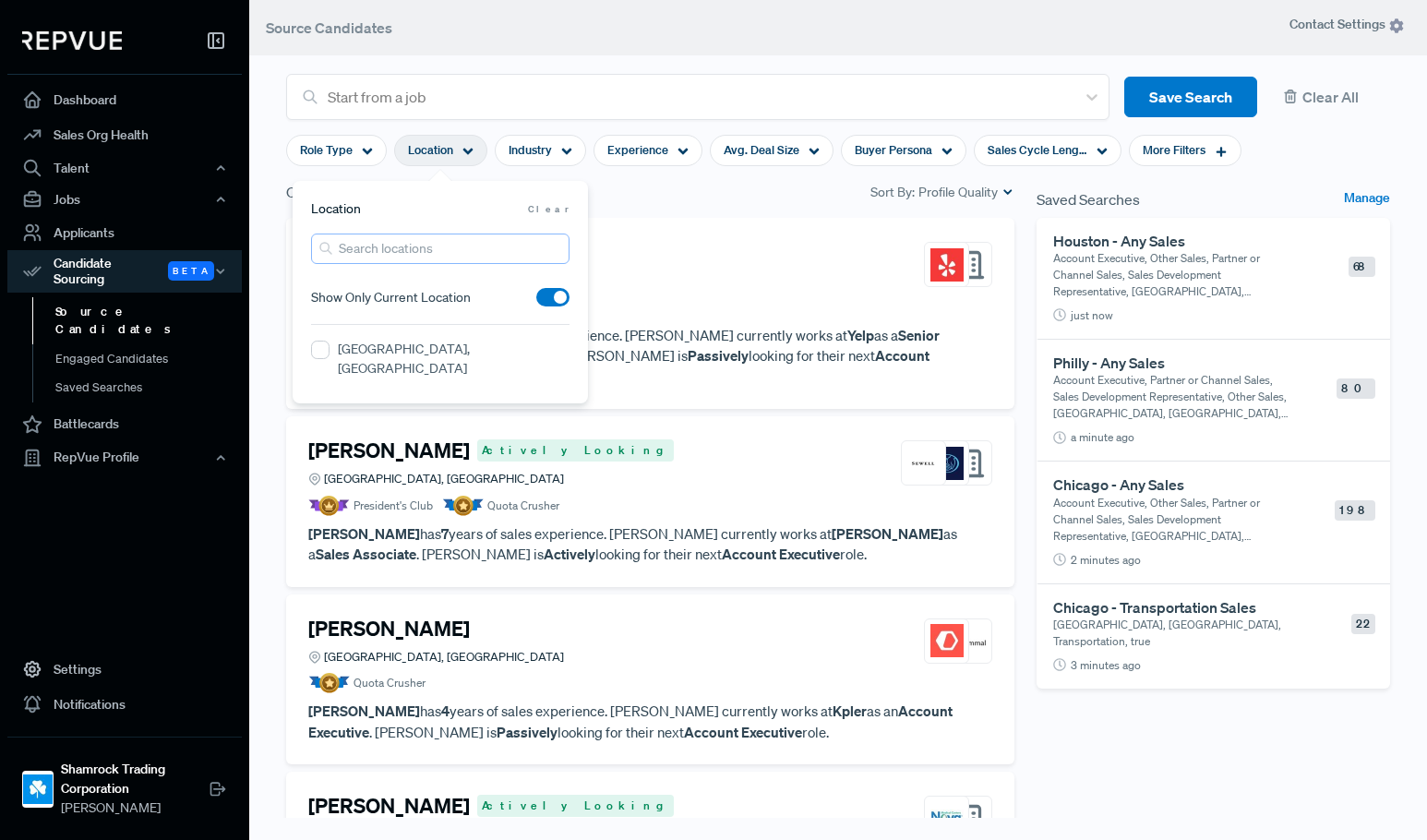
click at [411, 248] on input "search" at bounding box center [440, 248] width 259 height 31
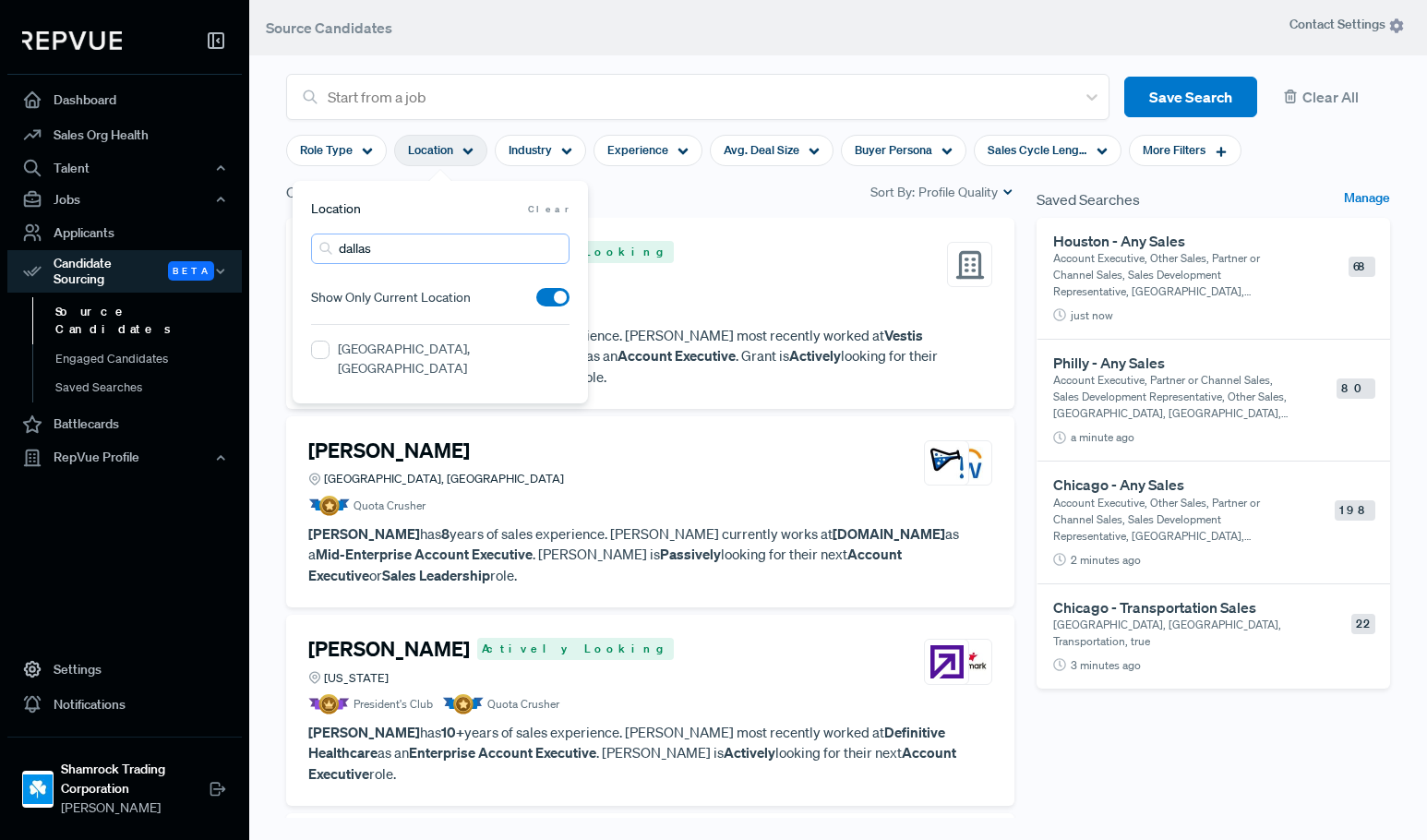
type input "dallas"
click at [389, 356] on label "[GEOGRAPHIC_DATA], [GEOGRAPHIC_DATA]" at bounding box center [453, 359] width 232 height 39
click at [329, 356] on TX "[GEOGRAPHIC_DATA], [GEOGRAPHIC_DATA]" at bounding box center [321, 350] width 19 height 19
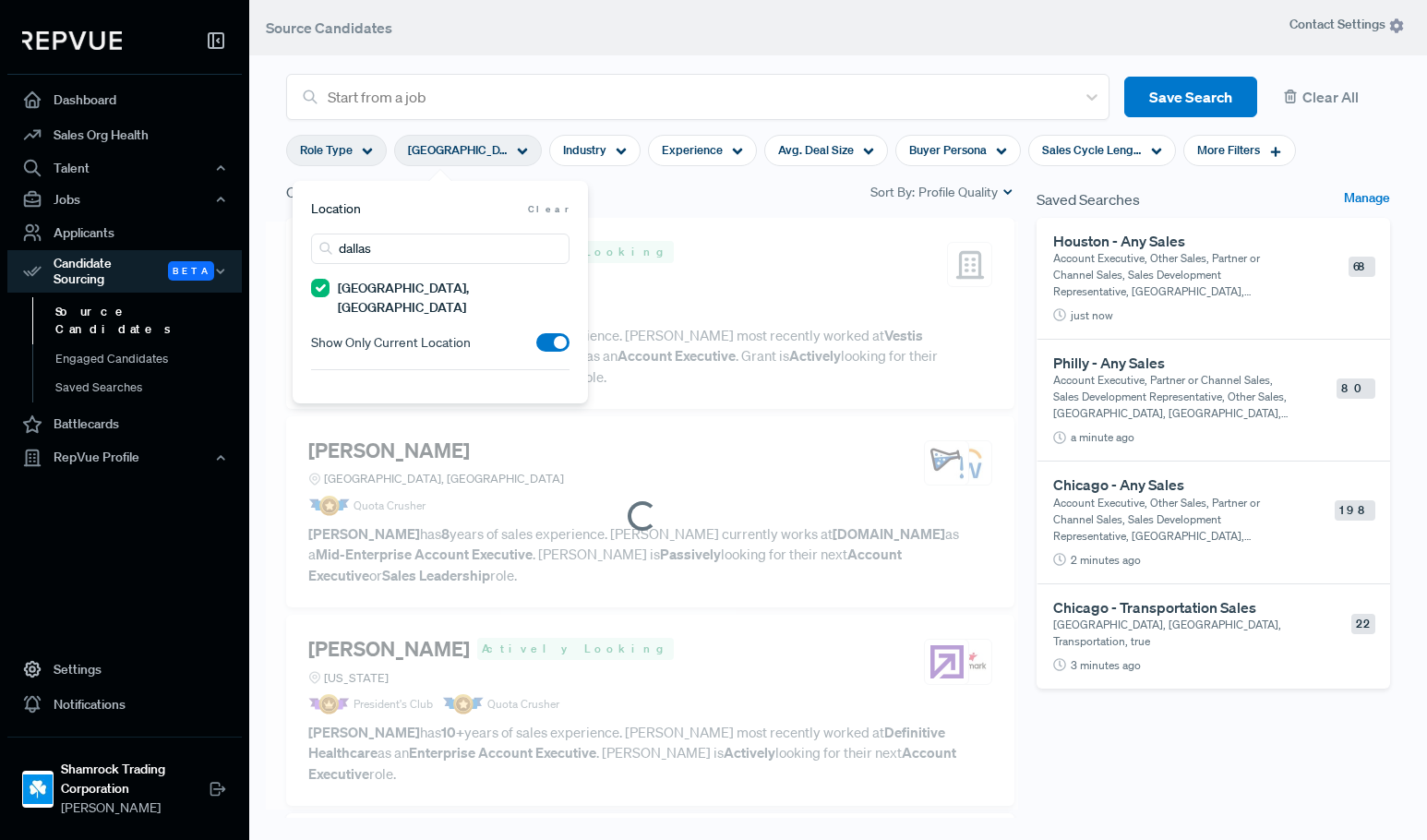
click at [331, 137] on div "Role Type" at bounding box center [337, 150] width 101 height 32
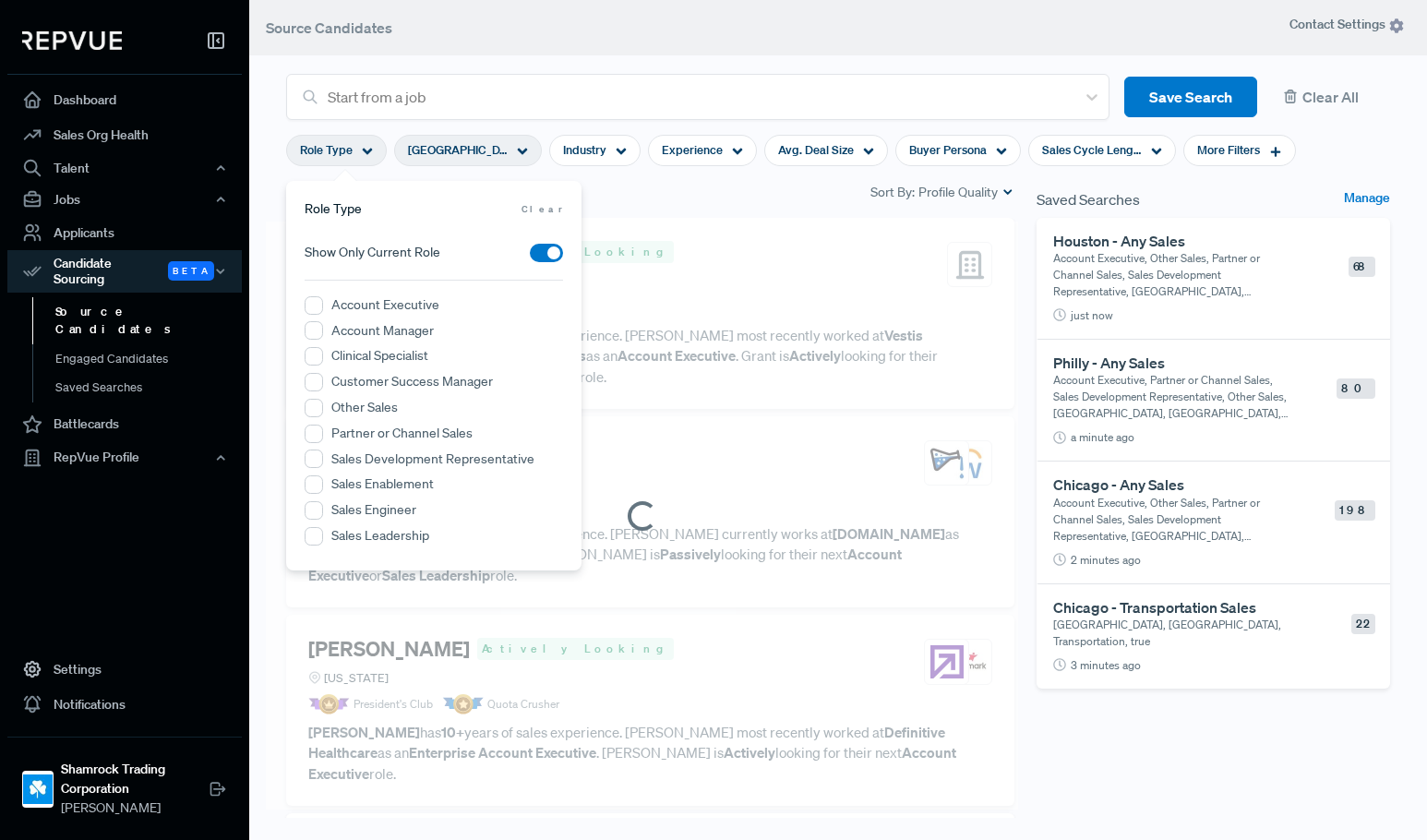
click at [356, 303] on label "Account Executive" at bounding box center [385, 305] width 108 height 19
click at [323, 303] on Executive "Account Executive" at bounding box center [314, 306] width 19 height 19
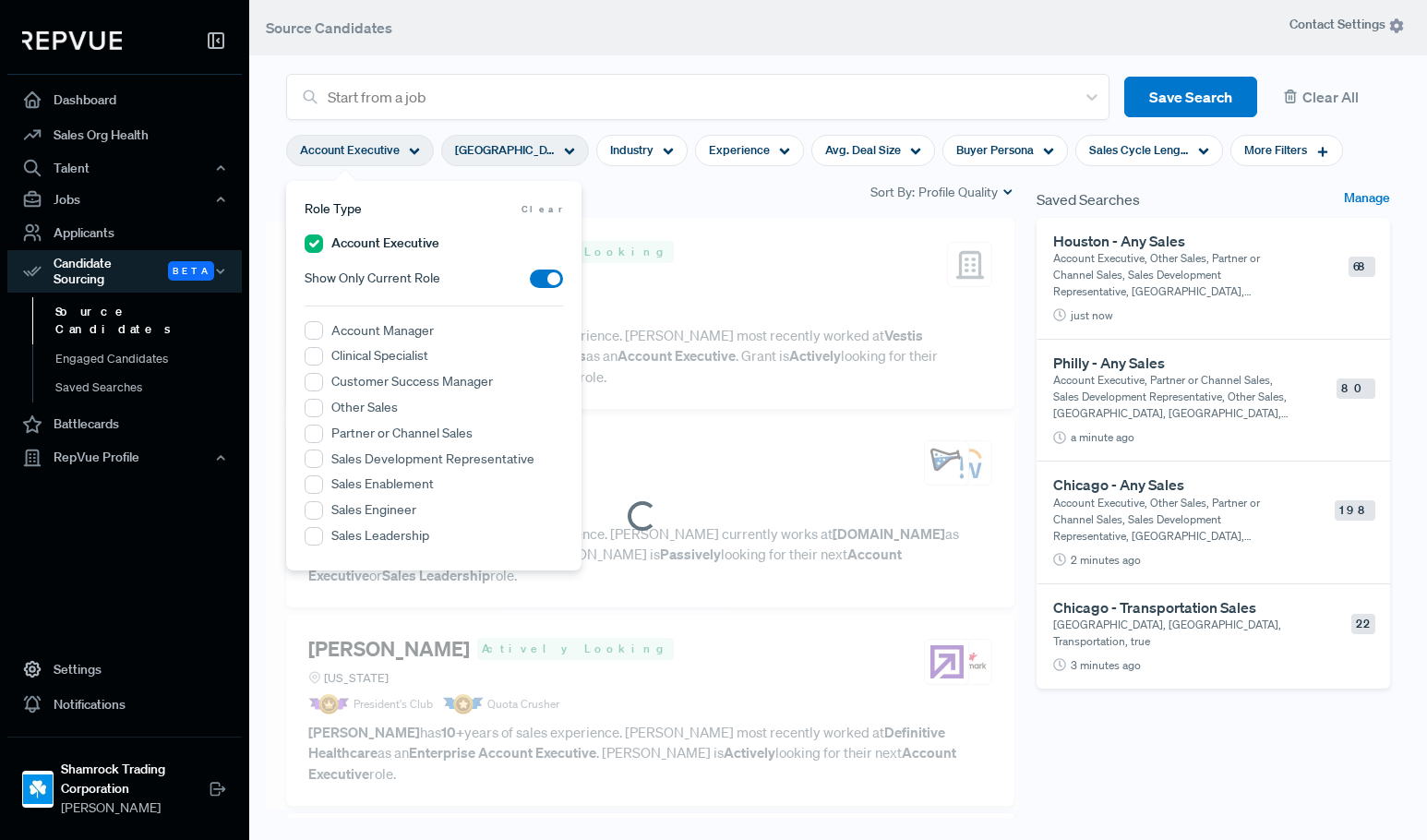
click at [356, 413] on label "Other Sales" at bounding box center [364, 407] width 67 height 19
click at [323, 413] on Sales "Other Sales" at bounding box center [314, 408] width 19 height 19
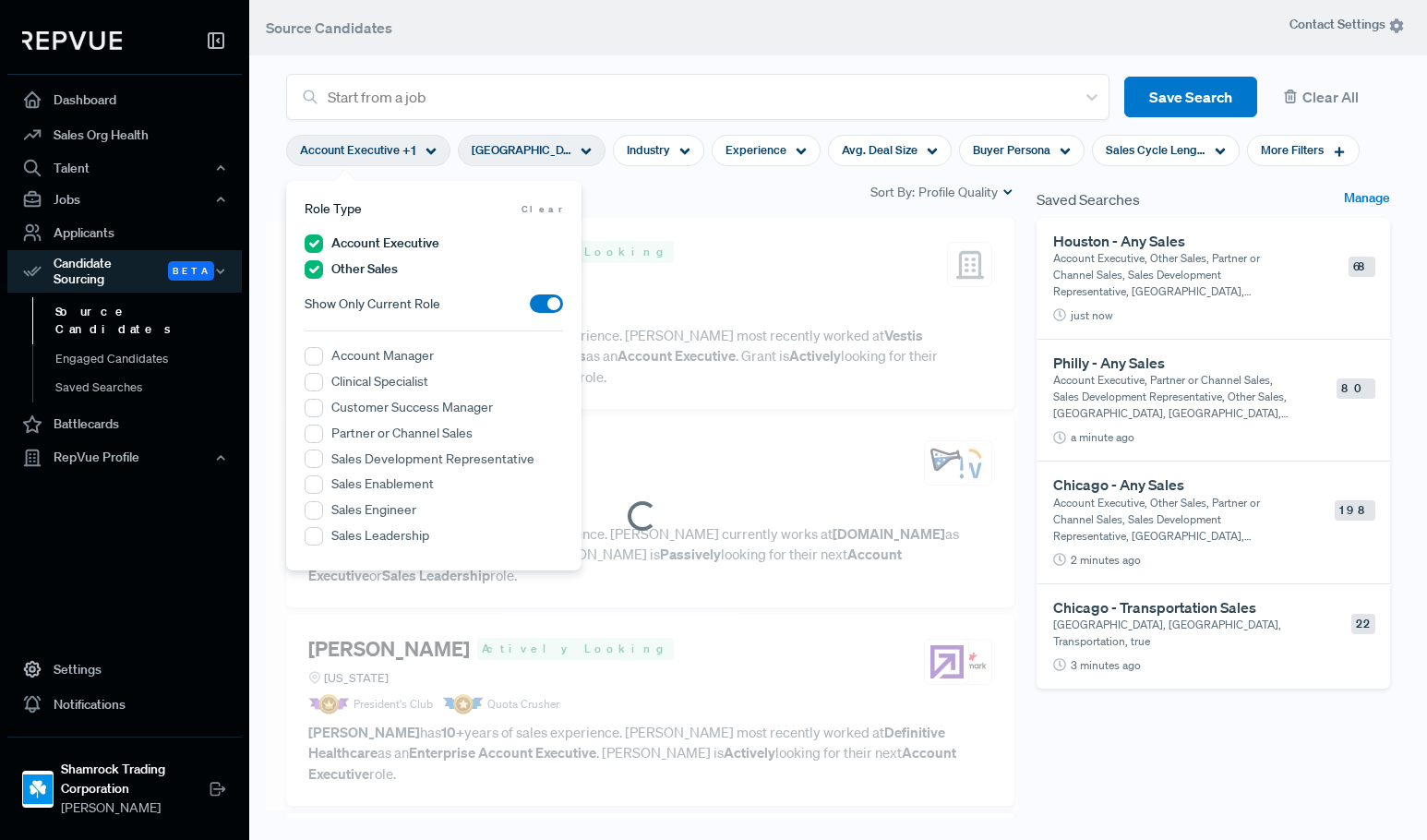
click at [356, 428] on label "Partner or Channel Sales" at bounding box center [401, 433] width 141 height 19
click at [323, 428] on Sales "Partner or Channel Sales" at bounding box center [314, 434] width 19 height 19
click at [356, 457] on label "Sales Development Representative" at bounding box center [432, 459] width 203 height 19
click at [323, 457] on Representative "Sales Development Representative" at bounding box center [314, 459] width 19 height 19
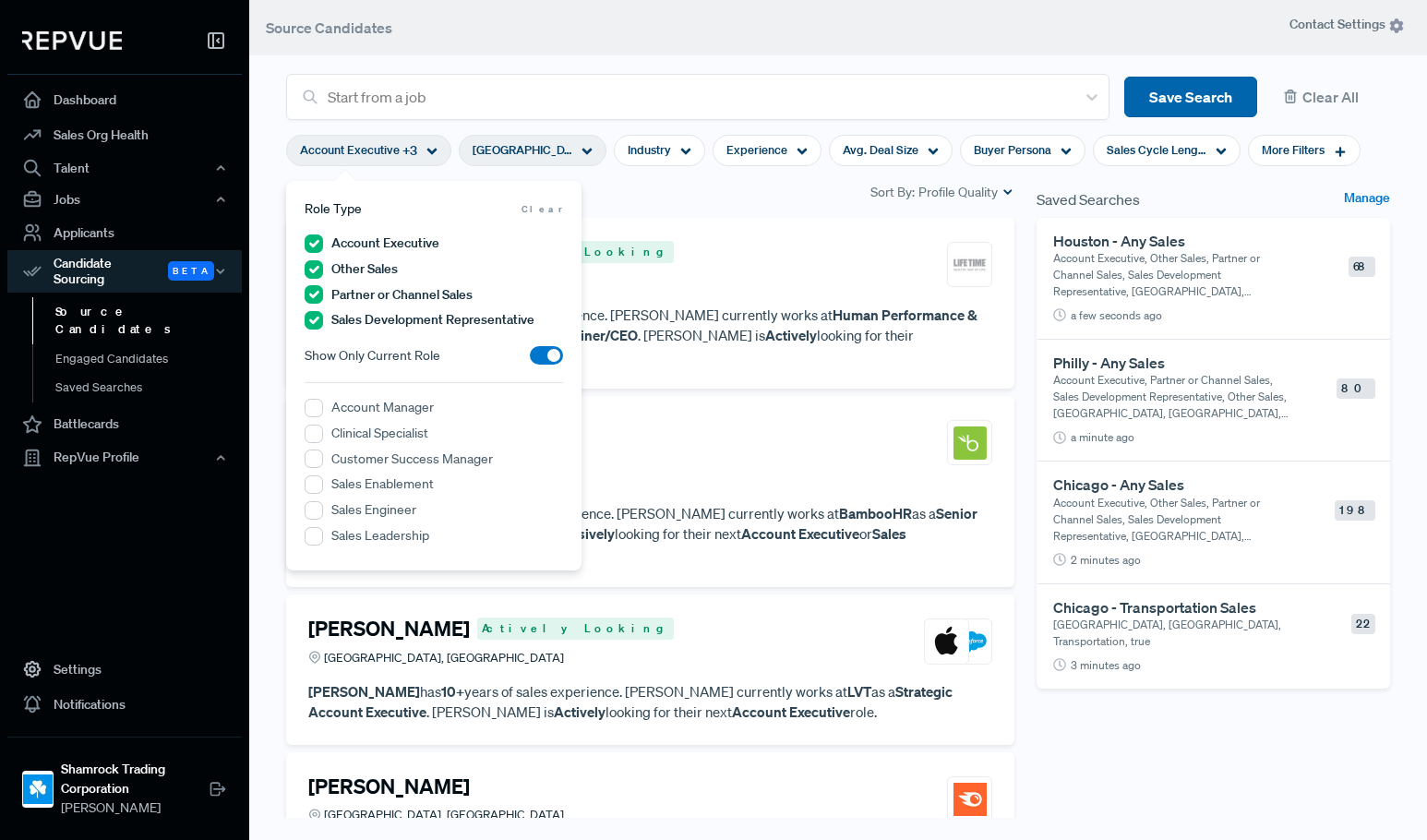
click at [1184, 100] on button "Save Search" at bounding box center [1191, 97] width 133 height 42
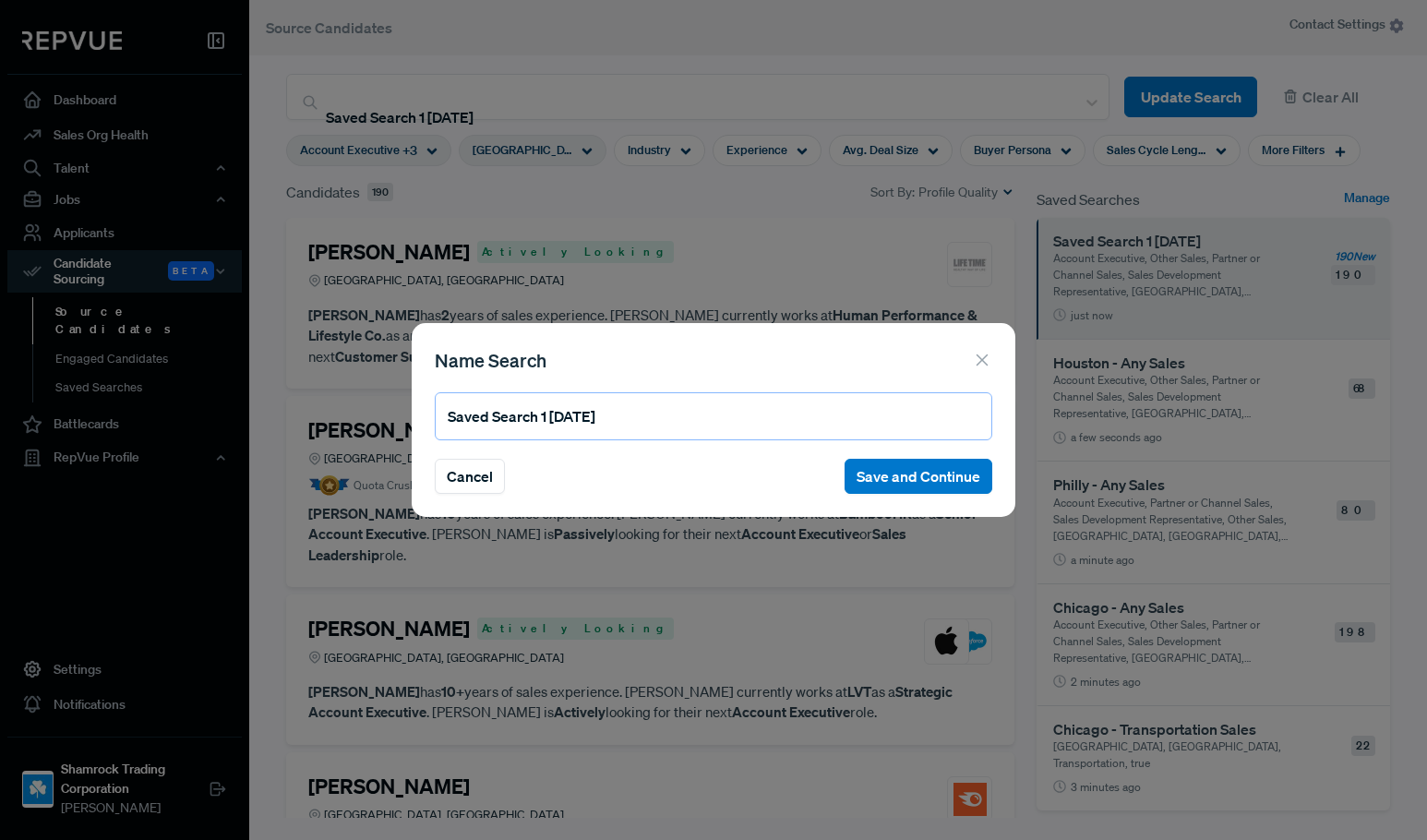
click at [699, 419] on input "Saved Search 1 09/03/2025" at bounding box center [713, 416] width 557 height 48
type input "Dallas - Any Sales"
click at [971, 469] on button "Save and Continue" at bounding box center [918, 477] width 147 height 35
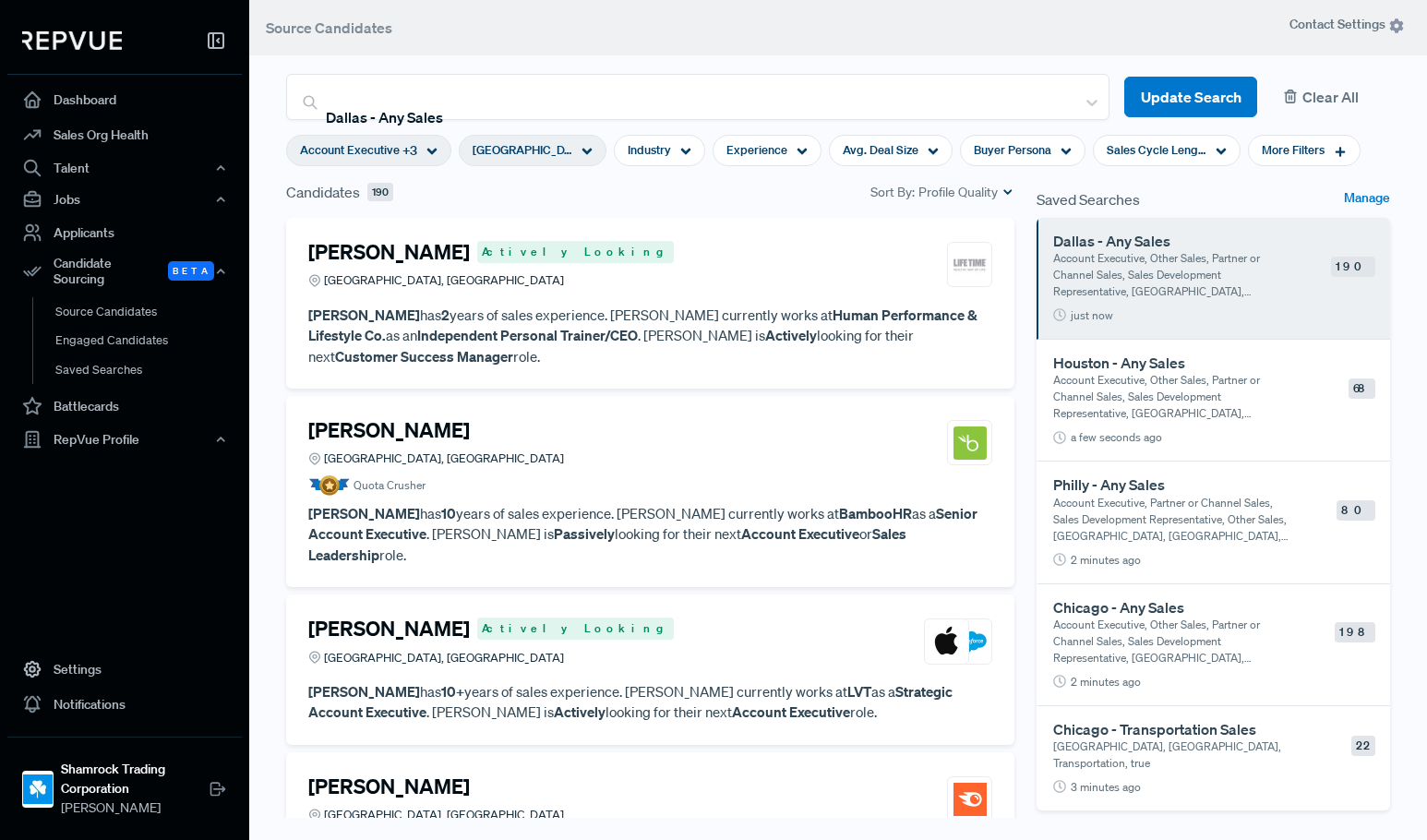
click at [1304, 100] on button "Clear All" at bounding box center [1331, 97] width 118 height 42
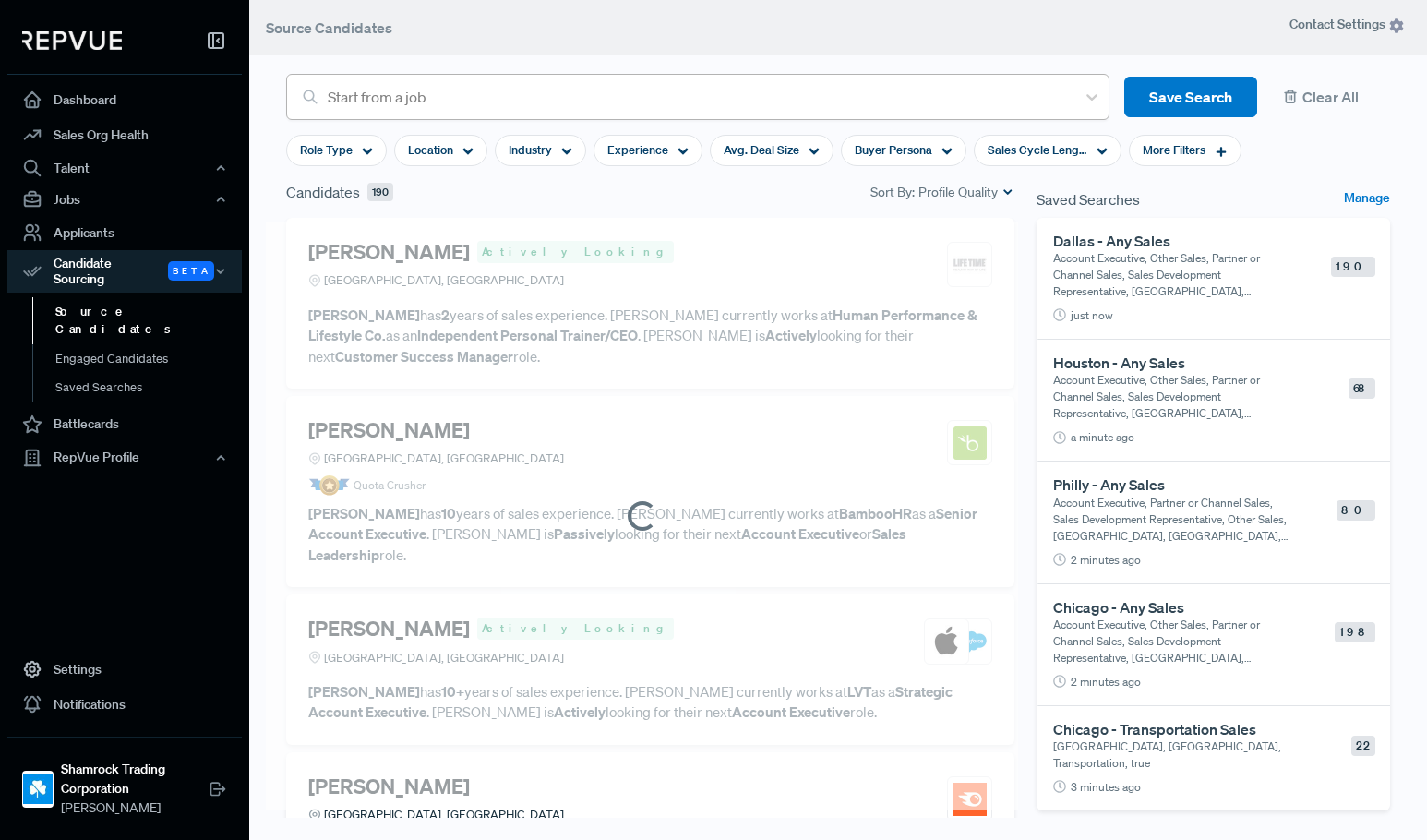
click at [487, 89] on div at bounding box center [696, 97] width 739 height 26
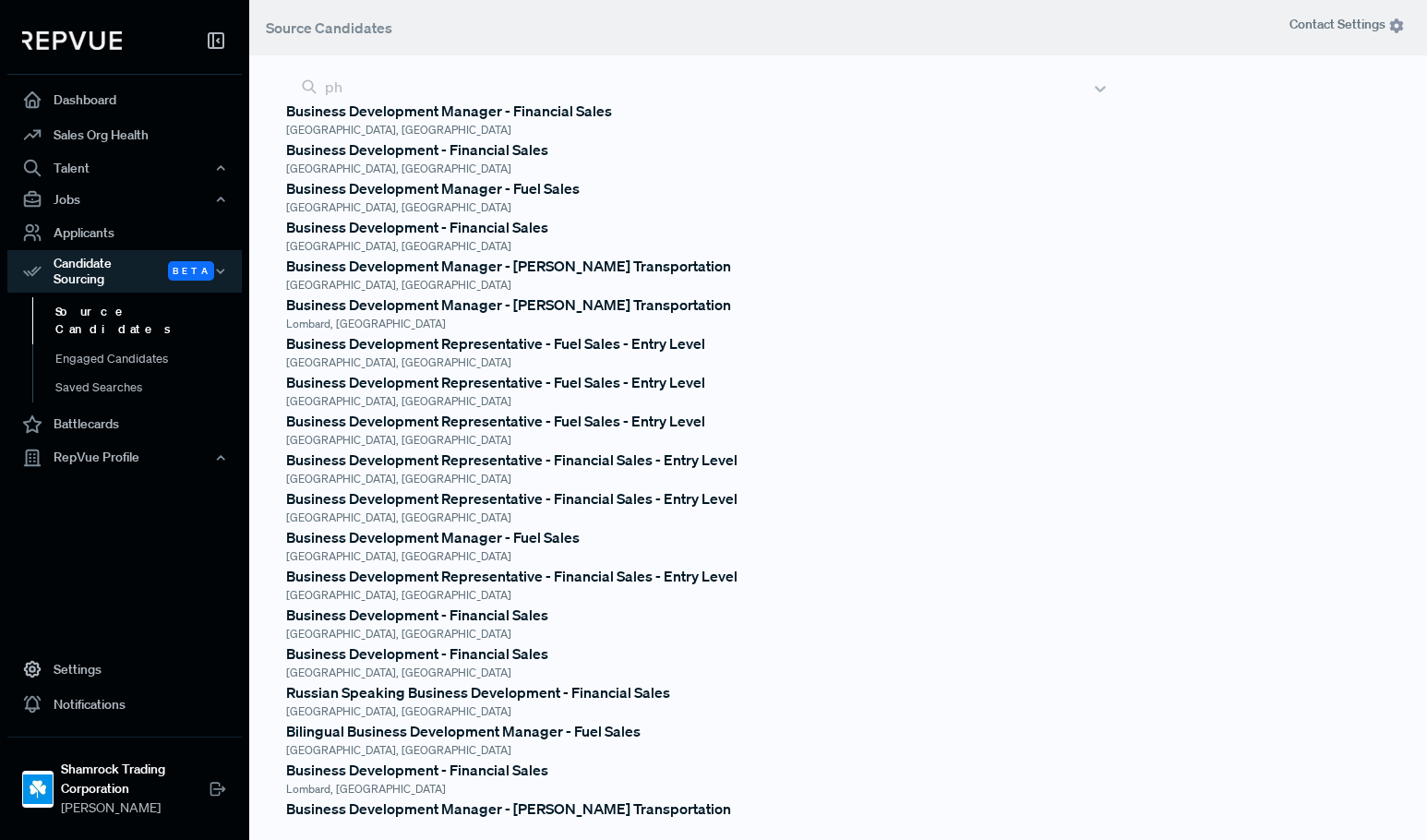
type input "p"
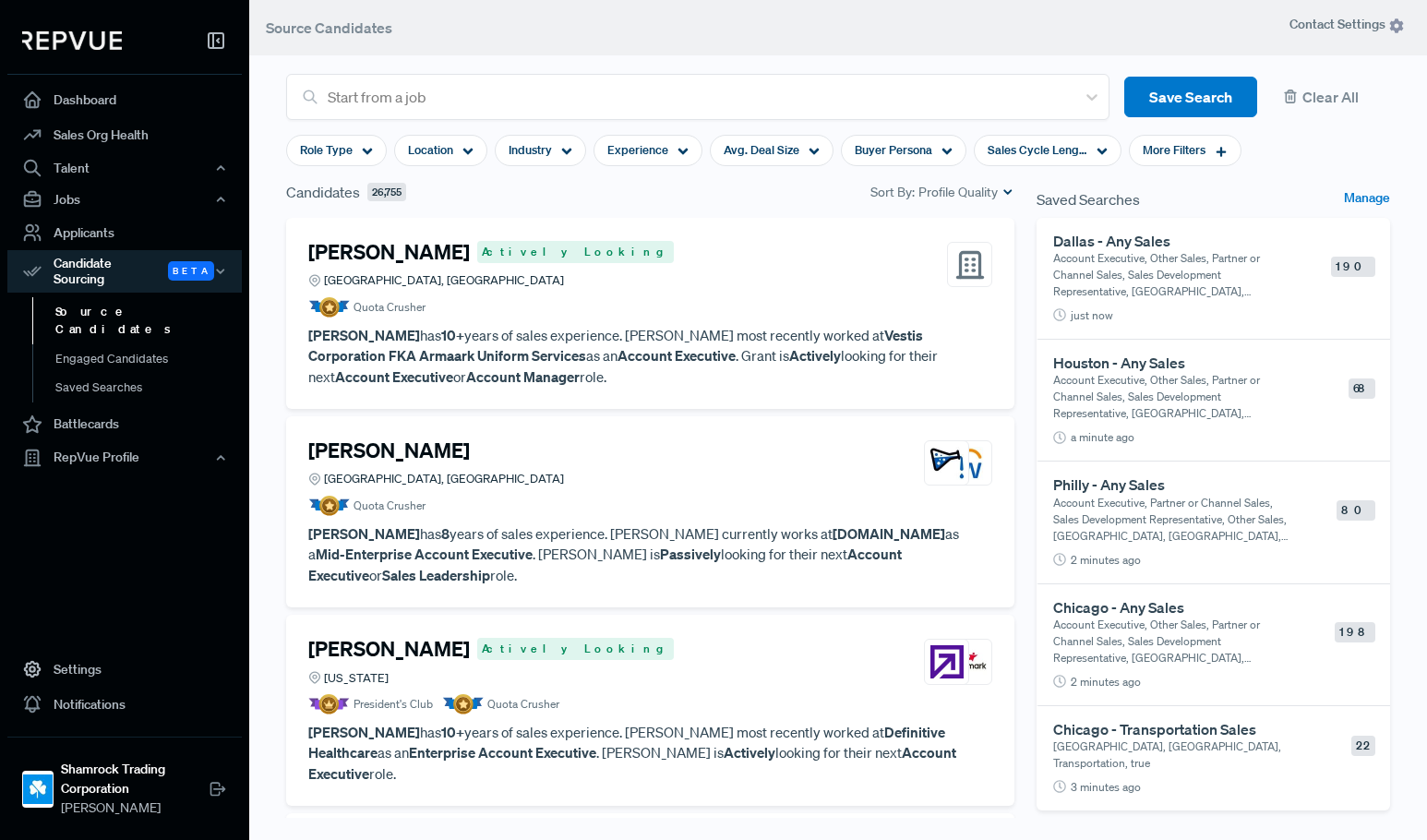
click at [519, 55] on header "Source Candidates" at bounding box center [838, 28] width 1178 height 56
click at [432, 155] on span "Location" at bounding box center [430, 149] width 45 height 18
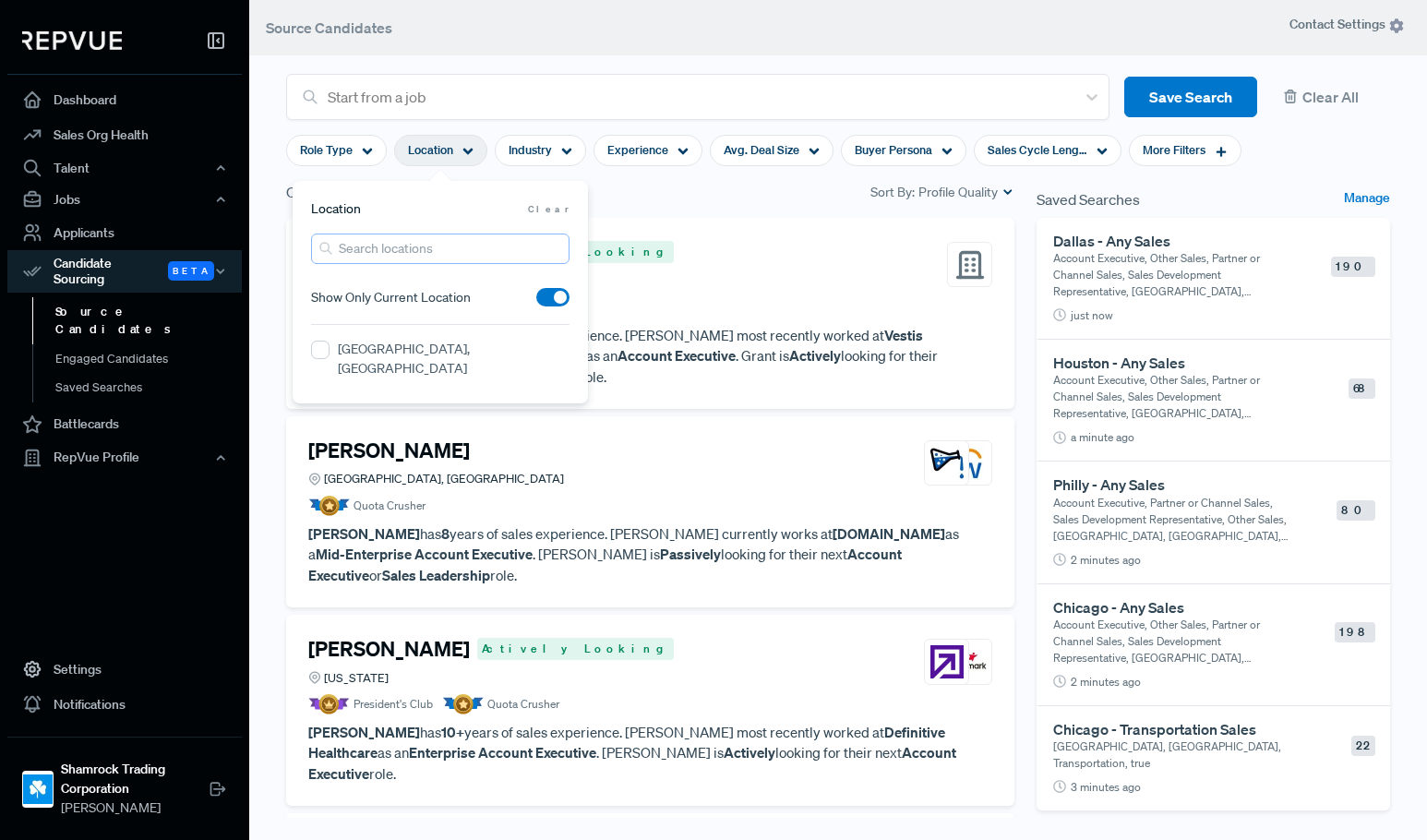
click at [376, 238] on input "search" at bounding box center [440, 248] width 259 height 31
type input "phoenix"
click at [433, 355] on label "[GEOGRAPHIC_DATA], [GEOGRAPHIC_DATA]" at bounding box center [453, 359] width 232 height 39
click at [329, 355] on AZ "[GEOGRAPHIC_DATA], [GEOGRAPHIC_DATA]" at bounding box center [321, 350] width 19 height 19
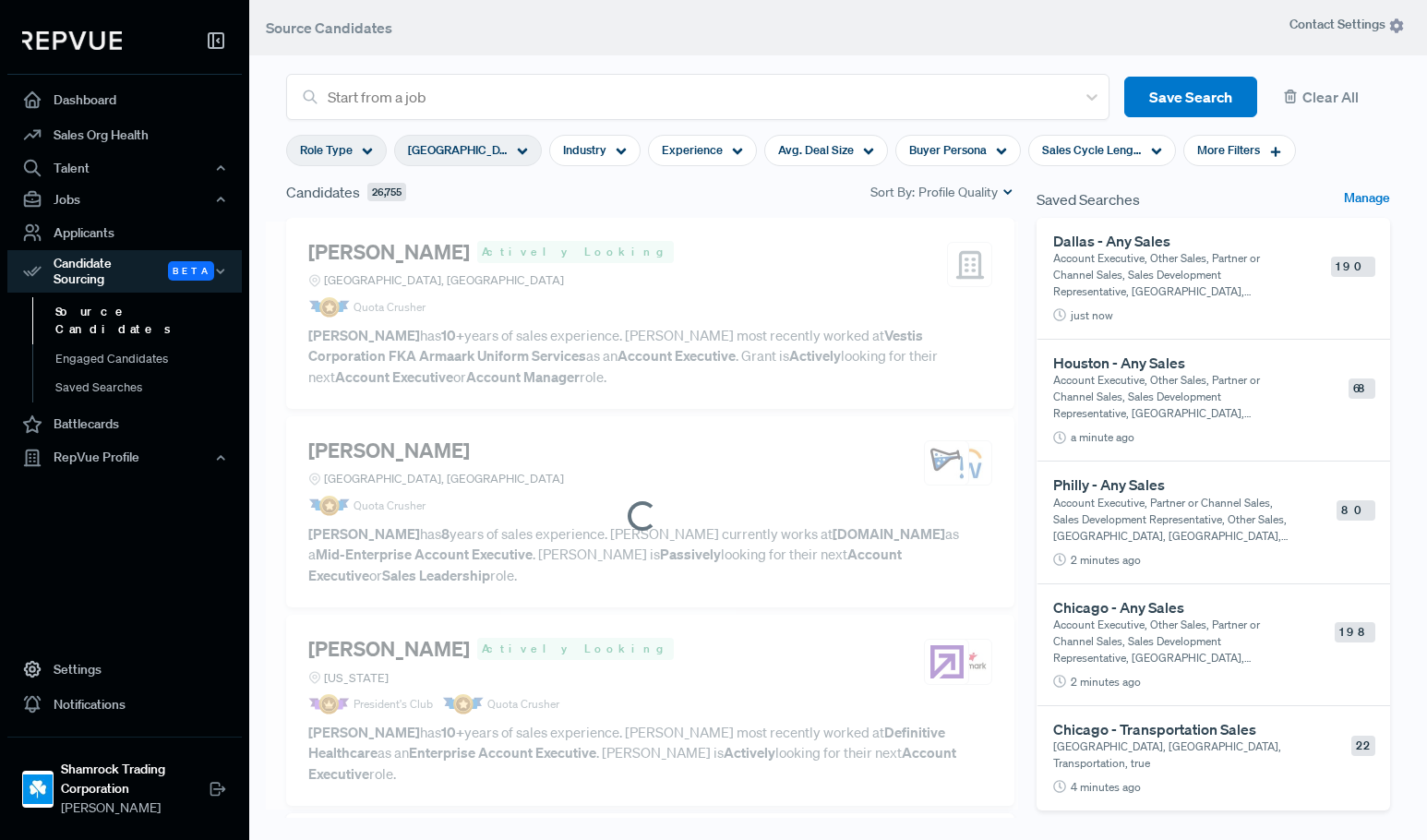
click at [350, 146] on span "Role Type" at bounding box center [326, 149] width 53 height 18
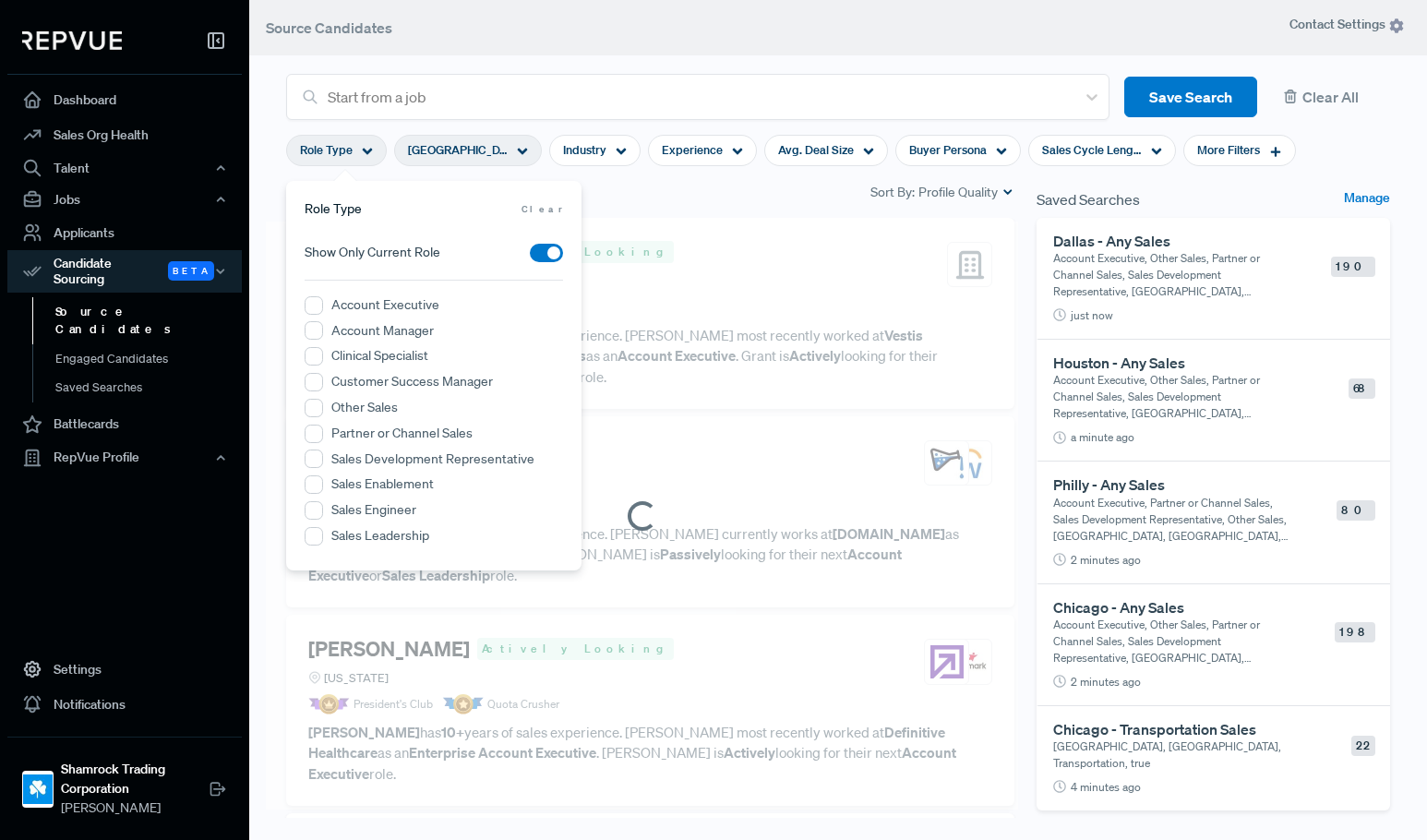
click at [370, 299] on label "Account Executive" at bounding box center [385, 305] width 108 height 19
click at [323, 299] on Executive "Account Executive" at bounding box center [314, 306] width 19 height 19
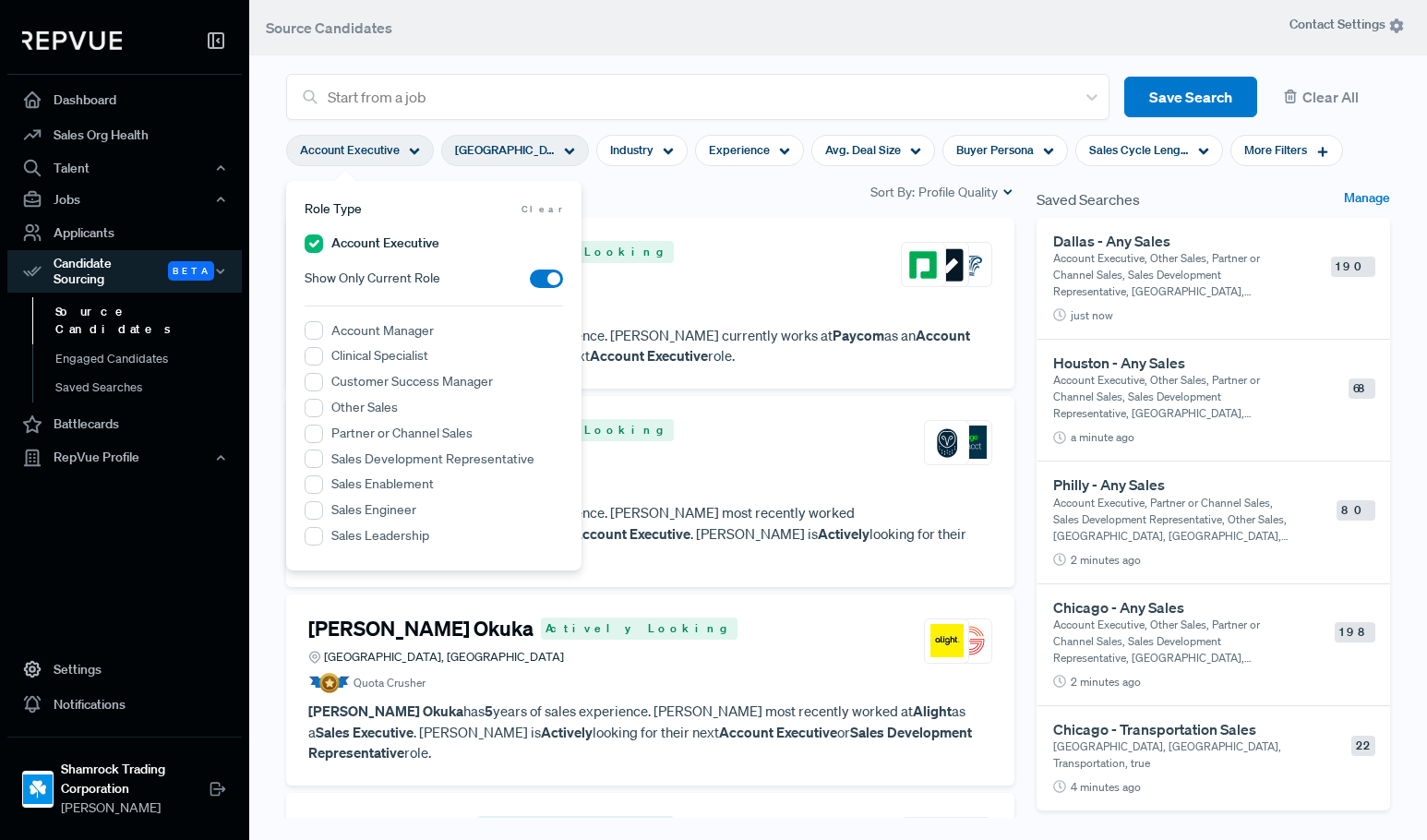
click at [360, 411] on label "Other Sales" at bounding box center [364, 407] width 67 height 19
click at [323, 411] on Sales "Other Sales" at bounding box center [314, 408] width 19 height 19
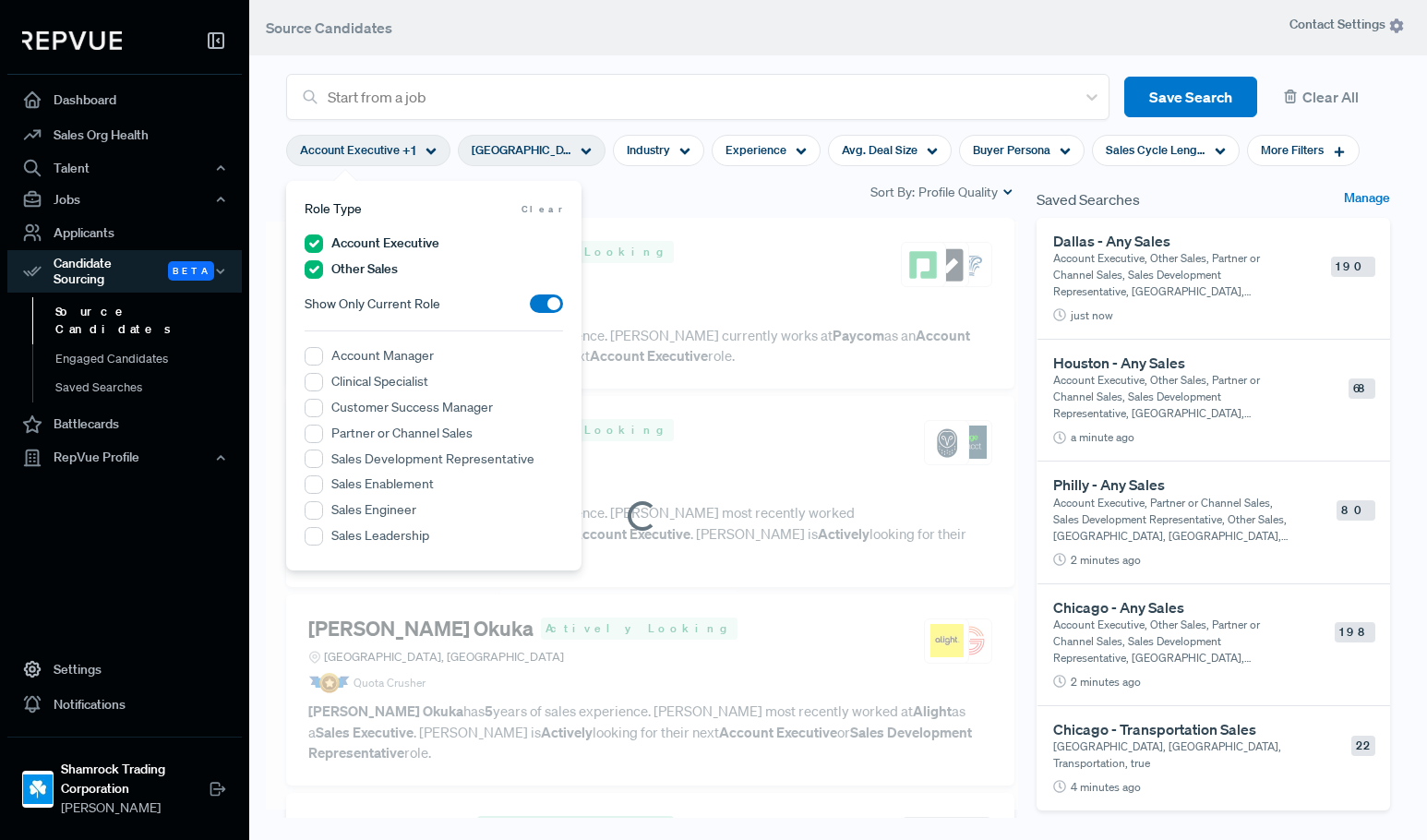
click at [360, 440] on label "Partner or Channel Sales" at bounding box center [401, 433] width 141 height 19
click at [323, 440] on Sales "Partner or Channel Sales" at bounding box center [314, 434] width 19 height 19
drag, startPoint x: 360, startPoint y: 460, endPoint x: 389, endPoint y: 453, distance: 29.8
click at [360, 461] on label "Sales Development Representative" at bounding box center [432, 459] width 203 height 19
click at [323, 461] on Representative "Sales Development Representative" at bounding box center [314, 459] width 19 height 19
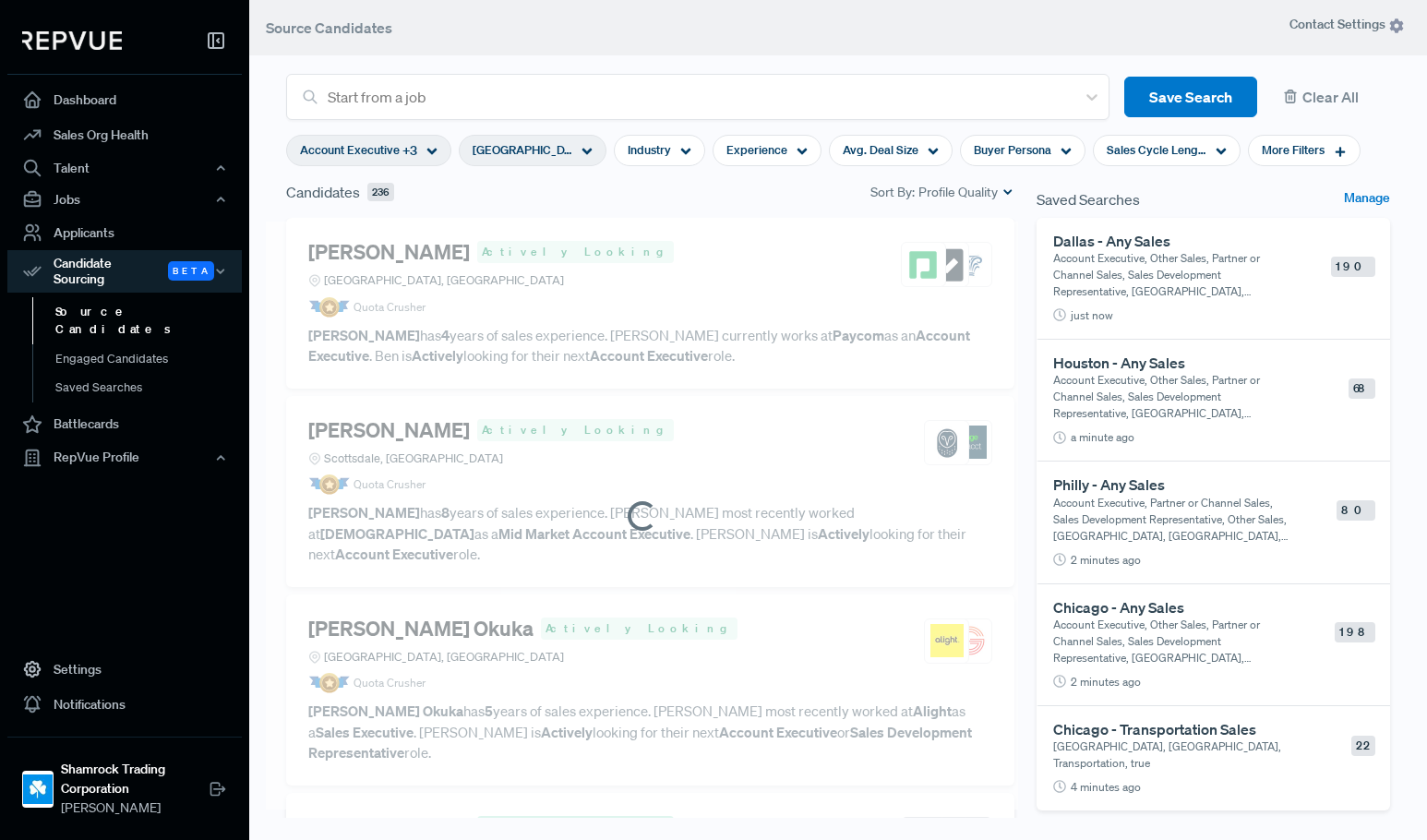
click at [682, 232] on article at bounding box center [642, 515] width 752 height 588
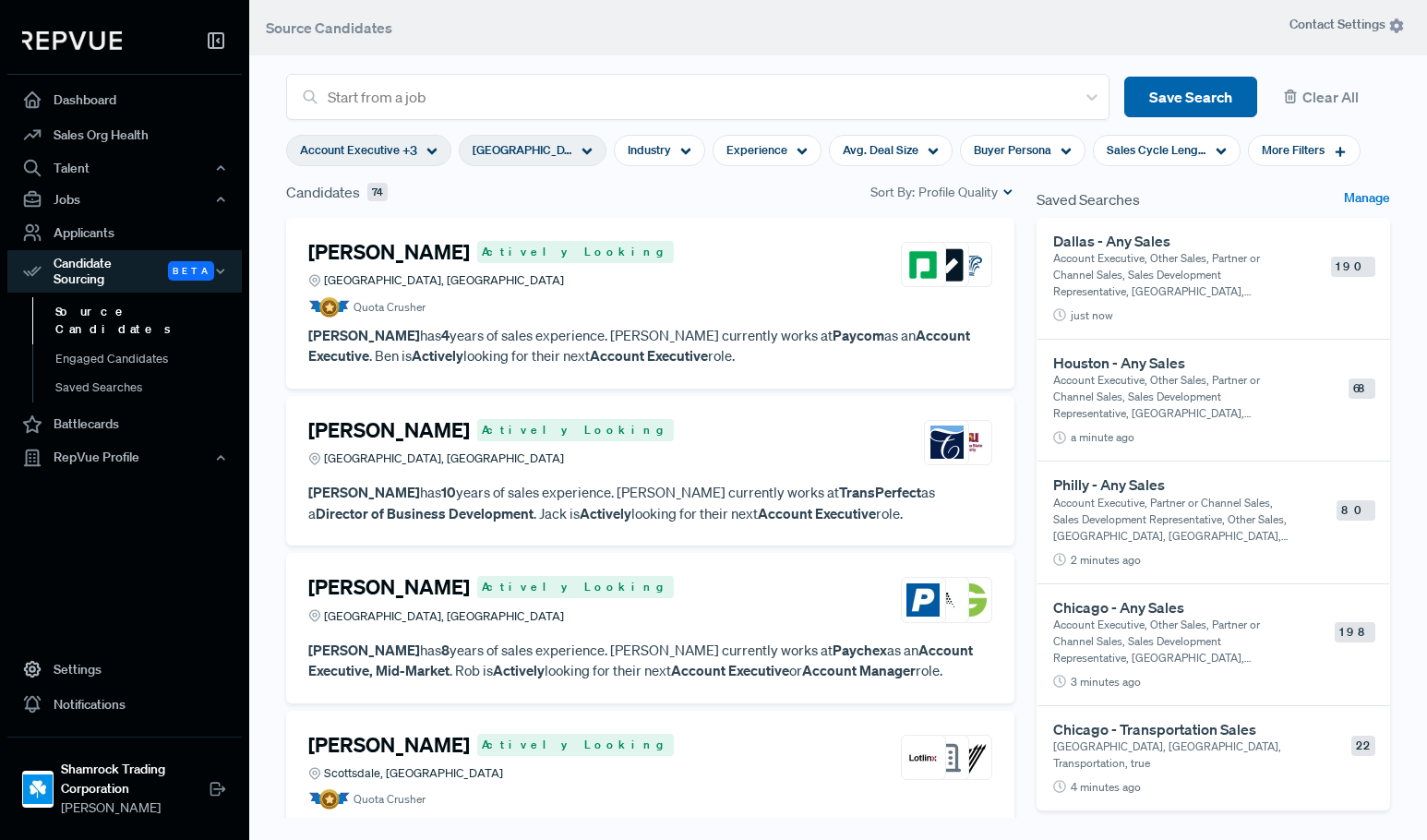
click at [1166, 94] on button "Save Search" at bounding box center [1191, 97] width 133 height 42
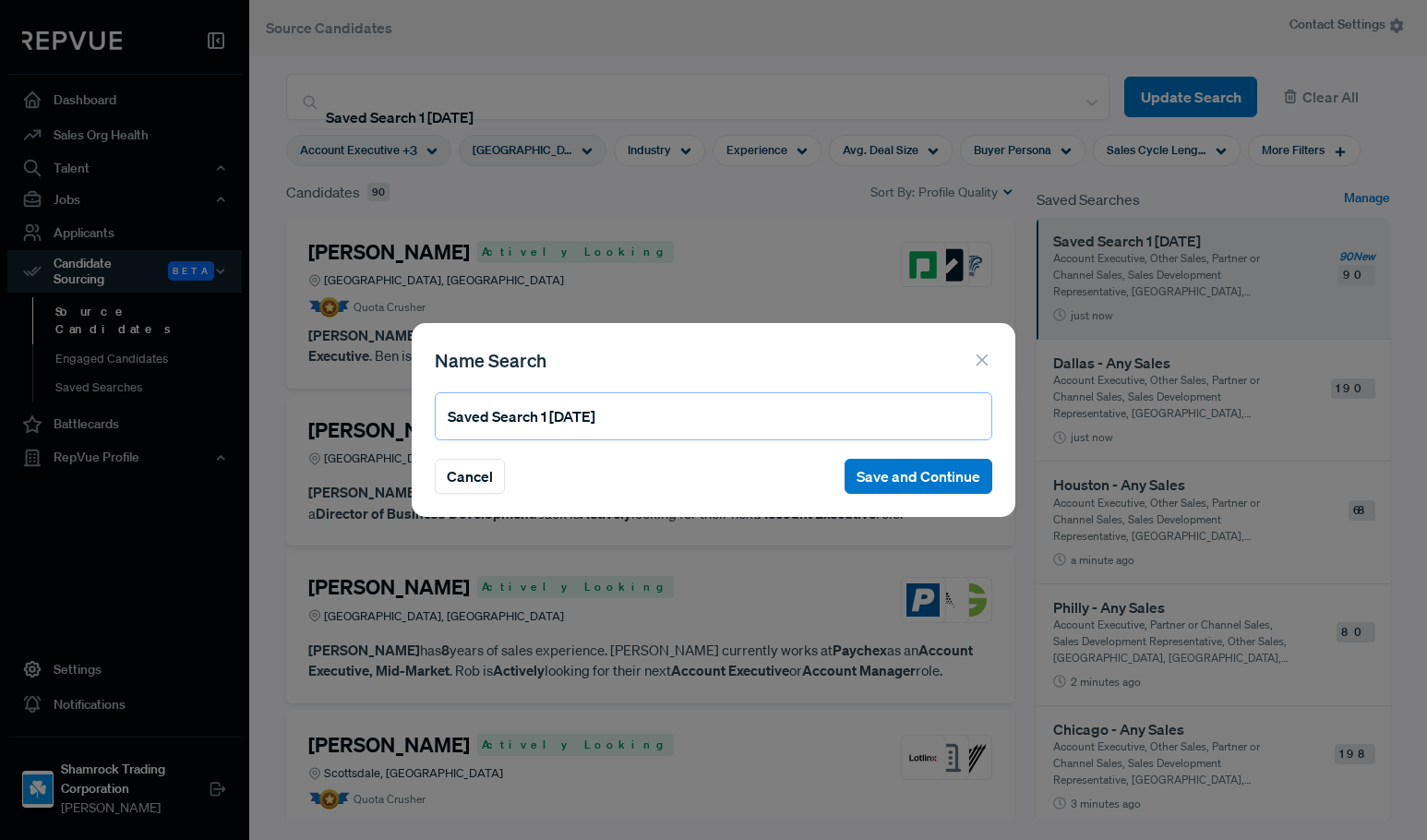
click at [579, 419] on input "Saved Search 1 09/03/2025" at bounding box center [713, 416] width 557 height 48
type input "PHX - Any Sales"
click at [919, 474] on button "Save and Continue" at bounding box center [918, 477] width 147 height 35
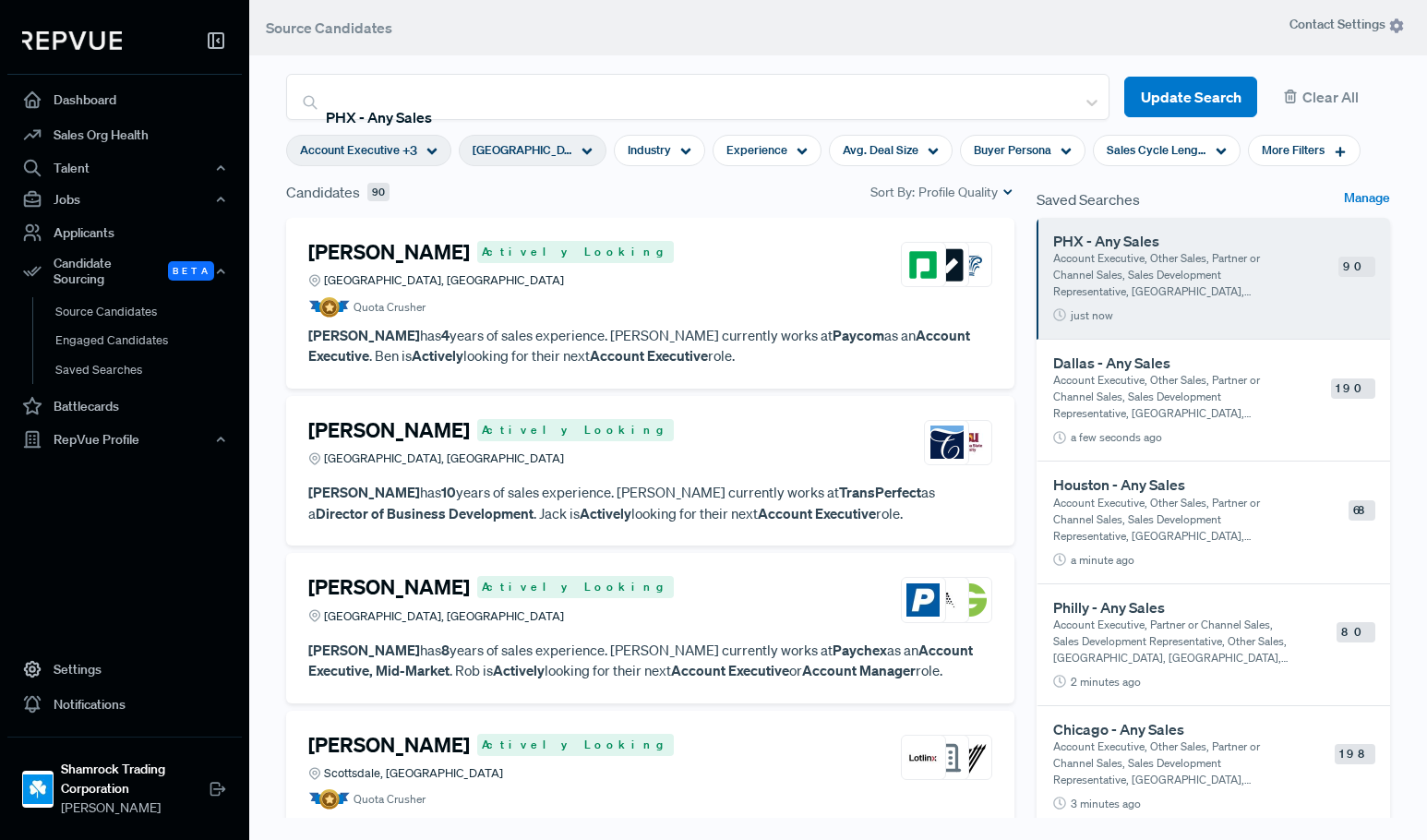
click at [619, 185] on div "Candidates 90 Sort By: Profile Quality" at bounding box center [651, 192] width 729 height 22
click at [1089, 402] on p "Account Executive, Other Sales, Partner or Channel Sales, Sales Development Rep…" at bounding box center [1171, 397] width 236 height 50
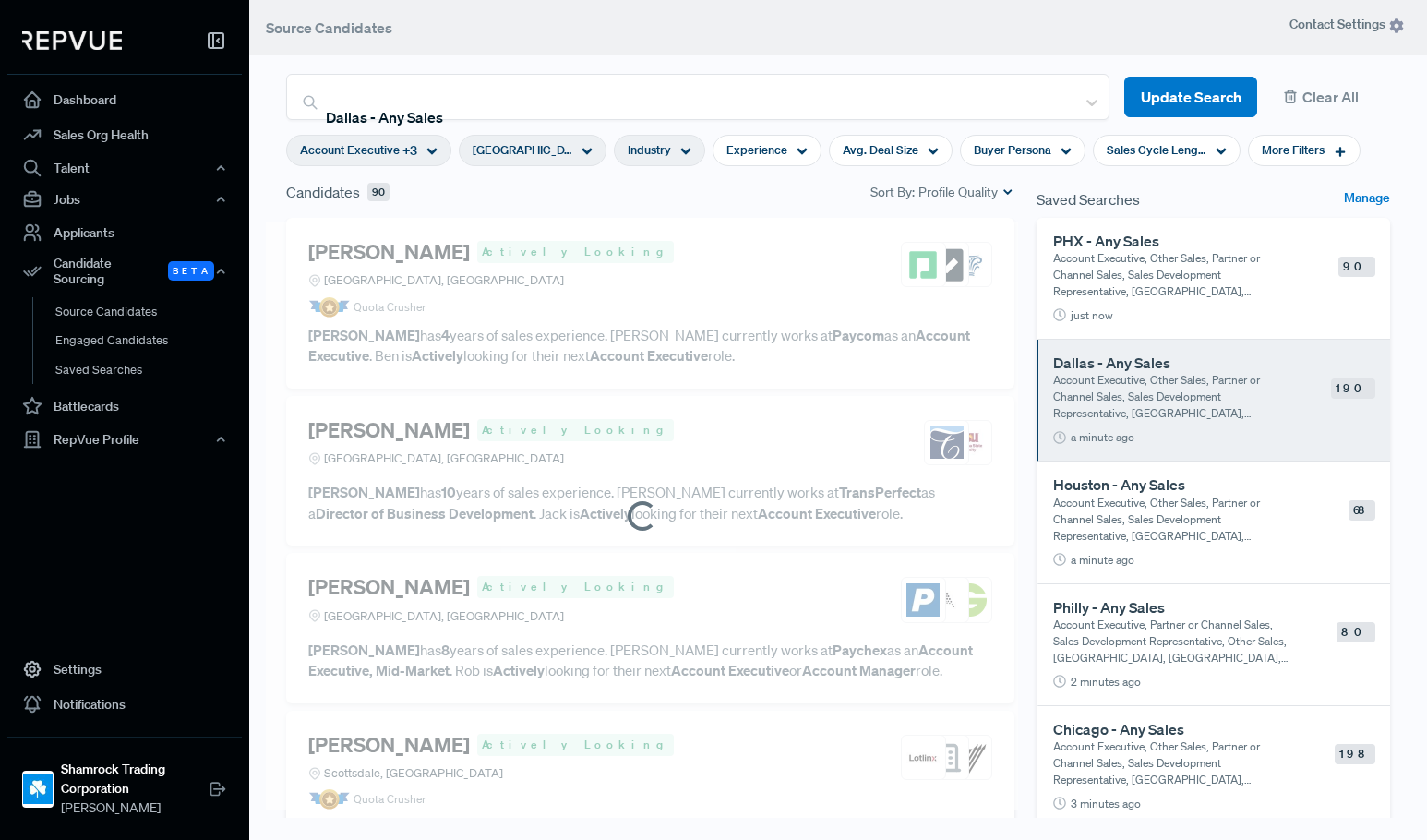
click at [659, 153] on span "Industry" at bounding box center [649, 149] width 44 height 18
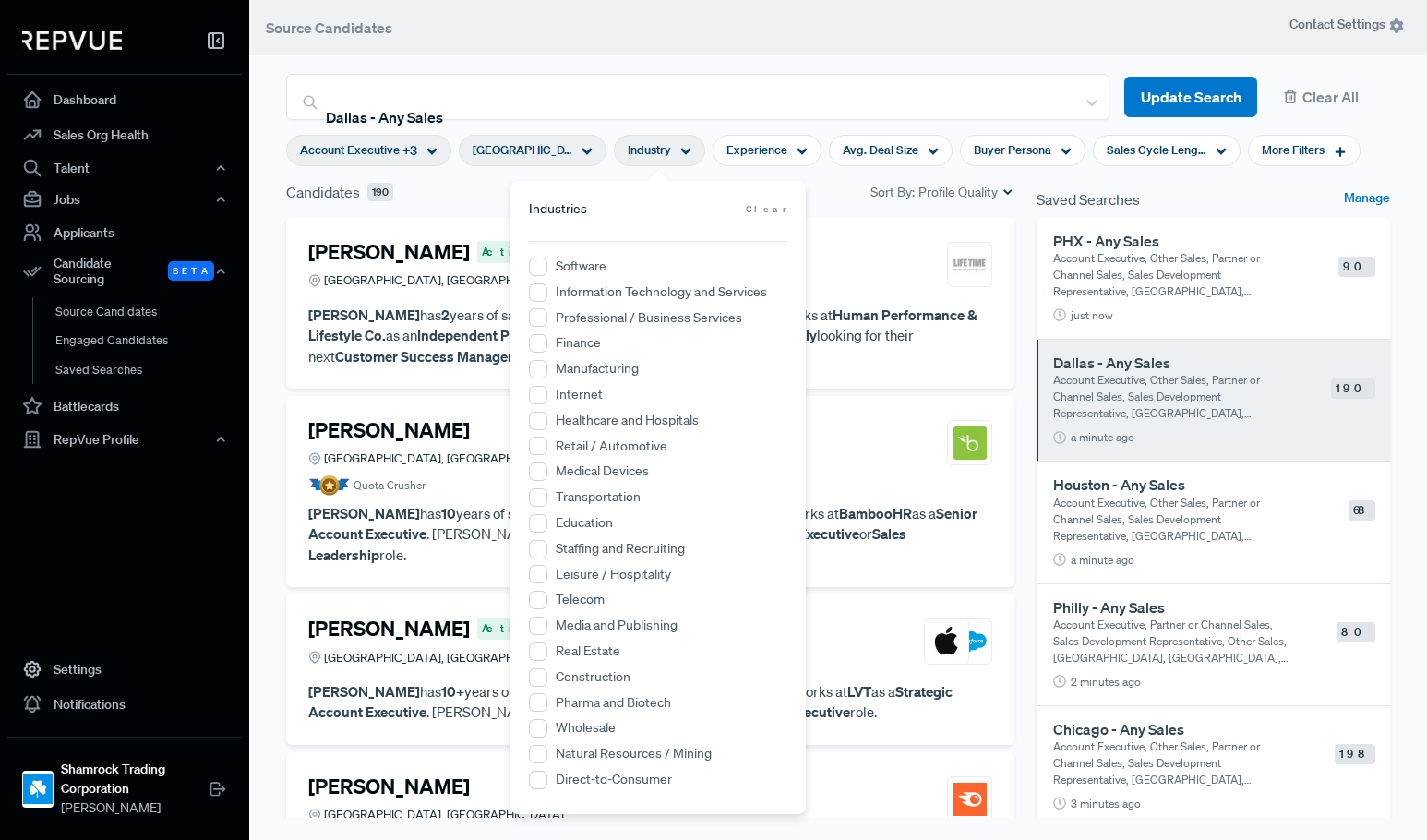
click at [578, 499] on label "Transportation" at bounding box center [598, 497] width 85 height 19
click at [547, 499] on input "Transportation" at bounding box center [539, 498] width 19 height 19
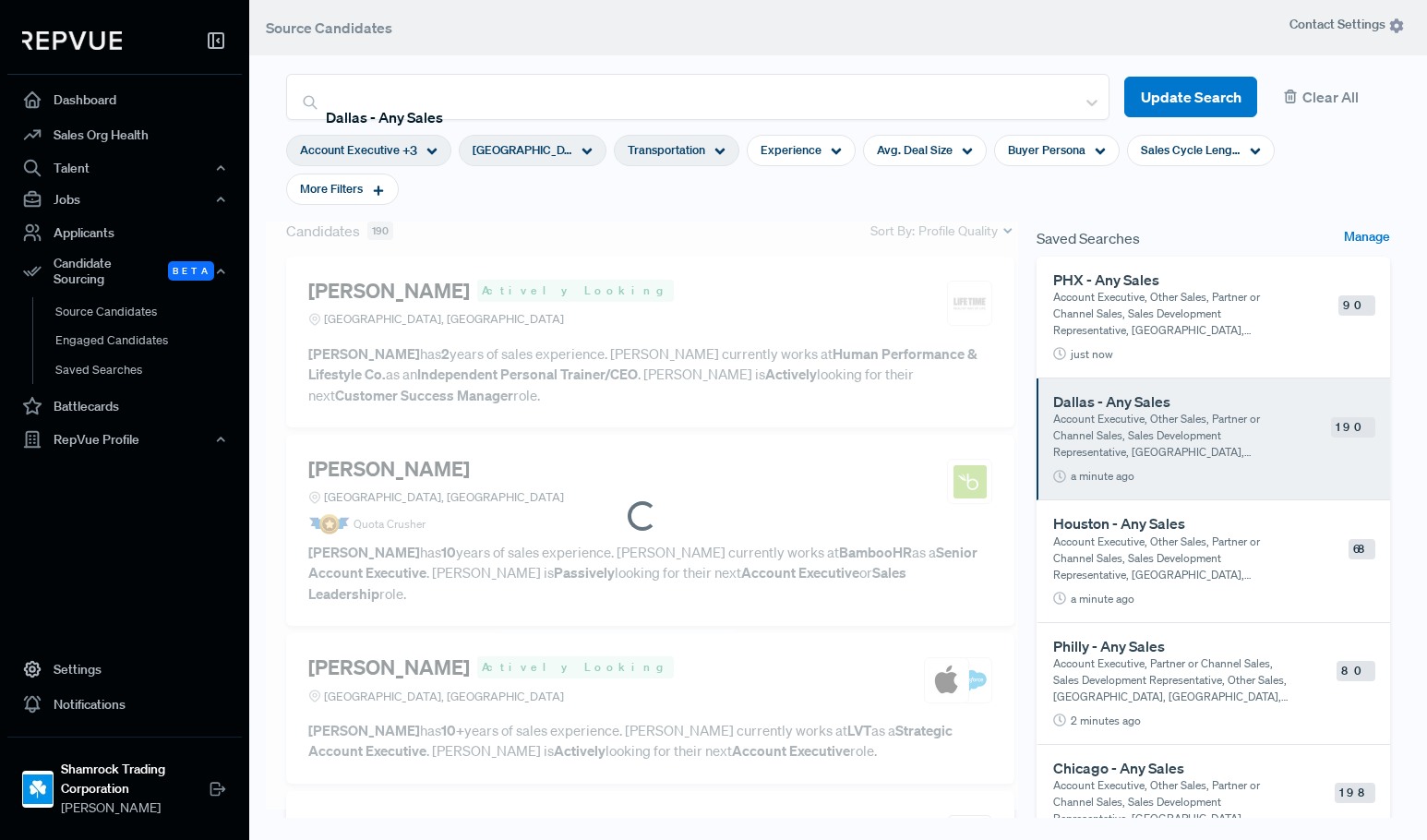
click at [850, 194] on section "Account Executive + 3 Greater Dallas Area, TX Transportation Experience Avg. De…" at bounding box center [838, 170] width 1104 height 100
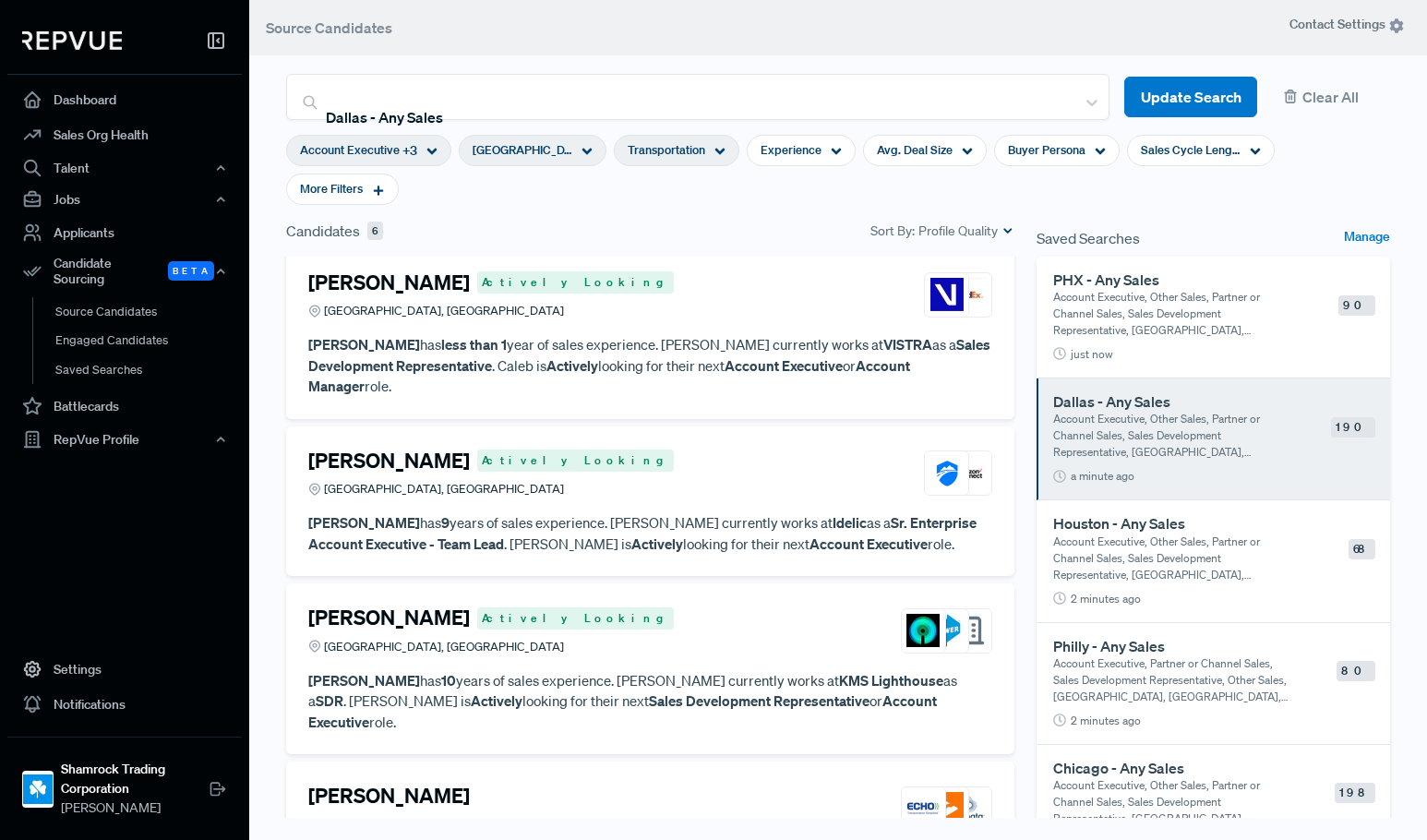
scroll to position [457, 0]
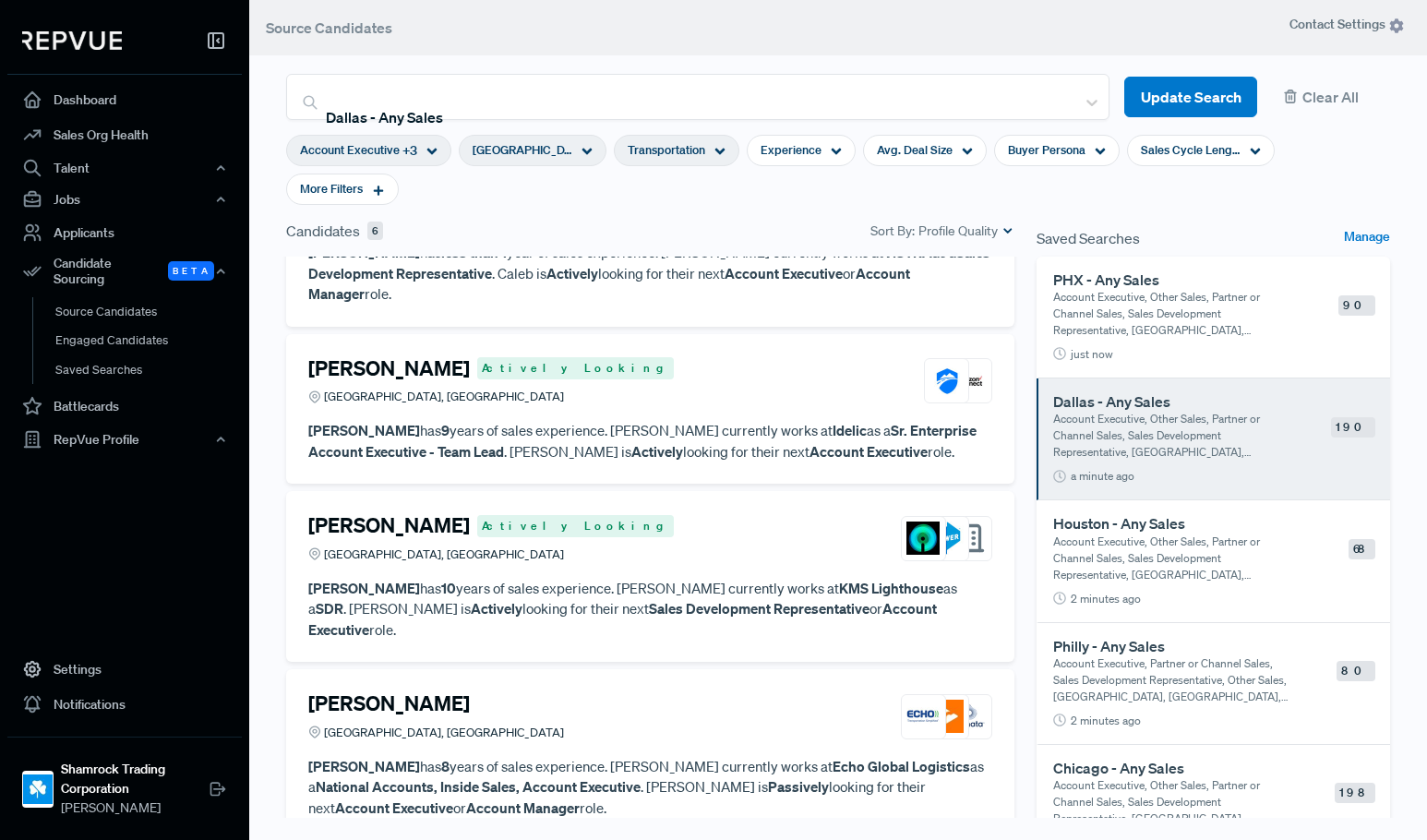
click at [531, 746] on article "Chris Mayberry Flower Mound, TX" at bounding box center [651, 720] width 684 height 57
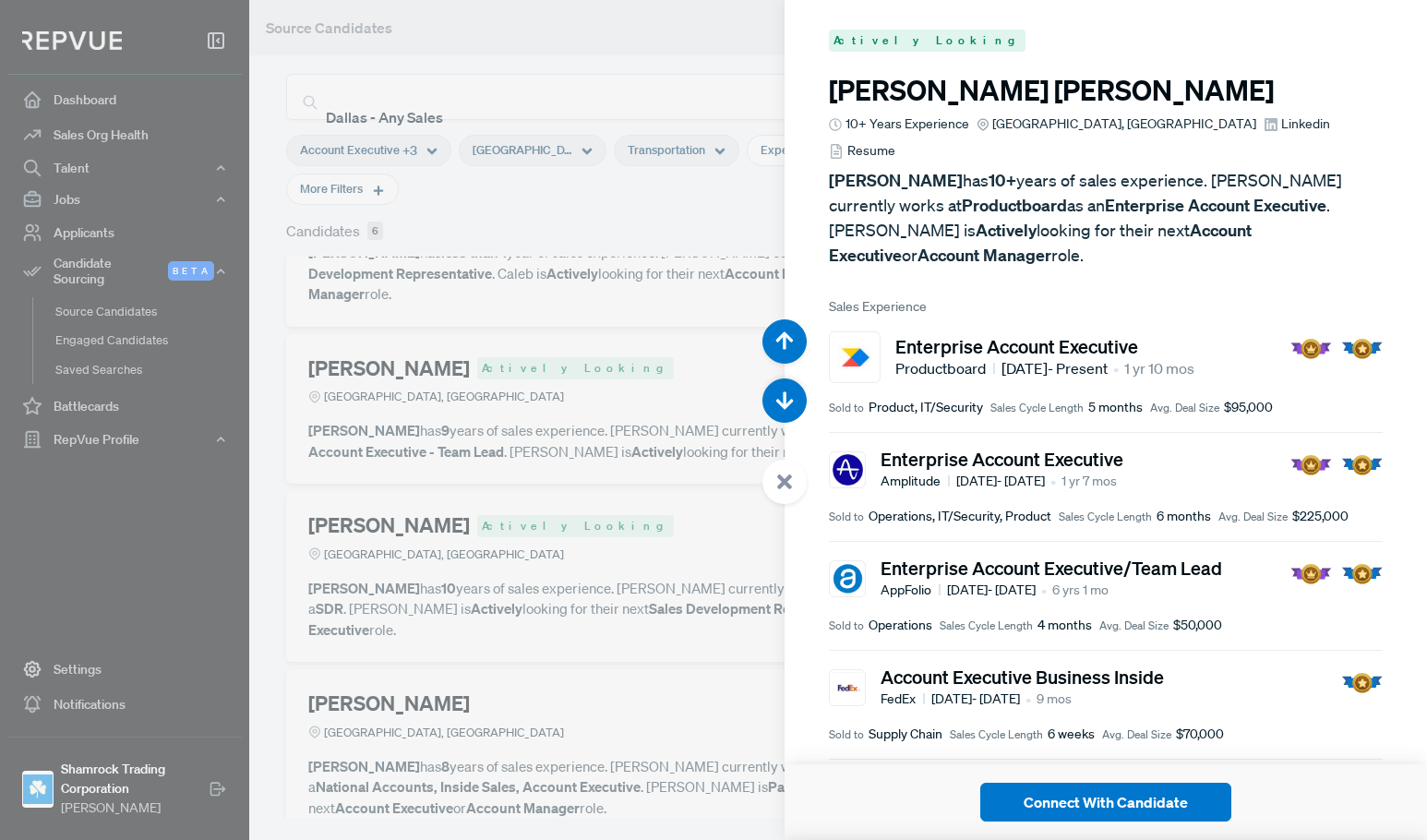
scroll to position [4200, 0]
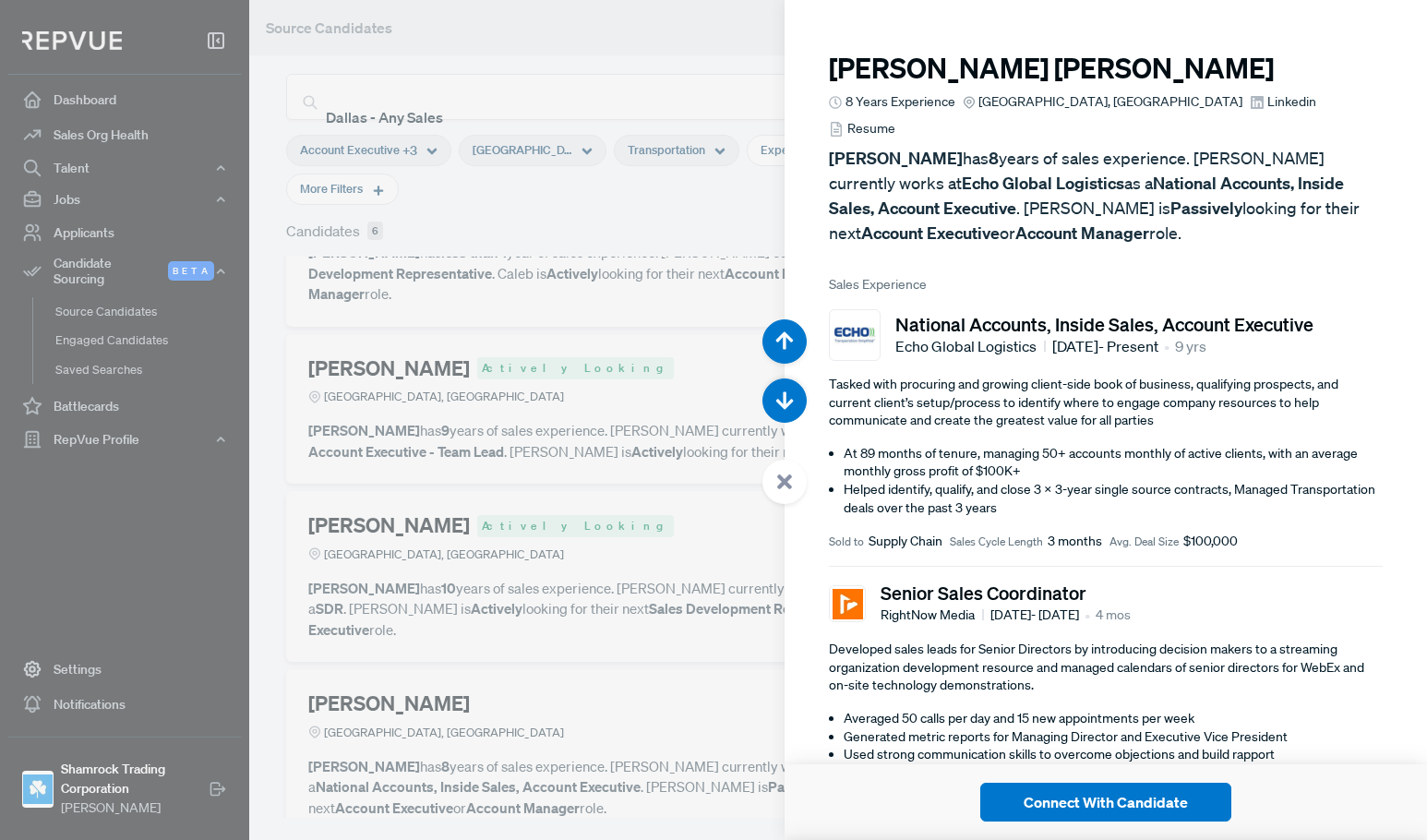
click at [1268, 101] on span "Linkedin" at bounding box center [1292, 102] width 49 height 19
click at [684, 205] on div at bounding box center [713, 420] width 1427 height 840
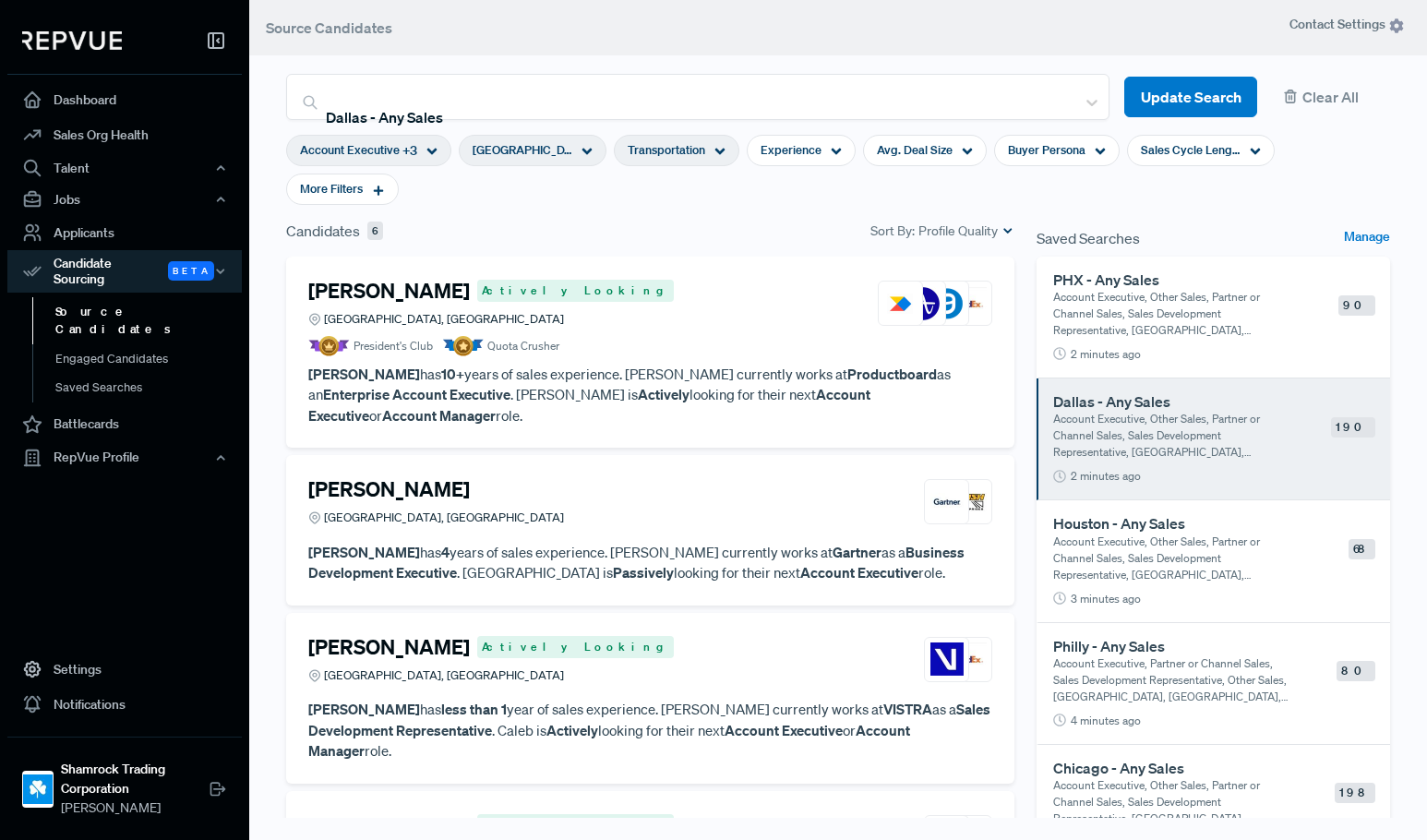
click at [523, 146] on span "[GEOGRAPHIC_DATA], [GEOGRAPHIC_DATA]" at bounding box center [523, 149] width 100 height 18
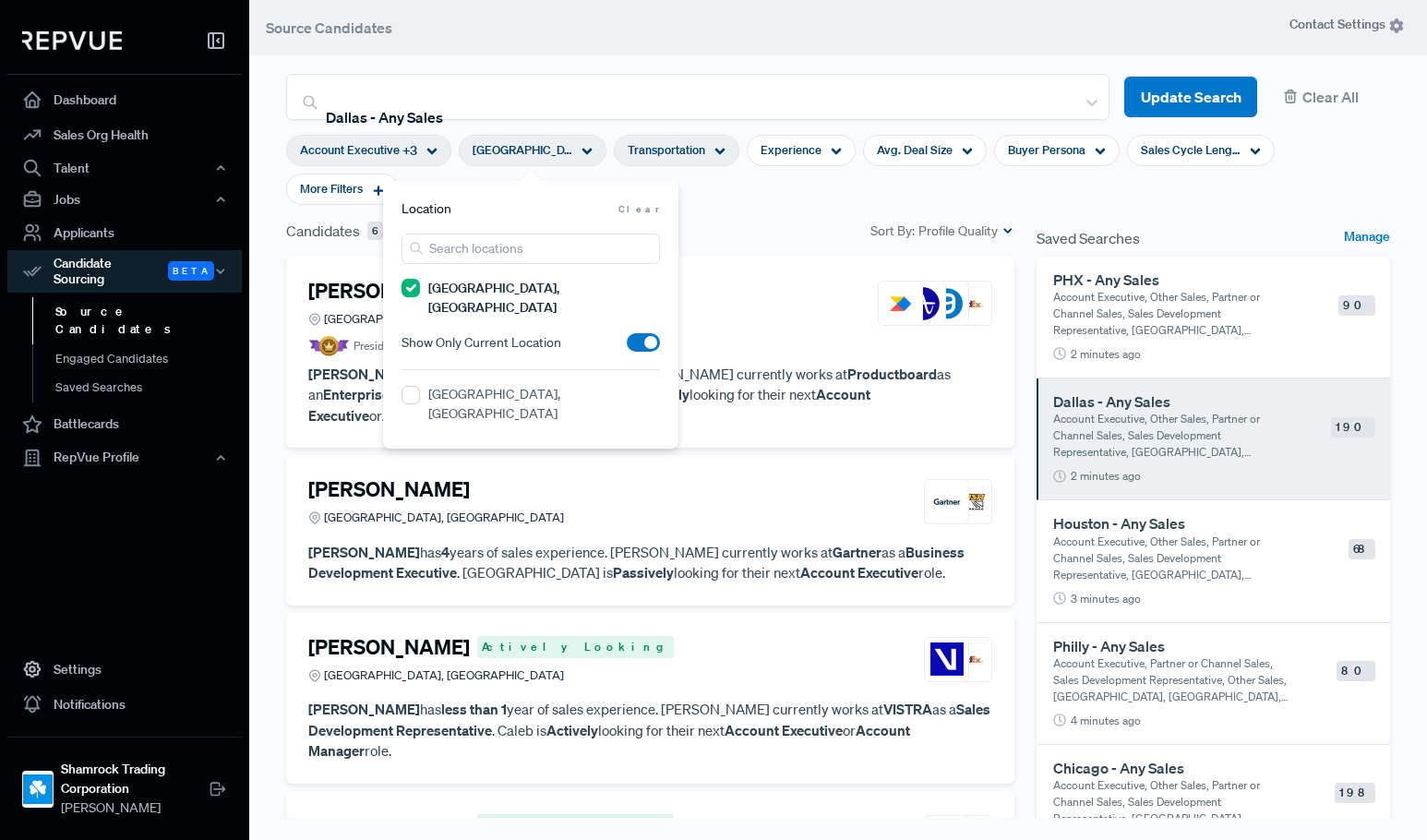
click at [456, 385] on label "[GEOGRAPHIC_DATA], [GEOGRAPHIC_DATA]" at bounding box center [544, 404] width 232 height 39
click at [420, 386] on AZ "[GEOGRAPHIC_DATA], [GEOGRAPHIC_DATA]" at bounding box center [411, 395] width 19 height 19
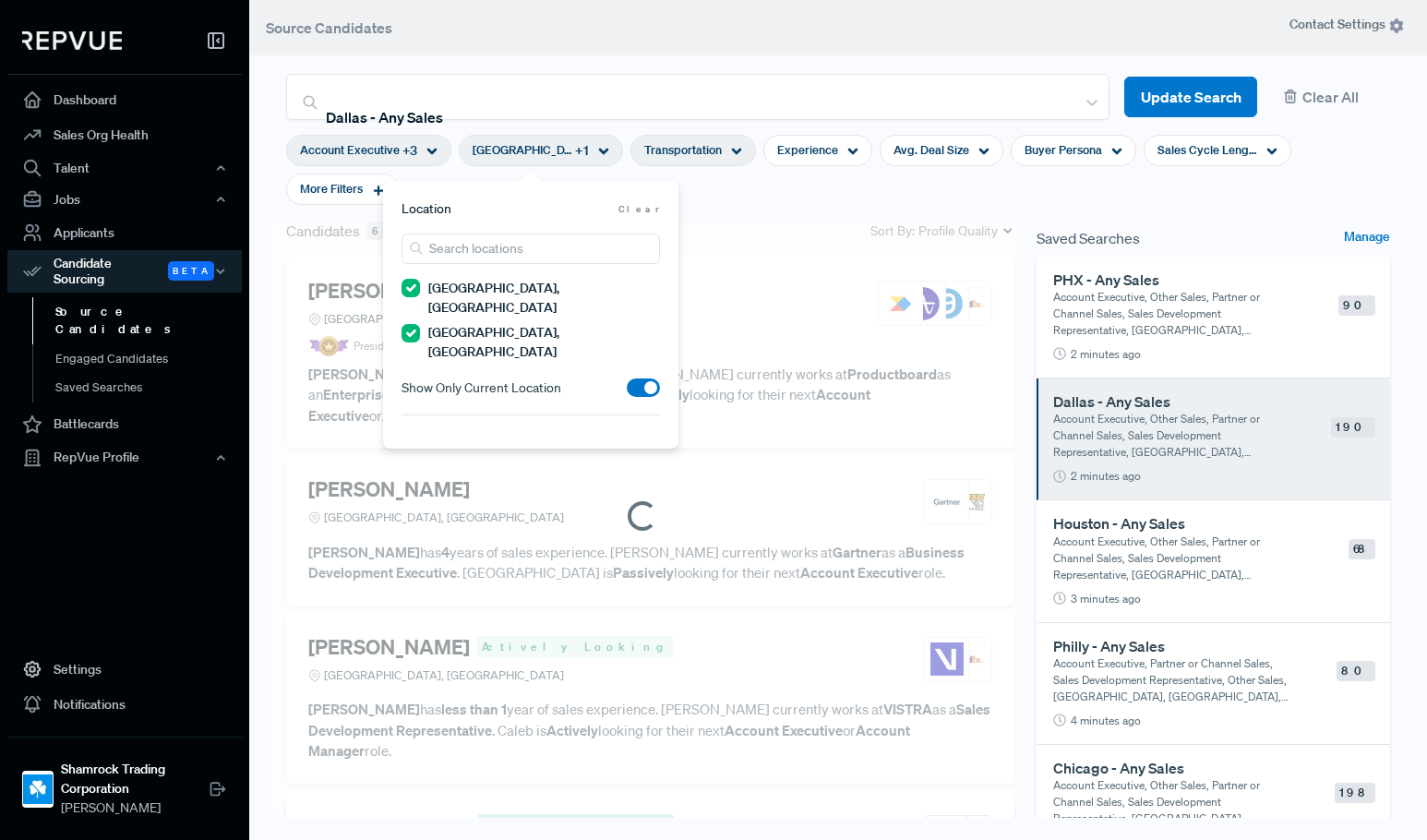
click at [448, 291] on label "[GEOGRAPHIC_DATA], [GEOGRAPHIC_DATA]" at bounding box center [544, 299] width 232 height 39
click at [420, 291] on TX "[GEOGRAPHIC_DATA], [GEOGRAPHIC_DATA]" at bounding box center [411, 288] width 19 height 19
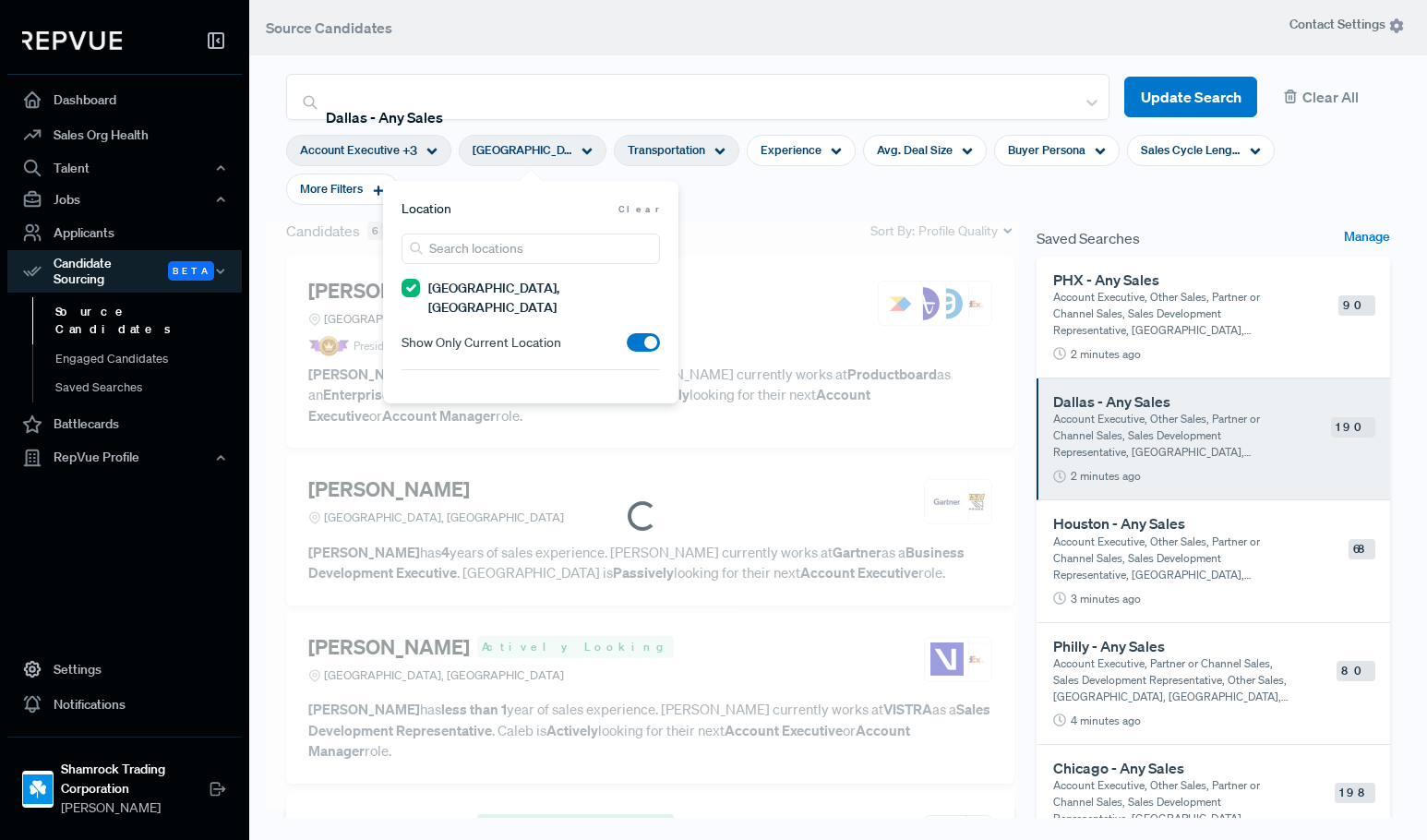
click at [769, 218] on section "Account Executive + 3 Greater Phoenix Area, AZ Transportation Experience Avg. D…" at bounding box center [838, 170] width 1104 height 100
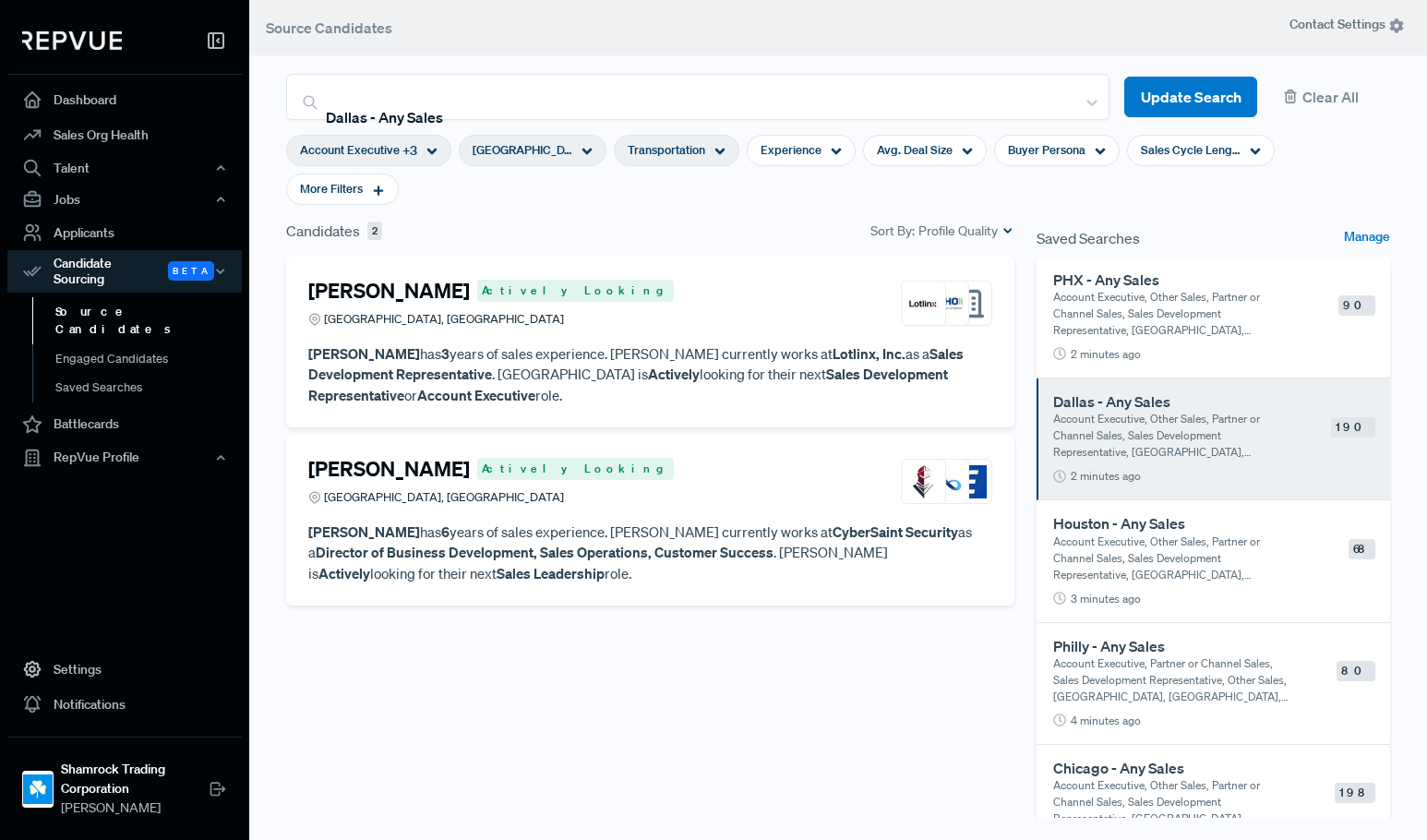
click at [661, 706] on div "Arslan Polani Actively Looking Greater Phoenix Area, AZ Arslan Polani has 3 yea…" at bounding box center [650, 574] width 750 height 635
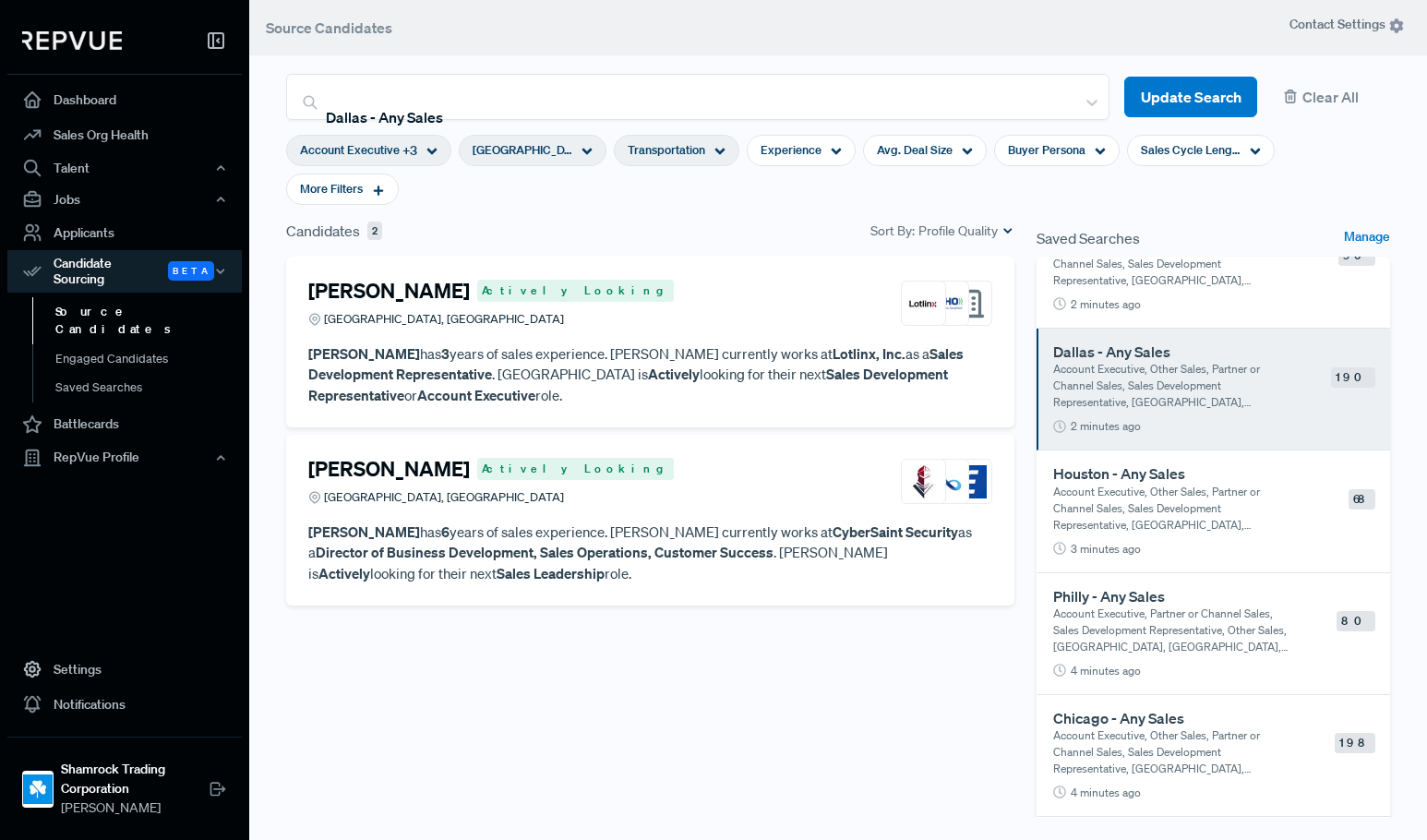
scroll to position [99, 0]
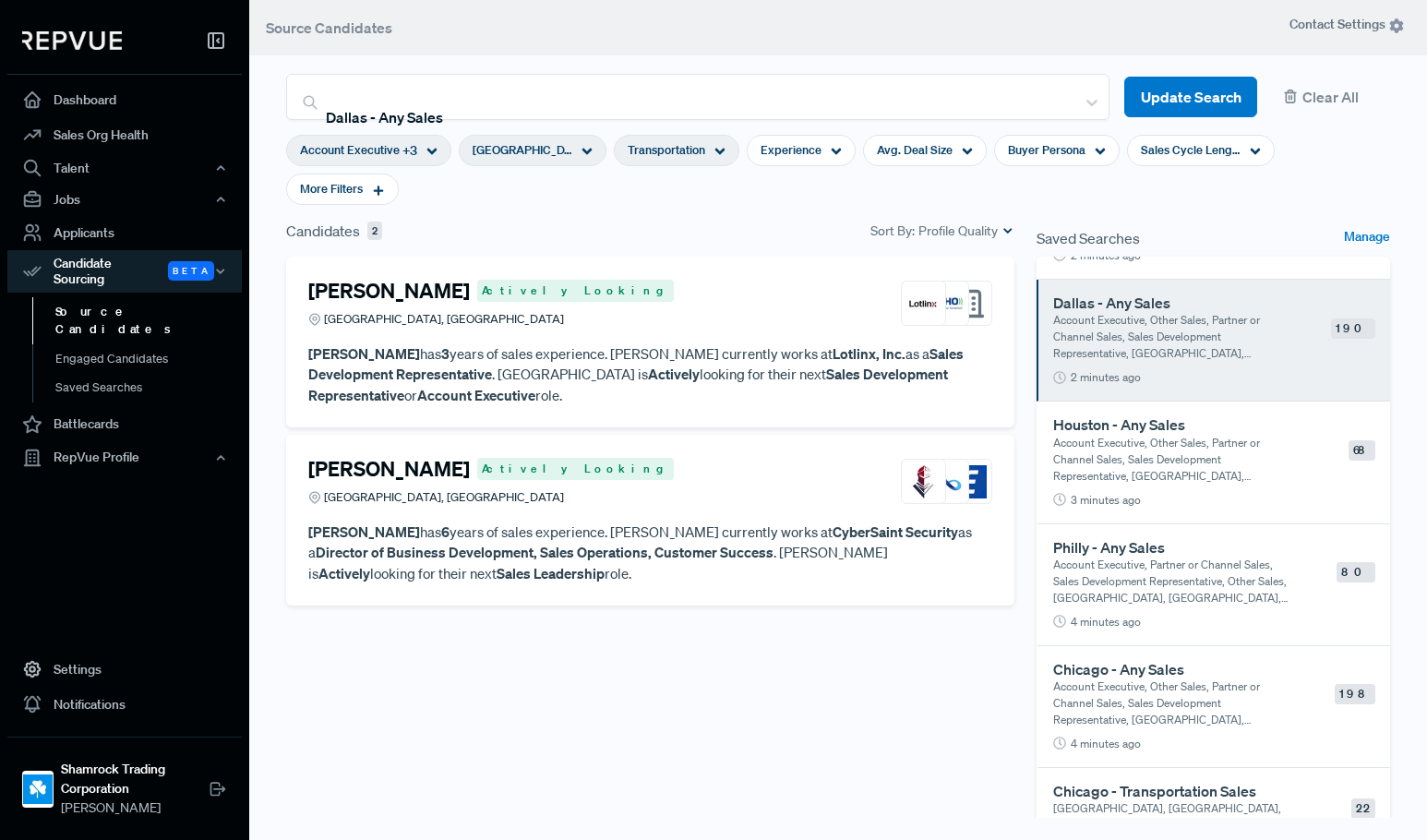
click at [1139, 587] on p "Account Executive, Partner or Channel Sales, Sales Development Representative, …" at bounding box center [1171, 581] width 236 height 50
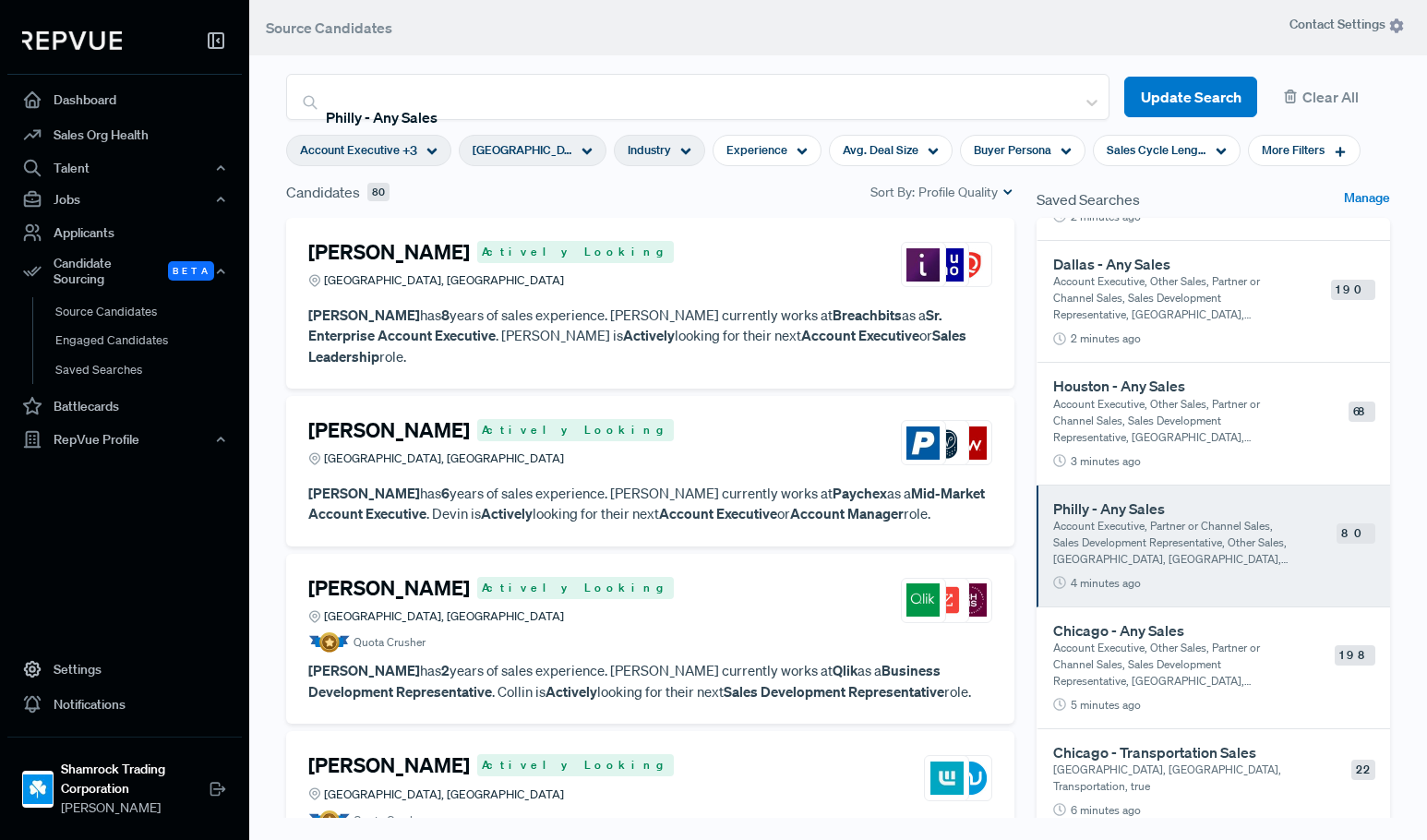
click at [652, 153] on span "Industry" at bounding box center [649, 149] width 44 height 18
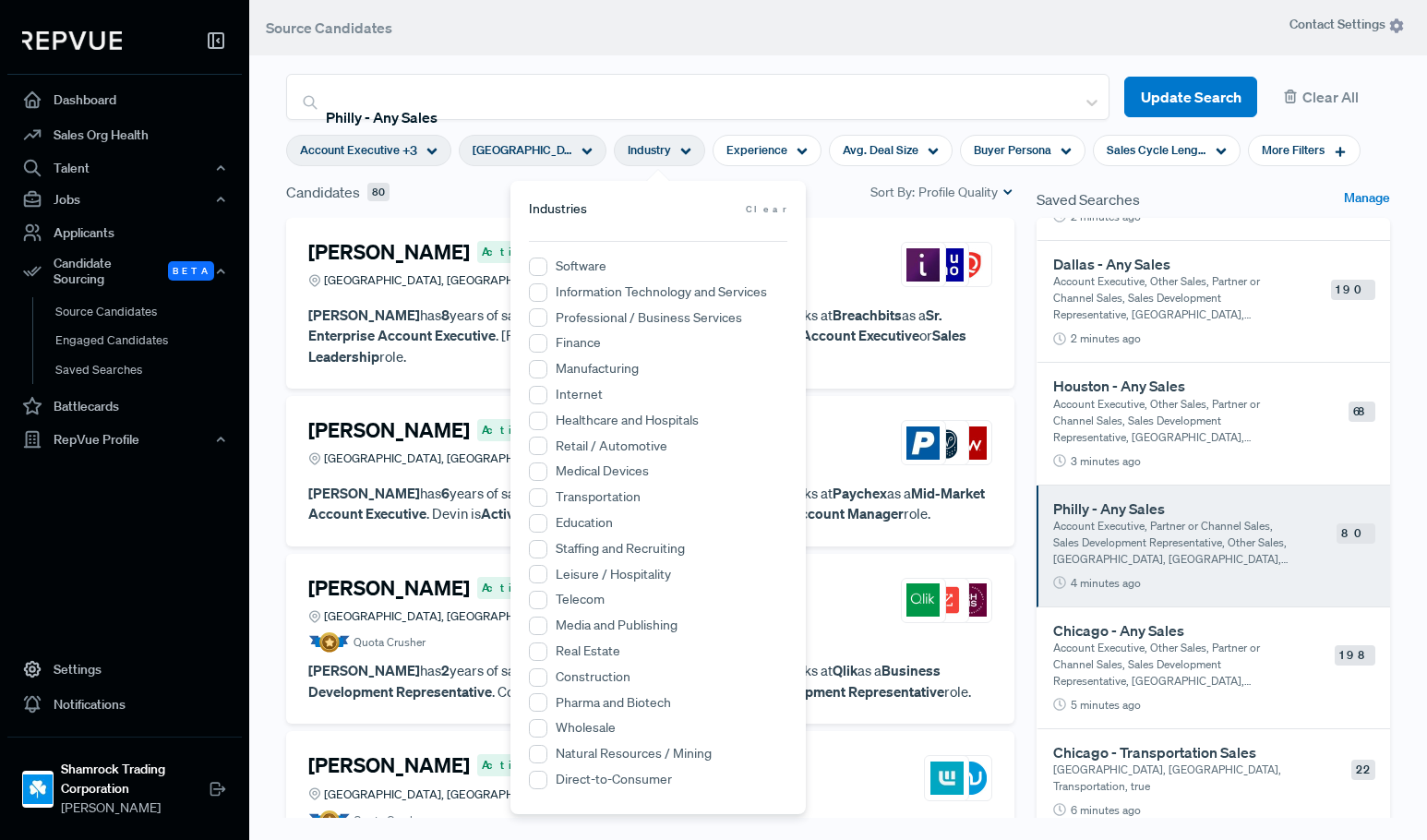
click at [580, 491] on label "Transportation" at bounding box center [598, 497] width 85 height 19
click at [547, 491] on input "Transportation" at bounding box center [539, 498] width 19 height 19
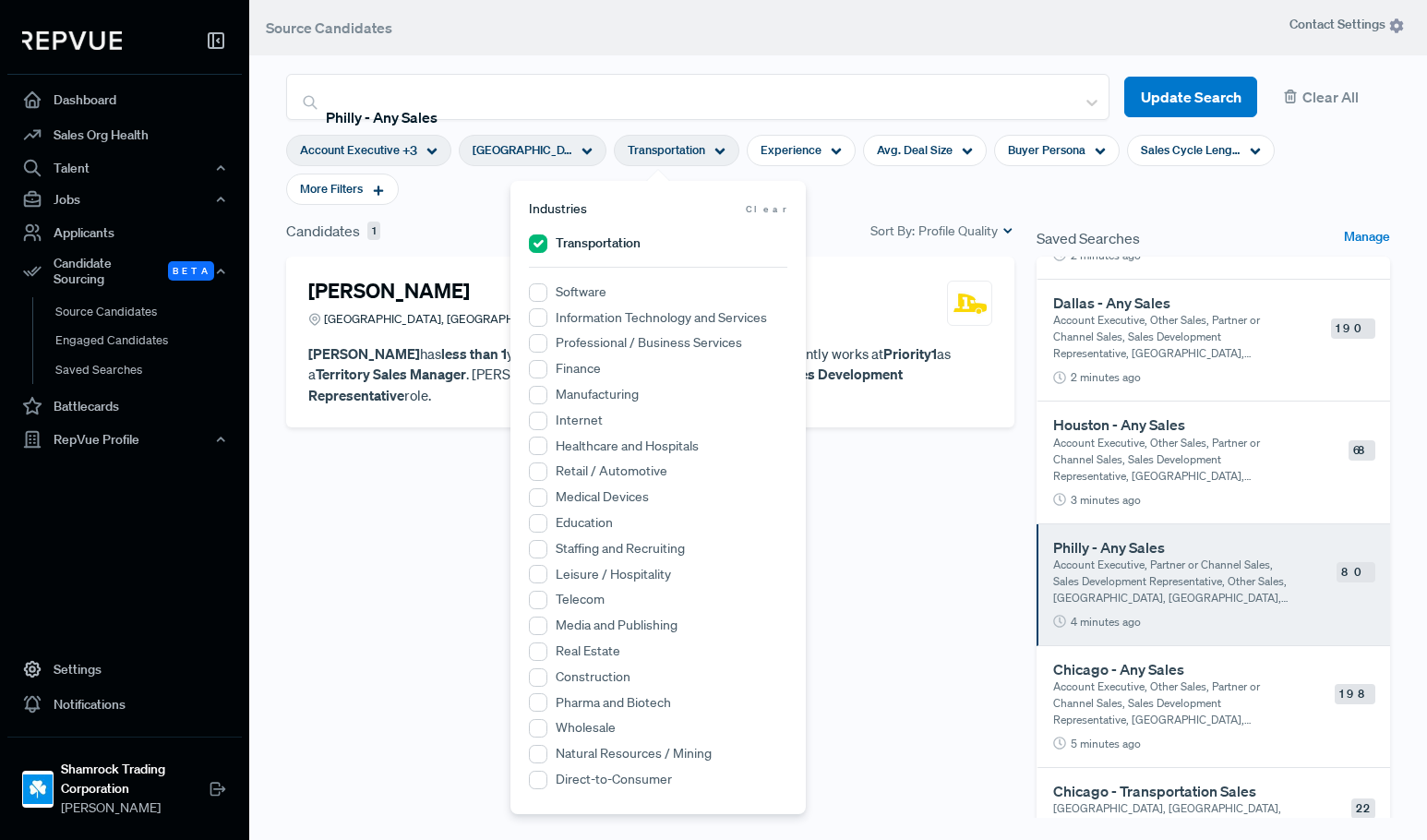
click at [451, 568] on div "Dylan Storey Greater Philadelphia Area, PA Dylan Storey has less than 1 year of…" at bounding box center [650, 574] width 750 height 635
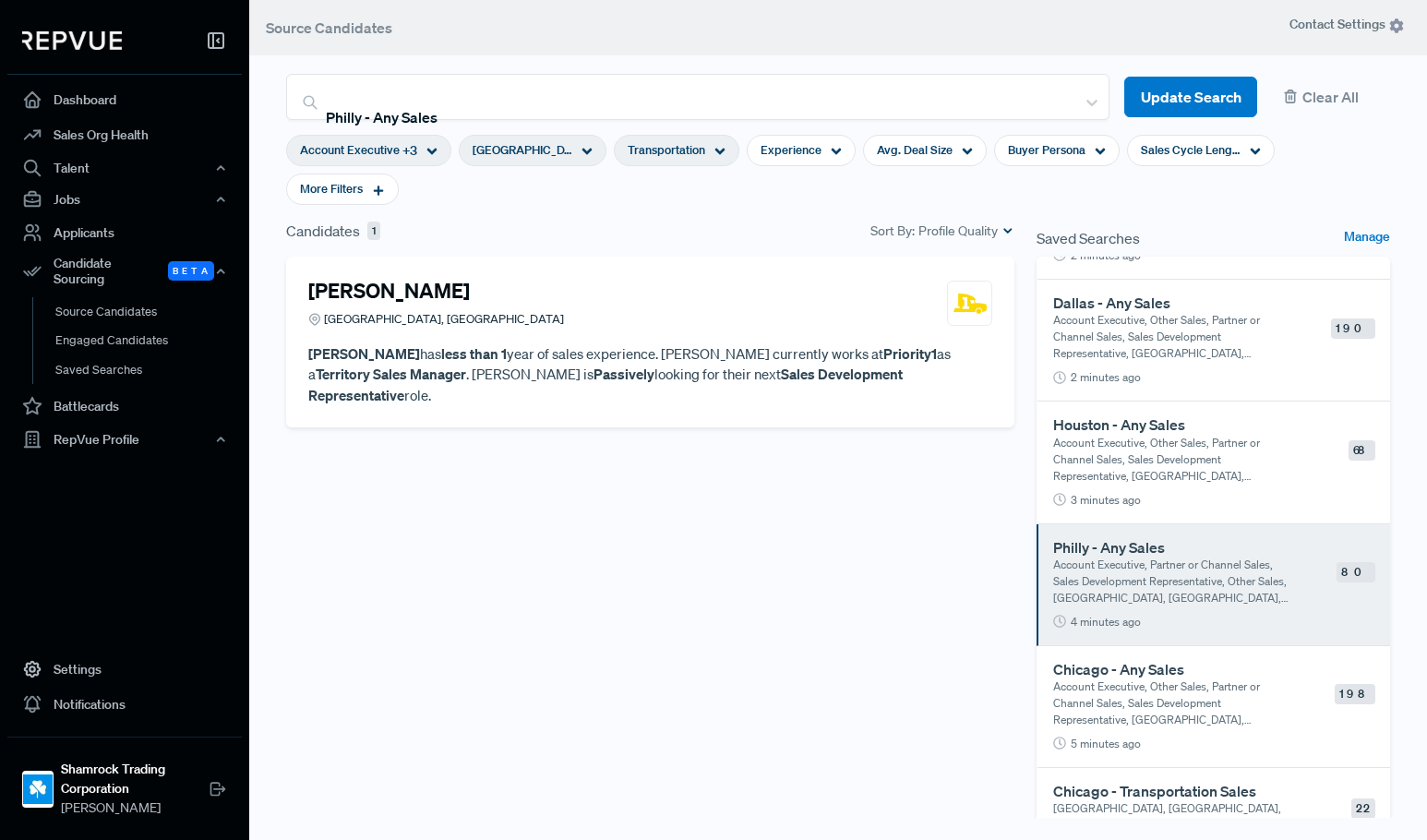
click at [567, 349] on p "Dylan Storey has less than 1 year of sales experience. Dylan currently works at…" at bounding box center [651, 375] width 684 height 63
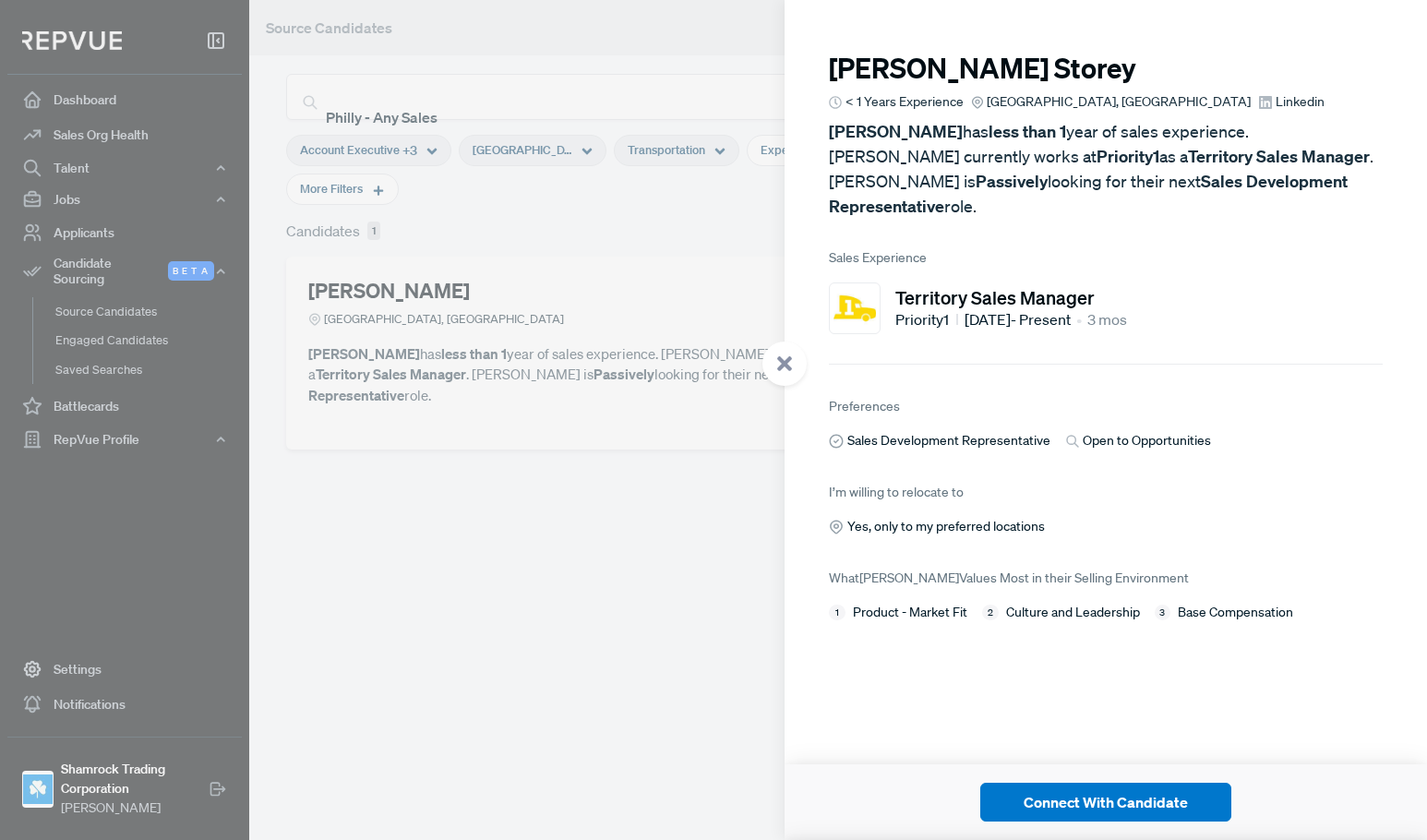
click at [503, 616] on div at bounding box center [713, 420] width 1427 height 840
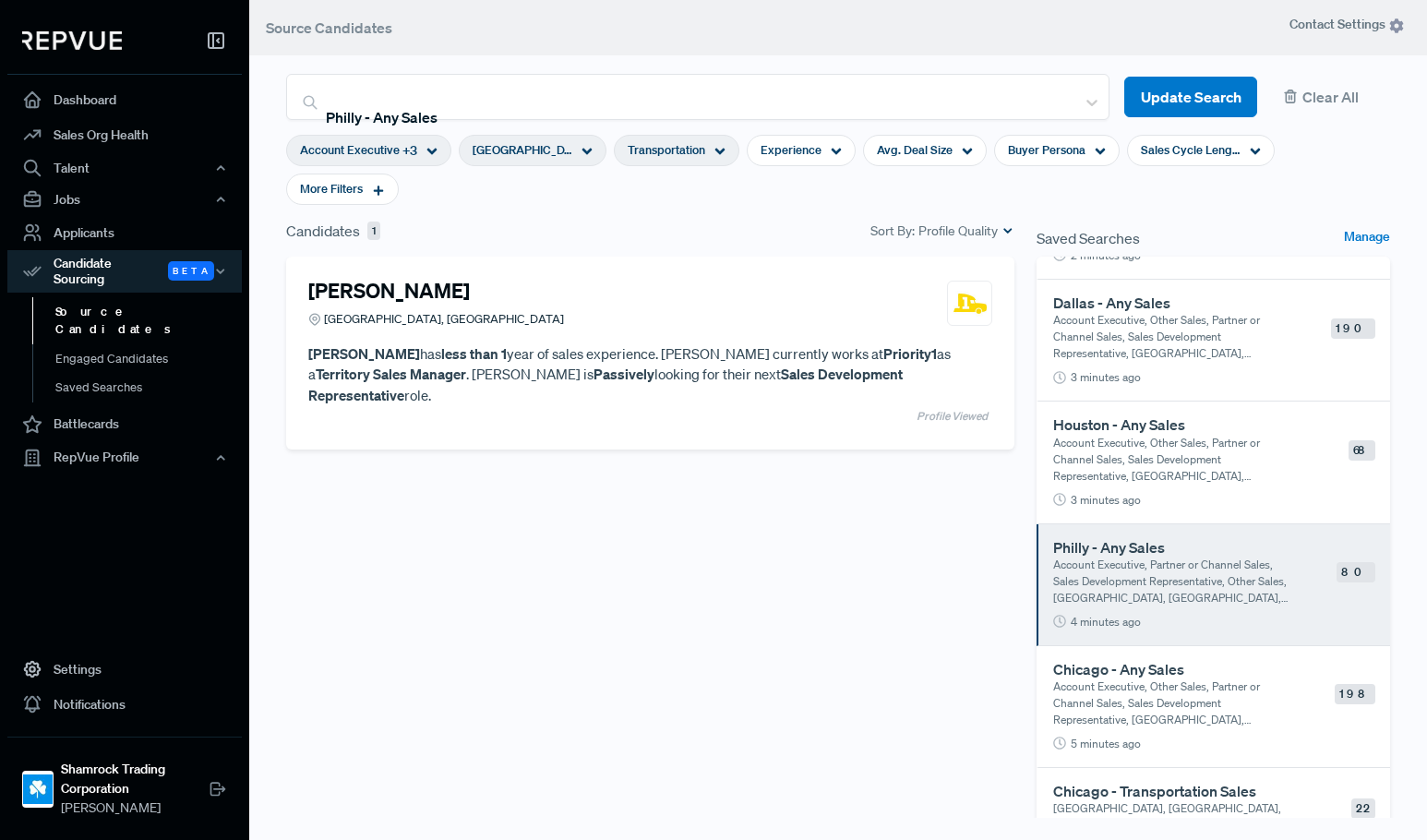
click at [677, 151] on span "Transportation" at bounding box center [667, 149] width 78 height 18
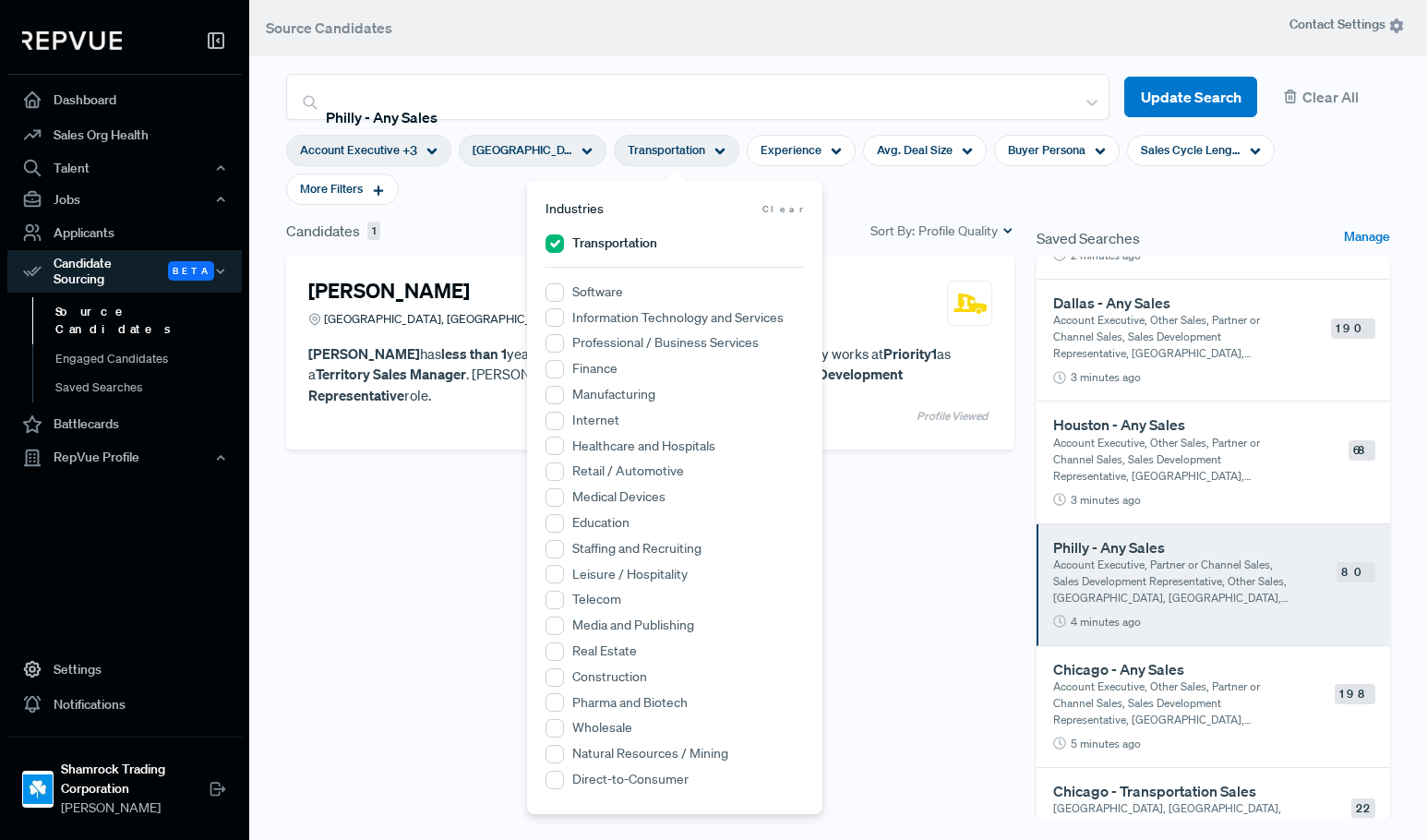
click at [595, 249] on label "Transportation" at bounding box center [615, 243] width 85 height 19
click at [564, 249] on input "Transportation" at bounding box center [554, 244] width 19 height 19
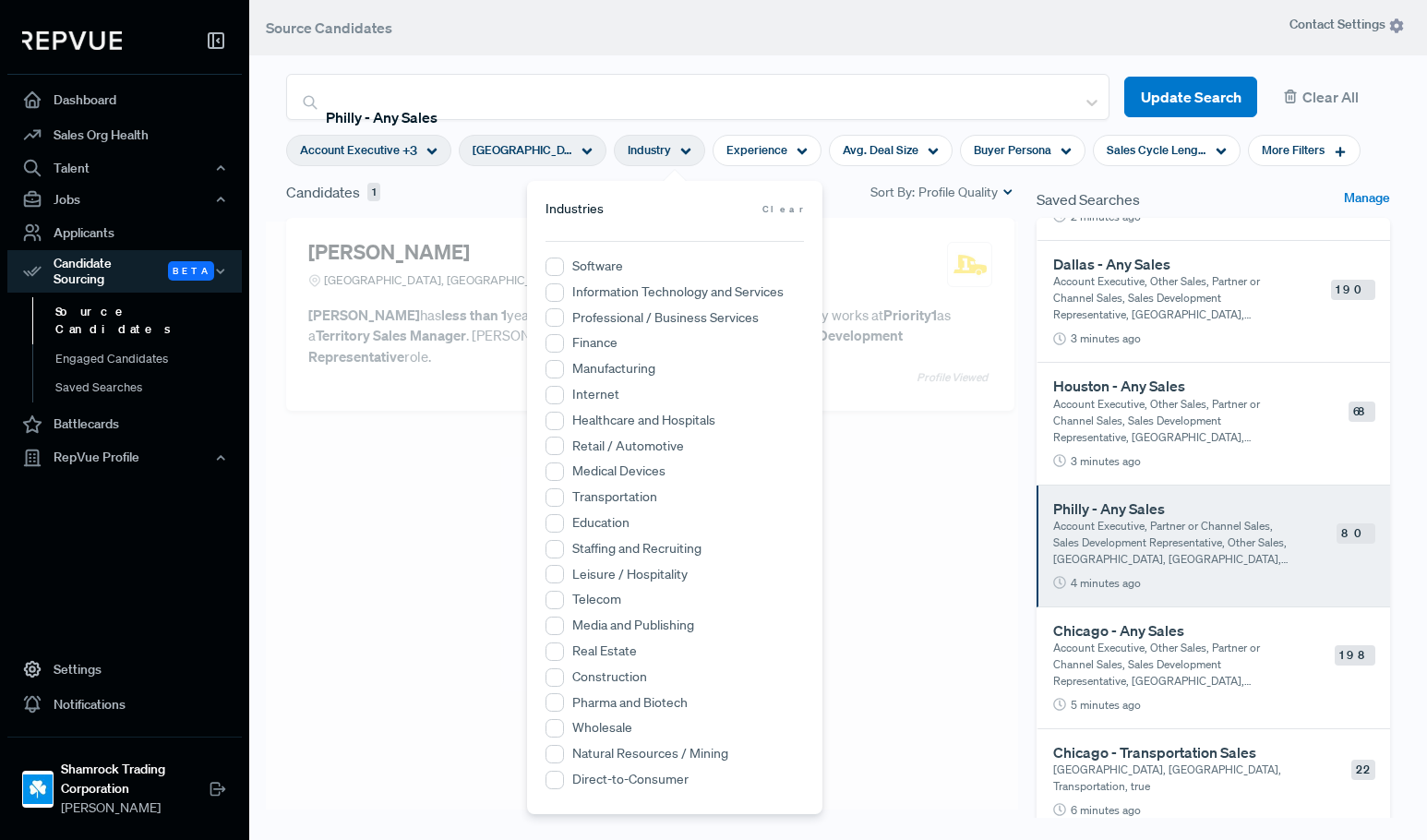
click at [434, 553] on article at bounding box center [642, 515] width 752 height 588
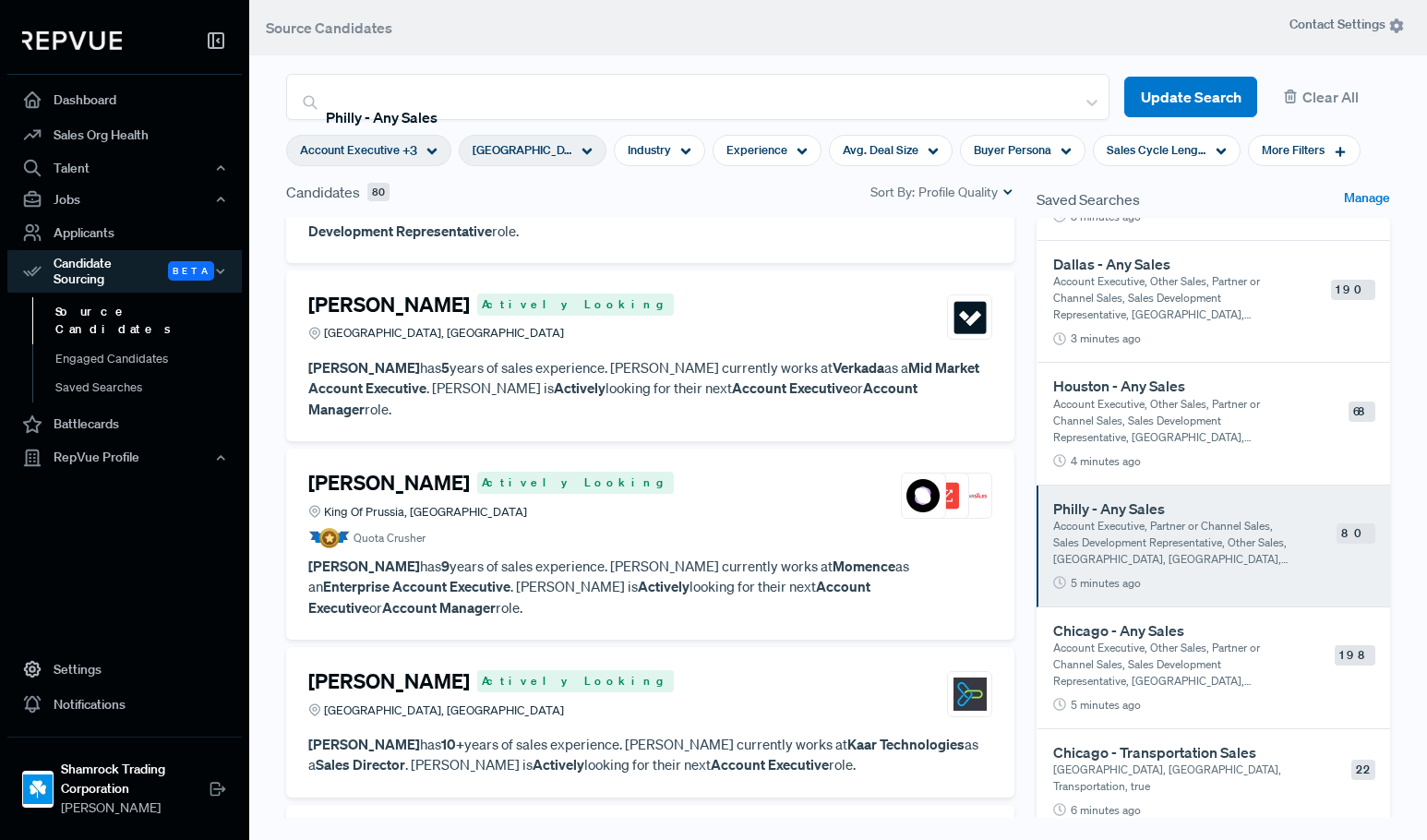
scroll to position [3785, 0]
